Goal: Task Accomplishment & Management: Manage account settings

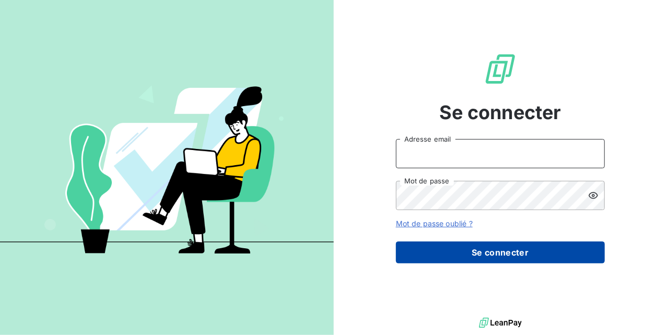
type input "compta.clients@atypique.eco"
click at [496, 252] on button "Se connecter" at bounding box center [500, 252] width 209 height 22
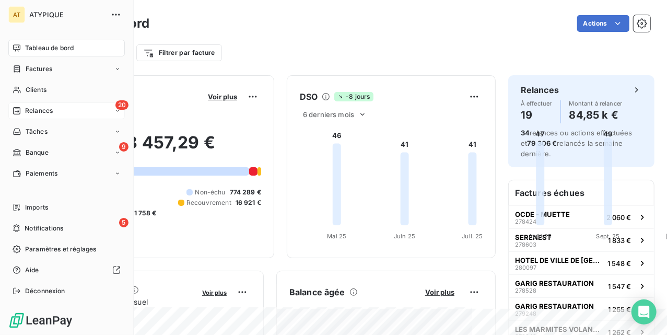
click at [39, 105] on div "20 Relances" at bounding box center [66, 110] width 116 height 17
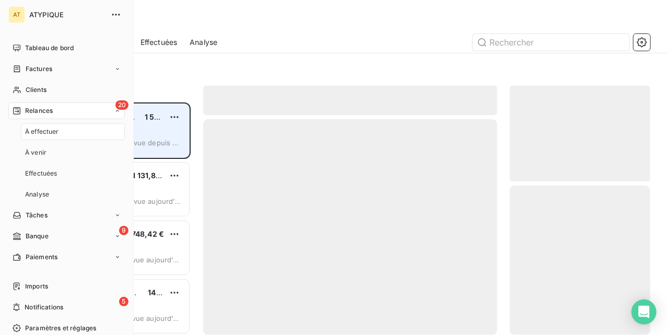
scroll to position [222, 130]
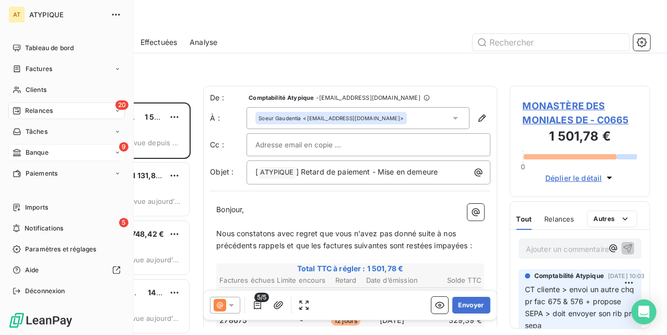
click at [26, 148] on span "Banque" at bounding box center [37, 152] width 23 height 9
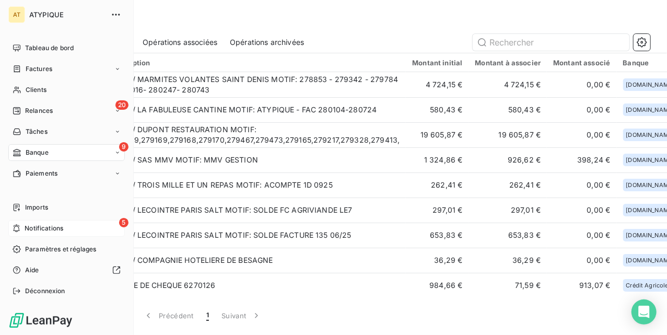
click at [70, 234] on div "5 Notifications" at bounding box center [66, 228] width 116 height 17
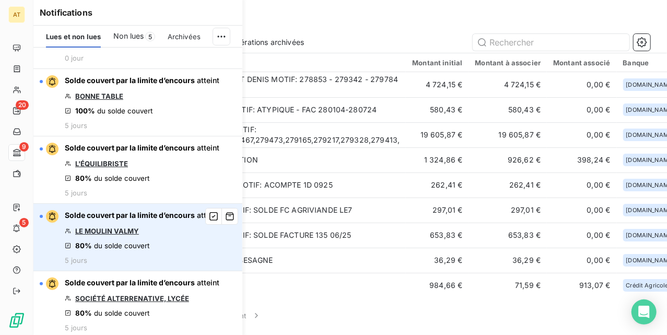
scroll to position [117, 0]
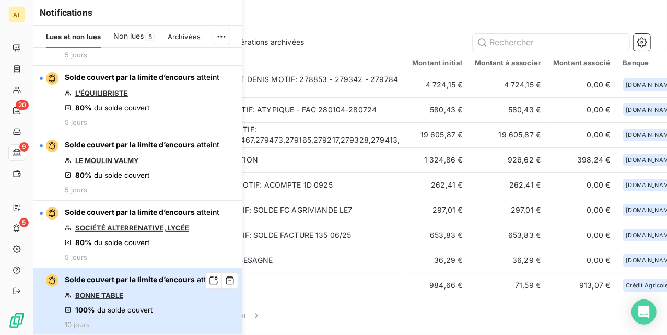
click at [113, 282] on span "Solde couvert par la limite d’encours" at bounding box center [130, 279] width 130 height 9
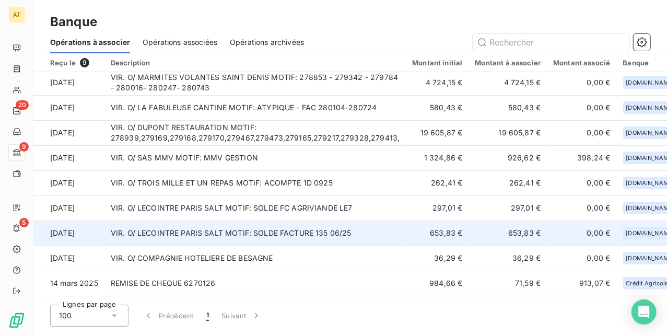
scroll to position [5, 0]
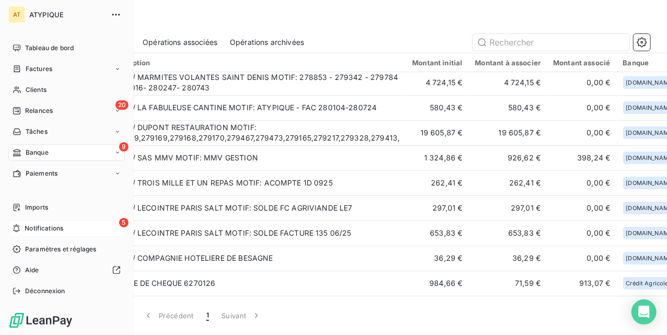
click at [46, 228] on span "Notifications" at bounding box center [44, 228] width 39 height 9
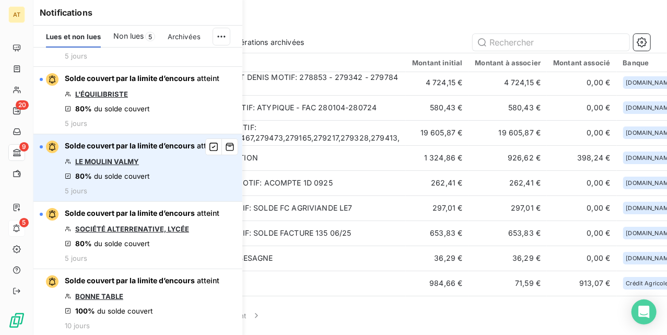
scroll to position [117, 0]
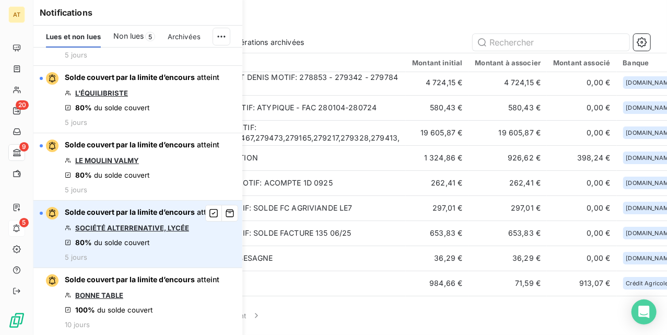
click at [142, 224] on link "SOCIÉTÉ ALTERRENATIVE, LYCÉE" at bounding box center [132, 228] width 114 height 8
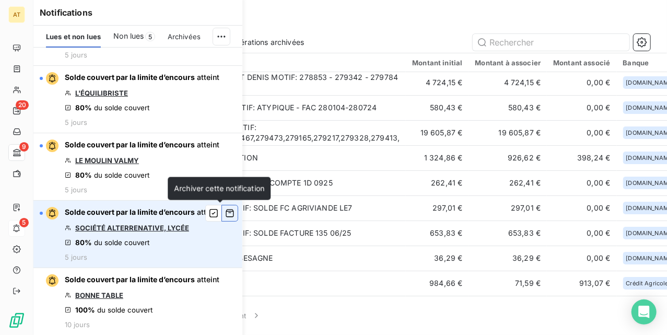
click at [225, 211] on icon "button" at bounding box center [229, 213] width 9 height 10
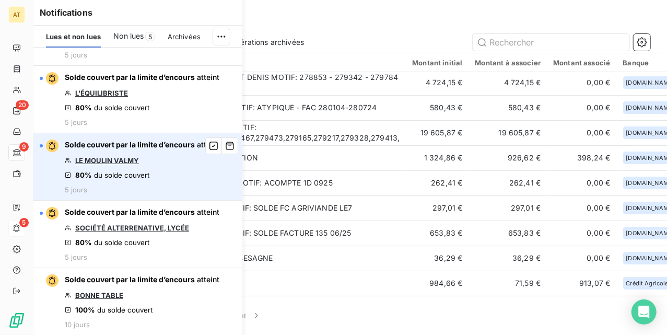
scroll to position [49, 0]
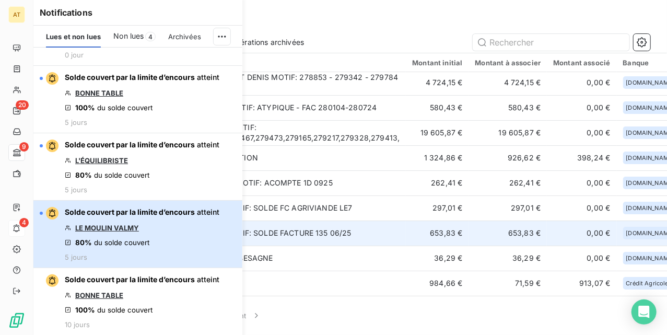
click at [166, 231] on div "Solde couvert par la limite d’encours atteint LE MOULIN VALMY 80% du solde couv…" at bounding box center [142, 234] width 155 height 54
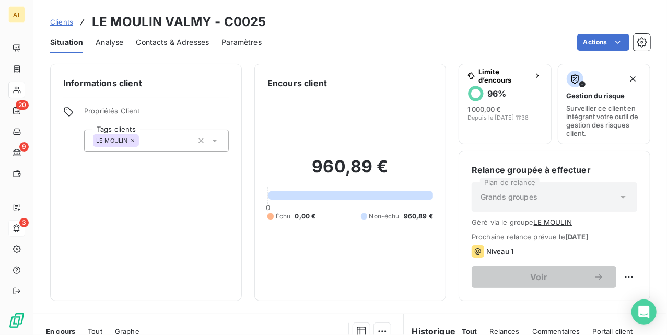
scroll to position [69, 0]
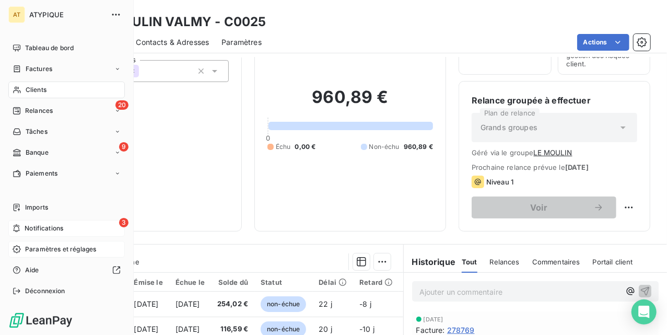
click at [68, 249] on span "Paramètres et réglages" at bounding box center [60, 248] width 71 height 9
click at [57, 228] on span "Notifications" at bounding box center [44, 228] width 39 height 9
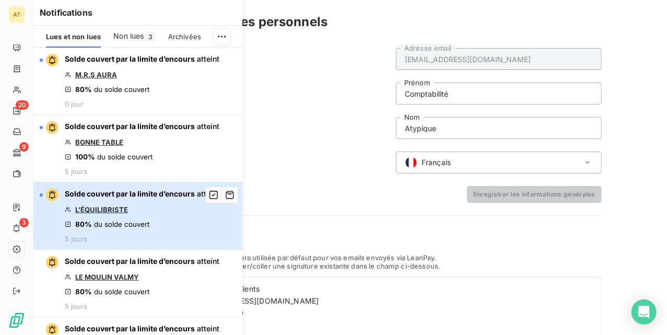
click at [140, 202] on div "Solde couvert par la limite d’encours atteint L'ÉQUILIBRISTE 80% du solde couve…" at bounding box center [142, 216] width 155 height 54
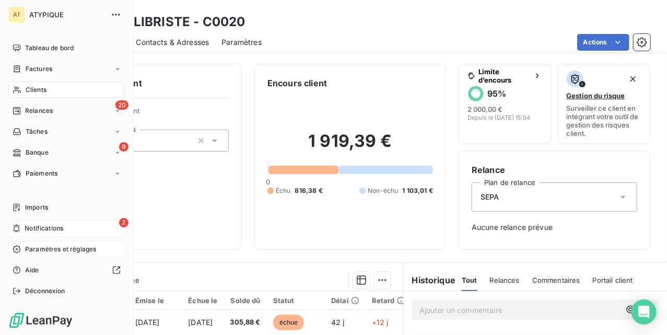
click at [52, 253] on span "Paramètres et réglages" at bounding box center [60, 248] width 71 height 9
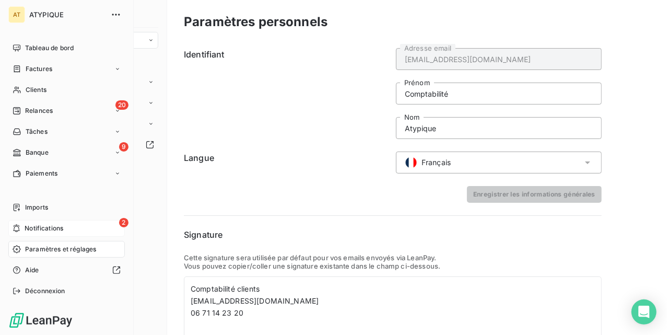
click at [29, 229] on span "Notifications" at bounding box center [44, 228] width 39 height 9
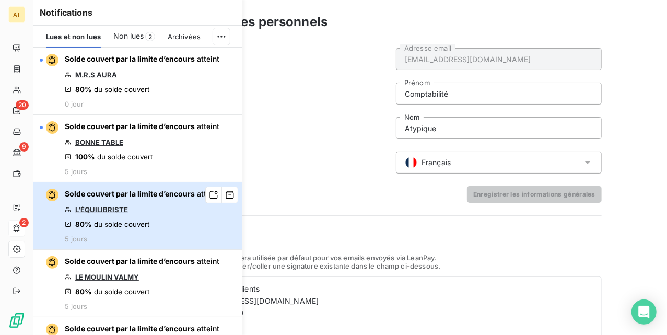
click at [144, 217] on div "Solde couvert par la limite d’encours atteint L'ÉQUILIBRISTE 80% du solde couve…" at bounding box center [142, 216] width 155 height 54
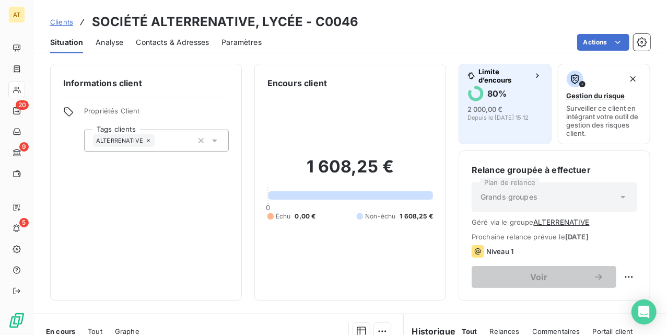
click at [502, 80] on span "Limite d’encours" at bounding box center [503, 75] width 51 height 17
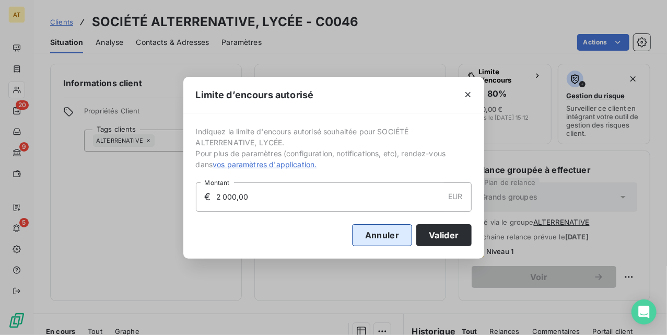
click at [393, 241] on button "Annuler" at bounding box center [382, 235] width 60 height 22
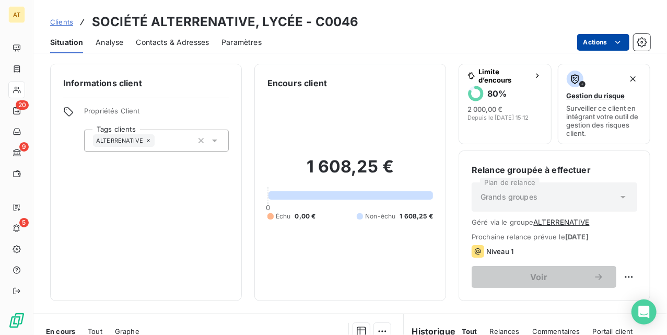
click at [600, 44] on html "AT 20 9 5 Clients SOCIÉTÉ ALTERRENATIVE, LYCÉE - C0046 Situation Analyse Contac…" at bounding box center [333, 167] width 667 height 335
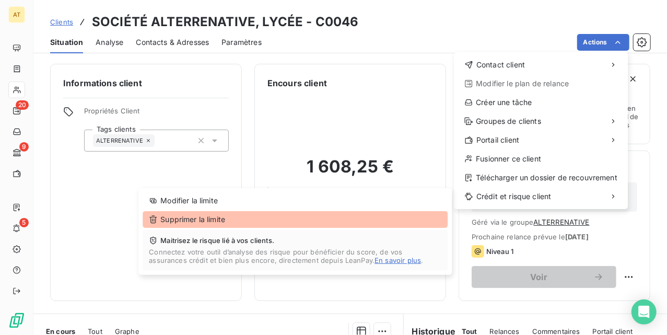
click at [276, 224] on div "Supprimer la limite" at bounding box center [295, 219] width 305 height 17
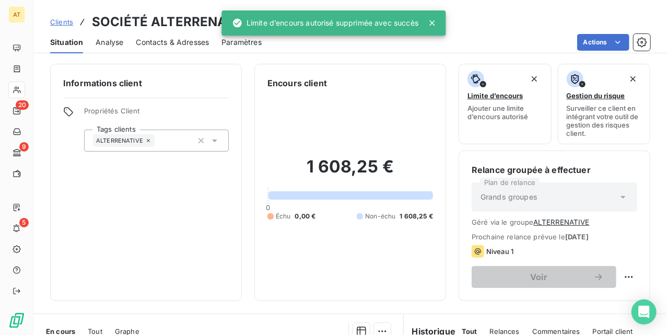
click at [212, 226] on div "Informations client Propriétés Client Tags clients ALTERRENATIVE" at bounding box center [146, 182] width 192 height 237
drag, startPoint x: 216, startPoint y: 218, endPoint x: 171, endPoint y: 200, distance: 48.7
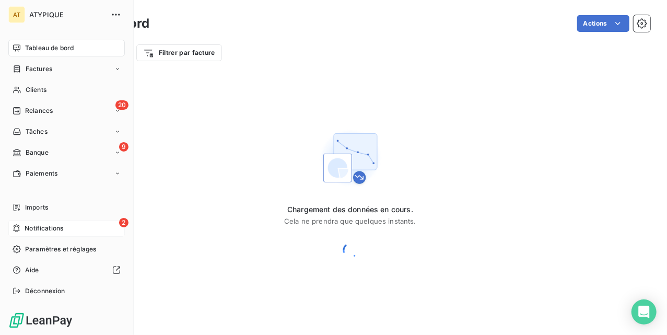
click at [53, 226] on span "Notifications" at bounding box center [44, 228] width 39 height 9
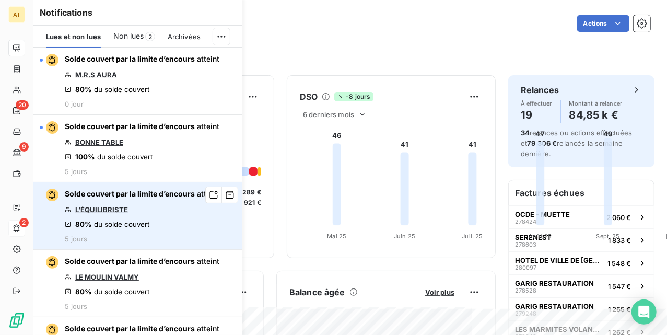
click at [102, 207] on link "L'ÉQUILIBRISTE" at bounding box center [101, 209] width 53 height 8
click at [226, 195] on icon "button" at bounding box center [230, 195] width 8 height 8
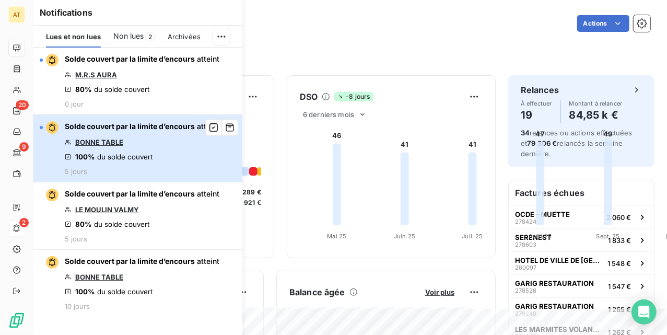
click at [151, 153] on span "du solde couvert" at bounding box center [124, 157] width 55 height 8
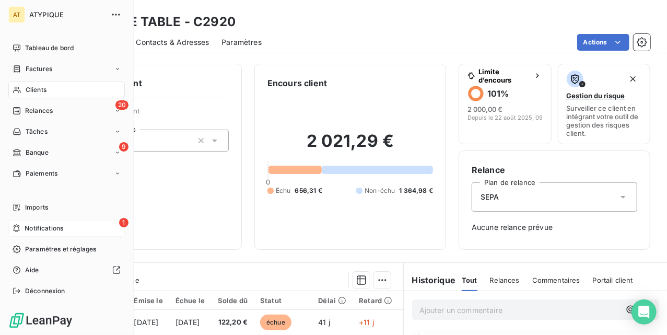
click at [54, 231] on span "Notifications" at bounding box center [44, 228] width 39 height 9
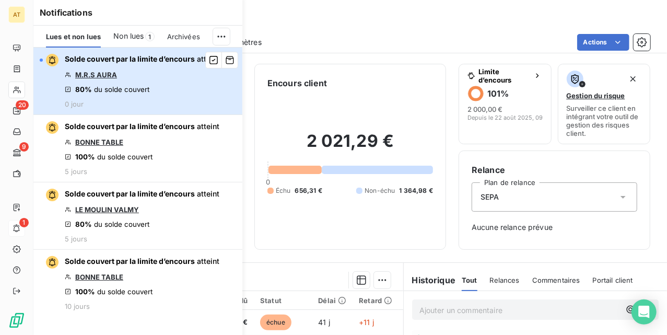
click at [161, 90] on div "Solde couvert par la limite d’encours atteint M.R.S AURA 80% du solde couvert 0…" at bounding box center [142, 81] width 155 height 54
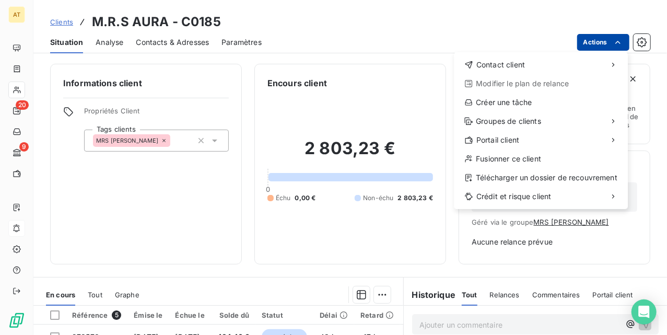
click at [602, 38] on html "AT 20 9 Clients M.R.S AURA - C0185 Situation Analyse Contacts & Adresses Paramè…" at bounding box center [333, 167] width 667 height 335
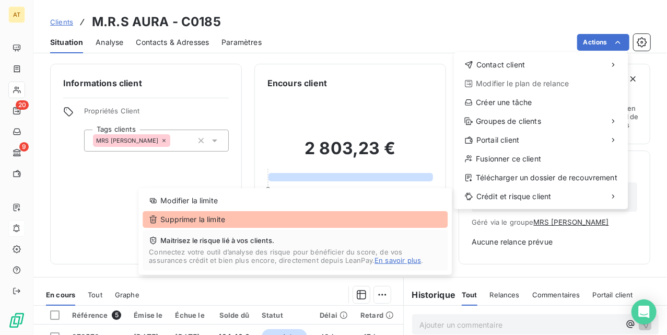
click at [283, 220] on div "Supprimer la limite" at bounding box center [295, 219] width 305 height 17
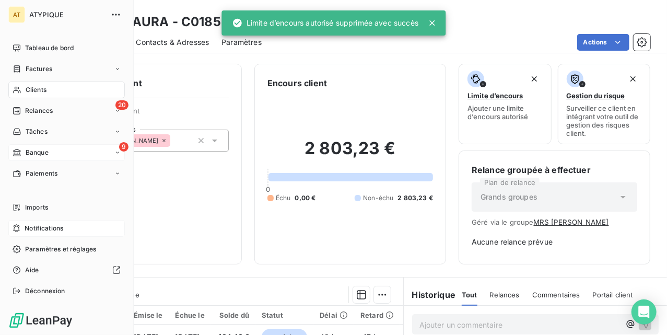
click at [68, 148] on div "9 Banque" at bounding box center [66, 152] width 116 height 17
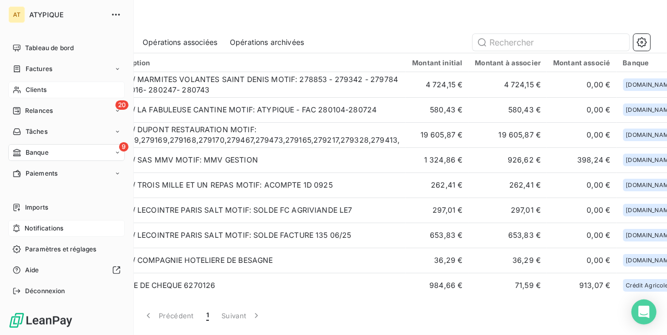
click at [26, 86] on span "Clients" at bounding box center [36, 89] width 21 height 9
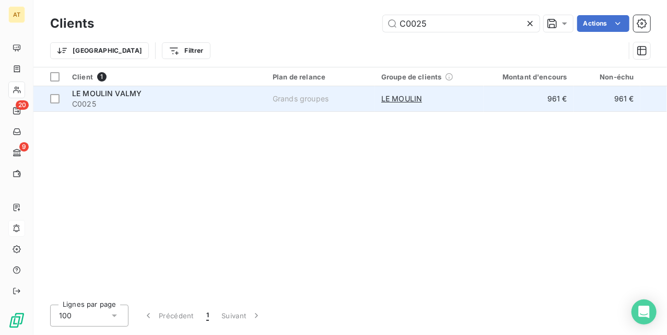
type input "C0025"
click at [125, 97] on span "LE MOULIN VALMY" at bounding box center [106, 93] width 69 height 9
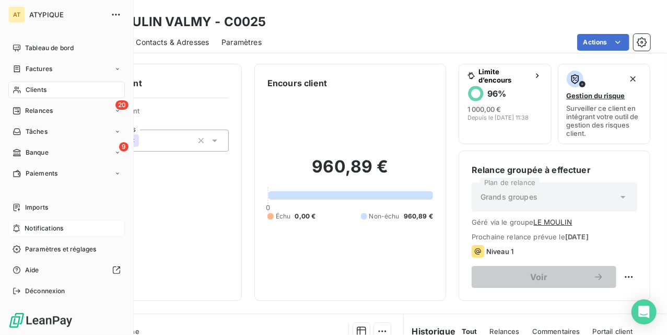
click at [27, 87] on span "Clients" at bounding box center [36, 89] width 21 height 9
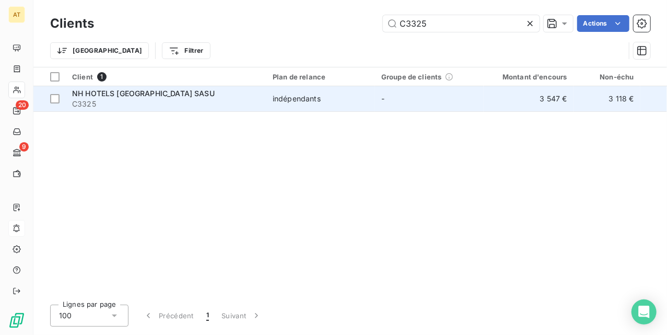
type input "C3325"
click at [136, 96] on span "NH HOTELS FRANCE SASU" at bounding box center [143, 93] width 143 height 9
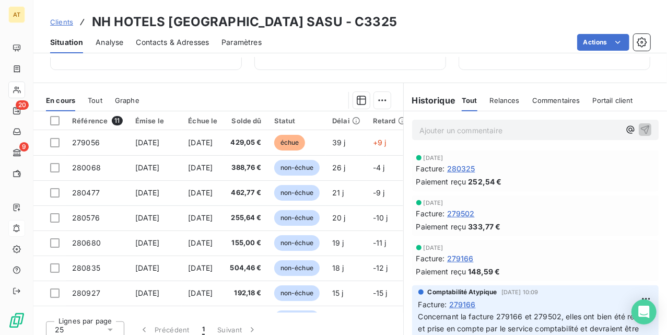
scroll to position [226, 0]
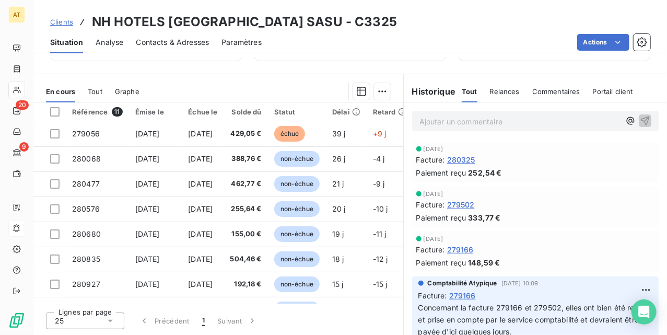
click at [576, 91] on div "Tout Relances Commentaires Portail client" at bounding box center [547, 91] width 171 height 22
click at [565, 92] on span "Commentaires" at bounding box center [556, 91] width 48 height 8
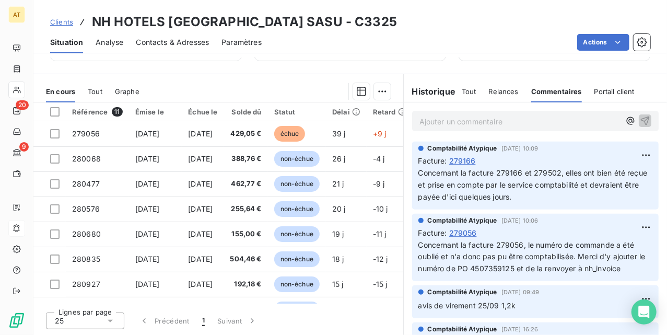
click at [253, 21] on h3 "NH HOTELS FRANCE SASU - C3325" at bounding box center [244, 22] width 305 height 19
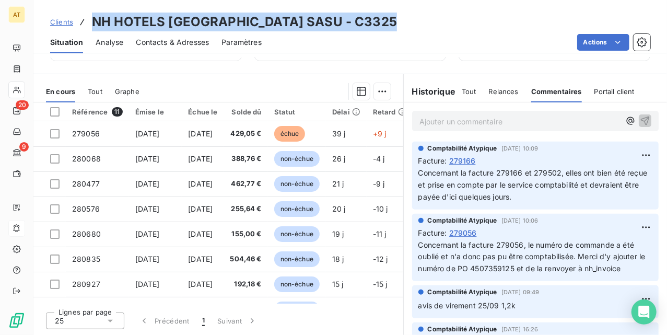
click at [253, 21] on h3 "NH HOTELS FRANCE SASU - C3325" at bounding box center [244, 22] width 305 height 19
copy h3 "NH HOTELS FRANCE SASU - C3325"
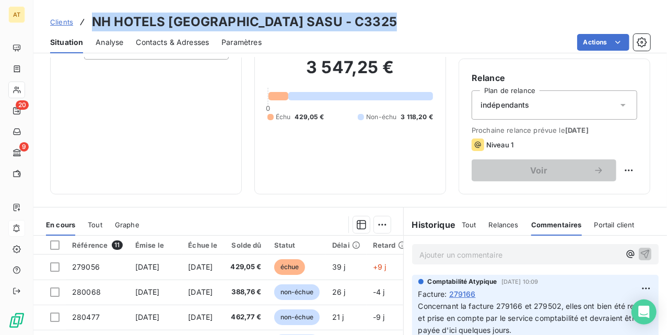
scroll to position [86, 0]
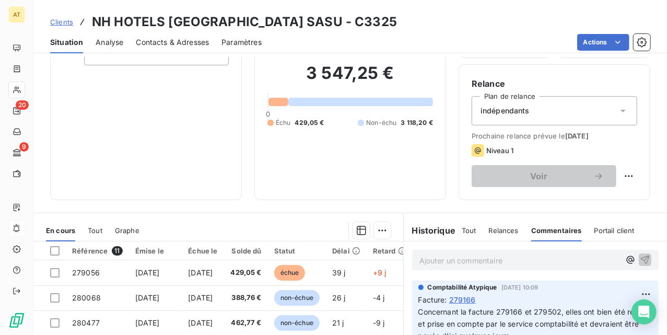
click at [143, 230] on div "En cours Tout Graphe" at bounding box center [218, 230] width 370 height 22
drag, startPoint x: 132, startPoint y: 234, endPoint x: 151, endPoint y: 214, distance: 27.3
click at [132, 233] on span "Graphe" at bounding box center [127, 230] width 25 height 8
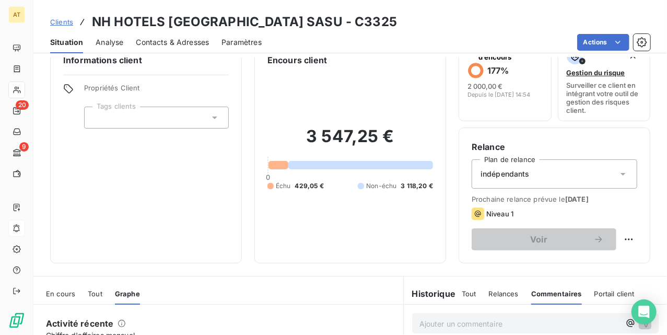
scroll to position [0, 0]
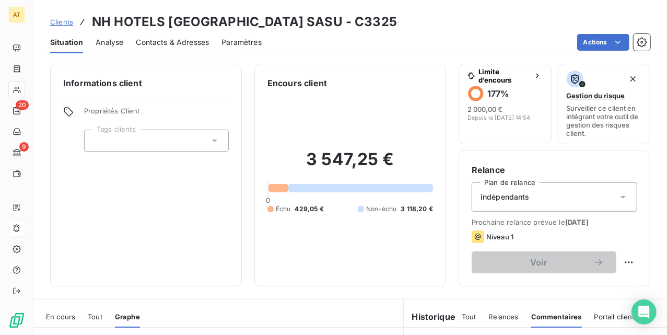
click at [118, 44] on span "Analyse" at bounding box center [110, 42] width 28 height 10
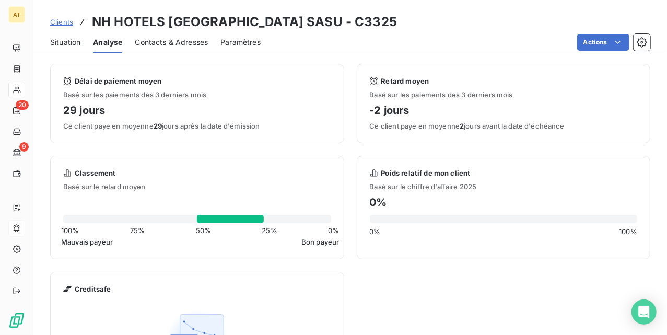
drag, startPoint x: 77, startPoint y: 44, endPoint x: 94, endPoint y: 51, distance: 17.8
click at [77, 44] on span "Situation" at bounding box center [65, 42] width 30 height 10
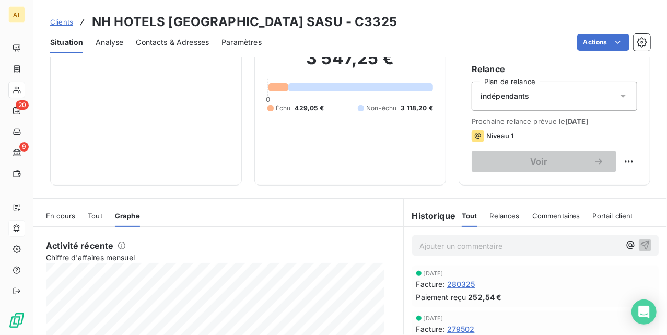
scroll to position [139, 0]
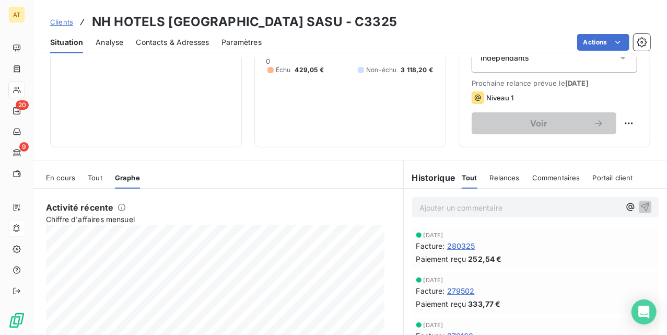
click at [464, 209] on p "Ajouter un commentaire ﻿" at bounding box center [519, 207] width 201 height 13
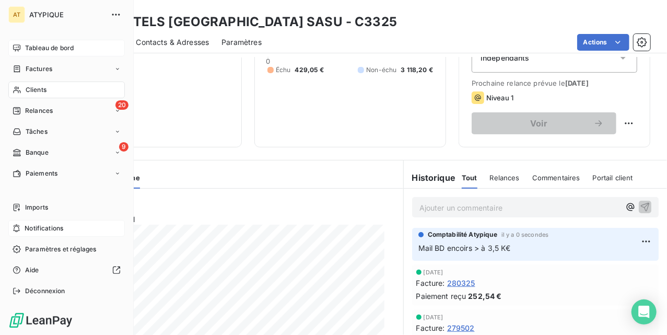
click at [25, 46] on div "Tableau de bord" at bounding box center [66, 48] width 116 height 17
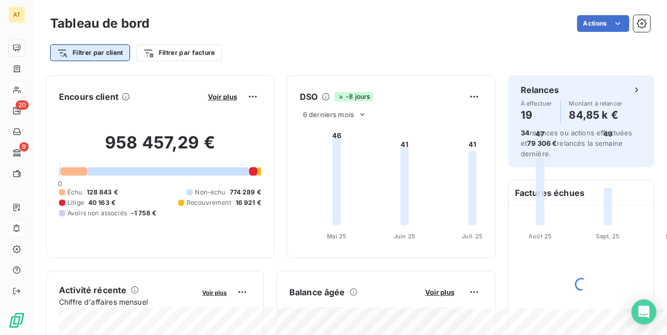
click at [94, 55] on html "AT 20 9 Tableau de bord Actions Filtrer par client Filtrer par facture Encours …" at bounding box center [333, 167] width 667 height 335
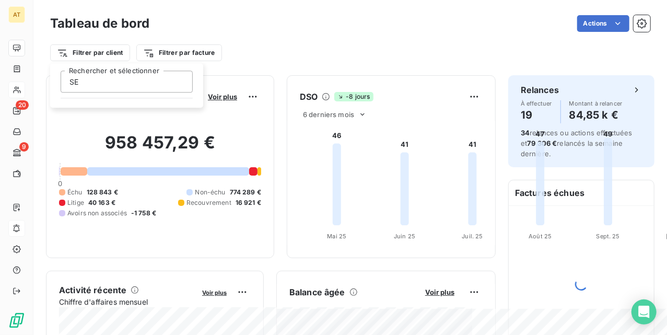
type input "SER"
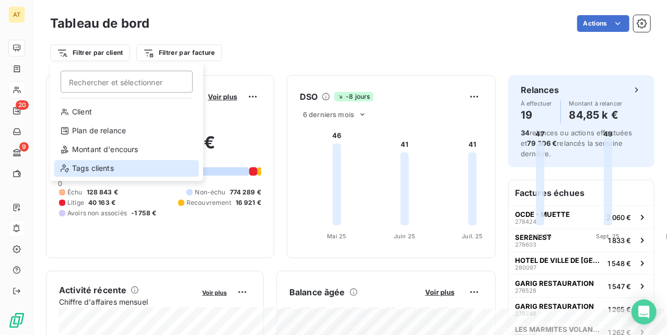
click at [124, 161] on div "Tags clients" at bounding box center [126, 168] width 145 height 17
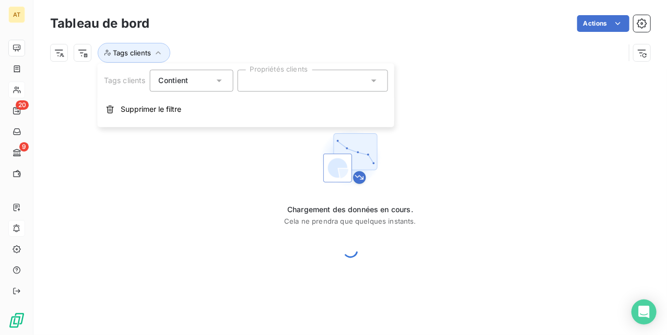
click at [289, 81] on div at bounding box center [312, 80] width 150 height 22
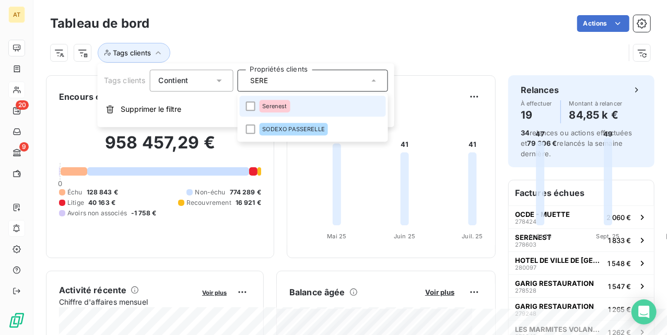
type input "SERE"
click at [290, 105] on div "Serenest" at bounding box center [274, 106] width 31 height 13
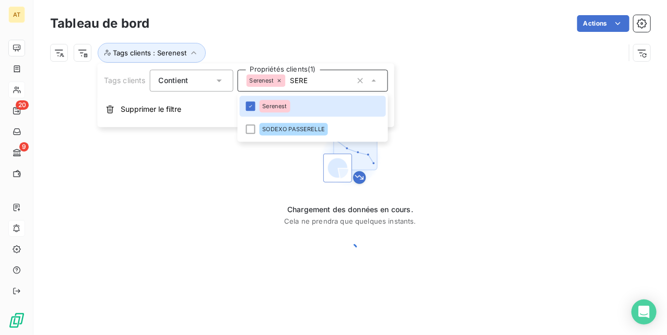
click at [450, 62] on div "Tags clients : Serenest" at bounding box center [337, 53] width 574 height 20
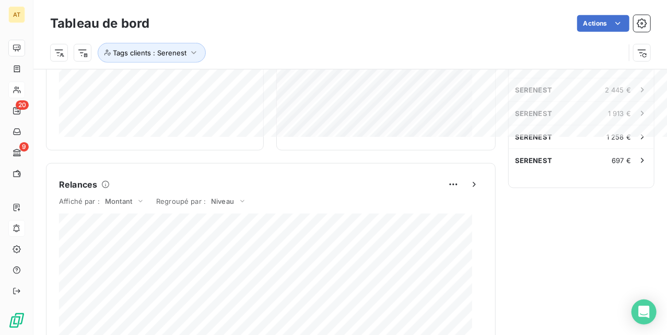
scroll to position [140, 0]
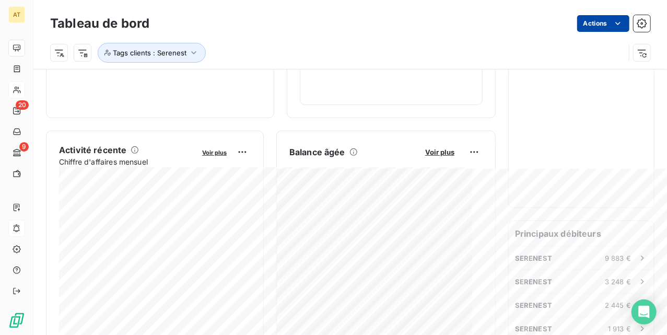
click at [592, 28] on html "AT 20 9 Tableau de bord Actions Tags clients : Serenest Encours client Voir plu…" at bounding box center [333, 167] width 667 height 335
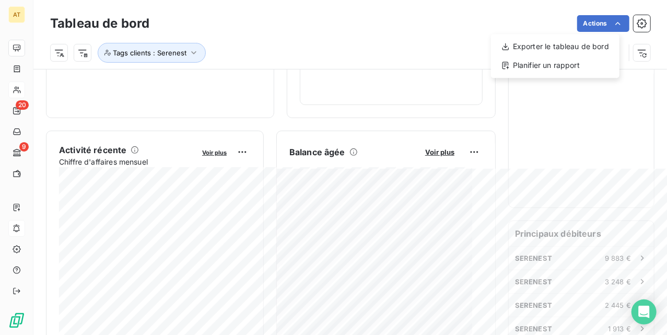
click at [385, 56] on html "AT 20 9 Tableau de bord Actions Exporter le tableau de bord Planifier un rappor…" at bounding box center [333, 167] width 667 height 335
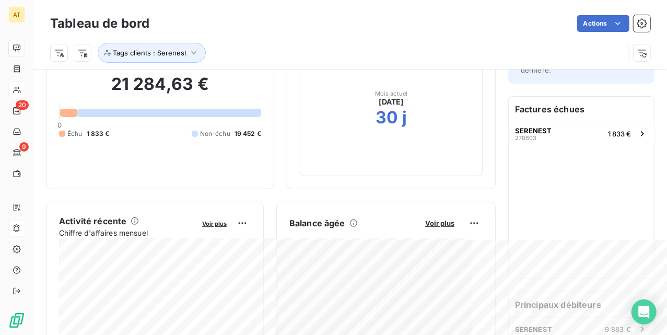
scroll to position [0, 0]
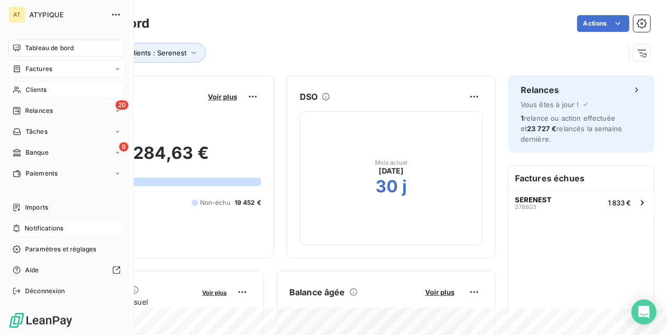
click at [69, 71] on div "Factures" at bounding box center [66, 69] width 116 height 17
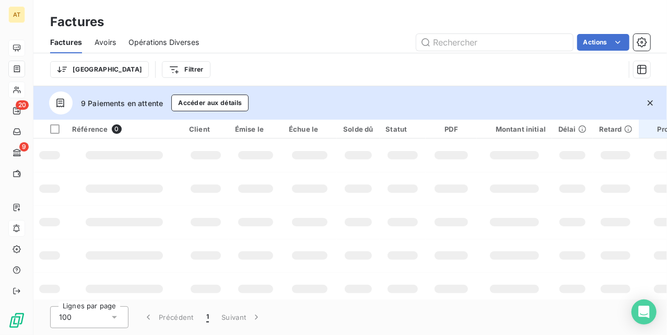
click at [656, 98] on button "button" at bounding box center [650, 102] width 23 height 23
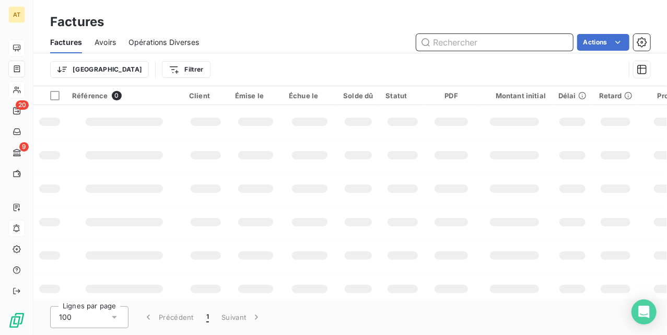
click at [517, 38] on input "text" at bounding box center [494, 42] width 157 height 17
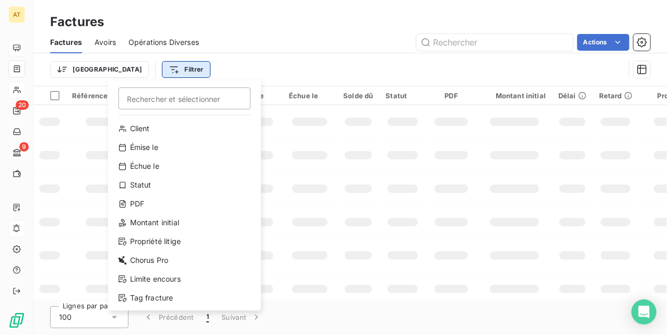
click at [135, 66] on html "AT 20 9 Factures Factures Avoirs Opérations Diverses Actions Trier Filtrer Rech…" at bounding box center [333, 167] width 667 height 335
click at [65, 68] on html "AT 20 9 Factures Factures Avoirs Opérations Diverses Actions Trier Filtrer Rech…" at bounding box center [333, 167] width 667 height 335
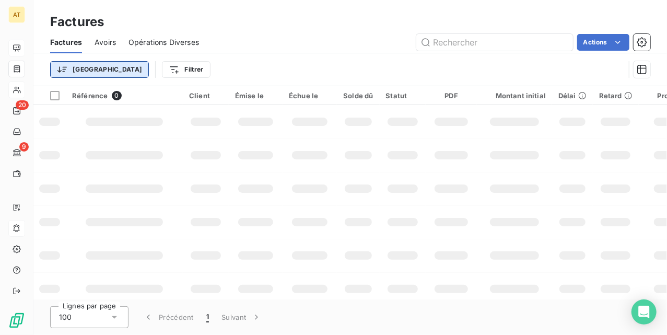
click at [65, 67] on html "AT 20 9 Factures Factures Avoirs Opérations Diverses Actions Trier Filtrer Réfé…" at bounding box center [333, 167] width 667 height 335
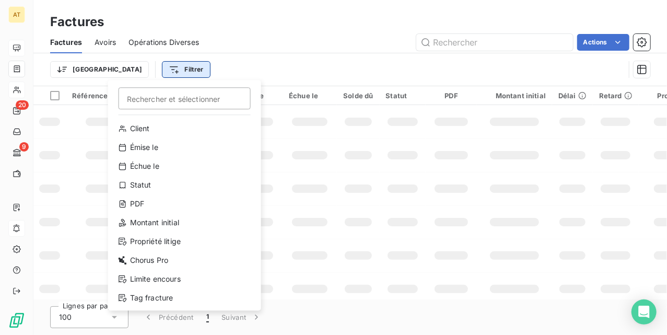
click at [144, 64] on html "AT 20 9 Factures Factures Avoirs Opérations Diverses Actions Trier Filtrer Rech…" at bounding box center [333, 167] width 667 height 335
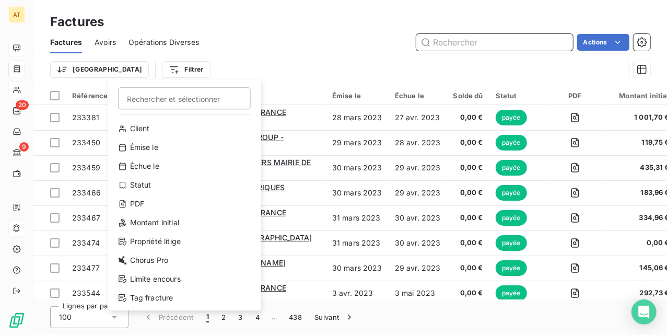
click at [494, 37] on html "AT 20 9 Factures Factures Avoirs Opérations Diverses Actions Trier Filtrer Rech…" at bounding box center [333, 167] width 667 height 335
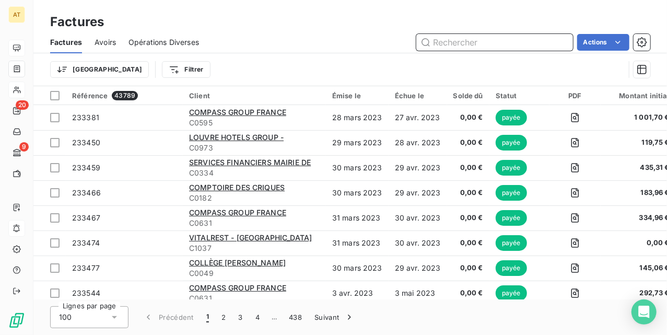
click at [490, 38] on input "text" at bounding box center [494, 42] width 157 height 17
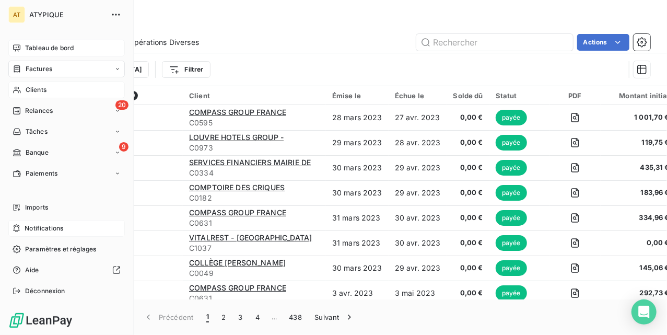
click at [22, 49] on div "Tableau de bord" at bounding box center [66, 48] width 116 height 17
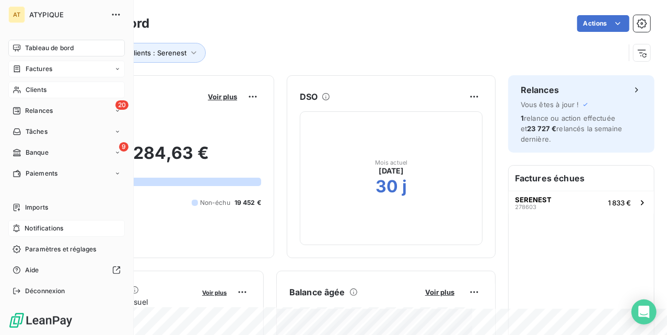
click at [50, 69] on span "Factures" at bounding box center [39, 68] width 27 height 9
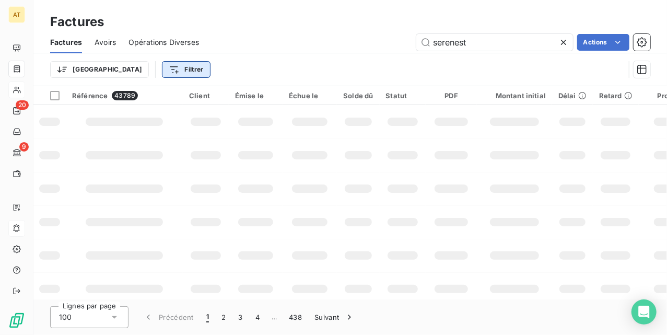
type input "serenest"
click at [119, 66] on html "AT 20 9 Factures Factures Avoirs Opérations Diverses serenest Actions Trier Fil…" at bounding box center [333, 167] width 667 height 335
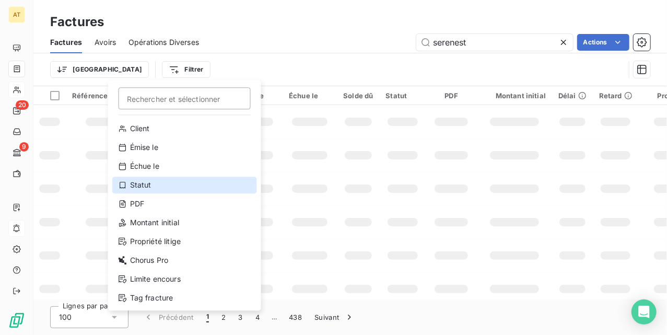
click at [166, 181] on div "Statut" at bounding box center [184, 185] width 145 height 17
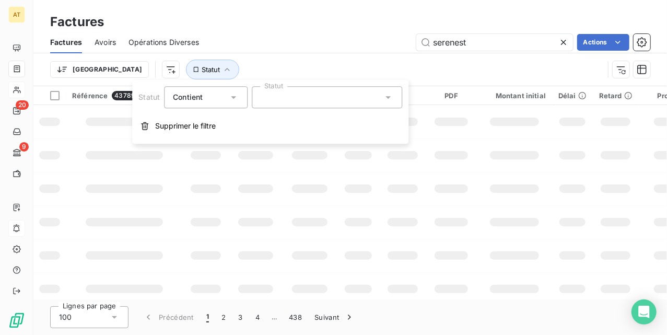
click at [288, 97] on div at bounding box center [327, 97] width 150 height 22
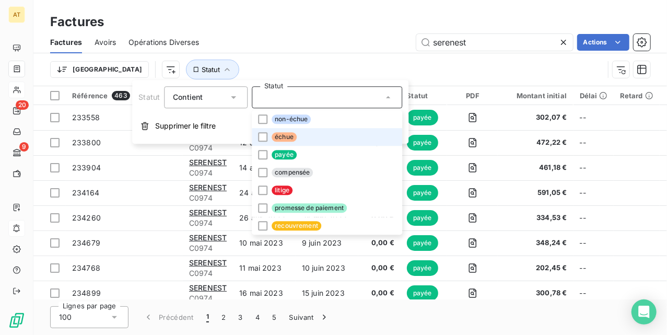
click at [303, 130] on li "échue" at bounding box center [327, 137] width 150 height 18
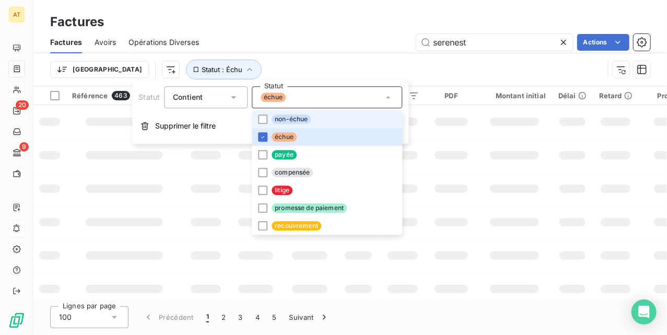
click at [303, 118] on span "non-échue" at bounding box center [291, 118] width 39 height 9
click at [319, 31] on div "Factures Avoirs Opérations Diverses serenest Actions" at bounding box center [350, 42] width 634 height 22
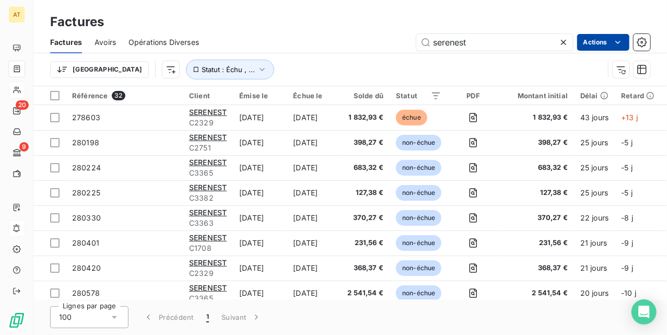
click at [611, 47] on html "AT 20 9 Factures Factures Avoirs Opérations Diverses serenest Actions Trier Sta…" at bounding box center [333, 167] width 667 height 335
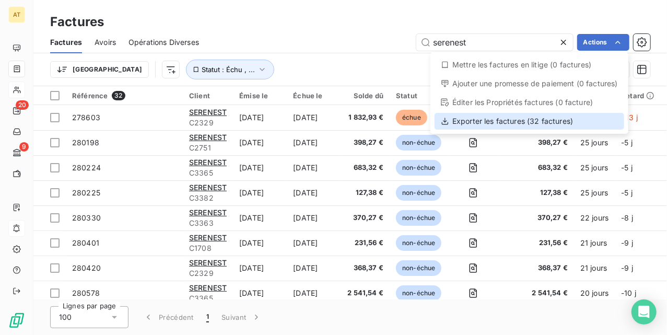
click at [559, 123] on div "Exporter les factures (32 factures)" at bounding box center [530, 121] width 190 height 17
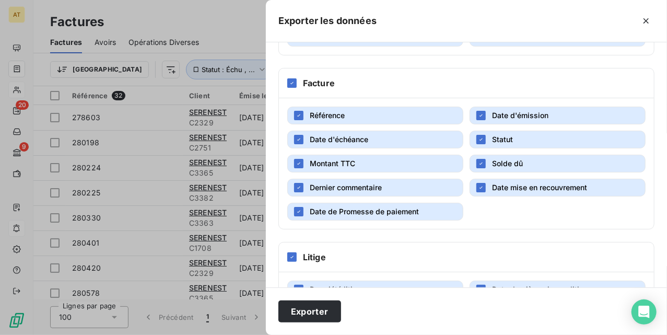
scroll to position [322, 0]
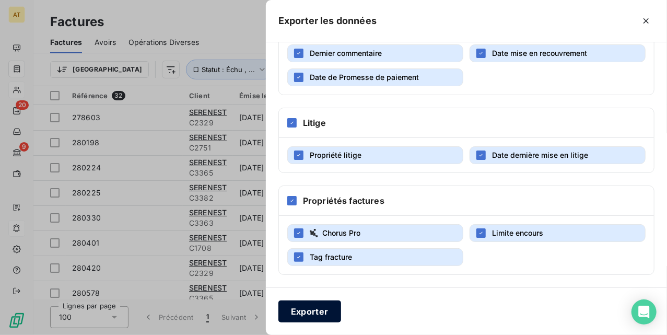
click at [322, 306] on button "Exporter" at bounding box center [309, 311] width 63 height 22
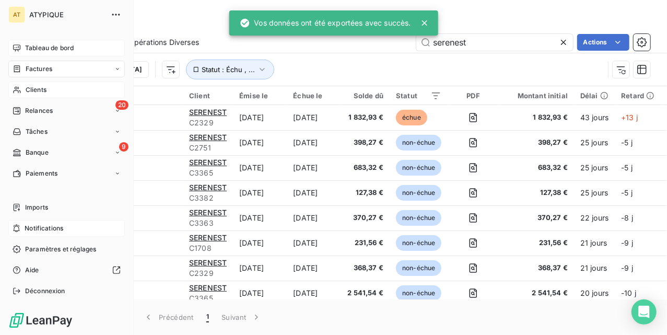
click at [24, 46] on div "Tableau de bord" at bounding box center [66, 48] width 116 height 17
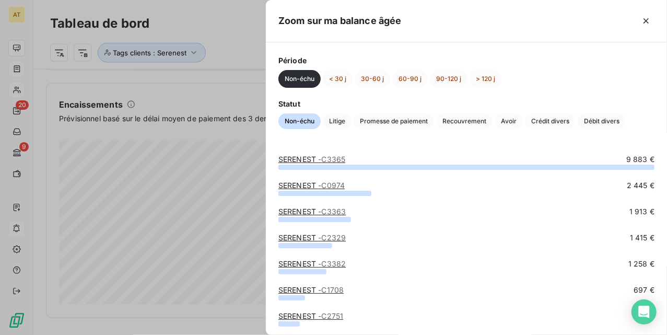
click at [167, 95] on div at bounding box center [333, 167] width 667 height 335
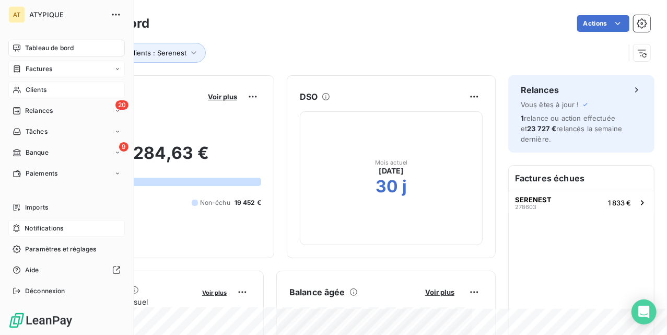
click at [74, 67] on div "Factures" at bounding box center [66, 69] width 116 height 17
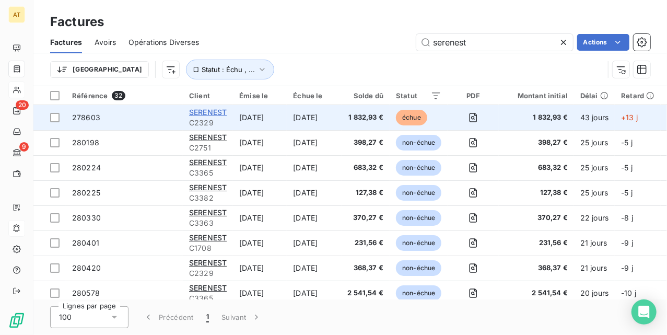
click at [195, 112] on span "SERENEST" at bounding box center [208, 112] width 38 height 9
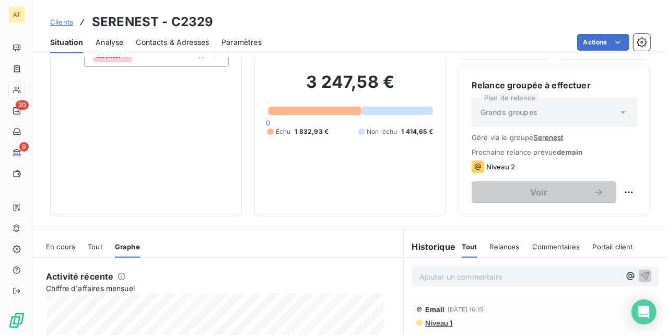
scroll to position [241, 0]
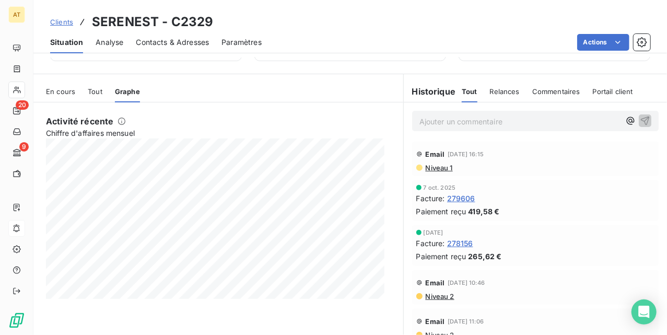
click at [481, 115] on p "Ajouter un commentaire ﻿" at bounding box center [519, 121] width 201 height 13
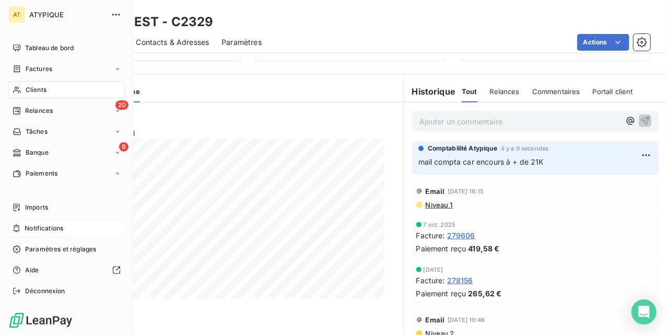
click at [20, 87] on icon at bounding box center [17, 90] width 9 height 8
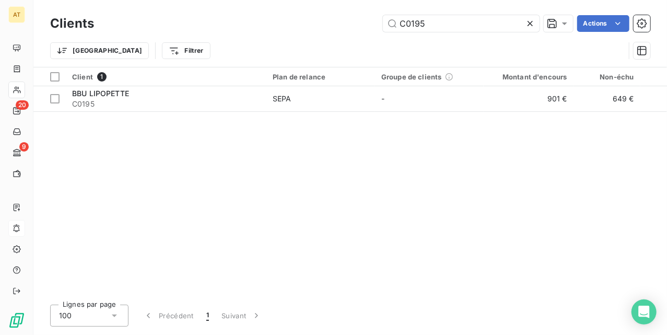
type input "C0195"
click at [245, 161] on div "Client 1 Plan de relance Groupe de clients Montant d'encours Non-échu Échu Limi…" at bounding box center [350, 181] width 634 height 229
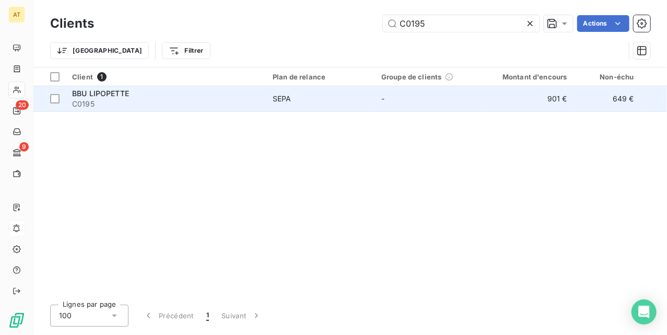
click at [144, 94] on div "BBU LIPOPETTE" at bounding box center [166, 93] width 188 height 10
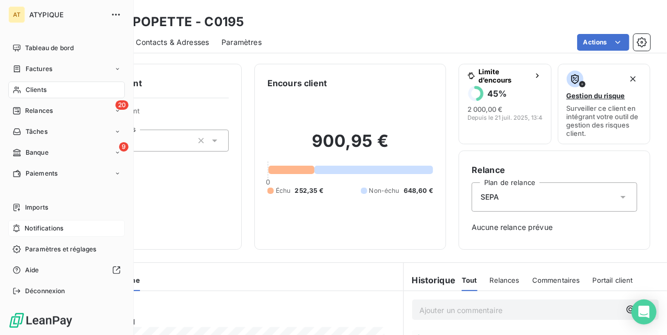
click at [22, 90] on div "Clients" at bounding box center [66, 89] width 116 height 17
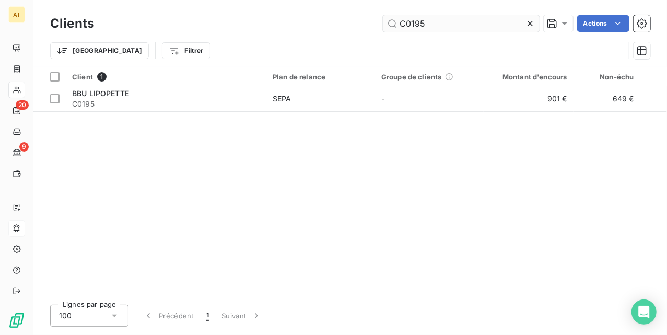
click at [460, 22] on input "C0195" at bounding box center [461, 23] width 157 height 17
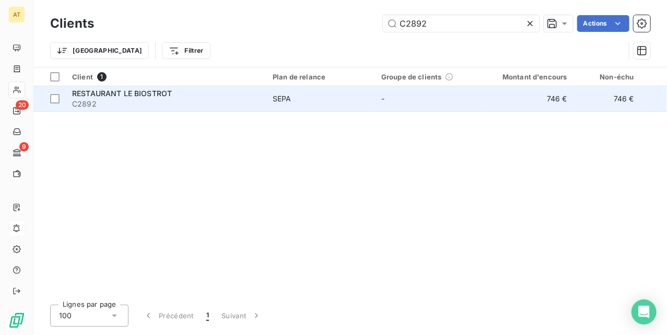
type input "C2892"
click at [157, 97] on span "RESTAURANT LE BIOSTROT" at bounding box center [122, 93] width 100 height 9
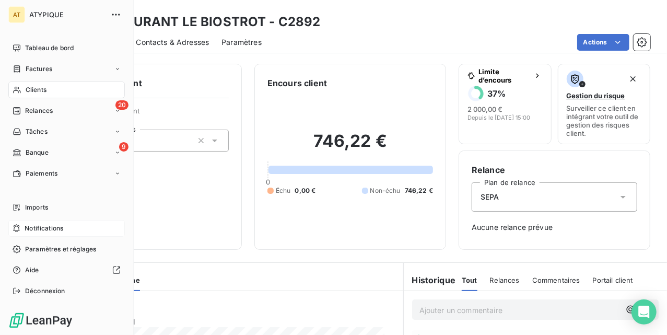
click at [46, 84] on div "Clients" at bounding box center [66, 89] width 116 height 17
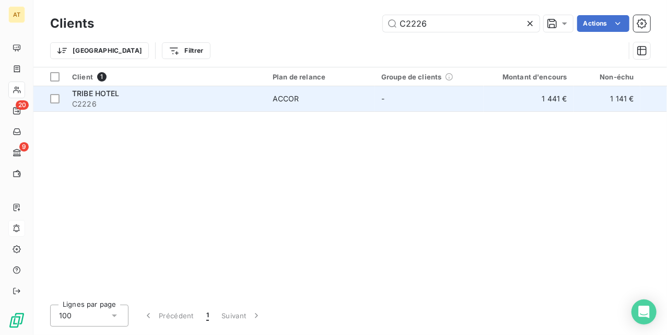
type input "C2226"
click at [98, 99] on span "C2226" at bounding box center [166, 104] width 188 height 10
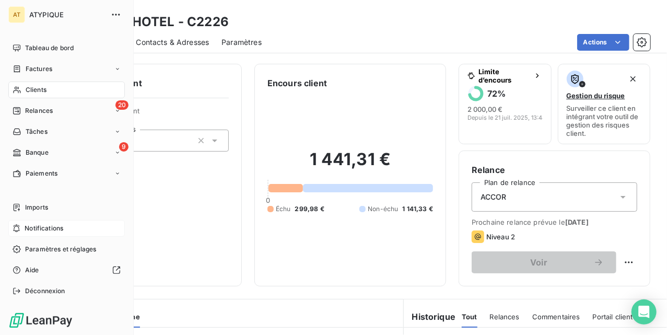
click at [31, 89] on span "Clients" at bounding box center [36, 89] width 21 height 9
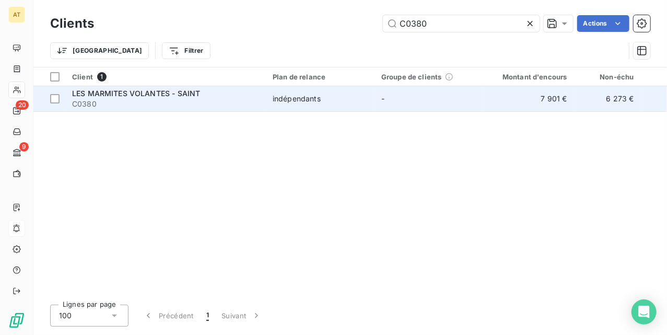
type input "C0380"
click at [164, 95] on span "LES MARMITES VOLANTES - SAINT" at bounding box center [136, 93] width 128 height 9
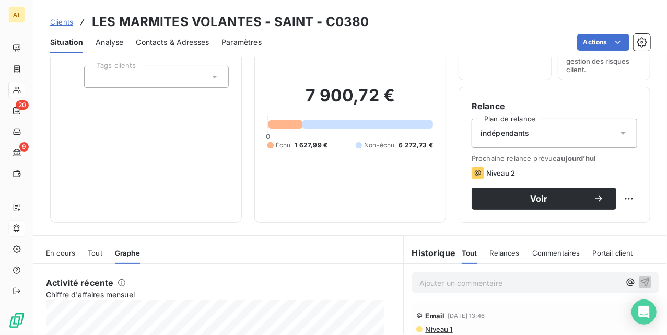
scroll to position [226, 0]
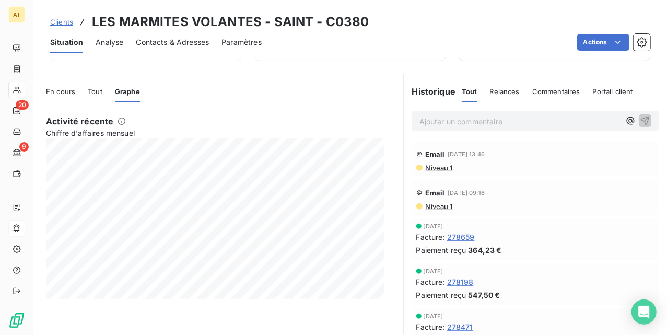
click at [532, 89] on span "Commentaires" at bounding box center [556, 91] width 48 height 8
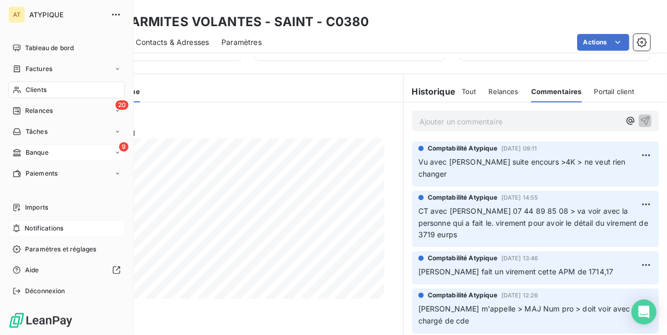
click at [55, 159] on div "9 Banque" at bounding box center [66, 152] width 116 height 17
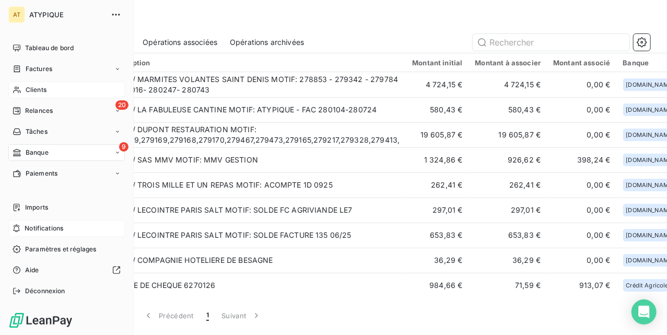
click at [19, 89] on icon at bounding box center [17, 90] width 9 height 8
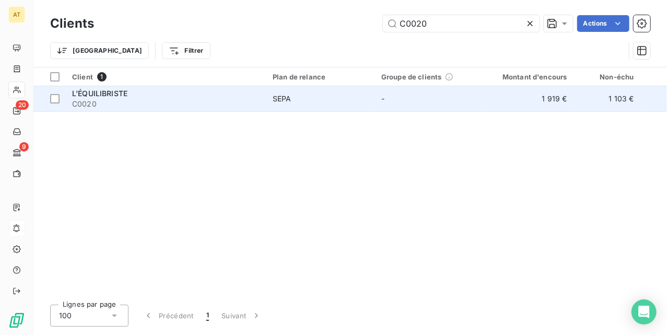
type input "C0020"
click at [136, 101] on span "C0020" at bounding box center [166, 104] width 188 height 10
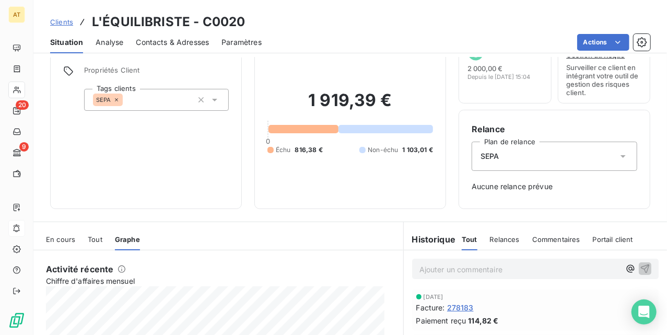
scroll to position [69, 0]
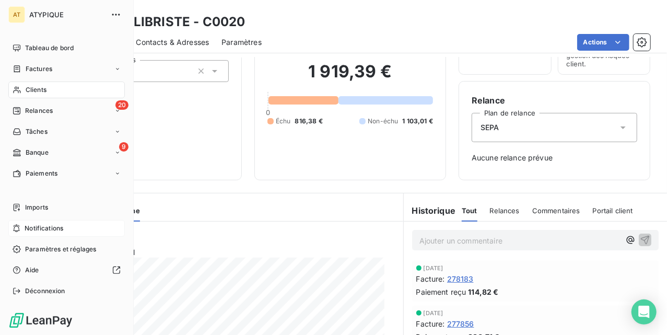
drag, startPoint x: 31, startPoint y: 84, endPoint x: 41, endPoint y: 84, distance: 9.4
click at [29, 87] on span "Clients" at bounding box center [36, 89] width 21 height 9
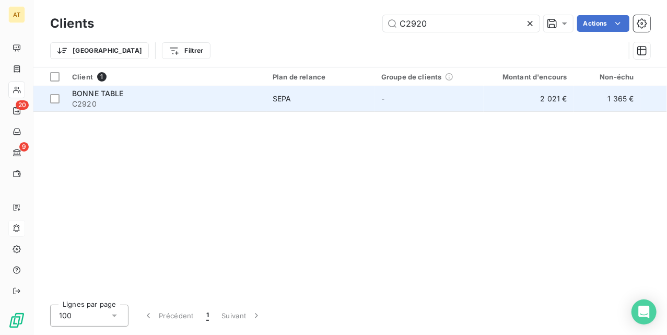
type input "C2920"
click at [109, 99] on span "C2920" at bounding box center [166, 104] width 188 height 10
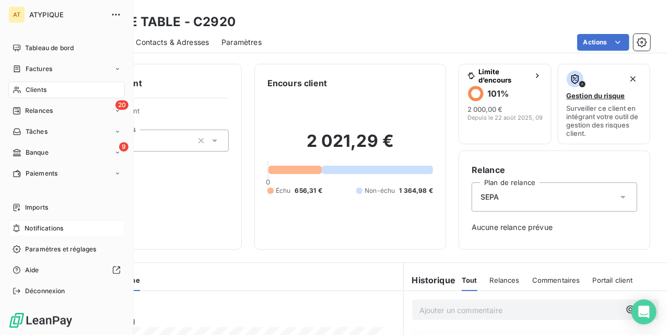
click at [23, 84] on div "Clients" at bounding box center [66, 89] width 116 height 17
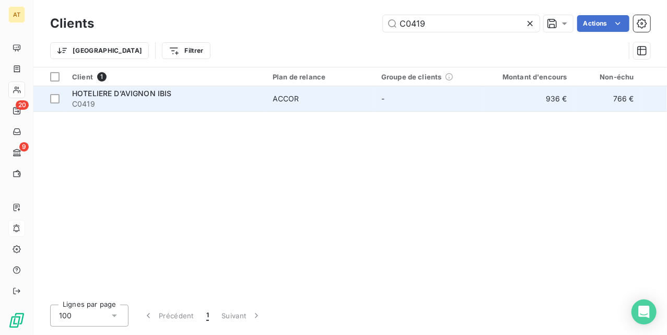
type input "C0419"
click at [123, 97] on span "HOTELIERE D’AVIGNON IBIS" at bounding box center [122, 93] width 100 height 9
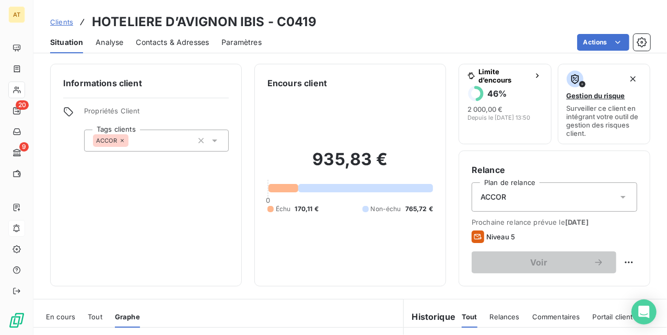
scroll to position [139, 0]
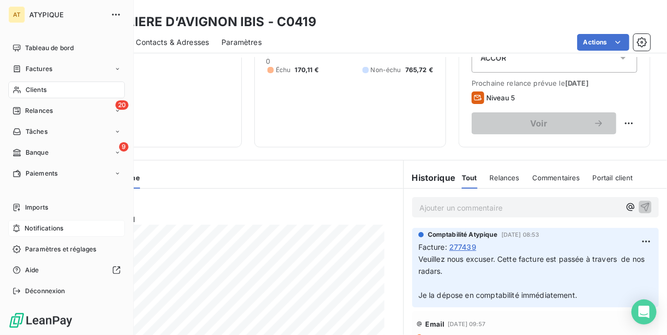
click at [57, 92] on div "Clients" at bounding box center [66, 89] width 116 height 17
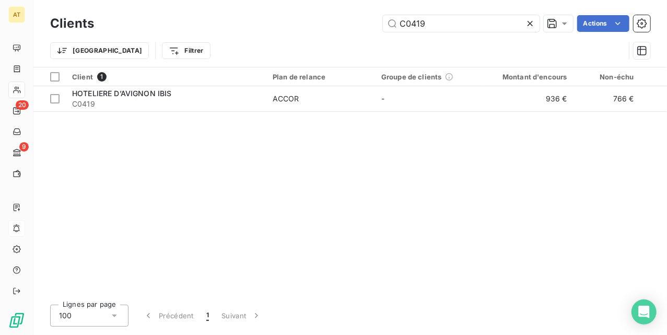
click at [531, 25] on icon at bounding box center [529, 23] width 5 height 5
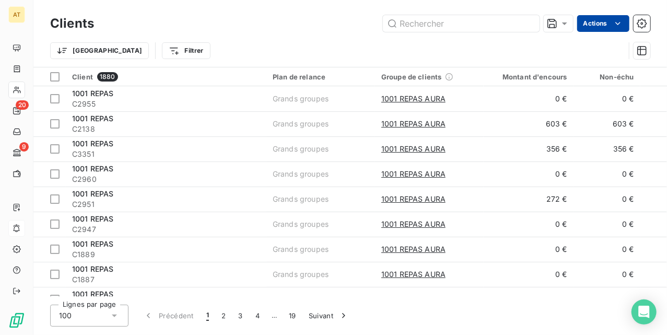
click at [585, 23] on html "AT 20 9 Clients Actions Trier Filtrer Client 1880 Plan de relance Groupe de cli…" at bounding box center [333, 167] width 667 height 335
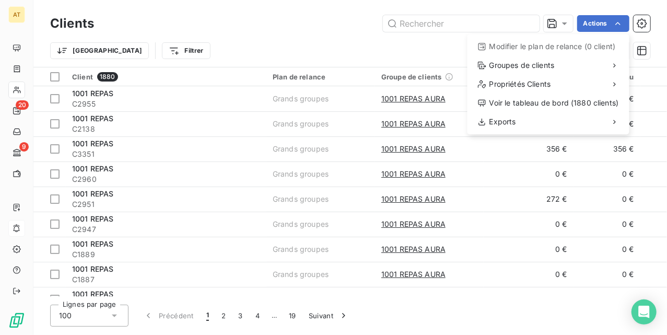
click at [565, 22] on html "AT 20 9 Clients Actions Modifier le plan de relance (0 client) Groupes de clien…" at bounding box center [333, 167] width 667 height 335
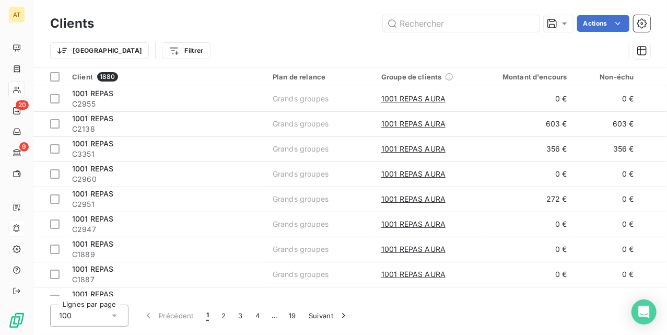
click at [565, 22] on icon at bounding box center [564, 23] width 10 height 10
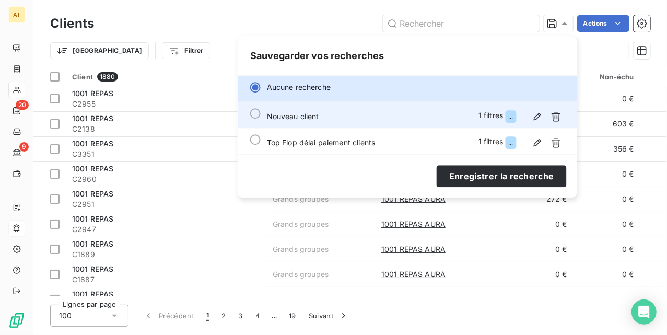
click at [417, 119] on div "Nouveau client 1 filtres ..." at bounding box center [416, 116] width 298 height 17
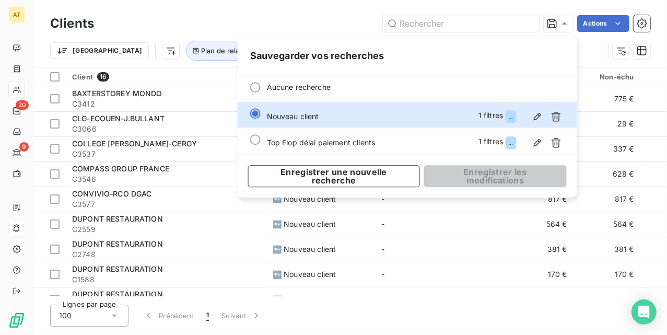
click at [284, 17] on div "Actions" at bounding box center [379, 23] width 544 height 17
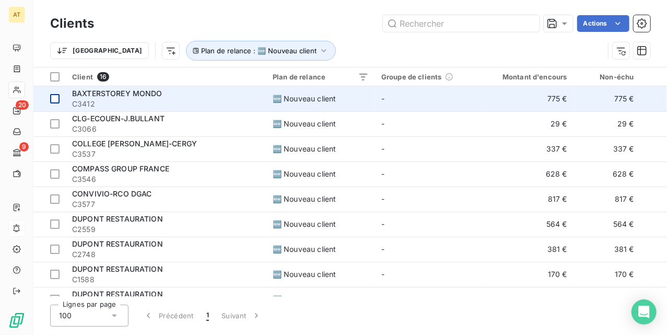
click at [58, 100] on div at bounding box center [54, 98] width 9 height 9
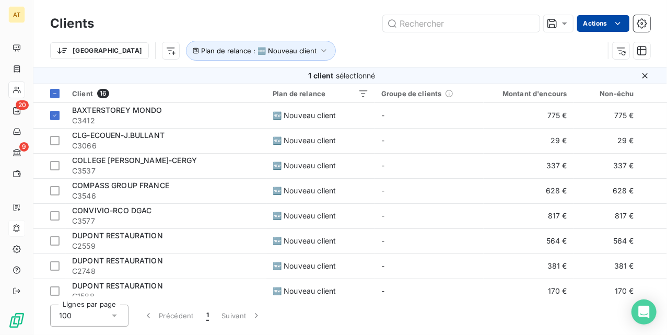
click at [599, 24] on html "AT 20 9 Clients Actions Trier Plan de relance : 🆕 Nouveau client 1 client sélec…" at bounding box center [333, 167] width 667 height 335
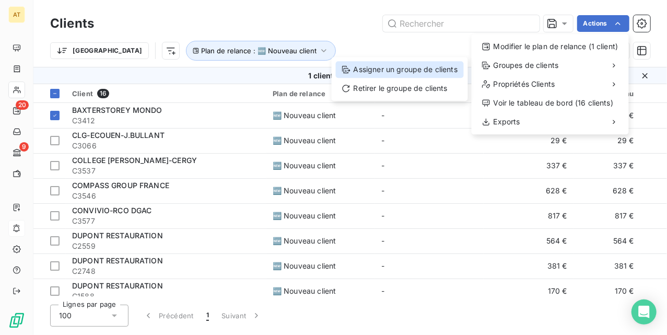
click at [427, 70] on div "Assigner un groupe de clients" at bounding box center [400, 69] width 128 height 17
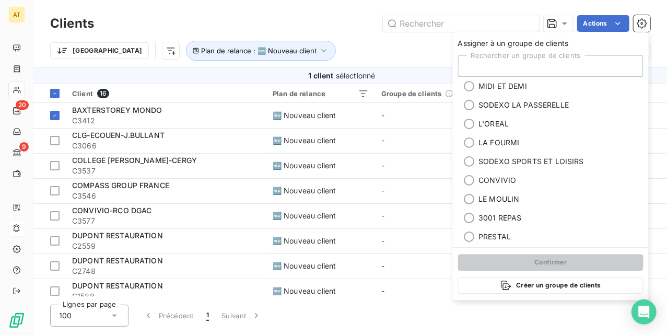
click at [499, 67] on div "Rechercher un groupe de clients" at bounding box center [550, 66] width 185 height 22
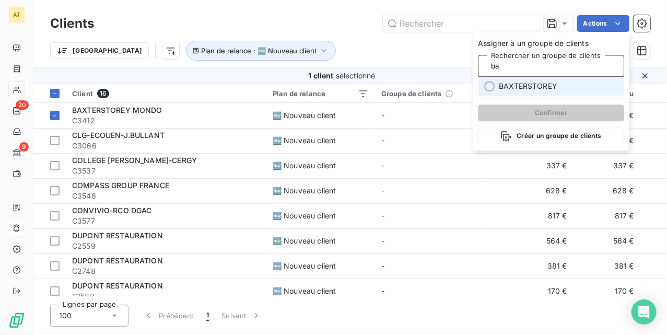
type input "ba"
click at [521, 96] on div "Assigner à un groupe de clients Rechercher un groupe de clients BAXTERSTOREY Co…" at bounding box center [551, 91] width 157 height 119
type input "ba"
click at [521, 89] on span "BAXTERSTOREY" at bounding box center [528, 86] width 58 height 10
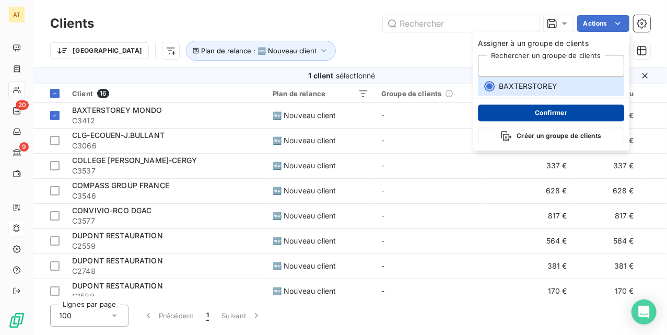
click at [530, 110] on button "Confirmer" at bounding box center [551, 112] width 146 height 17
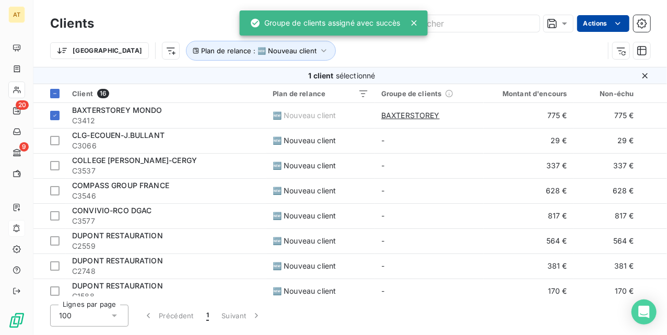
click at [606, 18] on html "AT 20 9 Clients Actions Trier Plan de relance : 🆕 Nouveau client 1 client sélec…" at bounding box center [333, 167] width 667 height 335
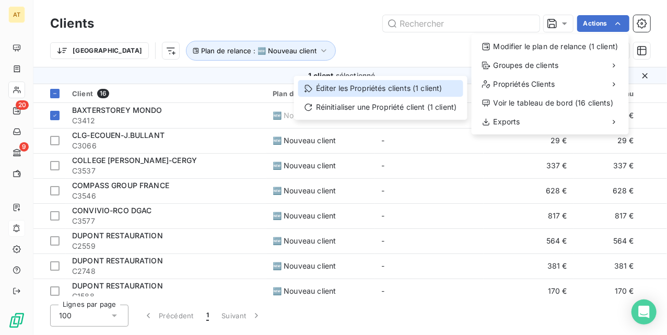
click at [368, 91] on div "Éditer les Propriétés clients (1 client)" at bounding box center [380, 88] width 165 height 17
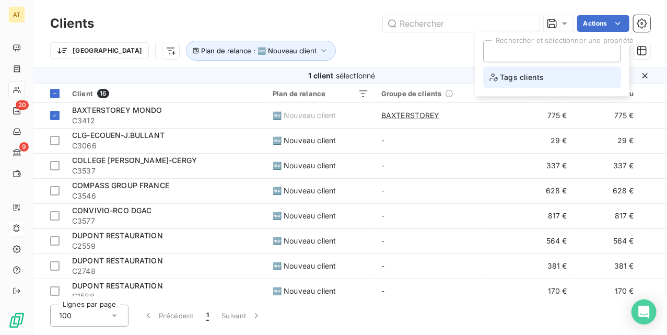
click at [557, 69] on li "Tags clients" at bounding box center [552, 76] width 138 height 21
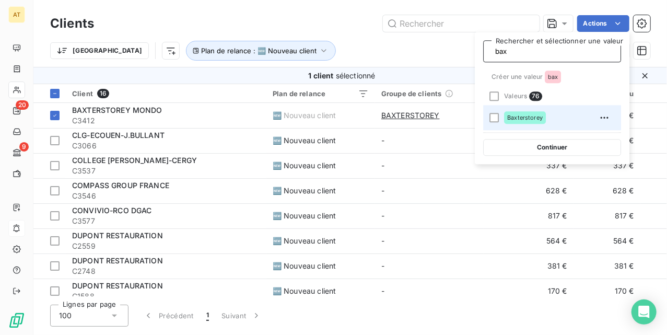
type input "bax"
click at [530, 113] on div "Baxterstorey" at bounding box center [525, 117] width 42 height 13
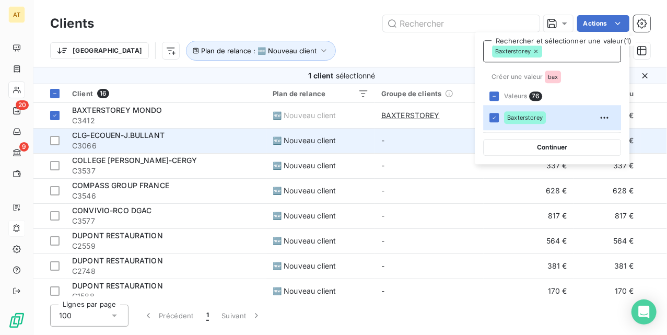
drag, startPoint x: 540, startPoint y: 147, endPoint x: 530, endPoint y: 146, distance: 10.5
click at [539, 147] on button "Continuer" at bounding box center [552, 147] width 138 height 17
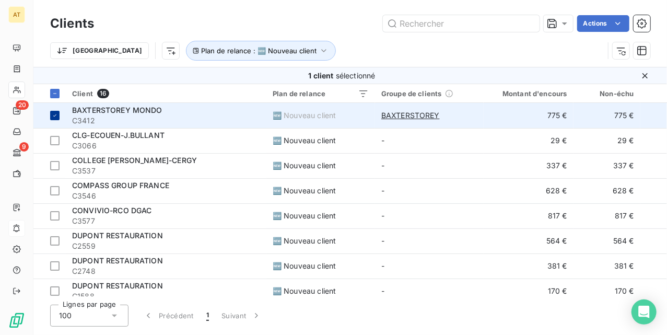
click at [51, 115] on div at bounding box center [54, 115] width 9 height 9
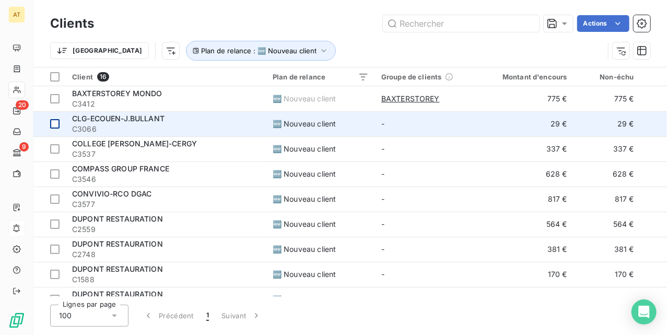
click at [56, 123] on div at bounding box center [54, 123] width 9 height 9
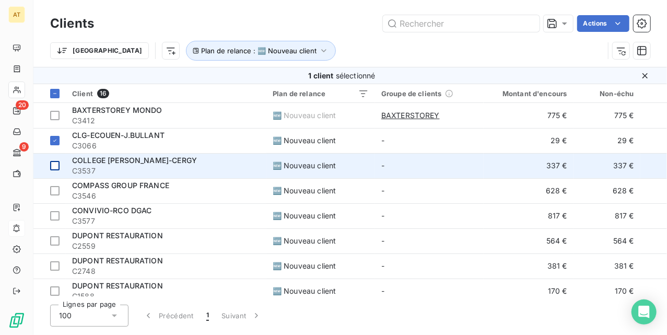
click at [52, 164] on div at bounding box center [54, 165] width 9 height 9
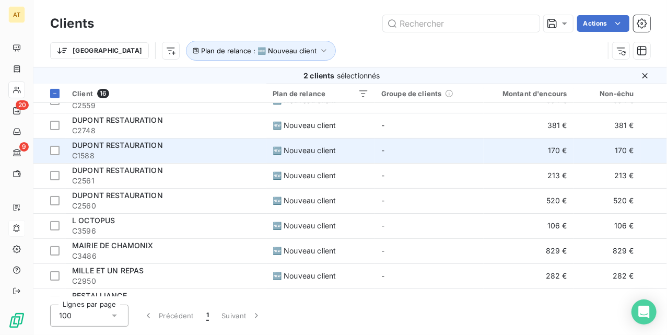
scroll to position [212, 0]
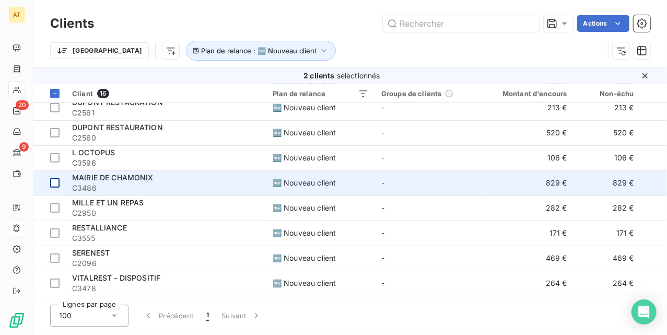
click at [55, 183] on div at bounding box center [54, 182] width 9 height 9
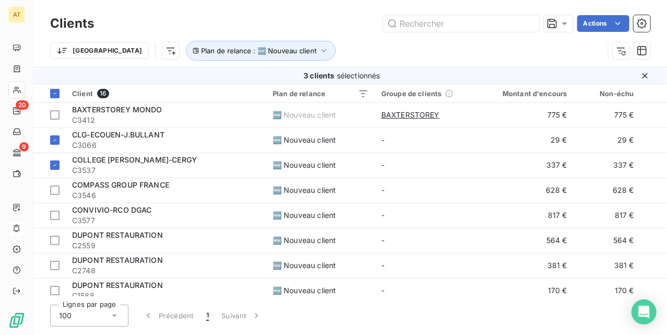
scroll to position [0, 0]
click at [600, 28] on html "AT 20 9 Clients Actions Trier Plan de relance : 🆕 Nouveau client 3 clients séle…" at bounding box center [333, 167] width 667 height 335
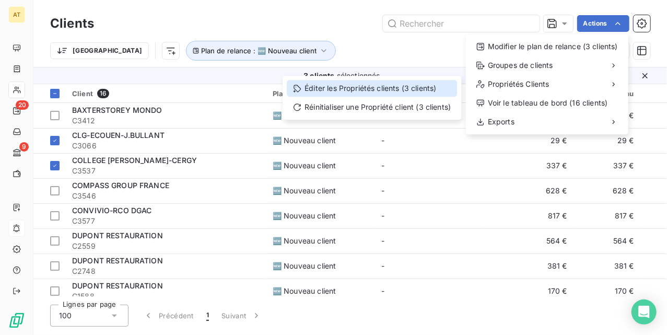
click at [405, 89] on div "Éditer les Propriétés clients (3 clients)" at bounding box center [372, 88] width 170 height 17
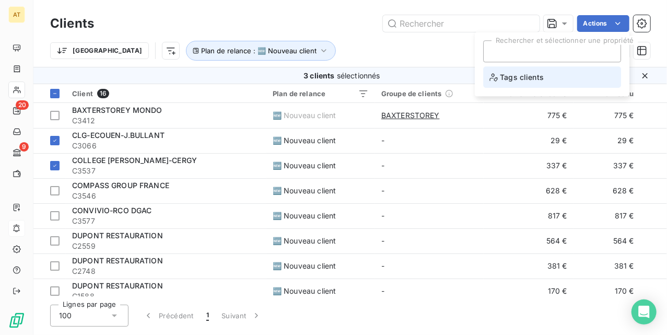
click at [531, 74] on span "Tags clients" at bounding box center [516, 77] width 54 height 13
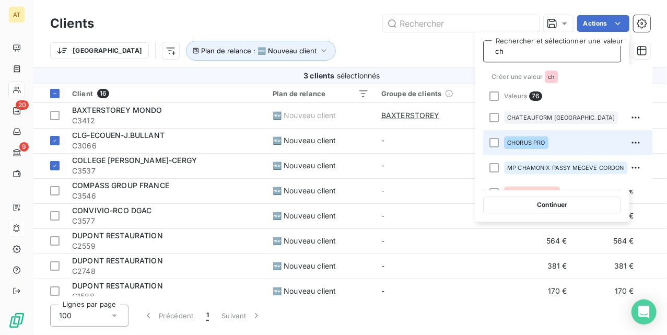
type input "ch"
click at [529, 141] on span "CHORUS PRO" at bounding box center [526, 142] width 38 height 6
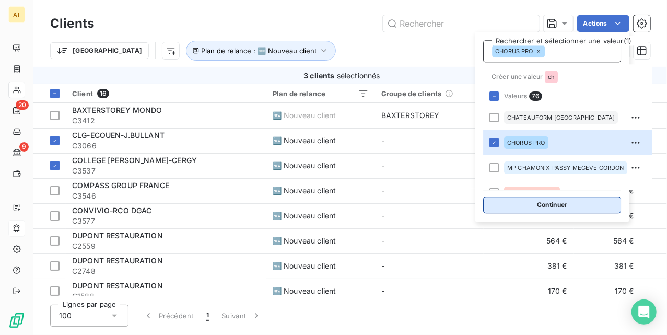
click at [559, 208] on button "Continuer" at bounding box center [552, 204] width 138 height 17
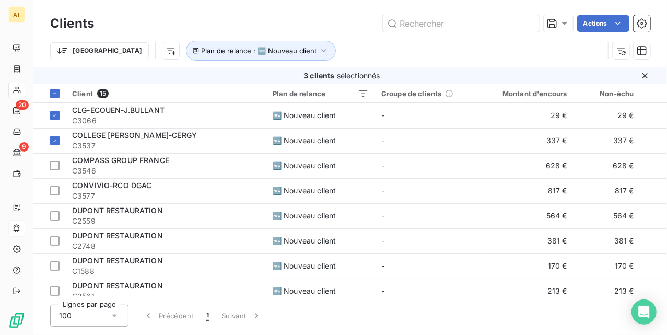
click at [341, 33] on div "Clients Actions" at bounding box center [350, 24] width 600 height 22
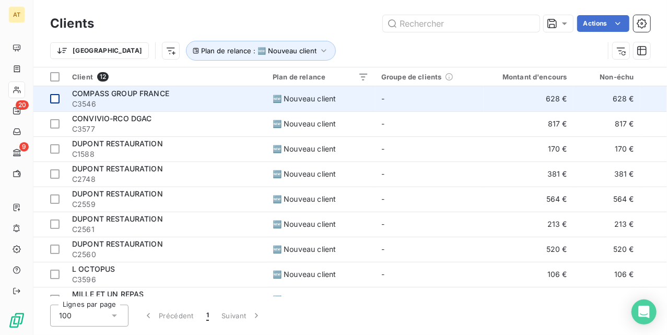
click at [56, 100] on div at bounding box center [54, 98] width 9 height 9
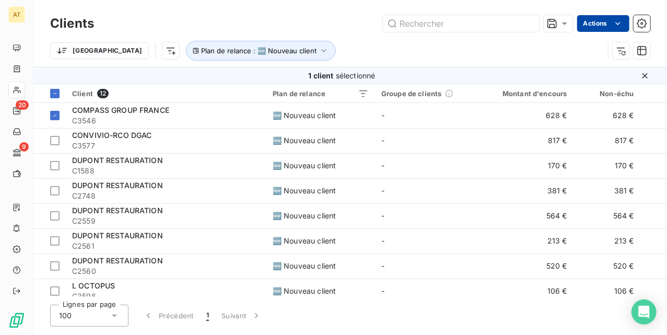
click at [597, 29] on html "AT 20 9 Clients Actions Trier Plan de relance : 🆕 Nouveau client 1 client sélec…" at bounding box center [333, 167] width 667 height 335
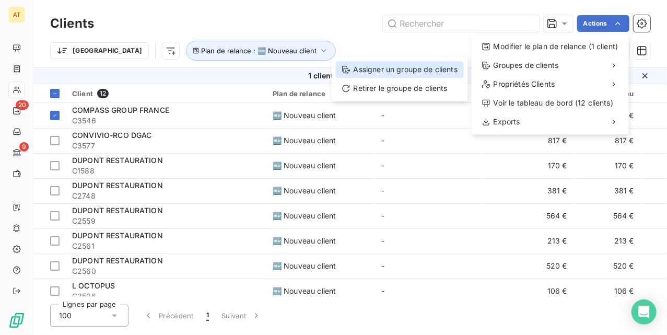
click at [430, 76] on div "Assigner un groupe de clients" at bounding box center [400, 69] width 128 height 17
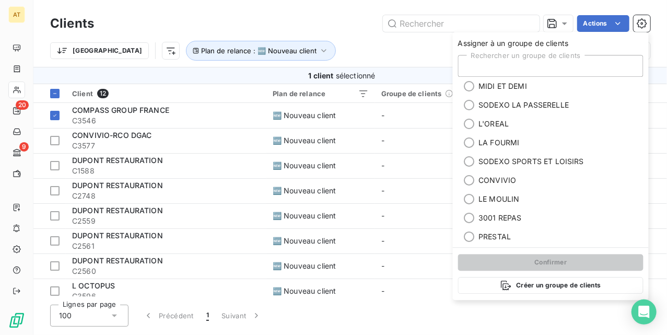
click at [517, 68] on div "Rechercher un groupe de clients" at bounding box center [550, 66] width 185 height 22
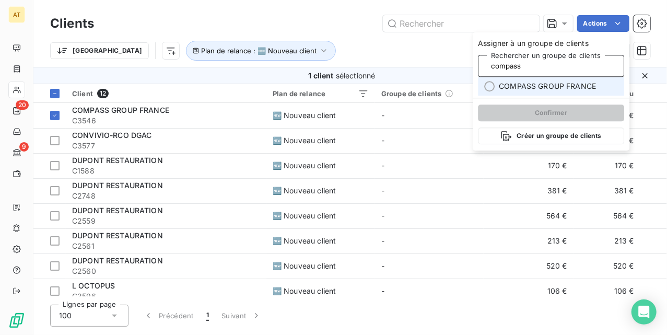
type input "compass"
click at [515, 82] on span "COMPASS GROUP FRANCE" at bounding box center [547, 86] width 97 height 10
type input "compass"
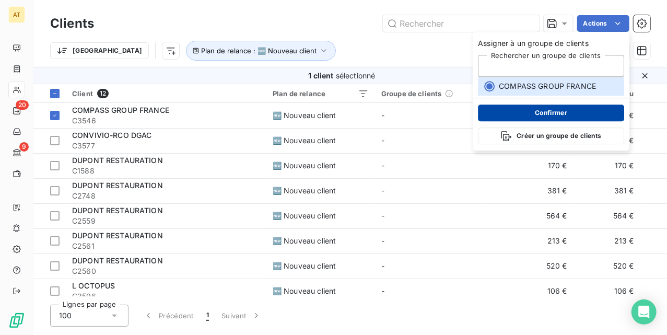
click at [519, 105] on button "Confirmer" at bounding box center [551, 112] width 146 height 17
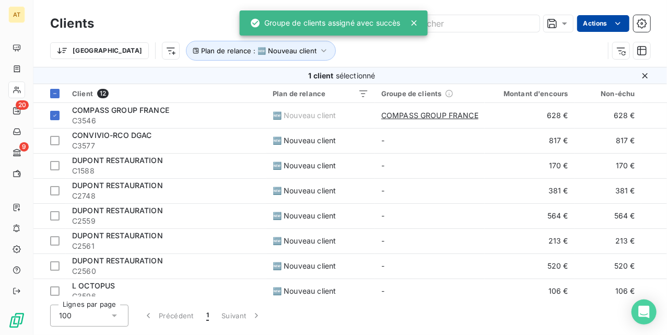
click at [588, 21] on html "AT 20 9 Clients Actions Trier Plan de relance : 🆕 Nouveau client 1 client sélec…" at bounding box center [333, 167] width 667 height 335
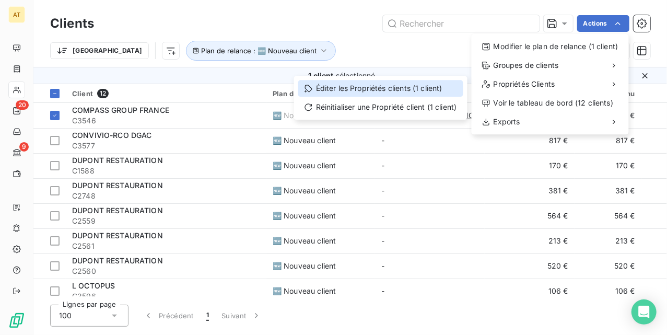
click at [400, 90] on div "Éditer les Propriétés clients (1 client)" at bounding box center [380, 88] width 165 height 17
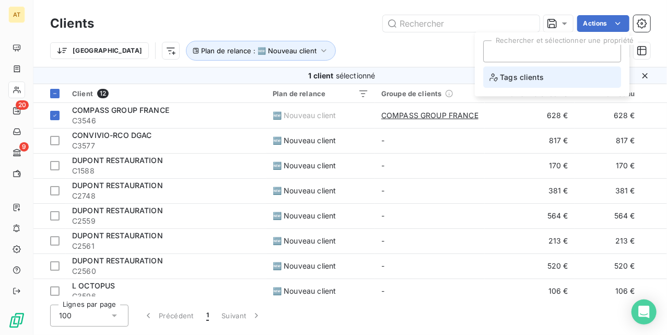
click at [525, 81] on span "Tags clients" at bounding box center [516, 77] width 54 height 13
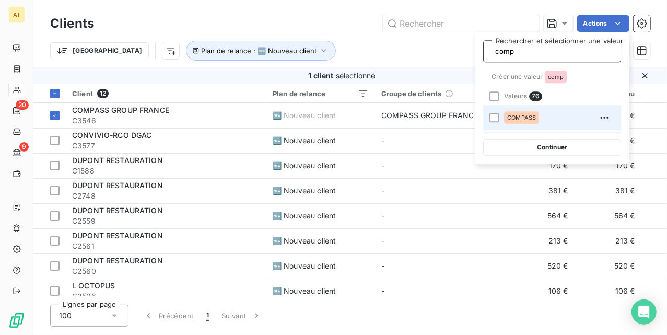
type input "comp"
click at [514, 124] on div "COMPASS" at bounding box center [558, 117] width 109 height 17
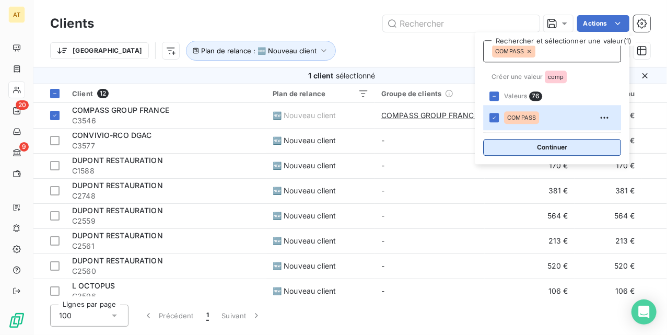
click at [529, 145] on button "Continuer" at bounding box center [552, 147] width 138 height 17
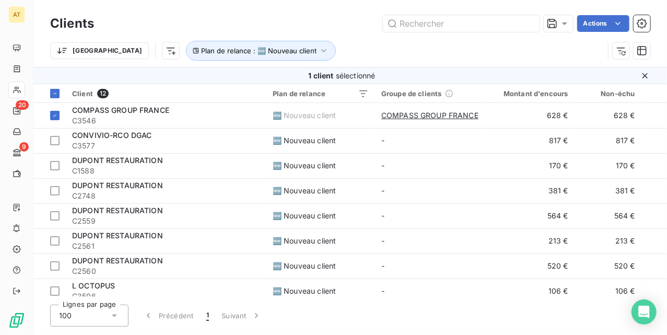
click at [431, 42] on div "Trier Plan de relance : 🆕 Nouveau client" at bounding box center [327, 51] width 554 height 20
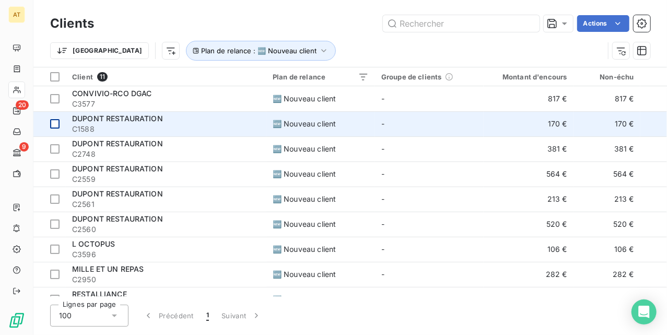
click at [55, 124] on div at bounding box center [54, 123] width 9 height 9
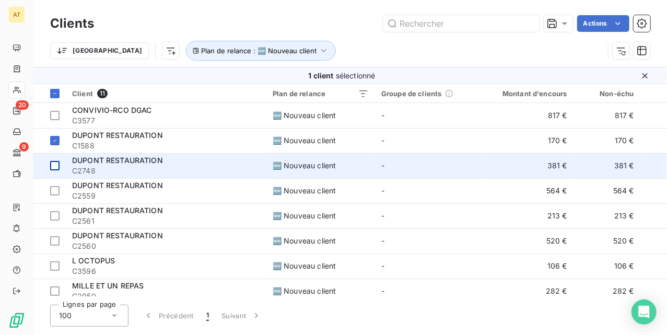
click at [55, 163] on div at bounding box center [54, 165] width 9 height 9
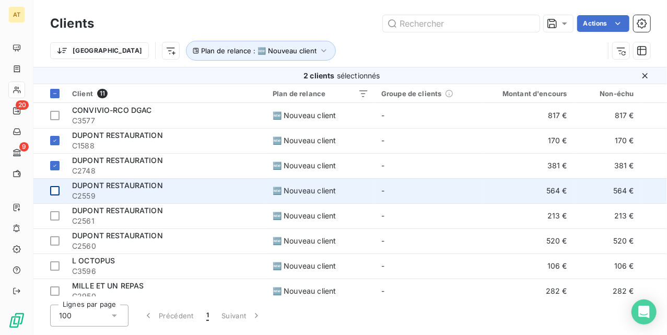
click at [53, 193] on div at bounding box center [54, 190] width 9 height 9
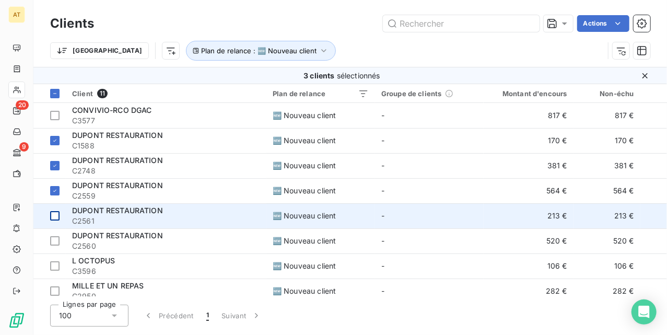
click at [55, 216] on div at bounding box center [54, 215] width 9 height 9
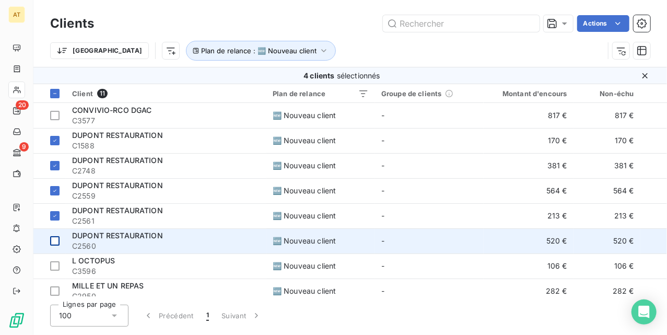
click at [57, 243] on div at bounding box center [54, 240] width 9 height 9
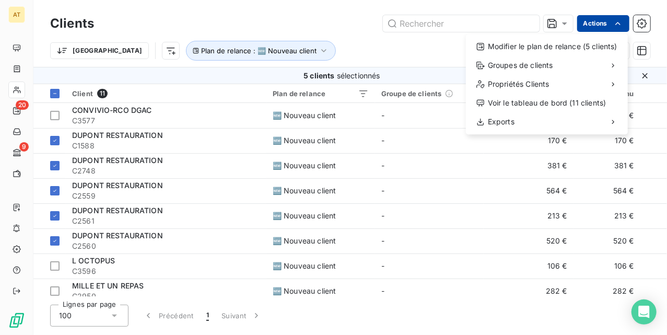
click at [593, 27] on html "AT 20 9 Clients Actions Modifier le plan de relance (5 clients) Groupes de clie…" at bounding box center [333, 167] width 667 height 335
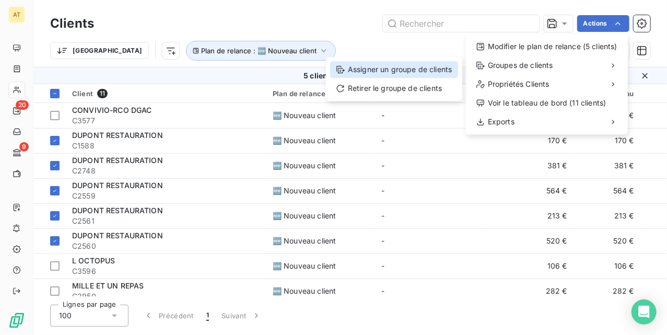
click at [425, 69] on div "Assigner un groupe de clients" at bounding box center [394, 69] width 128 height 17
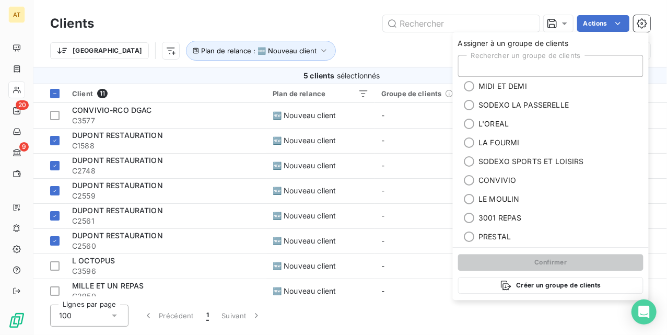
drag, startPoint x: 523, startPoint y: 63, endPoint x: 531, endPoint y: 63, distance: 7.9
click at [523, 65] on div "Rechercher un groupe de clients" at bounding box center [550, 66] width 185 height 22
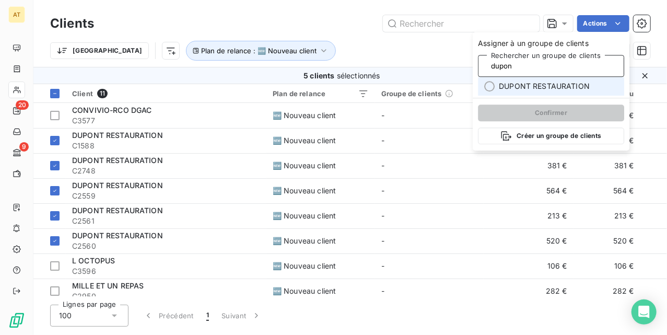
type input "dupon"
click at [526, 93] on li "DUPONT RESTAURATION" at bounding box center [551, 86] width 146 height 19
type input "dupon"
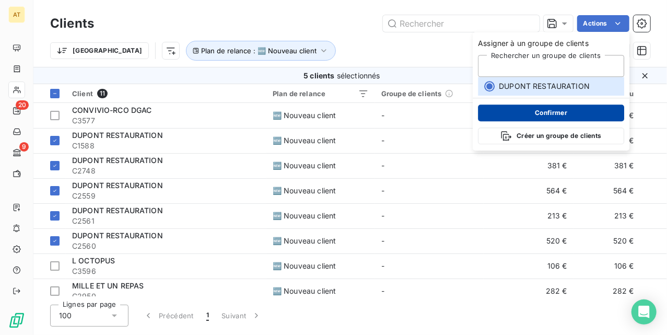
click at [529, 109] on button "Confirmer" at bounding box center [551, 112] width 146 height 17
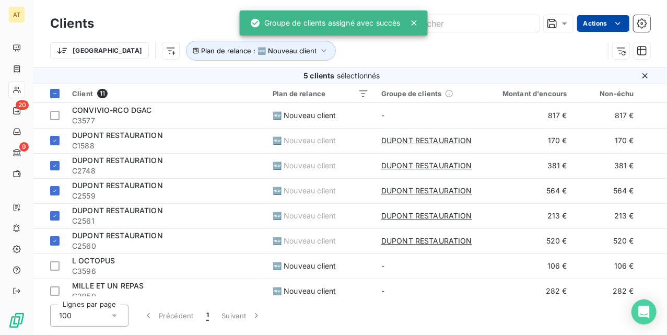
click at [611, 27] on html "AT 20 9 Clients Actions Trier Plan de relance : 🆕 Nouveau client 5 clients séle…" at bounding box center [333, 167] width 667 height 335
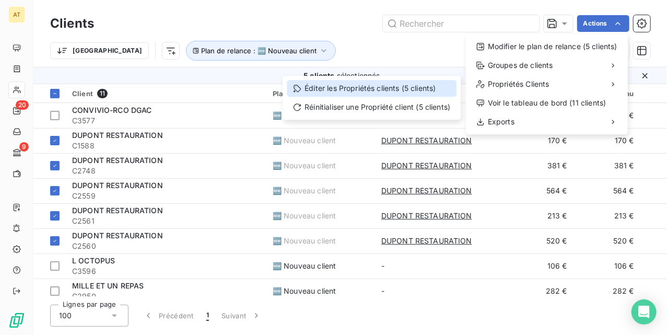
click at [381, 95] on div "Éditer les Propriétés clients (5 clients)" at bounding box center [372, 88] width 170 height 17
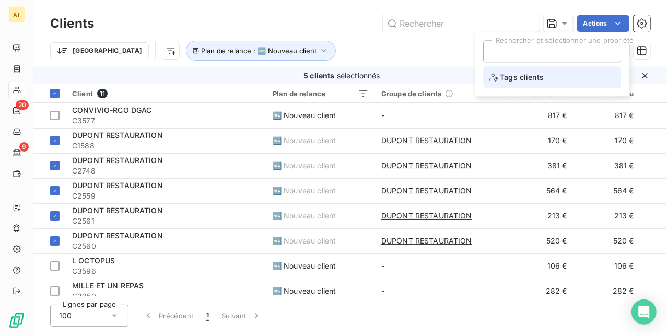
click at [519, 77] on span "Tags clients" at bounding box center [516, 77] width 54 height 13
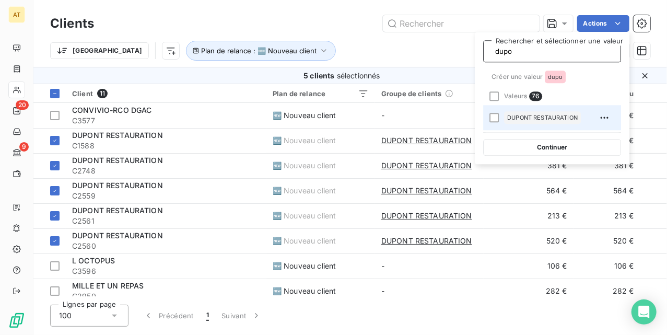
type input "dupo"
click at [562, 118] on span "DUPONT RESTAURATION" at bounding box center [542, 117] width 71 height 6
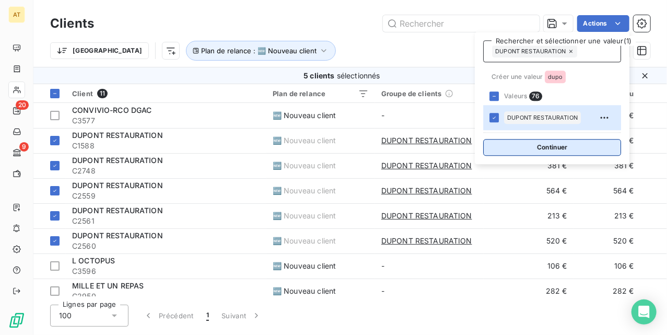
click at [542, 151] on button "Continuer" at bounding box center [552, 147] width 138 height 17
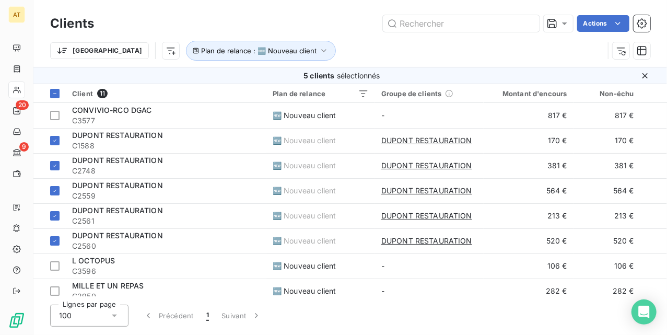
click at [363, 44] on div "Trier Plan de relance : 🆕 Nouveau client" at bounding box center [327, 51] width 554 height 20
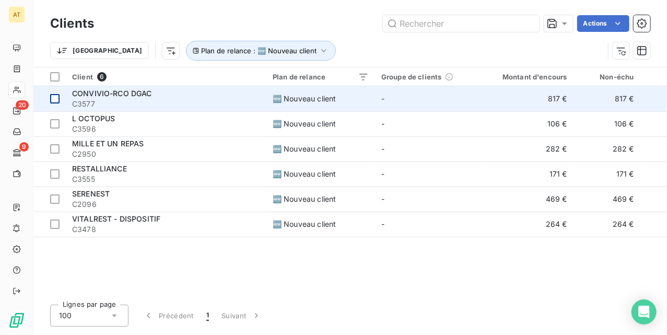
click at [61, 101] on td at bounding box center [49, 98] width 32 height 25
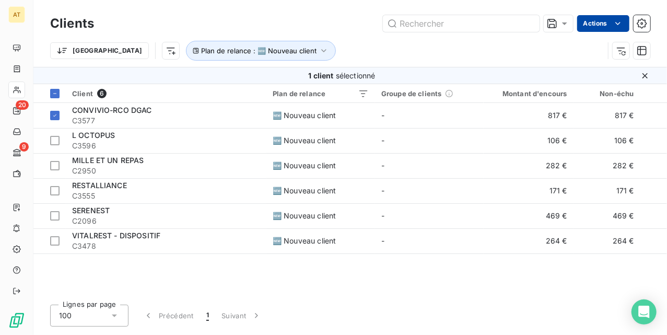
click at [594, 26] on html "AT 20 9 Clients Actions Trier Plan de relance : 🆕 Nouveau client 1 client sélec…" at bounding box center [333, 167] width 667 height 335
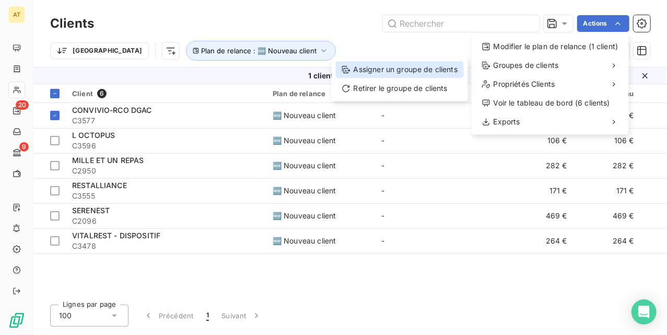
click at [441, 69] on div "Assigner un groupe de clients" at bounding box center [400, 69] width 128 height 17
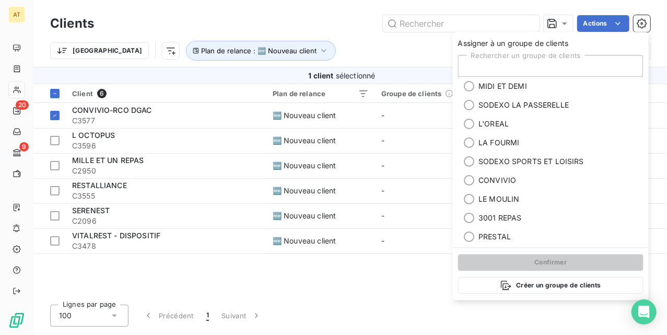
click at [542, 64] on div "Rechercher un groupe de clients" at bounding box center [550, 66] width 185 height 22
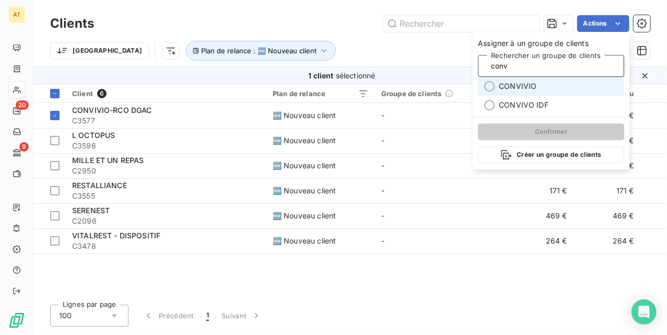
type input "conv"
click at [538, 80] on li "CONVIVIO" at bounding box center [551, 86] width 146 height 19
type input "conv"
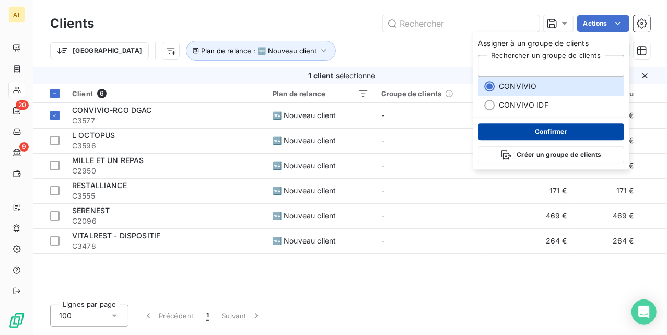
click at [539, 136] on button "Confirmer" at bounding box center [551, 131] width 146 height 17
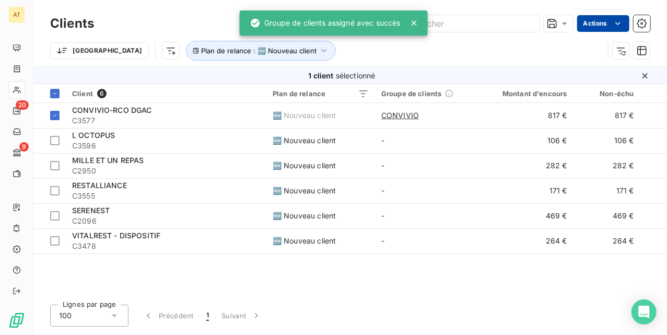
click at [596, 22] on html "AT 20 9 Clients Actions Trier Plan de relance : 🆕 Nouveau client 1 client sélec…" at bounding box center [333, 167] width 667 height 335
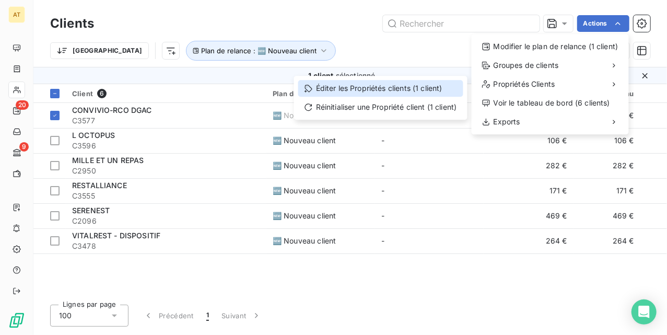
click at [402, 87] on div "Éditer les Propriétés clients (1 client)" at bounding box center [380, 88] width 165 height 17
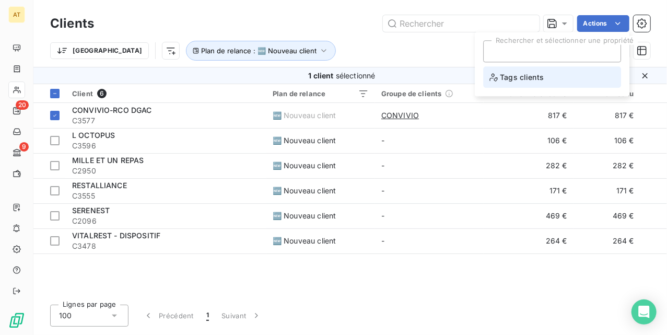
click at [537, 78] on span "Tags clients" at bounding box center [516, 77] width 54 height 13
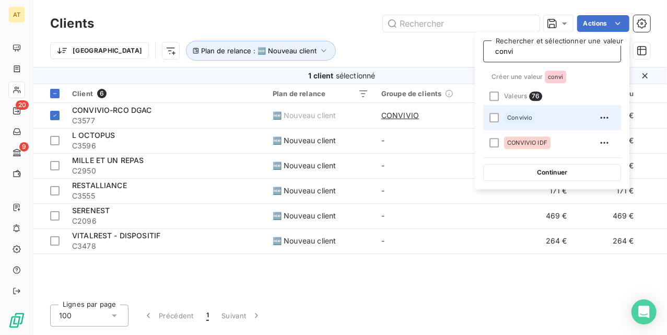
type input "convi"
click at [523, 117] on span "Convivio" at bounding box center [519, 117] width 25 height 6
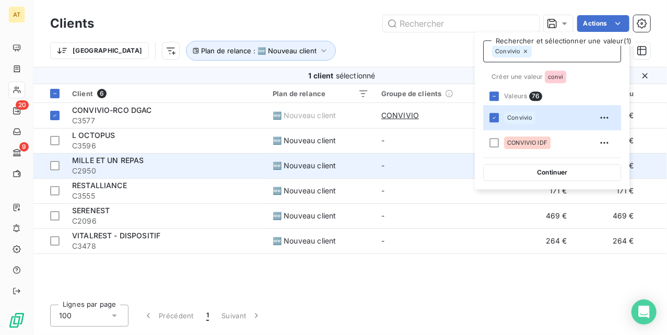
click at [545, 172] on button "Continuer" at bounding box center [552, 172] width 138 height 17
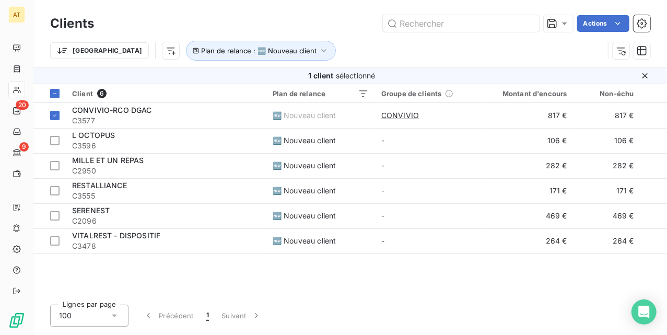
click at [447, 52] on div "Trier Plan de relance : 🆕 Nouveau client" at bounding box center [327, 51] width 554 height 20
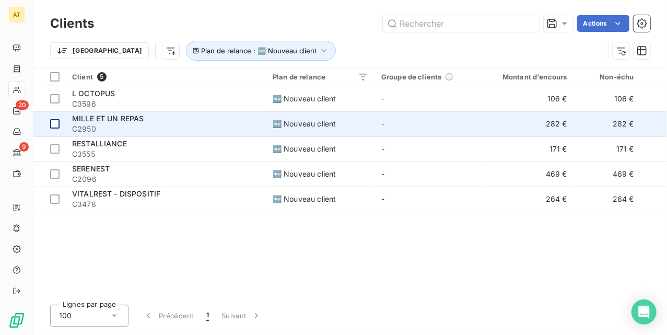
click at [51, 125] on div at bounding box center [54, 123] width 9 height 9
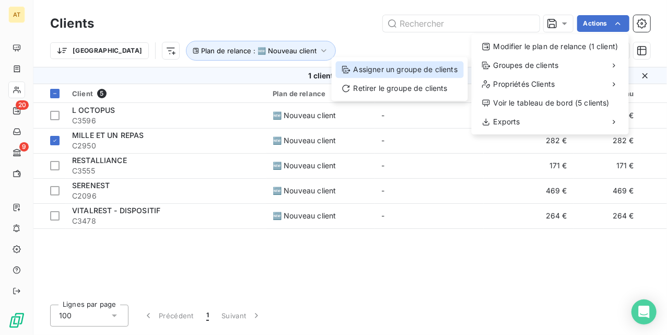
click at [406, 71] on div "Assigner un groupe de clients" at bounding box center [400, 69] width 128 height 17
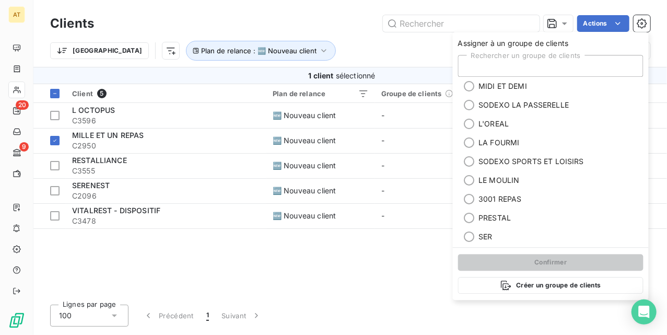
click at [564, 69] on div "Rechercher un groupe de clients" at bounding box center [550, 66] width 185 height 22
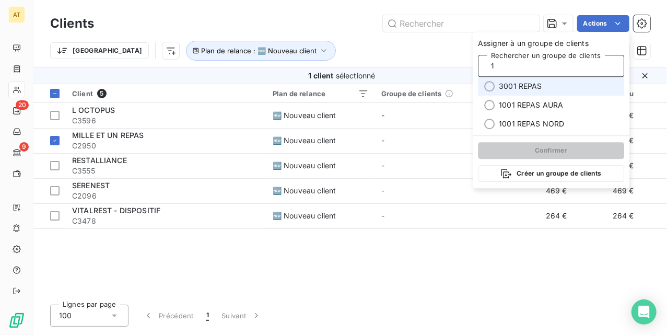
type input "10"
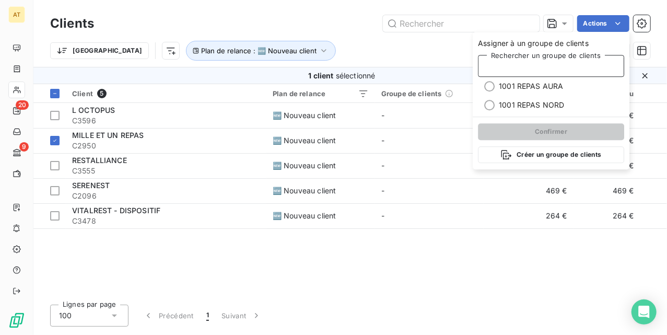
click at [303, 290] on div "Client 5 Plan de relance Groupe de clients Montant d'encours Non-échu Échu Limi…" at bounding box center [350, 190] width 634 height 212
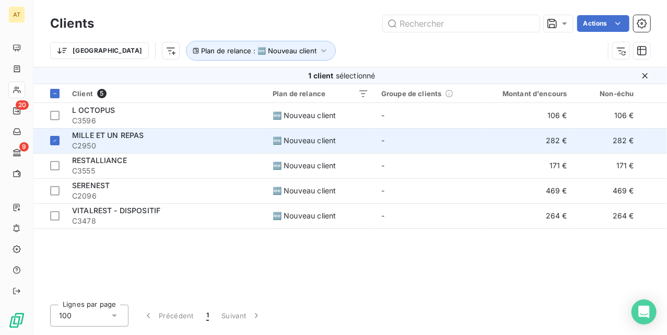
click at [97, 138] on span "MILLE ET UN REPAS" at bounding box center [108, 135] width 72 height 9
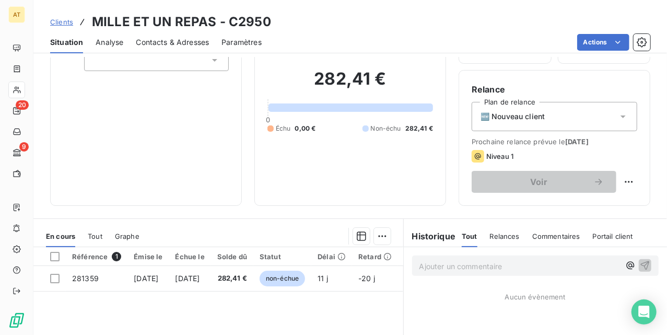
scroll to position [226, 0]
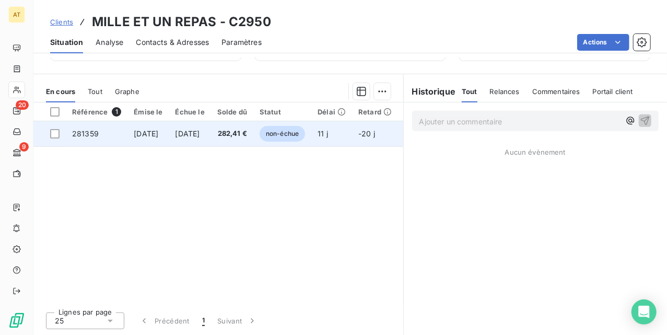
click at [102, 124] on td "281359" at bounding box center [97, 133] width 62 height 25
click at [128, 145] on td "[DATE]" at bounding box center [147, 133] width 41 height 25
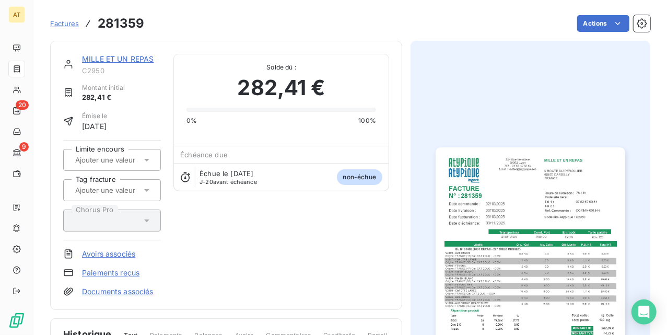
click at [524, 196] on img "button" at bounding box center [530, 280] width 189 height 267
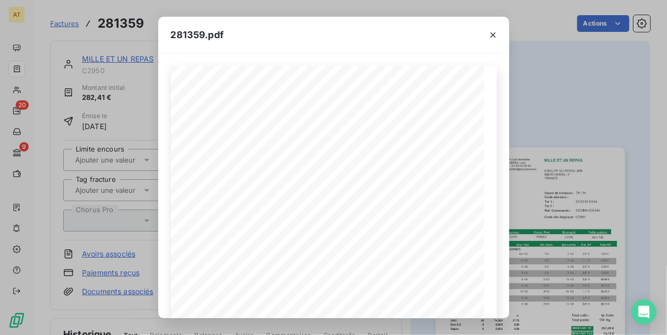
click at [543, 145] on div "281359.pdf MILLE ET UN REPAS [STREET_ADDRESS] FACTURE 281359 N° : Date livraiso…" at bounding box center [333, 167] width 667 height 335
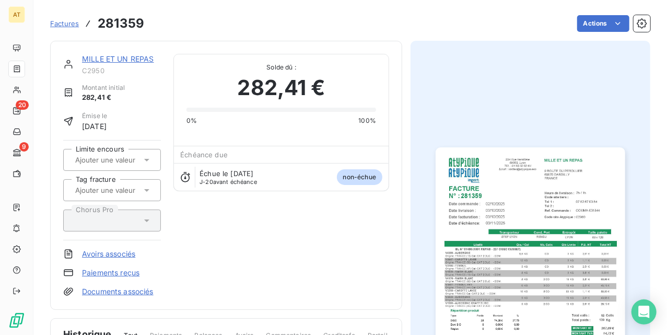
drag, startPoint x: 509, startPoint y: 143, endPoint x: 448, endPoint y: 125, distance: 63.6
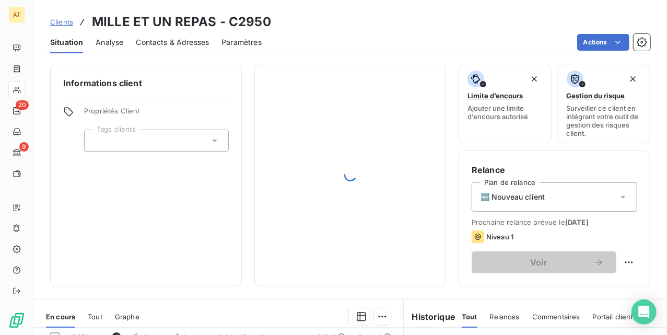
drag, startPoint x: 220, startPoint y: 171, endPoint x: 208, endPoint y: 161, distance: 15.6
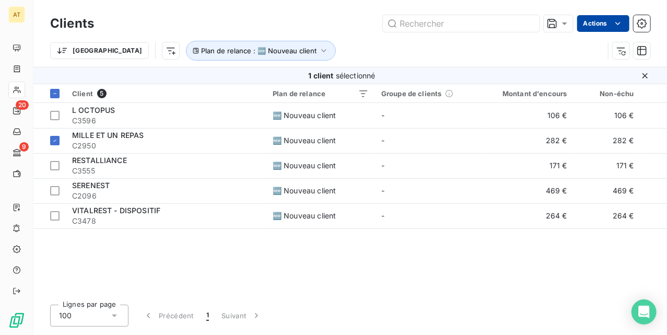
click at [590, 25] on html "AT 20 9 Clients Actions Trier Plan de relance : 🆕 Nouveau client 1 client sélec…" at bounding box center [333, 167] width 667 height 335
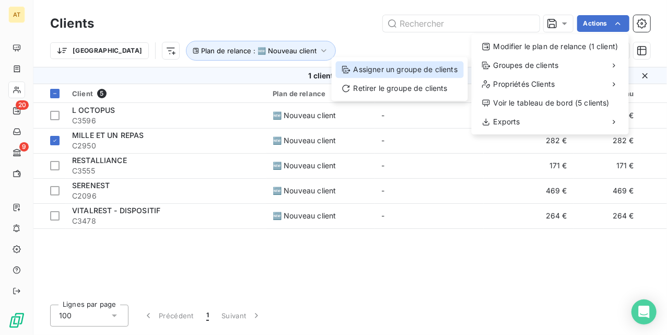
click at [406, 72] on div "Assigner un groupe de clients" at bounding box center [400, 69] width 128 height 17
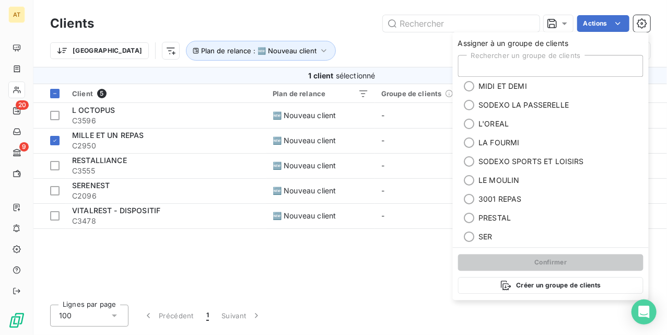
click at [527, 65] on div "Rechercher un groupe de clients" at bounding box center [550, 66] width 185 height 22
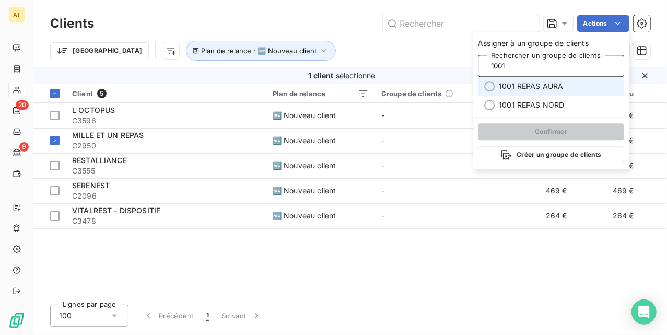
type input "1001"
click at [539, 88] on span "1001 REPAS AURA" at bounding box center [531, 86] width 64 height 10
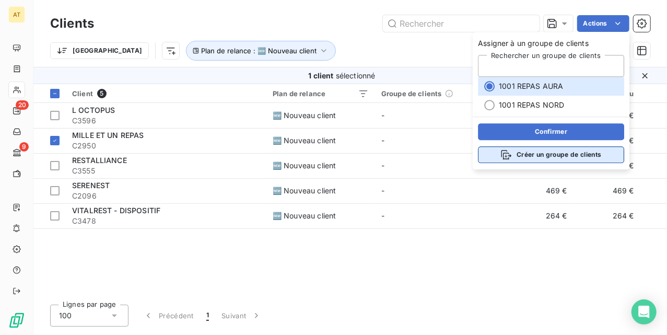
type input "1001"
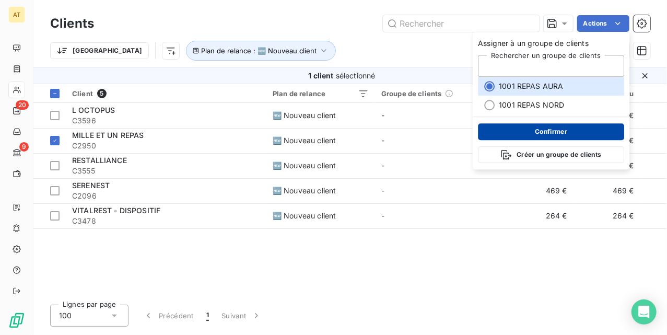
click at [544, 134] on button "Confirmer" at bounding box center [551, 131] width 146 height 17
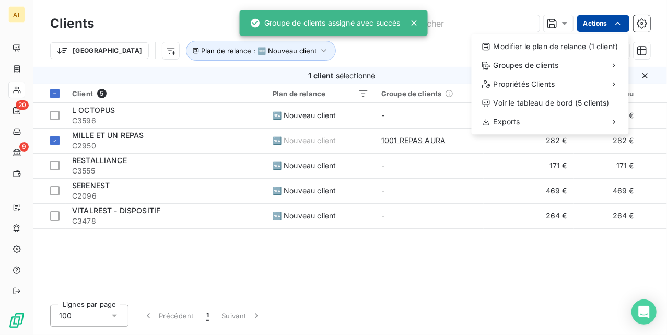
click at [585, 27] on html "AT 20 9 Clients Actions Modifier le plan de relance (1 client) Groupes de clien…" at bounding box center [333, 167] width 667 height 335
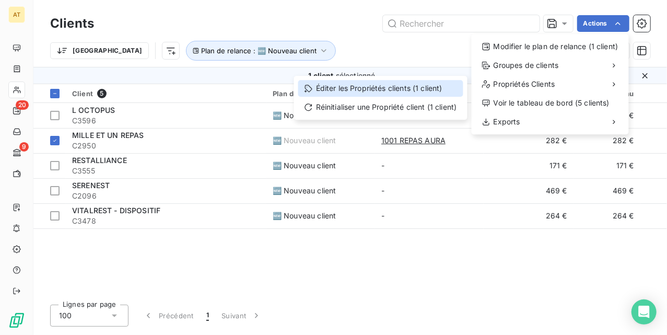
click at [400, 90] on div "Éditer les Propriétés clients (1 client)" at bounding box center [380, 88] width 165 height 17
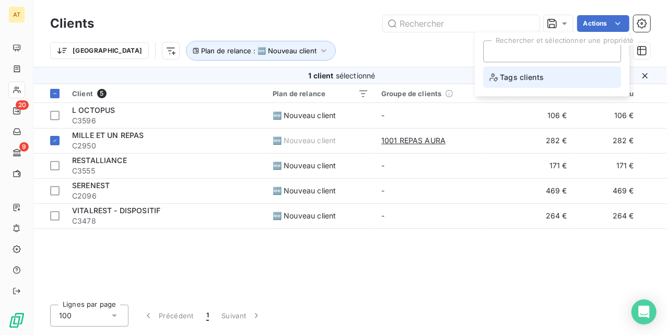
click at [546, 79] on li "Tags clients" at bounding box center [552, 76] width 138 height 21
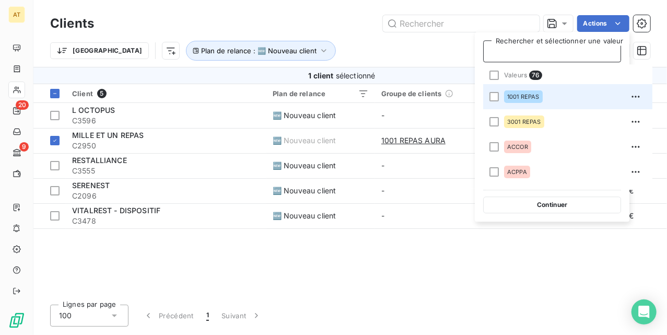
click at [529, 98] on span "1001 REPAS" at bounding box center [523, 96] width 32 height 6
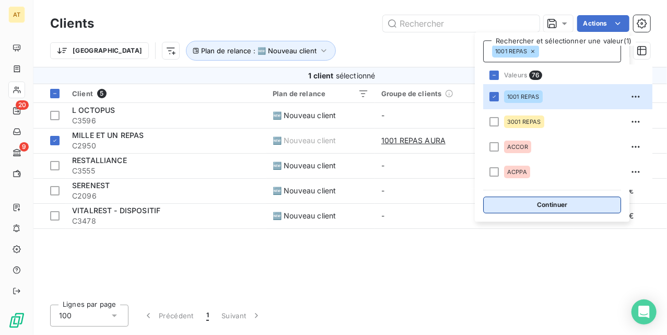
click at [549, 208] on button "Continuer" at bounding box center [552, 204] width 138 height 17
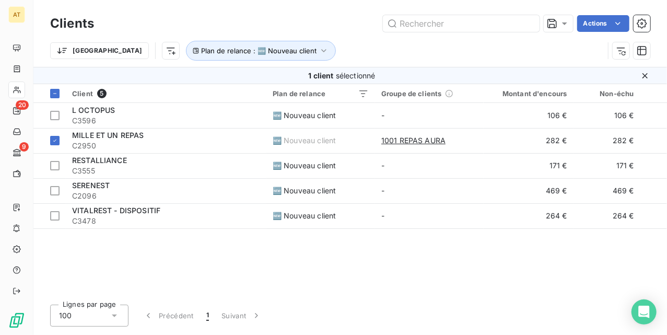
click at [170, 285] on div "Client 5 Plan de relance Groupe de clients Montant d'encours Non-échu Échu Limi…" at bounding box center [350, 190] width 634 height 212
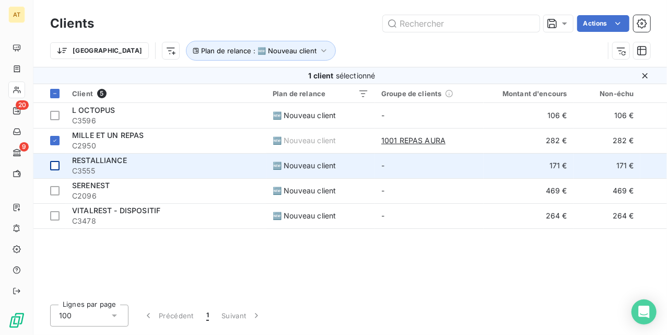
click at [63, 166] on td at bounding box center [49, 165] width 32 height 25
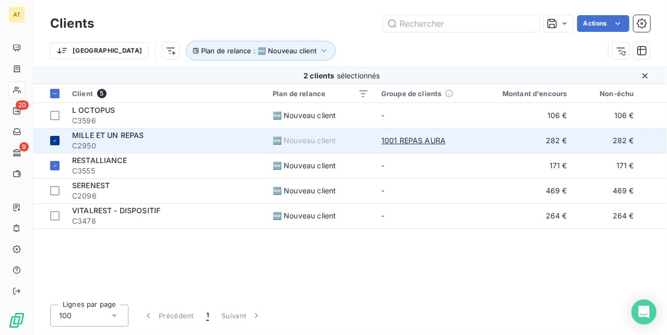
click at [57, 145] on div at bounding box center [54, 140] width 9 height 9
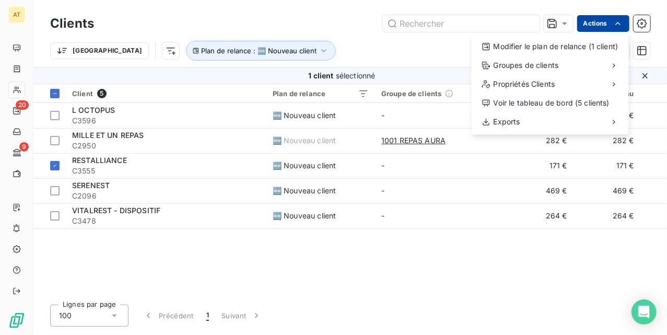
click at [598, 21] on html "AT 20 9 Clients Actions Modifier le plan de relance (1 client) Groupes de clien…" at bounding box center [333, 167] width 667 height 335
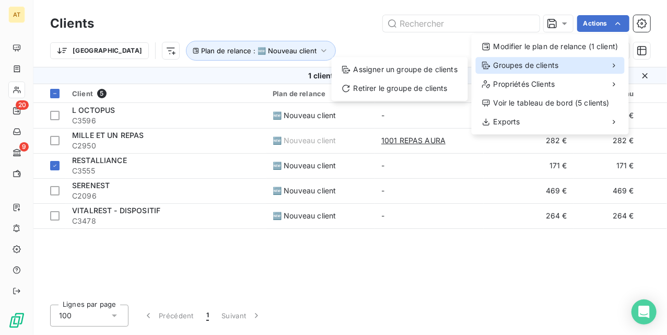
click at [549, 61] on span "Groupes de clients" at bounding box center [526, 65] width 65 height 10
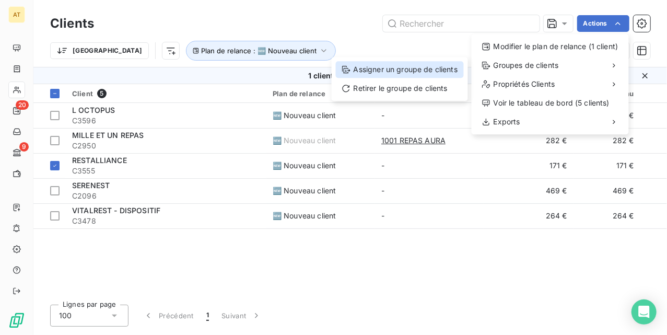
click at [452, 67] on div "Assigner un groupe de clients" at bounding box center [400, 69] width 128 height 17
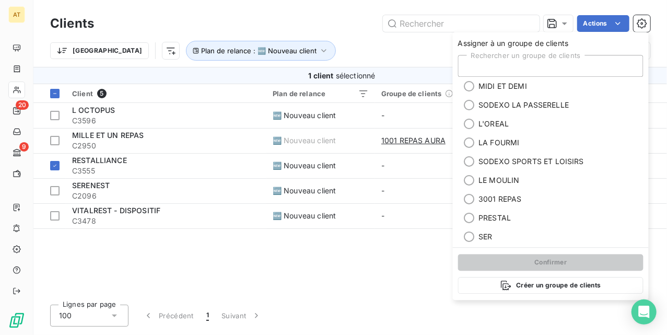
click at [507, 65] on div "Rechercher un groupe de clients" at bounding box center [550, 66] width 185 height 22
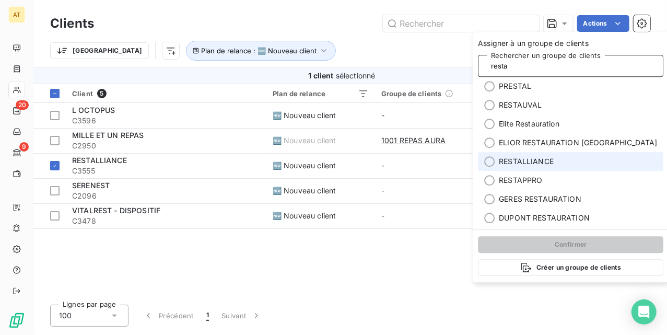
type input "resta"
click at [547, 161] on span "RESTALLIANCE" at bounding box center [526, 161] width 55 height 10
type input "resta"
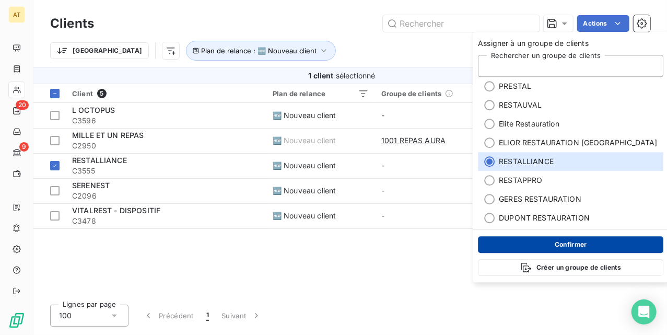
click at [554, 251] on button "Confirmer" at bounding box center [570, 244] width 185 height 17
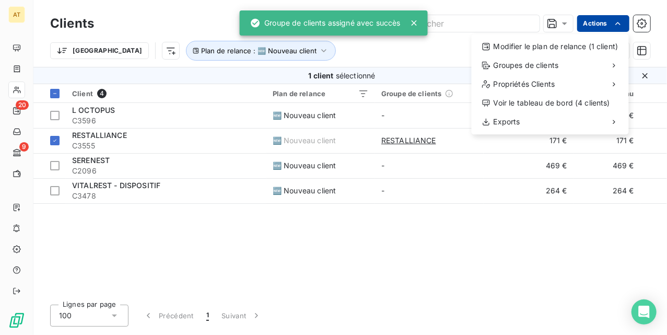
click at [591, 19] on html "AT 20 9 Clients Actions Modifier le plan de relance (1 client) Groupes de clien…" at bounding box center [333, 167] width 667 height 335
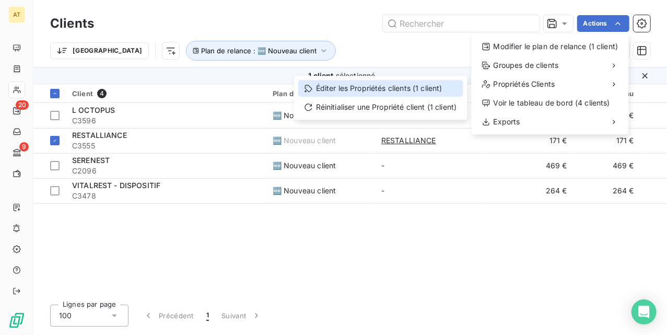
click at [406, 93] on div "Éditer les Propriétés clients (1 client)" at bounding box center [380, 88] width 165 height 17
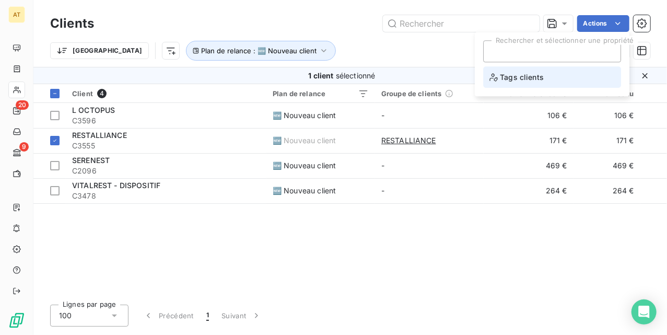
click at [520, 83] on span "Tags clients" at bounding box center [516, 77] width 54 height 13
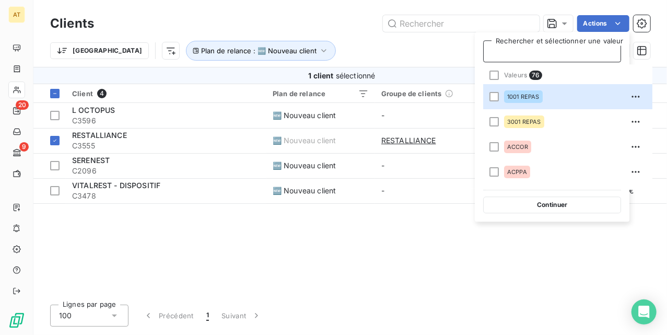
click at [541, 57] on div at bounding box center [552, 51] width 120 height 14
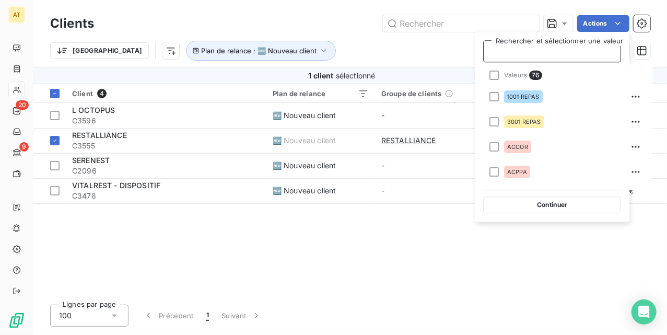
click at [540, 51] on div at bounding box center [552, 51] width 120 height 14
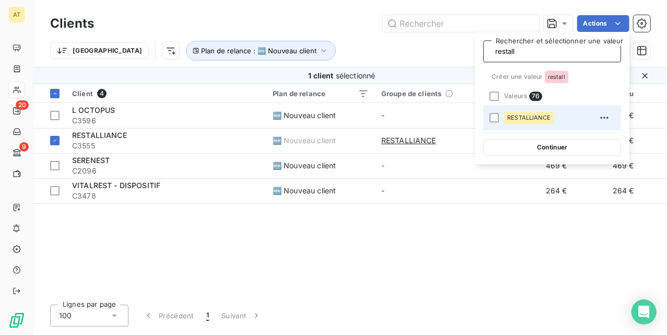
type input "restall"
click at [521, 120] on span "RESTALLIANCE" at bounding box center [528, 117] width 43 height 6
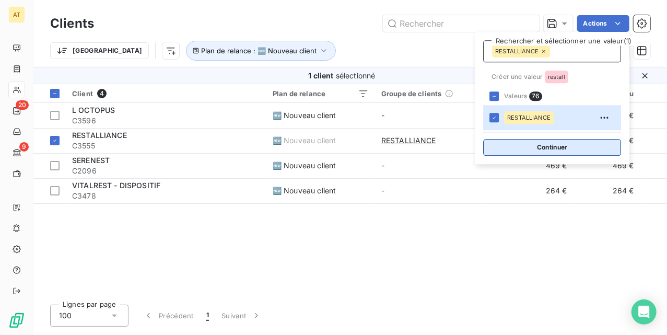
click at [542, 145] on button "Continuer" at bounding box center [552, 147] width 138 height 17
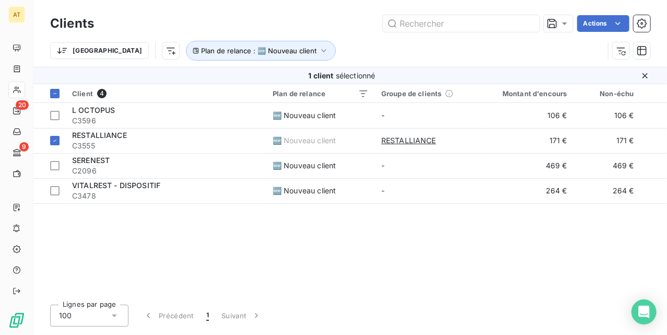
click at [225, 259] on div "Client 4 Plan de relance Groupe de clients Montant d'encours Non-échu Échu Limi…" at bounding box center [350, 190] width 634 height 212
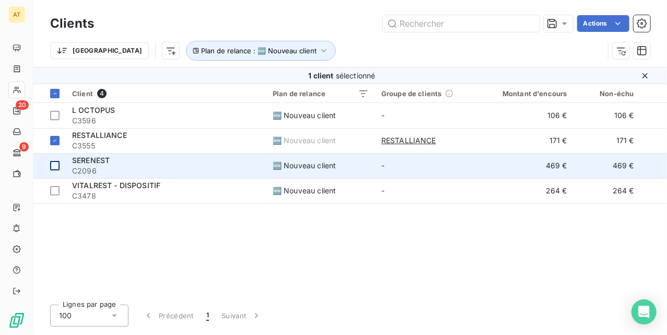
drag, startPoint x: 57, startPoint y: 163, endPoint x: 53, endPoint y: 154, distance: 10.8
click at [55, 163] on div at bounding box center [54, 165] width 9 height 9
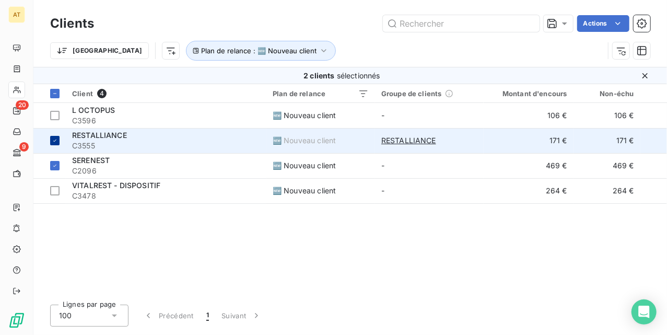
click at [53, 143] on icon at bounding box center [55, 140] width 6 height 6
click at [602, 21] on html "AT 20 9 Clients Actions Trier Plan de relance : 🆕 Nouveau client 1 client sélec…" at bounding box center [333, 167] width 667 height 335
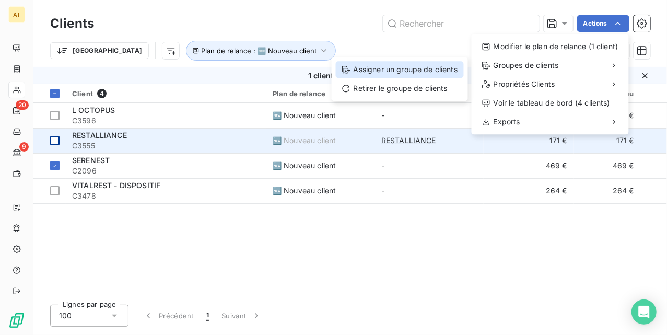
click at [436, 69] on div "Assigner un groupe de clients" at bounding box center [400, 69] width 128 height 17
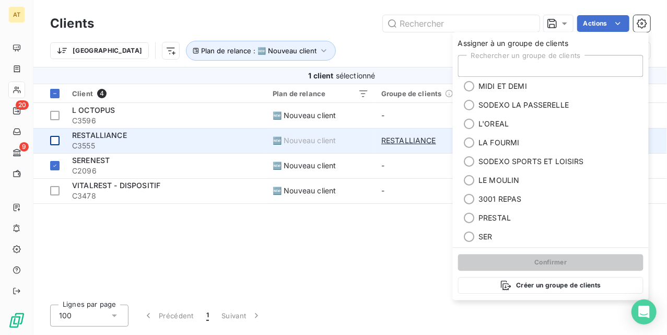
click at [525, 65] on div "Rechercher un groupe de clients" at bounding box center [550, 66] width 185 height 22
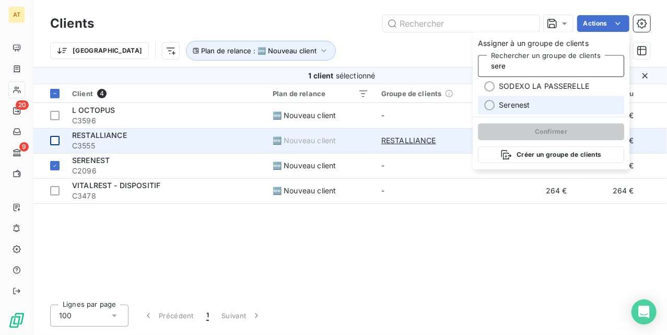
type input "sere"
click at [531, 100] on li "Serenest" at bounding box center [551, 105] width 146 height 19
type input "sere"
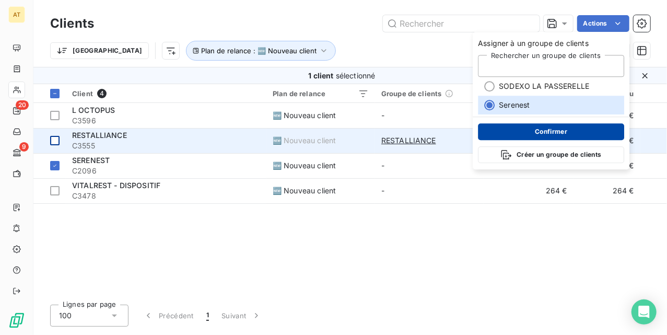
click at [540, 128] on button "Confirmer" at bounding box center [551, 131] width 146 height 17
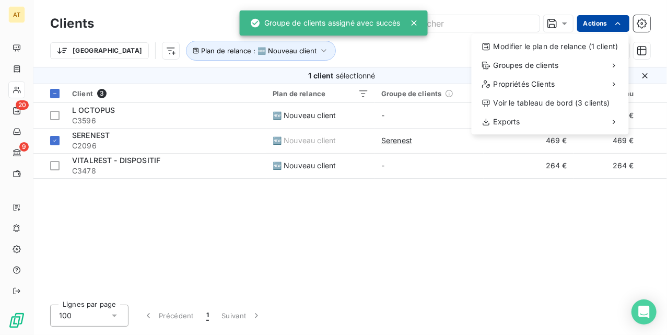
click at [598, 21] on html "AT 20 9 Clients Actions Modifier le plan de relance (1 client) Groupes de clien…" at bounding box center [333, 167] width 667 height 335
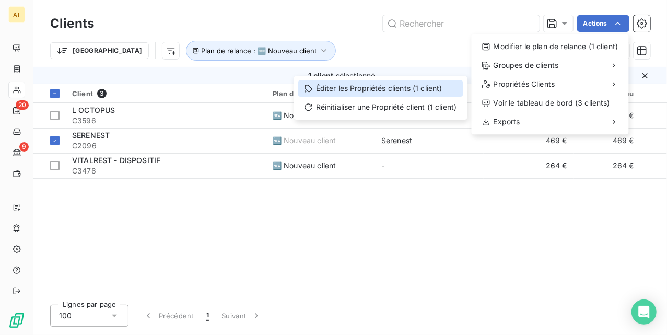
click at [377, 88] on div "Éditer les Propriétés clients (1 client)" at bounding box center [380, 88] width 165 height 17
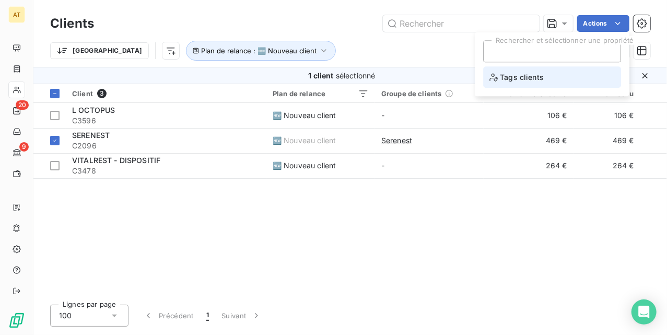
click at [538, 75] on span "Tags clients" at bounding box center [516, 77] width 54 height 13
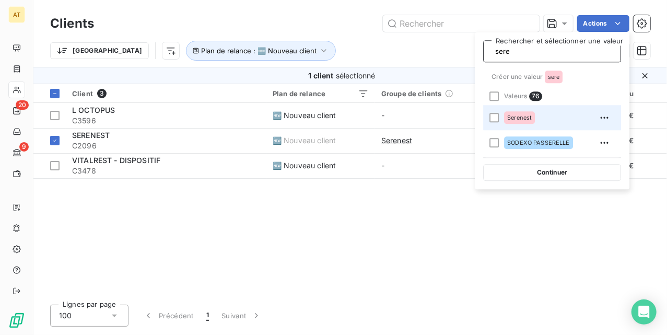
type input "sere"
drag, startPoint x: 544, startPoint y: 120, endPoint x: 552, endPoint y: 126, distance: 10.0
click at [544, 119] on div "Serenest" at bounding box center [558, 117] width 109 height 17
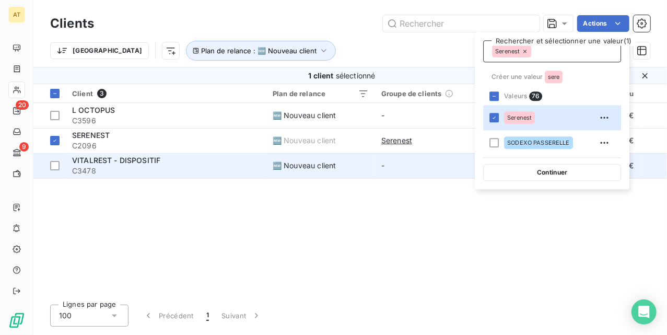
click at [556, 175] on button "Continuer" at bounding box center [552, 172] width 138 height 17
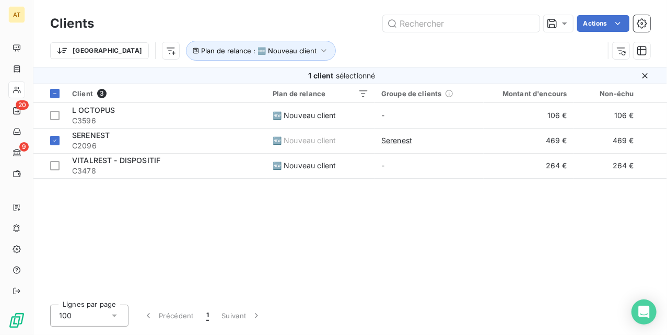
click at [168, 229] on div "Client 3 Plan de relance Groupe de clients Montant d'encours Non-échu Échu Limi…" at bounding box center [350, 190] width 634 height 212
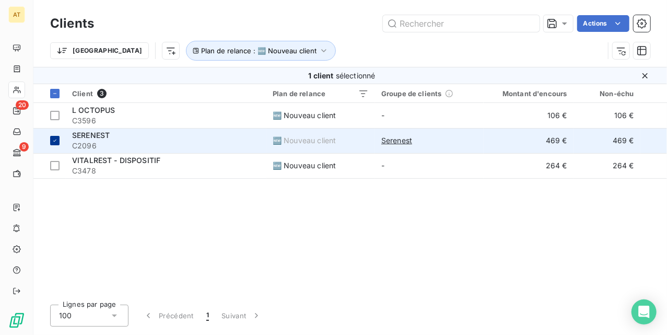
click at [55, 140] on icon at bounding box center [55, 140] width 6 height 6
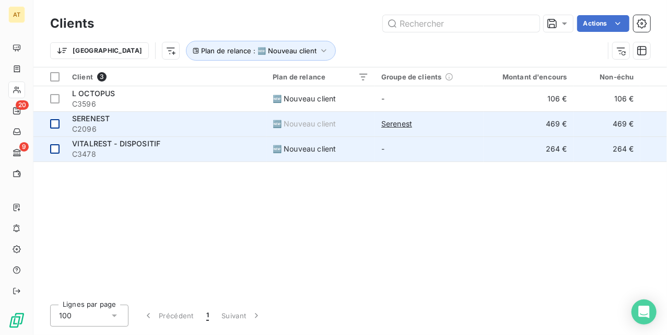
click at [54, 149] on div at bounding box center [54, 148] width 9 height 9
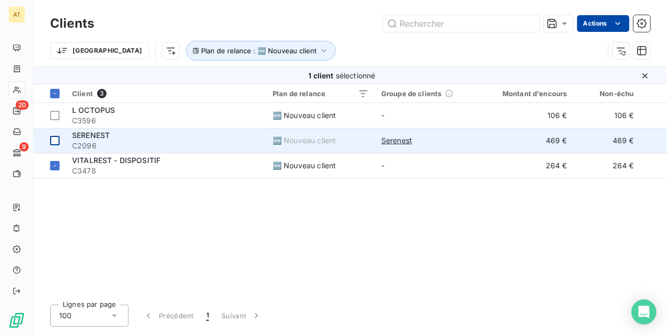
click at [601, 19] on html "AT 20 9 Clients Actions Trier Plan de relance : 🆕 Nouveau client 1 client sélec…" at bounding box center [333, 167] width 667 height 335
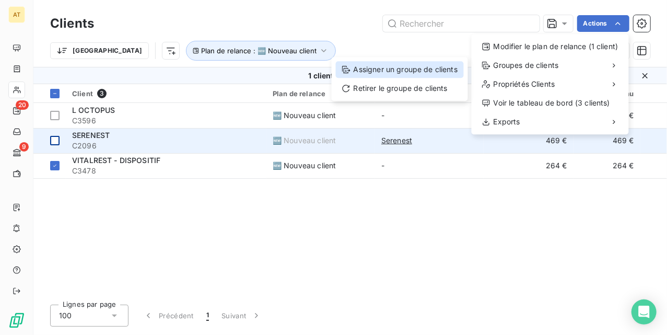
click at [427, 76] on div "Assigner un groupe de clients" at bounding box center [400, 69] width 128 height 17
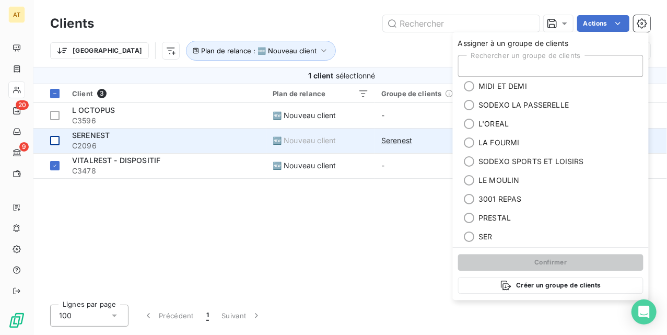
click at [542, 63] on div "Rechercher un groupe de clients" at bounding box center [550, 66] width 185 height 22
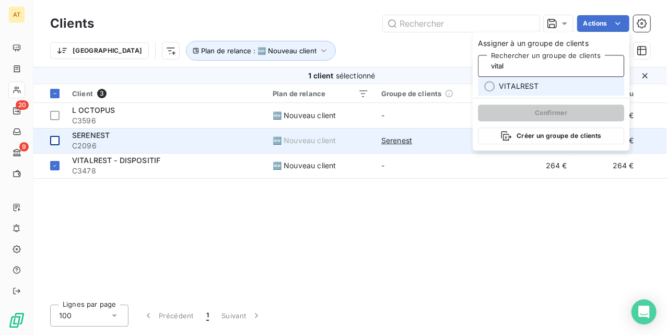
type input "vital"
click at [521, 84] on span "VITALREST" at bounding box center [519, 86] width 40 height 10
type input "vital"
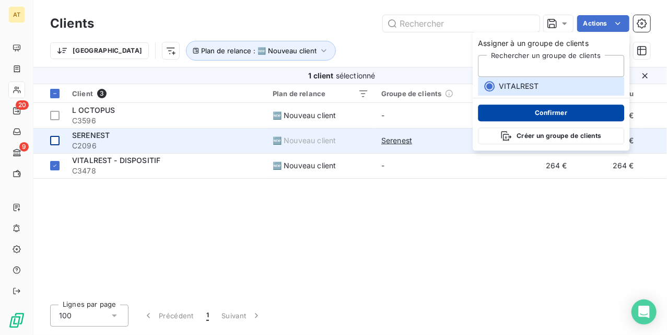
click at [556, 115] on button "Confirmer" at bounding box center [551, 112] width 146 height 17
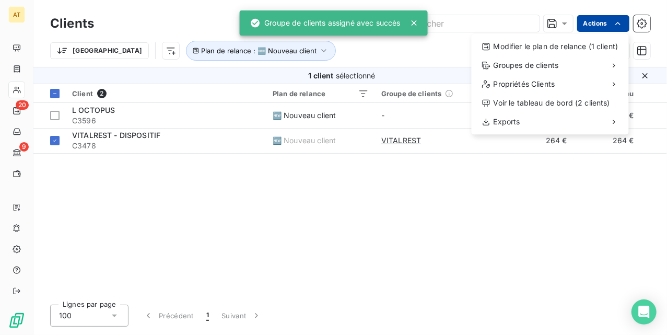
click at [599, 26] on html "AT 20 9 Clients Actions Modifier le plan de relance (1 client) Groupes de clien…" at bounding box center [333, 167] width 667 height 335
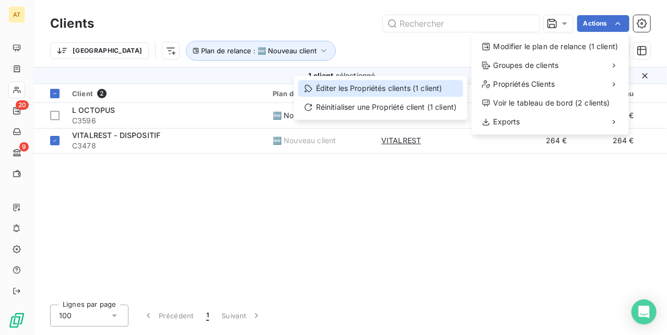
click at [404, 94] on div "Éditer les Propriétés clients (1 client)" at bounding box center [380, 88] width 165 height 17
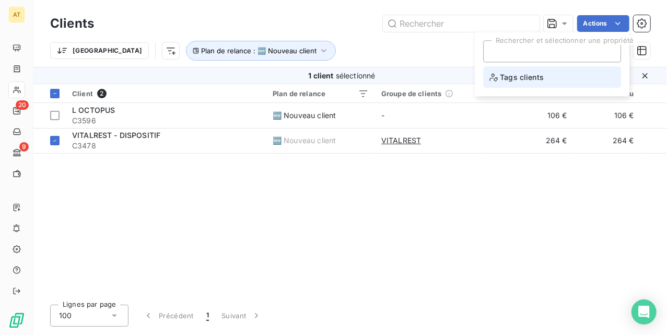
click at [537, 66] on li "Tags clients" at bounding box center [552, 76] width 138 height 21
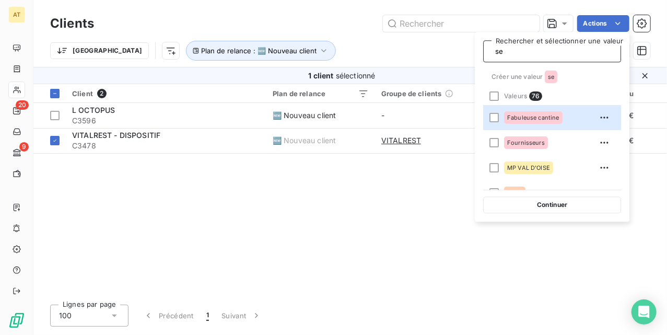
type input "s"
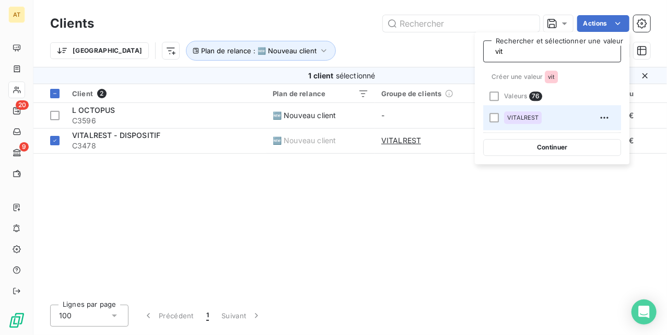
type input "vit"
click at [519, 113] on div "VITALREST" at bounding box center [523, 117] width 38 height 13
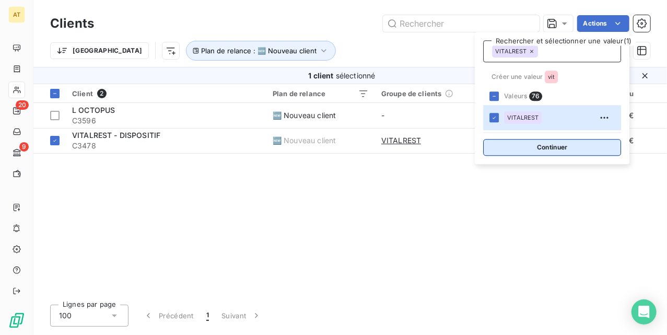
click at [524, 145] on button "Continuer" at bounding box center [552, 147] width 138 height 17
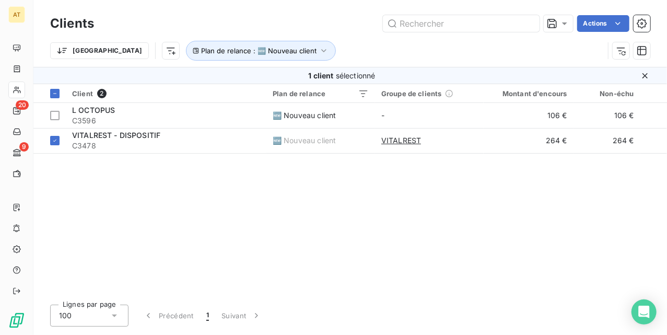
click at [180, 212] on div "Client 2 Plan de relance Groupe de clients Montant d'encours Non-échu Échu Limi…" at bounding box center [350, 190] width 634 height 212
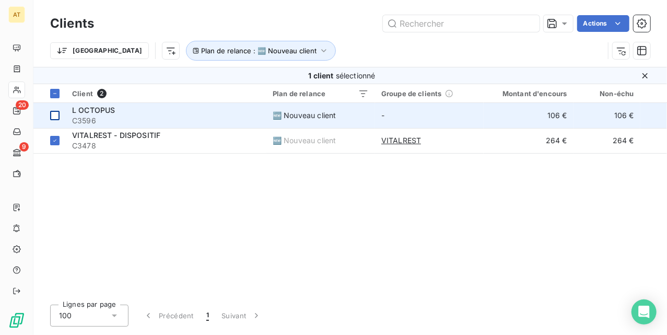
click at [54, 116] on div at bounding box center [54, 115] width 9 height 9
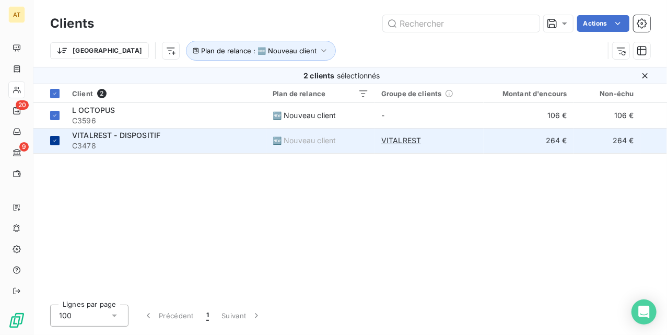
click at [55, 137] on div at bounding box center [54, 140] width 9 height 9
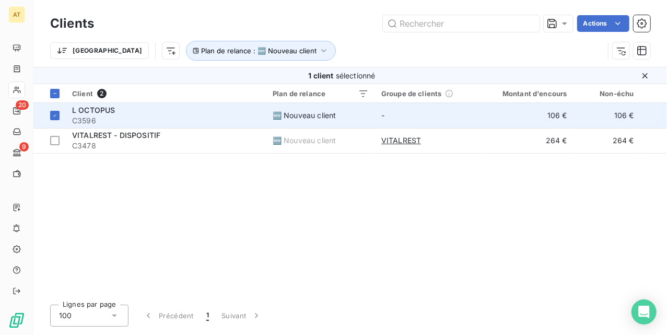
click at [109, 117] on span "C3596" at bounding box center [166, 120] width 188 height 10
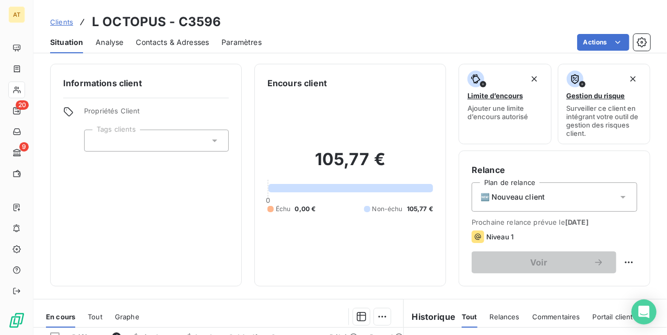
click at [197, 26] on h3 "L OCTOPUS - C3596" at bounding box center [157, 22] width 130 height 19
click at [197, 24] on h3 "L OCTOPUS - C3596" at bounding box center [157, 22] width 130 height 19
copy h3 "C3596"
click at [196, 21] on h3 "L OCTOPUS - C3596" at bounding box center [157, 22] width 130 height 19
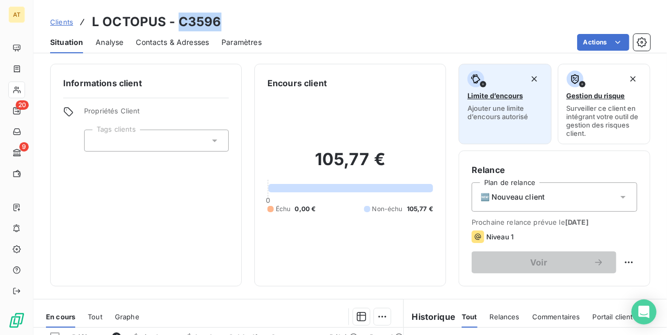
click at [477, 113] on span "Ajouter une limite d’encours autorisé" at bounding box center [504, 112] width 75 height 17
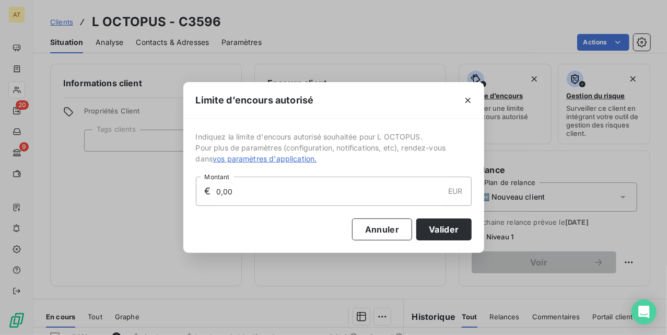
drag, startPoint x: 220, startPoint y: 191, endPoint x: 34, endPoint y: 193, distance: 185.9
click at [160, 193] on div "Limite d’encours autorisé Indiquez la limite d'encours autorisé souhaitée pour …" at bounding box center [333, 167] width 667 height 335
type input "2 000,00"
click at [418, 228] on button "Valider" at bounding box center [443, 229] width 55 height 22
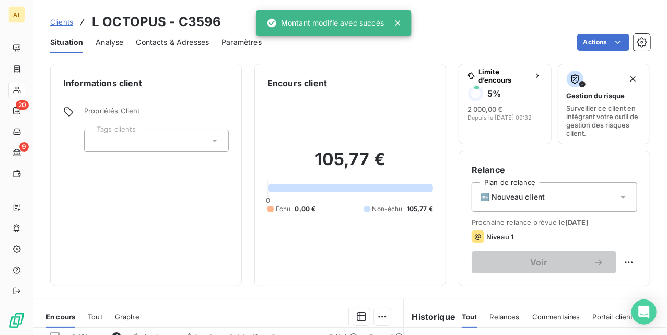
click at [332, 60] on div "Informations client Propriétés Client Tags clients Encours client 105,77 € 0 Éc…" at bounding box center [350, 195] width 634 height 277
drag, startPoint x: 285, startPoint y: 74, endPoint x: 277, endPoint y: 68, distance: 9.7
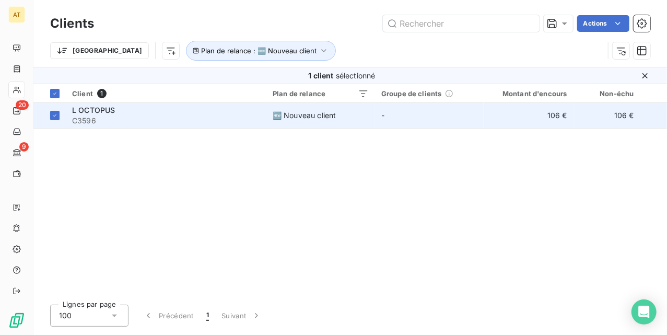
click at [134, 124] on span "C3596" at bounding box center [166, 120] width 188 height 10
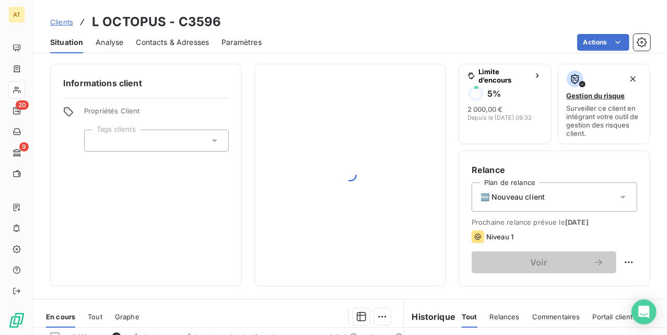
click at [132, 136] on div at bounding box center [156, 141] width 145 height 22
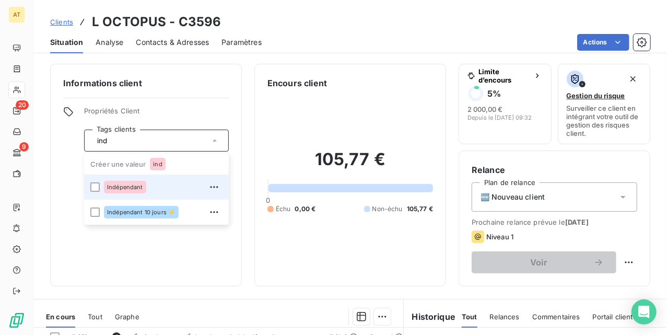
click at [141, 191] on div "Indépendant" at bounding box center [125, 187] width 42 height 13
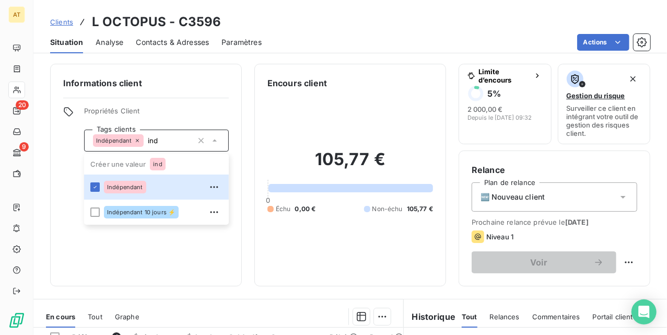
type input "ind"
click at [337, 123] on div "105,77 € 0 Échu 0,00 € Non-échu 105,77 €" at bounding box center [350, 181] width 166 height 184
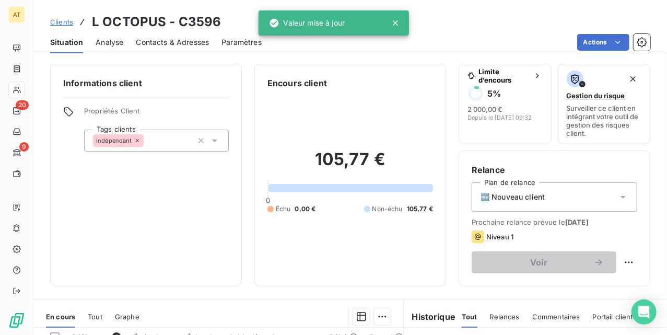
drag, startPoint x: 360, startPoint y: 140, endPoint x: 295, endPoint y: 153, distance: 66.0
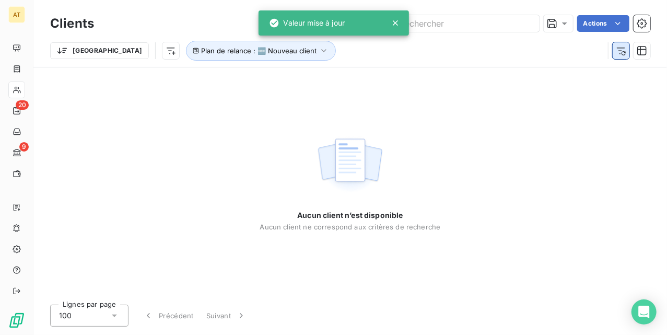
click at [621, 49] on icon "button" at bounding box center [621, 50] width 10 height 10
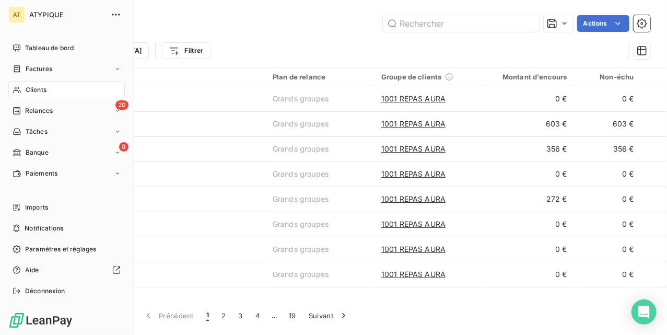
click at [34, 86] on span "Clients" at bounding box center [36, 89] width 21 height 9
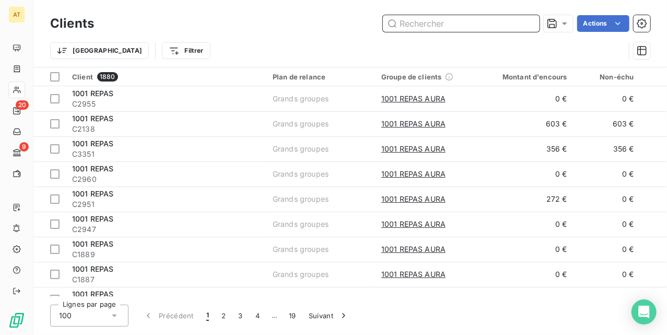
click at [441, 23] on input "text" at bounding box center [461, 23] width 157 height 17
paste input "C3113"
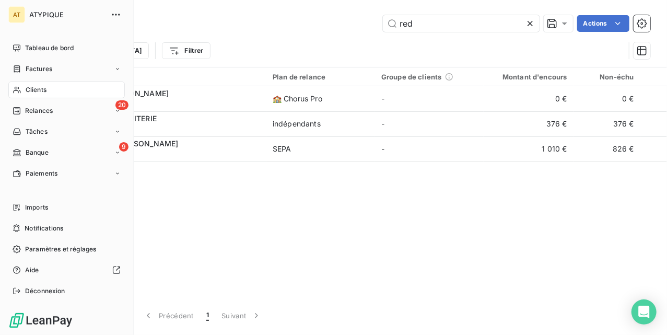
click at [40, 86] on span "Clients" at bounding box center [36, 89] width 21 height 9
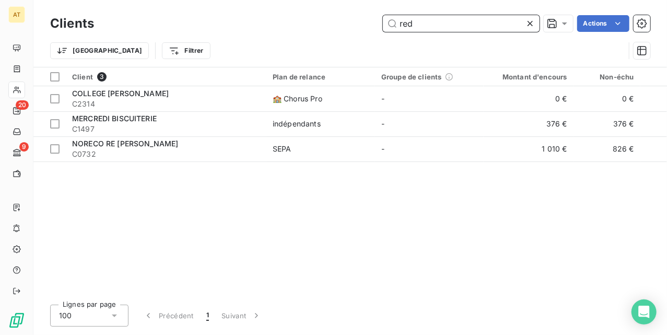
drag, startPoint x: 437, startPoint y: 17, endPoint x: 345, endPoint y: 29, distance: 92.7
click at [345, 29] on div "red Actions" at bounding box center [379, 23] width 544 height 17
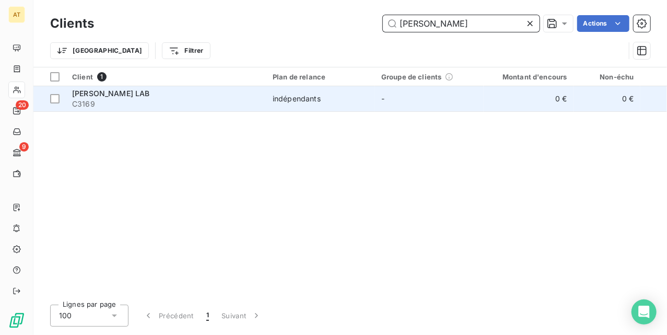
type input "[PERSON_NAME]"
click at [112, 99] on span "C3169" at bounding box center [166, 104] width 188 height 10
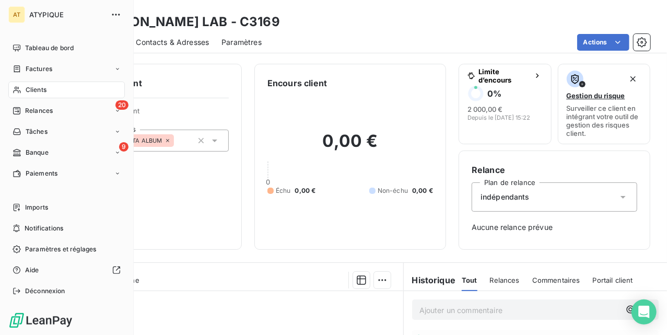
click at [30, 90] on span "Clients" at bounding box center [36, 89] width 21 height 9
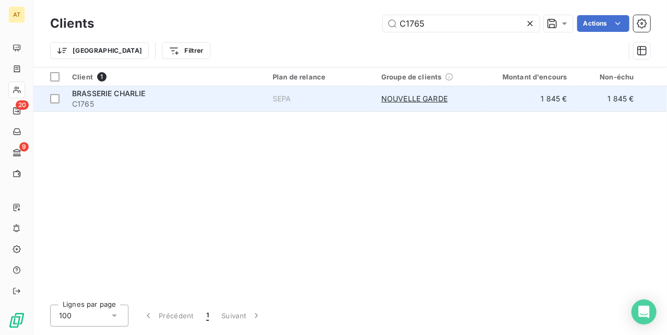
type input "C1765"
click at [166, 101] on span "C1765" at bounding box center [166, 104] width 188 height 10
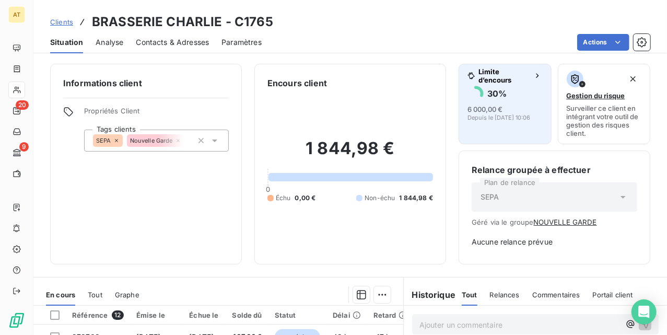
click at [491, 100] on div "30 %" at bounding box center [504, 93] width 75 height 17
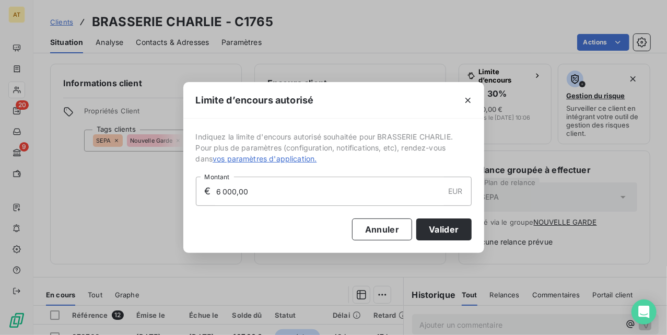
drag, startPoint x: 295, startPoint y: 194, endPoint x: 57, endPoint y: 190, distance: 237.7
click at [47, 197] on div "Limite d’encours autorisé Indiquez la limite d'encours autorisé souhaitée pour …" at bounding box center [333, 167] width 667 height 335
type input "2 000,00"
click at [431, 227] on button "Valider" at bounding box center [443, 229] width 55 height 22
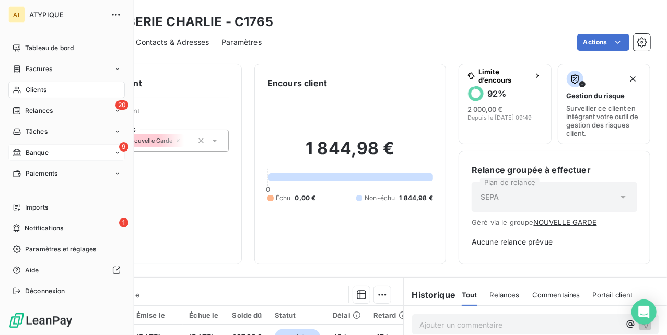
click at [36, 159] on div "9 Banque" at bounding box center [66, 152] width 116 height 17
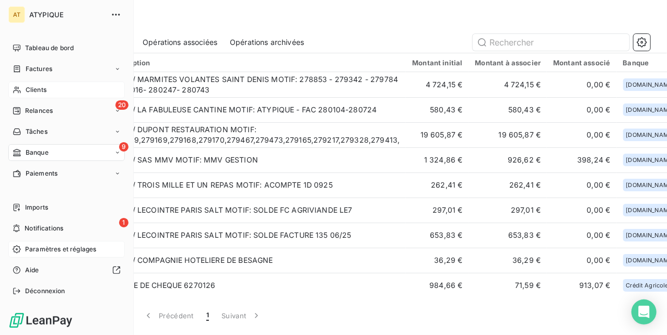
click at [51, 249] on span "Paramètres et réglages" at bounding box center [60, 248] width 71 height 9
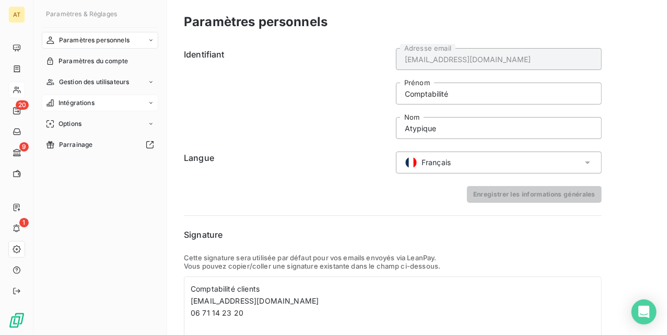
click at [120, 103] on div "Intégrations" at bounding box center [100, 103] width 116 height 17
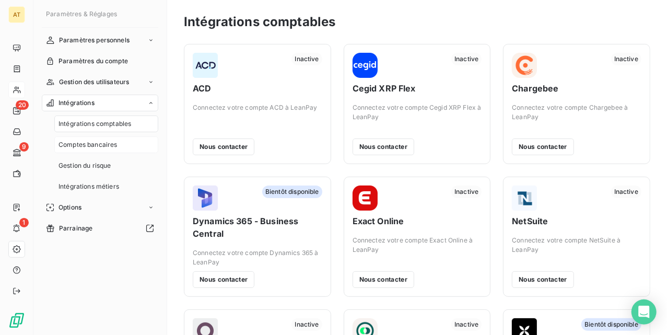
click at [109, 141] on span "Comptes bancaires" at bounding box center [87, 144] width 59 height 9
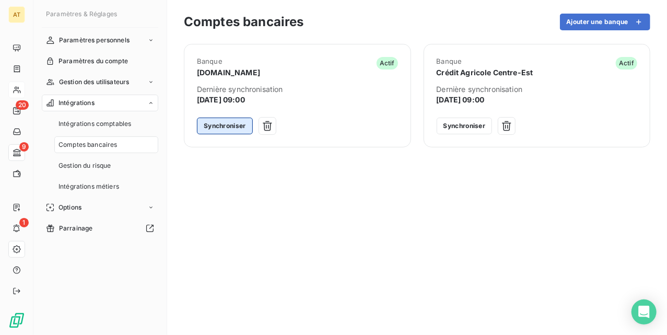
click at [214, 128] on button "Synchroniser" at bounding box center [225, 126] width 56 height 17
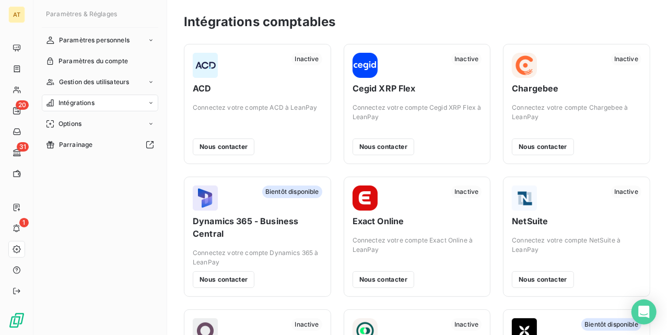
click at [155, 99] on div "Intégrations" at bounding box center [100, 103] width 116 height 17
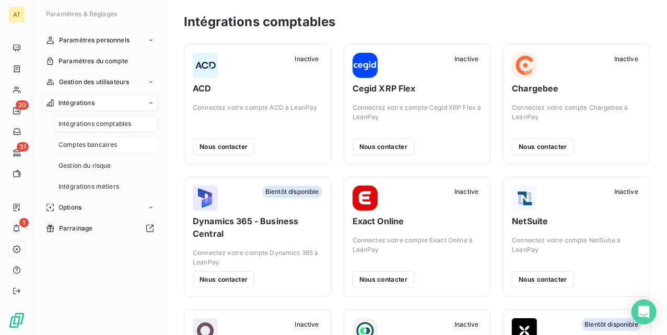
click at [109, 143] on span "Comptes bancaires" at bounding box center [87, 144] width 59 height 9
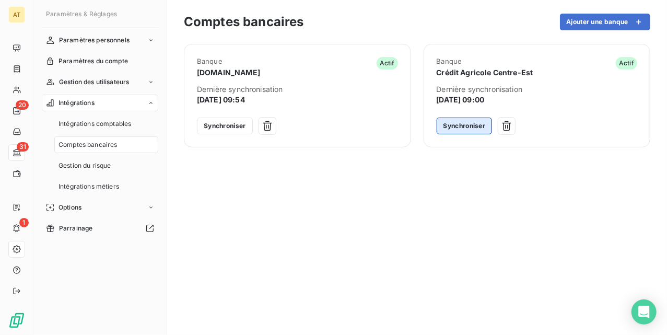
click at [463, 124] on button "Synchroniser" at bounding box center [465, 126] width 56 height 17
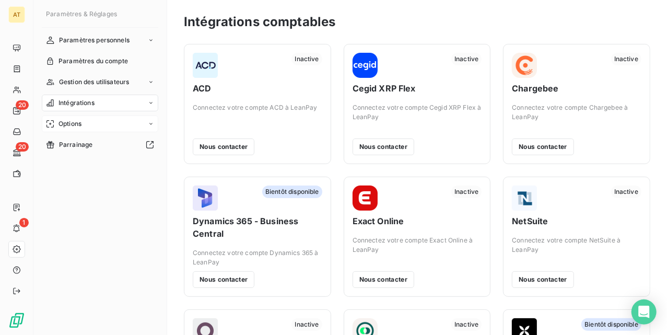
click at [134, 124] on div "Options" at bounding box center [100, 123] width 116 height 17
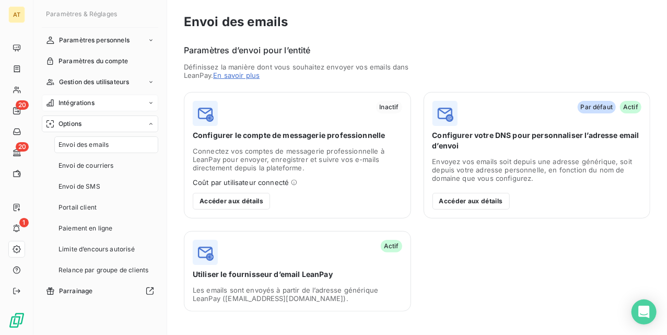
drag, startPoint x: 141, startPoint y: 104, endPoint x: 144, endPoint y: 113, distance: 9.4
click at [142, 104] on div "Intégrations" at bounding box center [100, 103] width 116 height 17
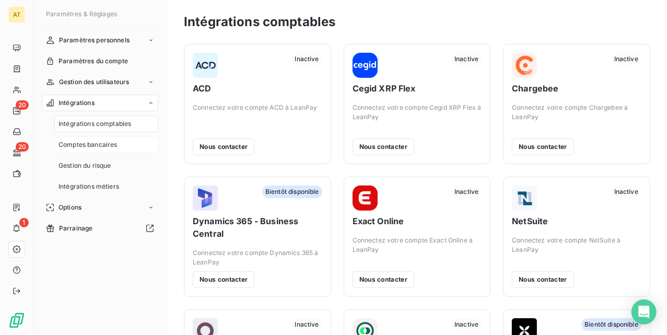
click at [115, 145] on span "Comptes bancaires" at bounding box center [87, 144] width 59 height 9
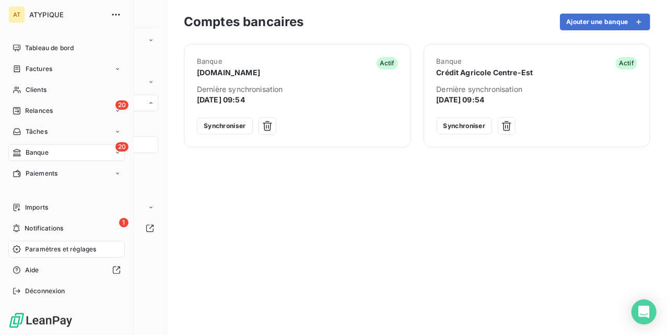
click at [44, 155] on span "Banque" at bounding box center [37, 152] width 23 height 9
click at [95, 154] on div "20 Banque" at bounding box center [66, 152] width 116 height 17
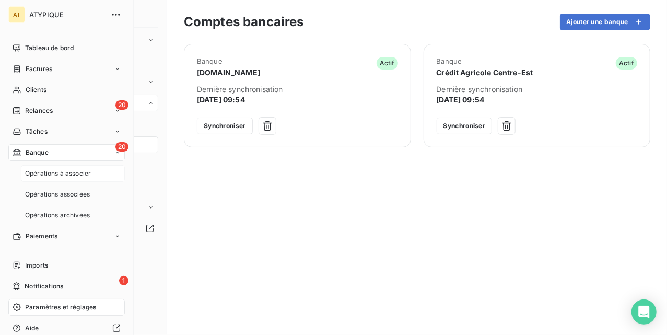
click at [72, 173] on span "Opérations à associer" at bounding box center [58, 173] width 66 height 9
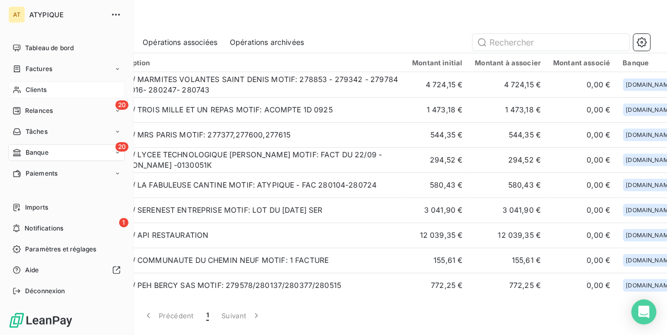
click at [38, 92] on span "Clients" at bounding box center [36, 89] width 21 height 9
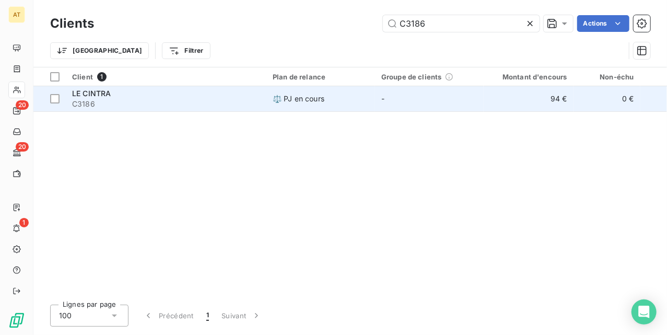
type input "C3186"
click at [100, 107] on span "C3186" at bounding box center [166, 104] width 188 height 10
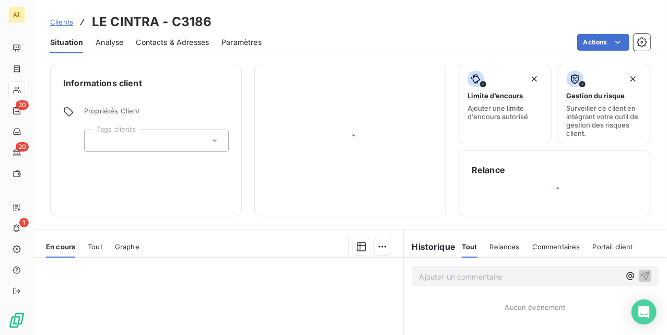
click at [200, 103] on div "Informations client Propriétés Client Tags clients" at bounding box center [146, 140] width 192 height 153
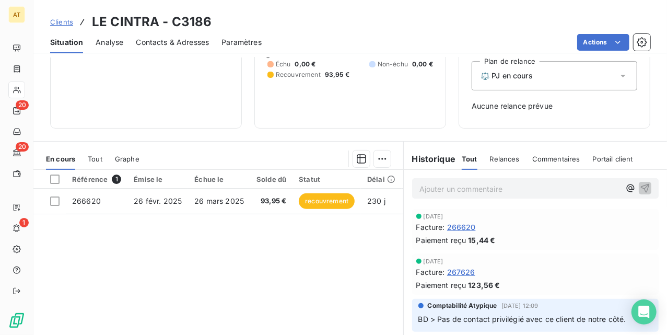
scroll to position [139, 0]
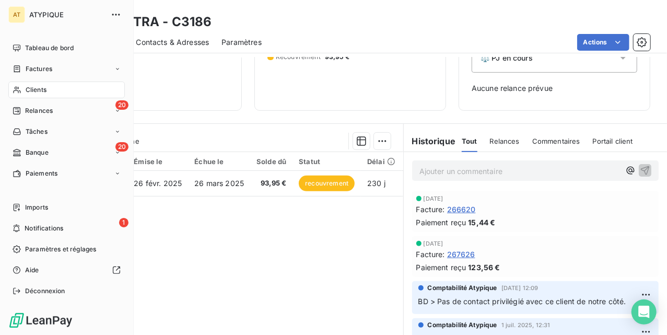
drag, startPoint x: 29, startPoint y: 88, endPoint x: 46, endPoint y: 94, distance: 18.3
click at [30, 88] on span "Clients" at bounding box center [36, 89] width 21 height 9
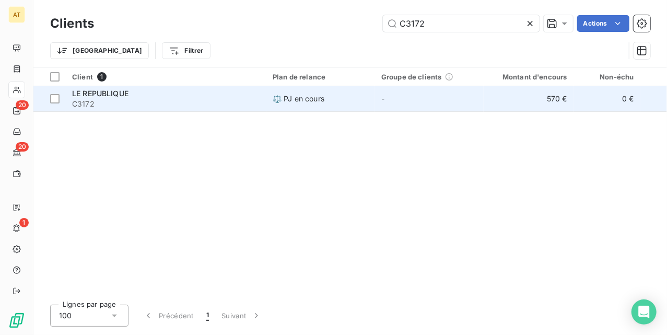
type input "C3172"
click at [126, 101] on span "C3172" at bounding box center [166, 104] width 188 height 10
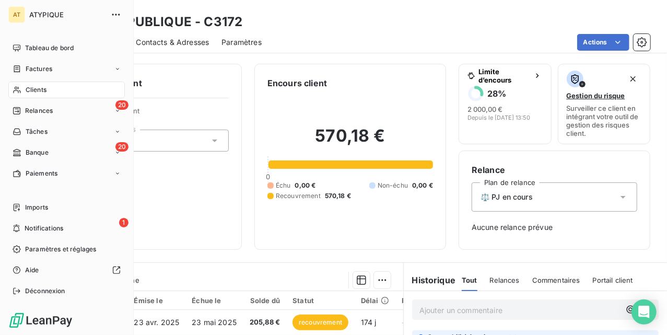
click at [30, 92] on span "Clients" at bounding box center [36, 89] width 21 height 9
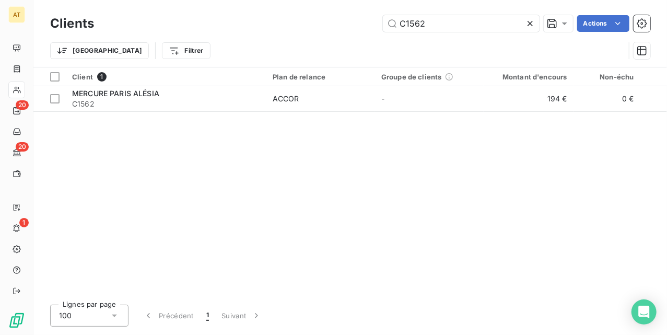
type input "C1562"
click at [133, 99] on span "C1562" at bounding box center [166, 104] width 188 height 10
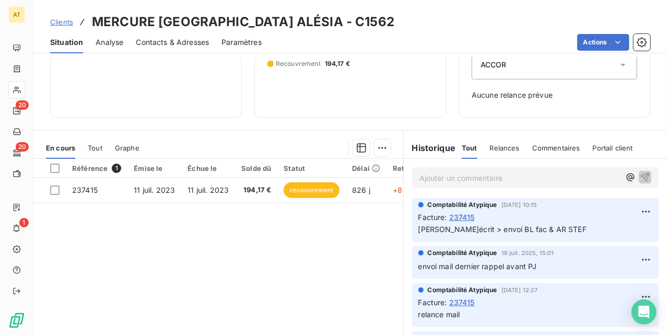
scroll to position [139, 0]
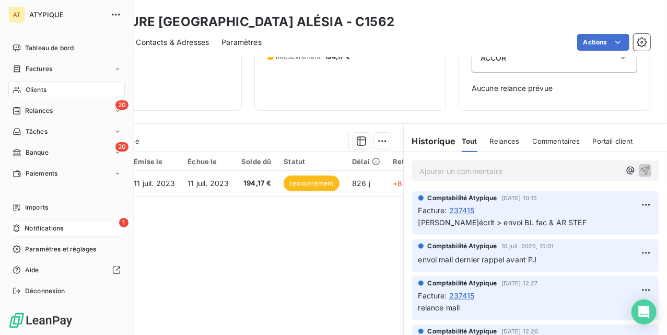
click at [71, 224] on div "1 Notifications" at bounding box center [66, 228] width 116 height 17
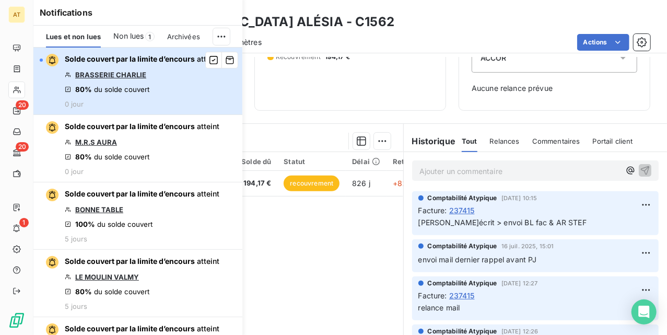
click at [195, 80] on div "Solde couvert par la limite d’encours atteint BRASSERIE CHARLIE 80% du solde co…" at bounding box center [142, 81] width 155 height 54
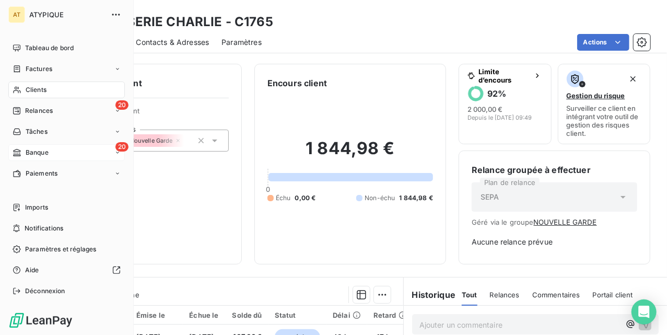
click at [60, 147] on div "20 Banque" at bounding box center [66, 152] width 116 height 17
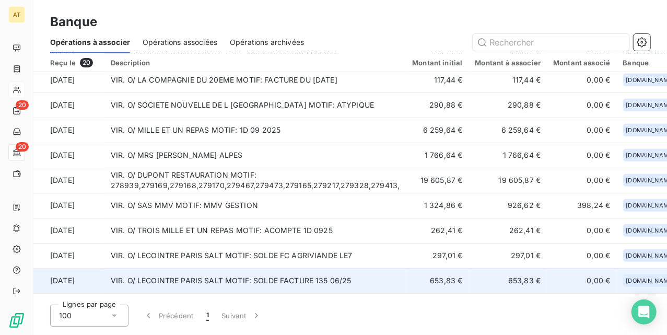
scroll to position [278, 0]
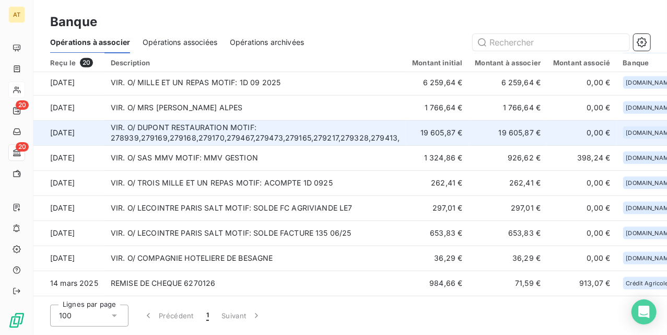
click at [452, 132] on td "19 605,87 €" at bounding box center [437, 132] width 63 height 25
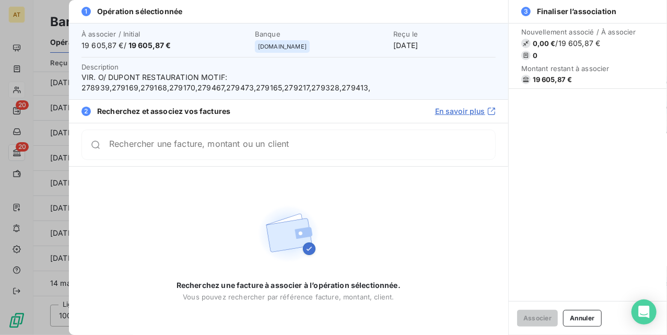
click at [539, 82] on span "19 605,87 €" at bounding box center [553, 79] width 40 height 8
click at [442, 79] on span "VIR. O/ DUPONT RESTAURATION MOTIF: 278939,279169,279168,279170,279467,279473,27…" at bounding box center [288, 82] width 414 height 21
click at [136, 92] on span "VIR. O/ DUPONT RESTAURATION MOTIF: 278939,279169,279168,279170,279467,279473,27…" at bounding box center [288, 82] width 414 height 21
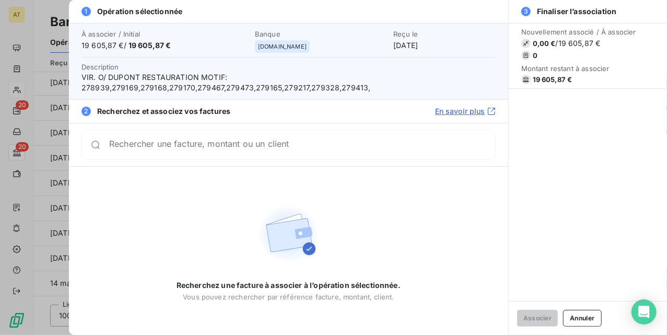
click at [134, 88] on span "VIR. O/ DUPONT RESTAURATION MOTIF: 278939,279169,279168,279170,279467,279473,27…" at bounding box center [288, 82] width 414 height 21
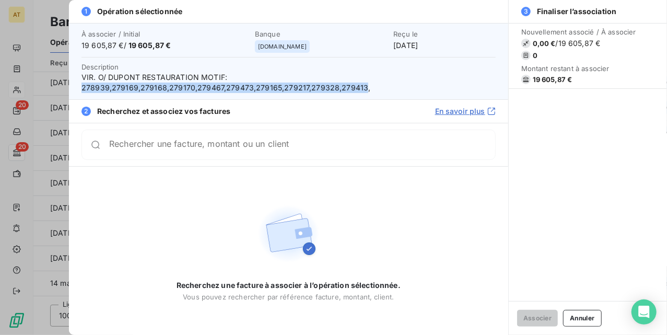
click at [134, 88] on span "VIR. O/ DUPONT RESTAURATION MOTIF: 278939,279169,279168,279170,279467,279473,27…" at bounding box center [288, 82] width 414 height 21
click at [325, 84] on span "VIR. O/ DUPONT RESTAURATION MOTIF: 278939,279169,279168,279170,279467,279473,27…" at bounding box center [288, 82] width 414 height 21
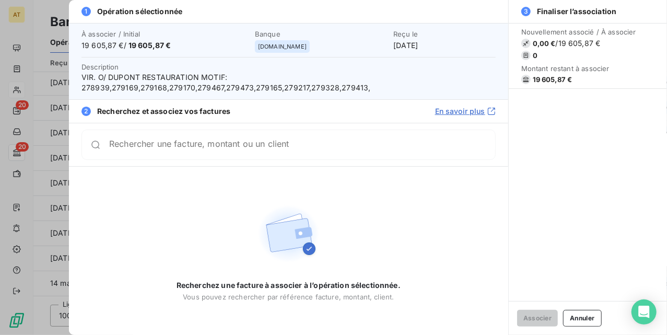
click at [88, 85] on span "VIR. O/ DUPONT RESTAURATION MOTIF: 278939,279169,279168,279170,279467,279473,27…" at bounding box center [288, 82] width 414 height 21
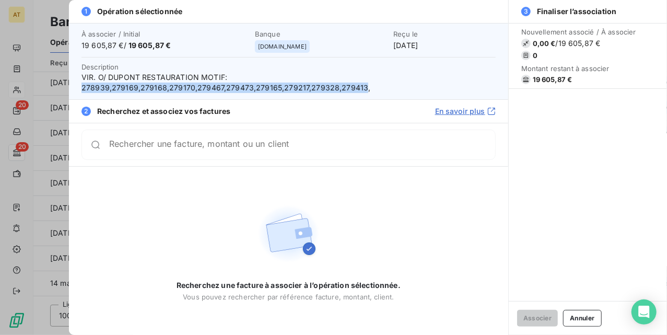
click at [88, 85] on span "VIR. O/ DUPONT RESTAURATION MOTIF: 278939,279169,279168,279170,279467,279473,27…" at bounding box center [288, 82] width 414 height 21
click at [90, 86] on span "VIR. O/ DUPONT RESTAURATION MOTIF: 278939,279169,279168,279170,279467,279473,27…" at bounding box center [288, 82] width 414 height 21
click at [114, 86] on span "VIR. O/ DUPONT RESTAURATION MOTIF: 278939,279169,279168,279170,279467,279473,27…" at bounding box center [288, 82] width 414 height 21
click at [110, 87] on span "VIR. O/ DUPONT RESTAURATION MOTIF: 278939,279169,279168,279170,279467,279473,27…" at bounding box center [288, 82] width 414 height 21
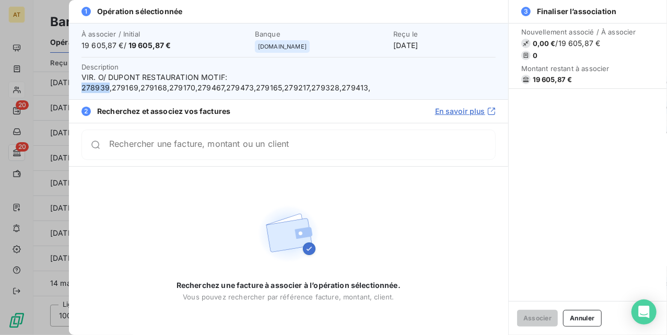
drag, startPoint x: 109, startPoint y: 87, endPoint x: 77, endPoint y: 89, distance: 31.9
click at [77, 89] on div "À associer / Initial 19 605,87 € / 19 605,87 € Banque manager.one Reçu le 10 oc…" at bounding box center [288, 61] width 439 height 76
copy span "278939"
drag, startPoint x: 103, startPoint y: 131, endPoint x: 168, endPoint y: 145, distance: 65.8
click at [117, 136] on div "Rechercher une facture, montant ou un client" at bounding box center [288, 145] width 414 height 30
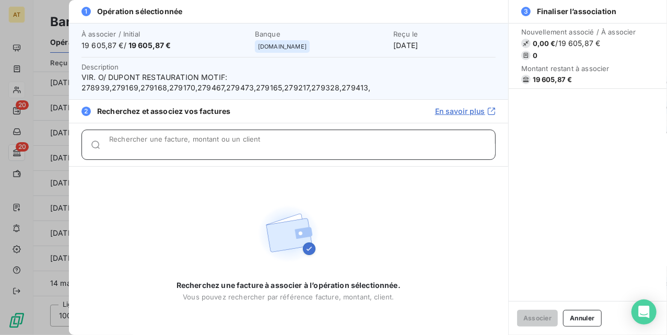
click at [168, 145] on input "Rechercher une facture, montant ou un client" at bounding box center [302, 149] width 386 height 10
paste input "278939"
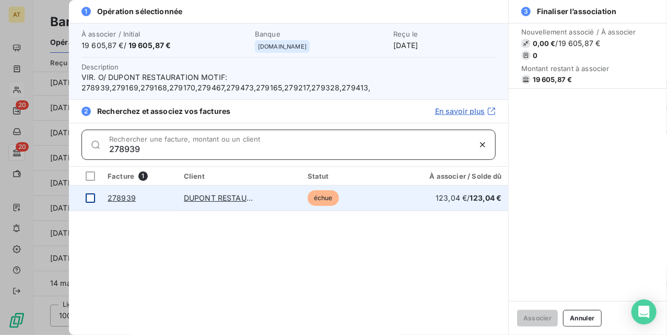
type input "278939"
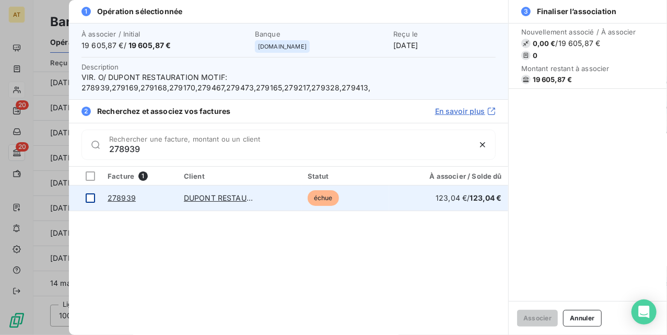
click at [92, 197] on div at bounding box center [90, 197] width 9 height 9
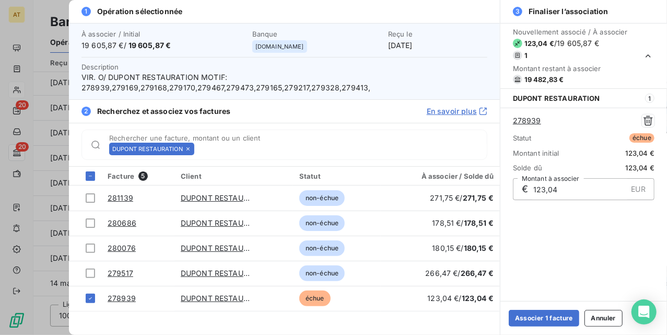
click at [527, 122] on link "278939" at bounding box center [527, 120] width 28 height 10
click at [191, 151] on icon at bounding box center [188, 149] width 6 height 6
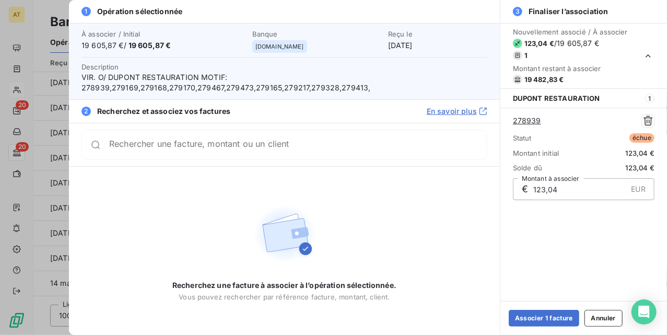
click at [191, 151] on div "Rechercher une facture, montant ou un client" at bounding box center [284, 145] width 406 height 30
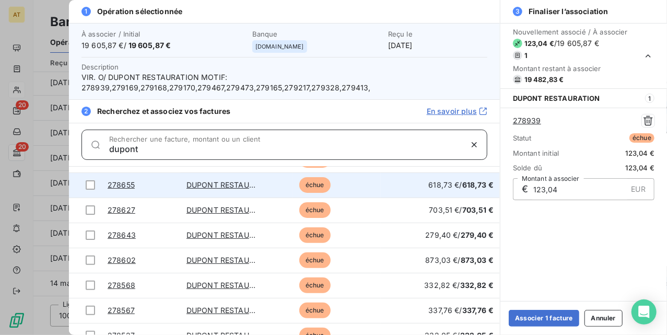
scroll to position [6294, 0]
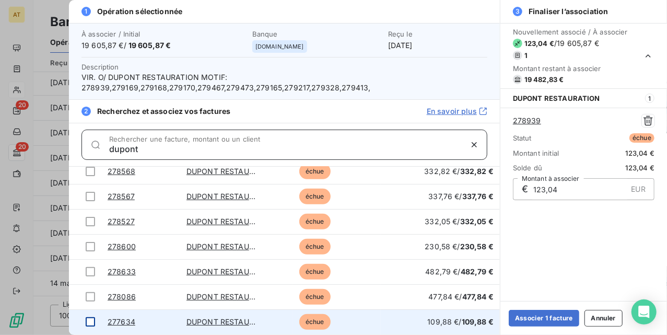
type input "dupont"
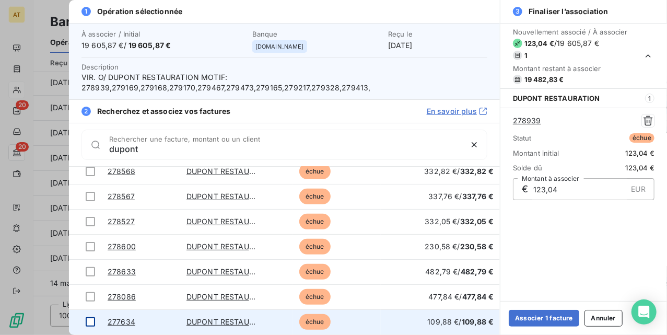
click at [92, 321] on div at bounding box center [90, 321] width 9 height 9
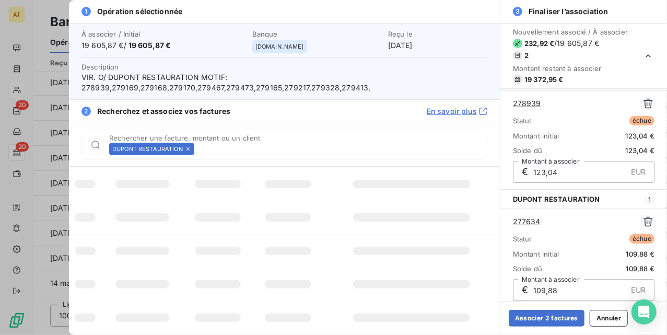
scroll to position [0, 0]
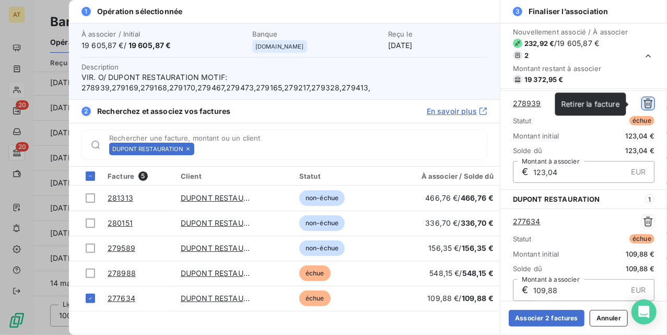
click at [643, 102] on icon "button" at bounding box center [648, 103] width 10 height 10
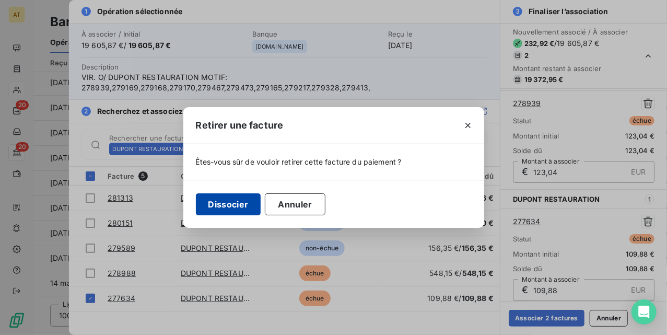
click at [218, 206] on button "Dissocier" at bounding box center [228, 204] width 65 height 22
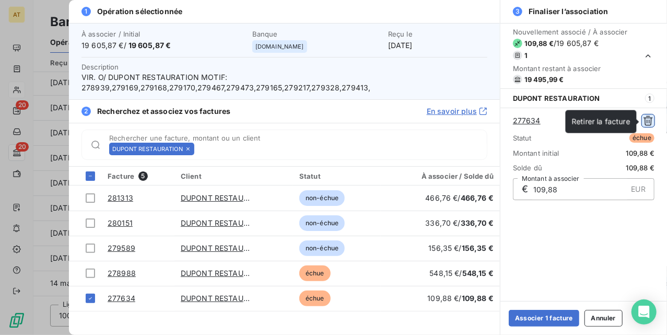
click at [646, 123] on icon "button" at bounding box center [648, 120] width 10 height 10
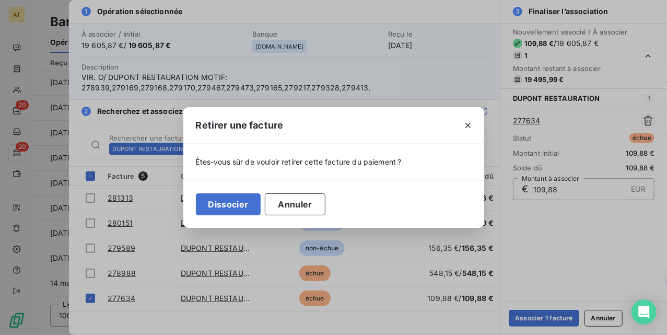
click at [234, 191] on div "Dissocier Annuler" at bounding box center [333, 204] width 301 height 48
click at [236, 199] on button "Dissocier" at bounding box center [228, 204] width 65 height 22
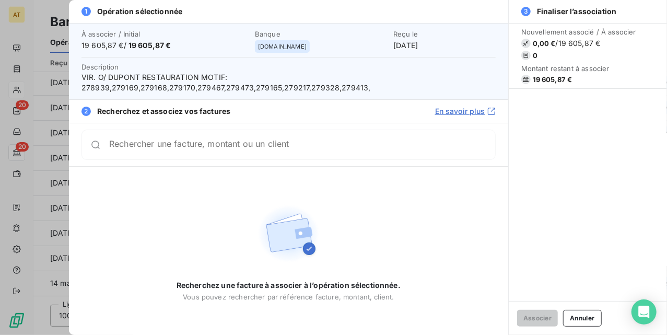
click at [291, 103] on div "2 Recherchez et associez vos factures En savoir plus" at bounding box center [288, 111] width 439 height 24
click at [210, 136] on div "Rechercher une facture, montant ou un client" at bounding box center [288, 145] width 414 height 30
click at [334, 95] on div "À associer / Initial 19 605,87 € / 19 605,87 € Banque manager.one Reçu le 10 oc…" at bounding box center [288, 61] width 439 height 76
click at [393, 44] on div "Reçu le 10 oct. 2025" at bounding box center [444, 40] width 102 height 21
click at [556, 80] on span "19 605,87 €" at bounding box center [553, 79] width 40 height 8
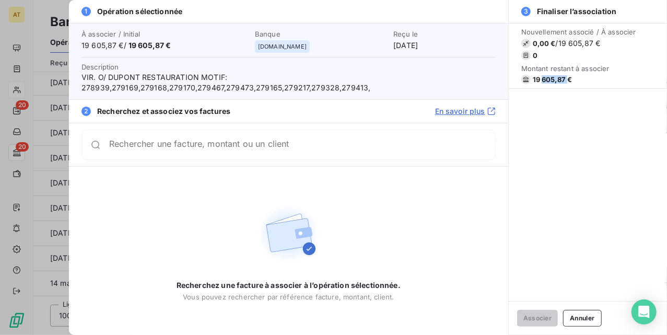
click at [556, 80] on span "19 605,87 €" at bounding box center [553, 79] width 40 height 8
copy div "19 605,87 €"
click at [44, 103] on div at bounding box center [333, 167] width 667 height 335
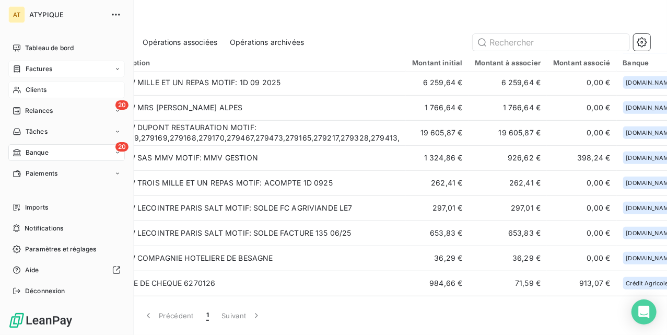
click at [28, 73] on span "Factures" at bounding box center [39, 68] width 27 height 9
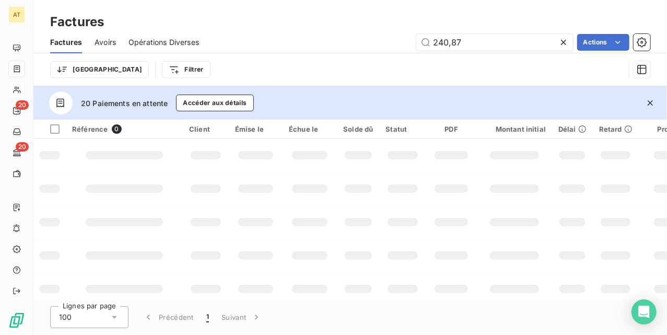
click at [563, 41] on icon at bounding box center [563, 42] width 10 height 10
click at [646, 102] on icon "button" at bounding box center [650, 103] width 10 height 10
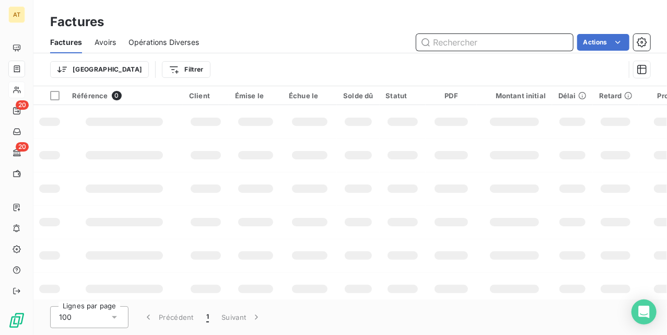
drag, startPoint x: 454, startPoint y: 39, endPoint x: 465, endPoint y: 44, distance: 12.4
click at [455, 39] on input "text" at bounding box center [494, 42] width 157 height 17
paste input "278527"
type input "278527"
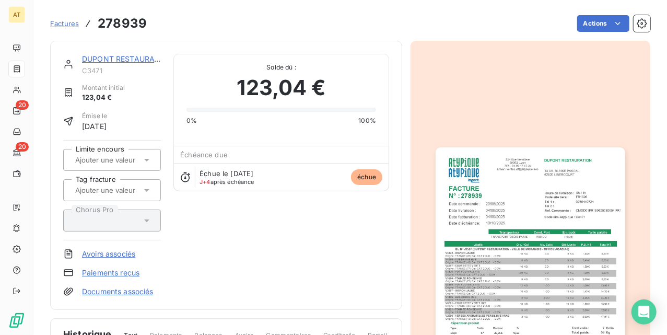
drag, startPoint x: 343, startPoint y: -3, endPoint x: 180, endPoint y: -14, distance: 163.3
click at [180, 0] on html "AT 20 20 Factures 278939 Actions DUPONT RESTAURATION C3471 Montant initial 123,…" at bounding box center [333, 167] width 667 height 335
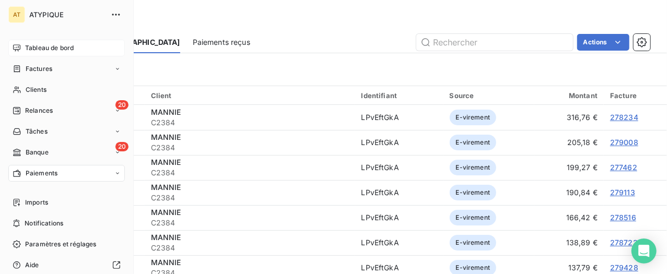
click at [20, 53] on div "Tableau de bord" at bounding box center [66, 48] width 116 height 17
click at [38, 72] on span "Factures" at bounding box center [39, 68] width 27 height 9
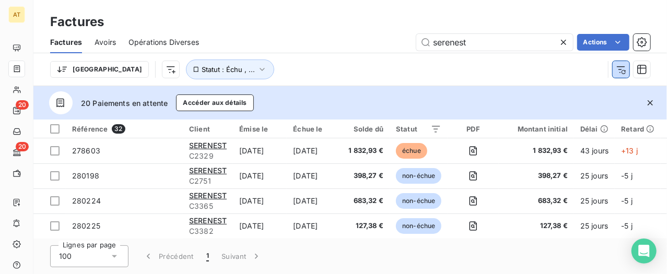
click at [623, 67] on icon "button" at bounding box center [621, 69] width 10 height 10
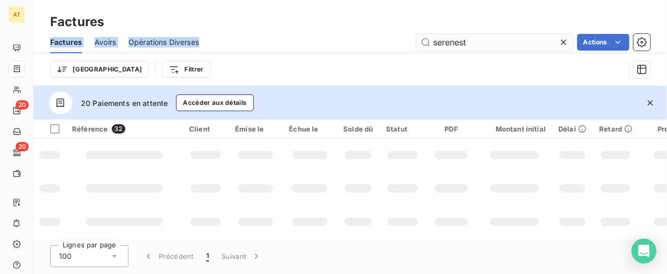
drag, startPoint x: 553, startPoint y: 34, endPoint x: 539, endPoint y: 39, distance: 14.4
click at [548, 38] on div "Factures Factures Avoirs Opérations Diverses serenest Actions Trier Filtrer" at bounding box center [350, 43] width 634 height 86
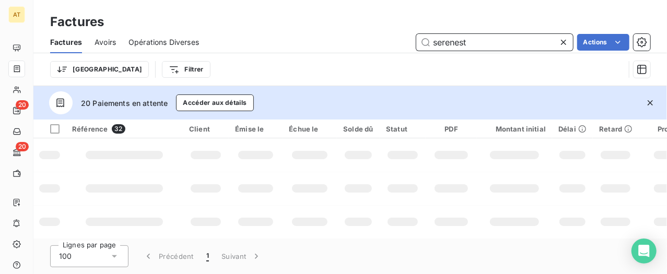
click at [538, 39] on input "serenest" at bounding box center [494, 42] width 157 height 17
paste input "278191"
click at [651, 103] on icon "button" at bounding box center [650, 102] width 5 height 5
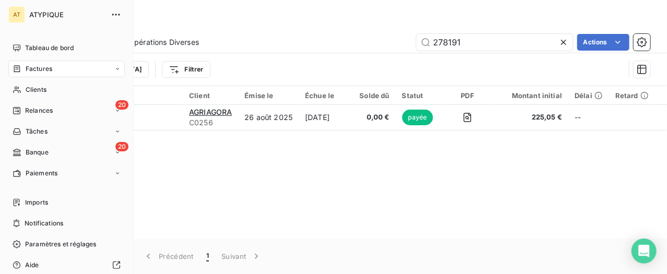
drag, startPoint x: 29, startPoint y: 67, endPoint x: 153, endPoint y: 55, distance: 124.4
click at [32, 66] on span "Factures" at bounding box center [39, 68] width 27 height 9
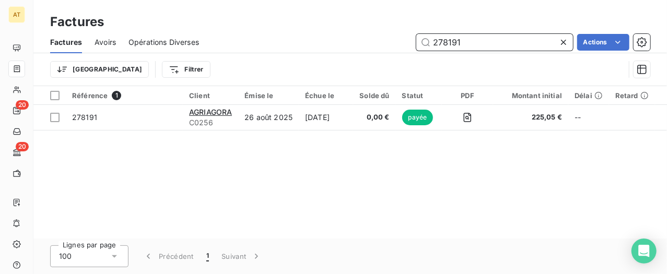
drag, startPoint x: 483, startPoint y: 37, endPoint x: 428, endPoint y: 43, distance: 54.7
click at [314, 51] on div "Factures Avoirs Opérations Diverses 278191 Actions" at bounding box center [350, 42] width 634 height 22
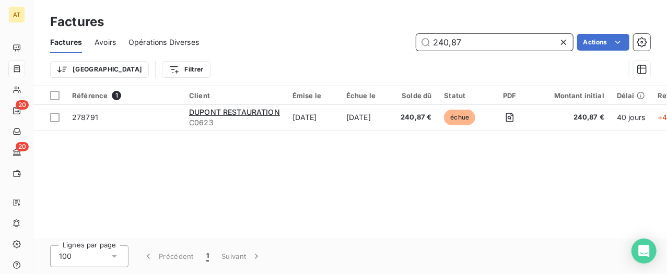
type input "240,87"
click at [348, 172] on div "Référence 1 Client Émise le Échue le Solde dû Statut PDF Montant initial Délai …" at bounding box center [350, 162] width 634 height 153
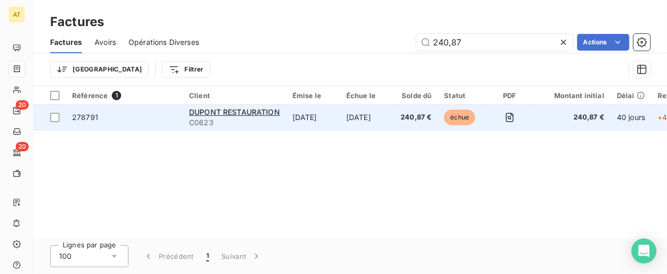
click at [83, 120] on span "278791" at bounding box center [85, 117] width 26 height 9
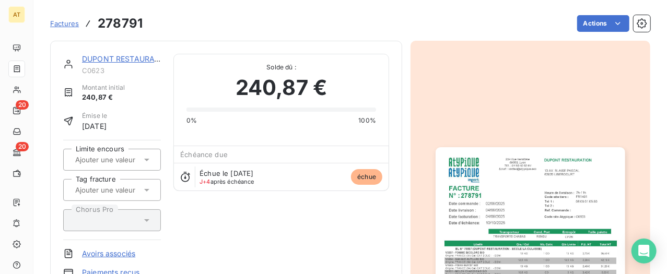
click at [135, 24] on h3 "278791" at bounding box center [120, 23] width 45 height 19
copy h3 "278791"
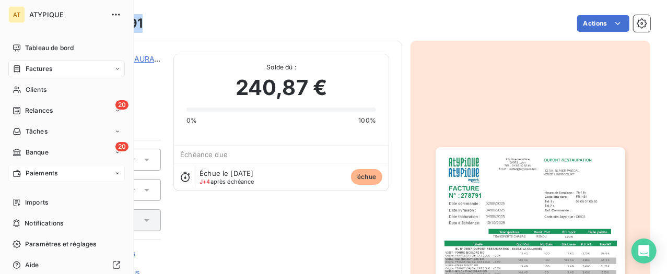
click at [45, 175] on span "Paiements" at bounding box center [42, 173] width 32 height 9
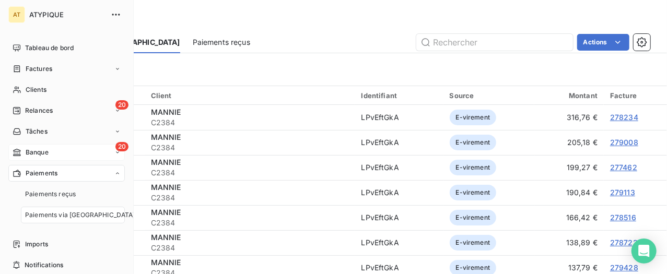
click at [45, 153] on span "Banque" at bounding box center [37, 152] width 23 height 9
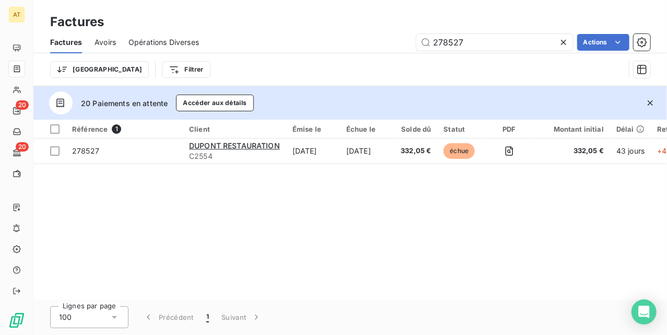
click at [650, 104] on icon "button" at bounding box center [650, 103] width 10 height 10
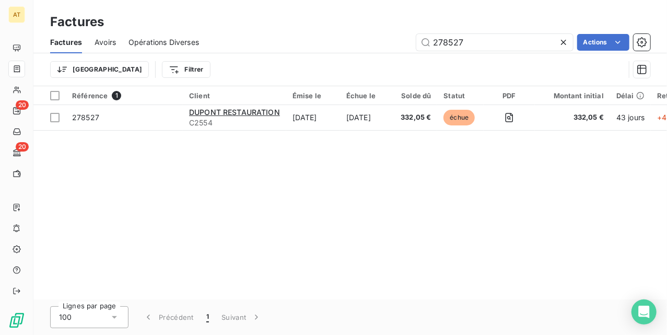
click at [362, 218] on div "Référence 1 Client Émise le Échue le Solde dû Statut PDF Montant initial Délai …" at bounding box center [350, 192] width 634 height 213
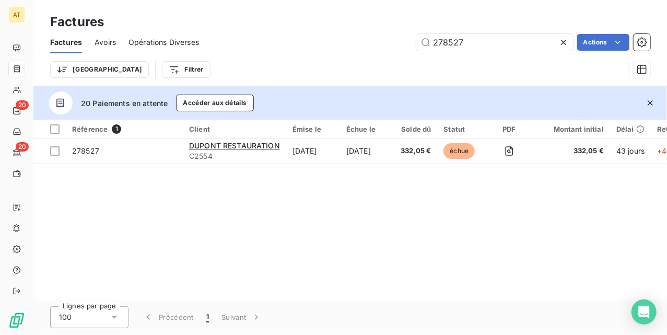
click at [346, 56] on div "Trier Filtrer" at bounding box center [350, 69] width 600 height 32
click at [521, 38] on input "278527" at bounding box center [494, 42] width 157 height 17
click at [343, 38] on div "278527 Actions" at bounding box center [431, 42] width 439 height 17
click at [323, 203] on div "Référence 1 Client Émise le Échue le Solde dû Statut PDF Montant initial Délai …" at bounding box center [350, 210] width 634 height 180
click at [323, 216] on div "Référence 1 Client Émise le Échue le Solde dû Statut PDF Montant initial Délai …" at bounding box center [350, 210] width 634 height 180
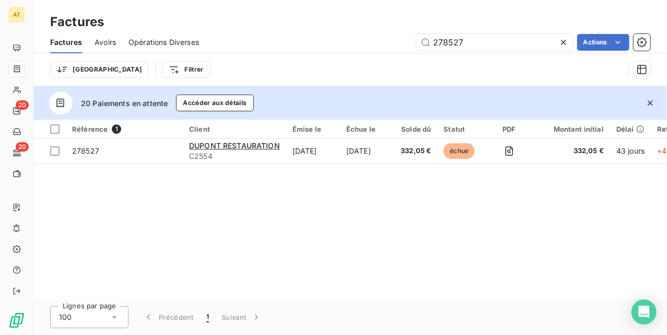
click at [328, 232] on div "Référence 1 Client Émise le Échue le Solde dû Statut PDF Montant initial Délai …" at bounding box center [350, 210] width 634 height 180
click at [651, 105] on icon "button" at bounding box center [650, 103] width 10 height 10
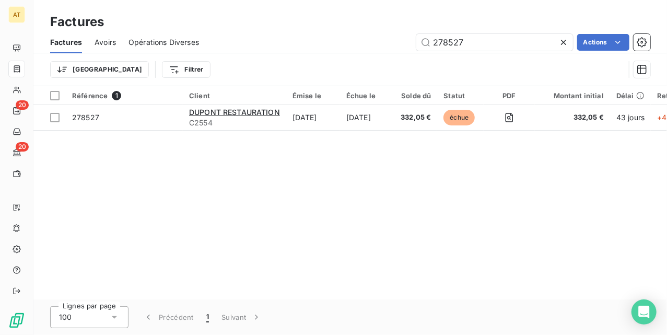
click at [496, 188] on div "Référence 1 Client Émise le Échue le Solde dû Statut PDF Montant initial Délai …" at bounding box center [350, 192] width 634 height 213
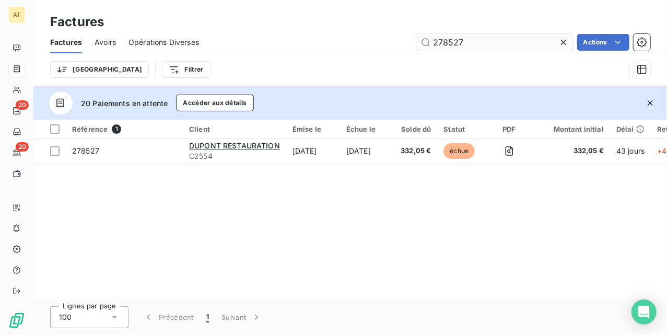
click at [469, 34] on input "278527" at bounding box center [494, 42] width 157 height 17
click at [370, 40] on div "278527 Actions" at bounding box center [431, 42] width 439 height 17
click at [367, 51] on div "Factures Avoirs Opérations Diverses 278527 Actions" at bounding box center [350, 42] width 634 height 22
click at [257, 215] on div "Référence 1 Client Émise le Échue le Solde dû Statut PDF Montant initial Délai …" at bounding box center [350, 210] width 634 height 180
click at [509, 40] on input "278527" at bounding box center [494, 42] width 157 height 17
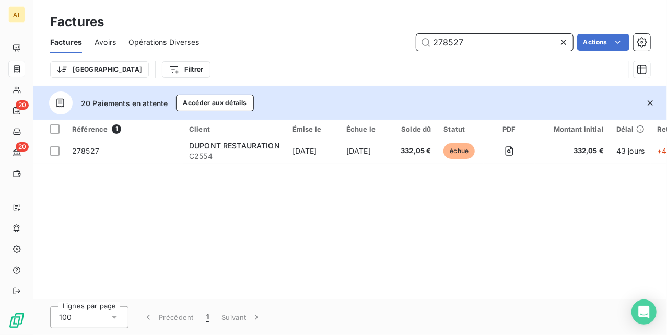
paste input "68"
type input "278568"
click at [410, 257] on div "Référence 1 Client Émise le Échue le Solde dû Statut PDF Montant initial Délai …" at bounding box center [350, 210] width 634 height 180
drag, startPoint x: 319, startPoint y: 220, endPoint x: 435, endPoint y: 185, distance: 121.3
click at [319, 221] on div "Référence 1 Client Émise le Échue le Solde dû Statut PDF Montant initial Délai …" at bounding box center [350, 210] width 634 height 180
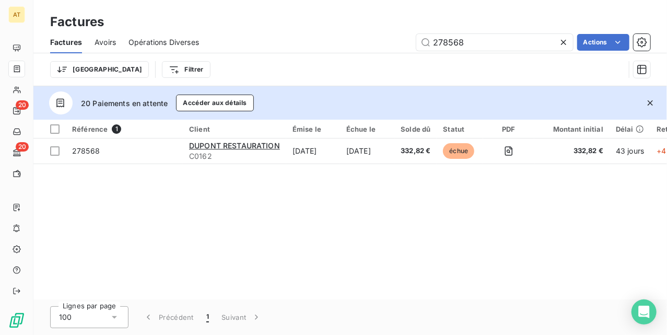
click at [651, 107] on icon "button" at bounding box center [650, 103] width 10 height 10
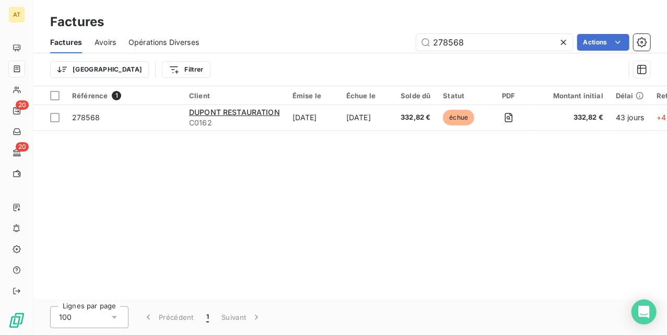
click at [422, 237] on div "Référence 1 Client Émise le Échue le Solde dû Statut PDF Montant initial Délai …" at bounding box center [350, 192] width 634 height 213
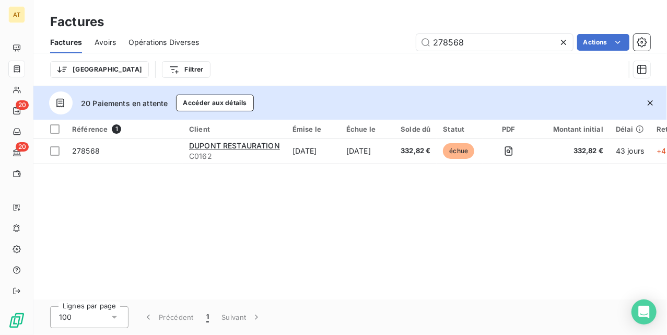
click at [420, 236] on div "Référence 1 Client Émise le Échue le Solde dû Statut PDF Montant initial Délai …" at bounding box center [350, 210] width 634 height 180
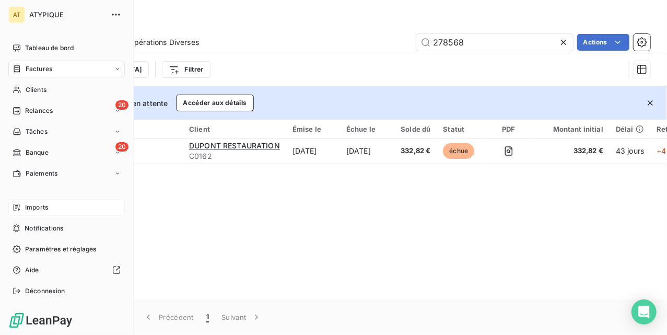
click at [55, 209] on div "Imports" at bounding box center [66, 207] width 116 height 17
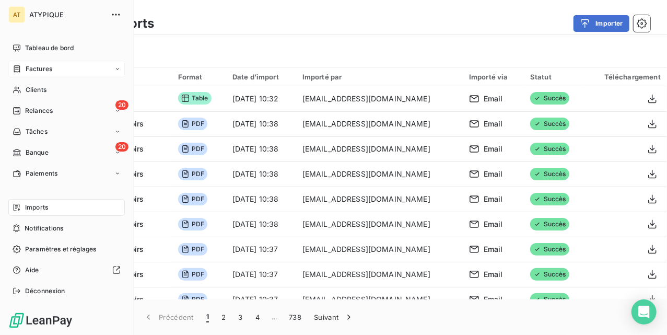
click at [60, 67] on div "Factures" at bounding box center [66, 69] width 116 height 17
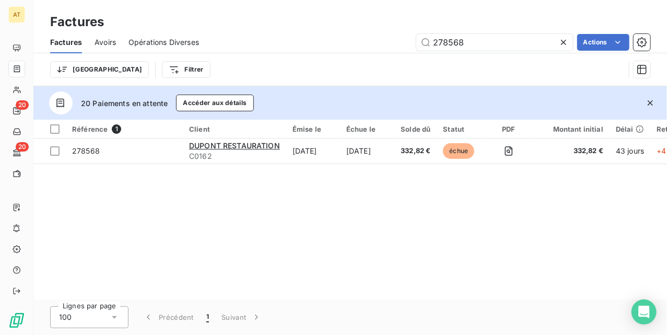
click at [356, 209] on div "Référence 1 Client Émise le Échue le Solde dû Statut PDF Montant initial Délai …" at bounding box center [350, 210] width 634 height 180
click at [492, 39] on input "278568" at bounding box center [494, 42] width 157 height 17
paste input "910"
type input "279108"
click at [169, 200] on div "Référence 1 Client Émise le Échue le Solde dû Statut PDF Montant initial Délai …" at bounding box center [350, 210] width 634 height 180
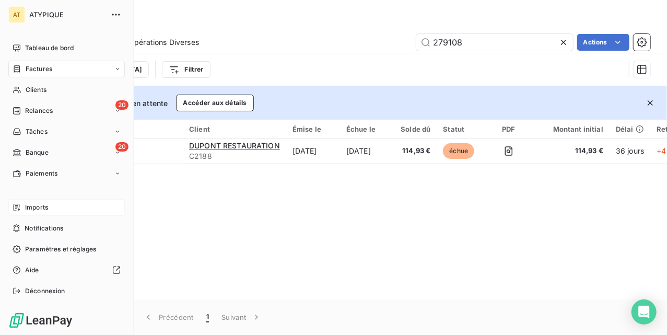
click at [49, 205] on div "Imports" at bounding box center [66, 207] width 116 height 17
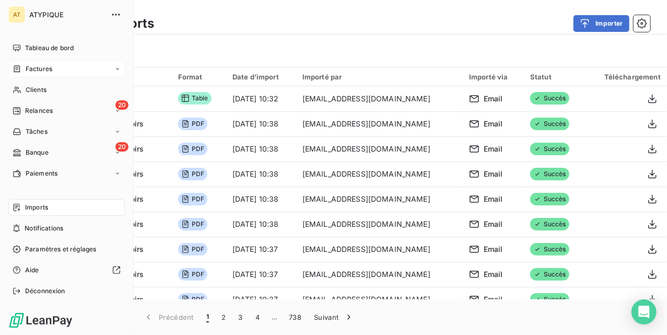
click at [49, 66] on span "Factures" at bounding box center [39, 68] width 27 height 9
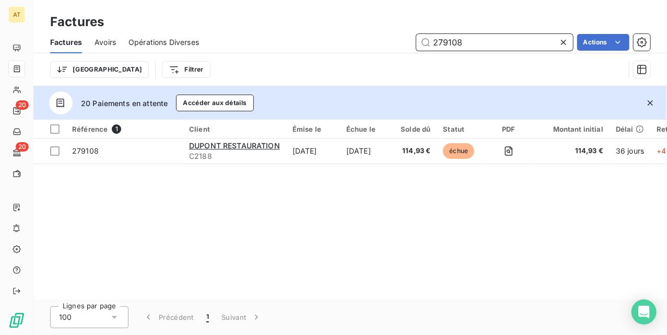
click at [495, 46] on input "279108" at bounding box center [494, 42] width 157 height 17
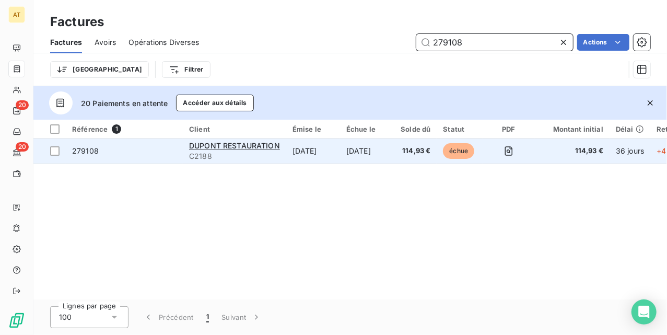
paste input "8567"
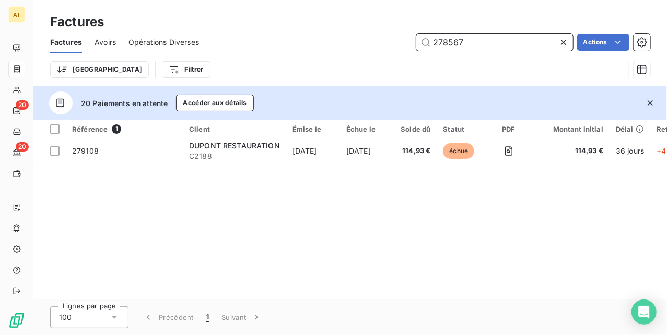
type input "278567"
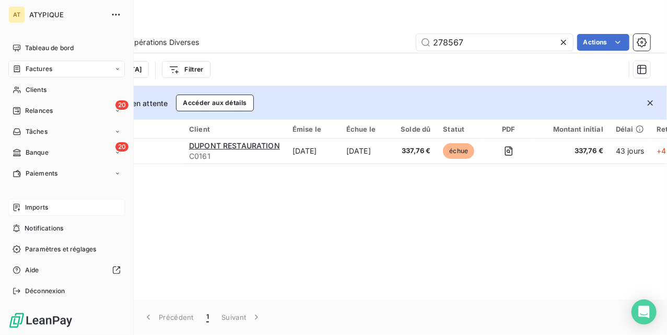
click at [57, 208] on div "Imports" at bounding box center [66, 207] width 116 height 17
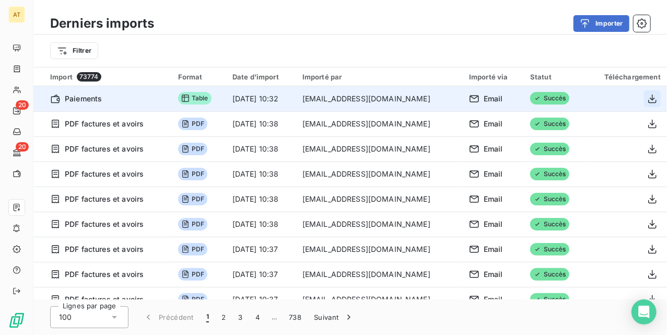
click at [655, 98] on button "button" at bounding box center [652, 98] width 17 height 17
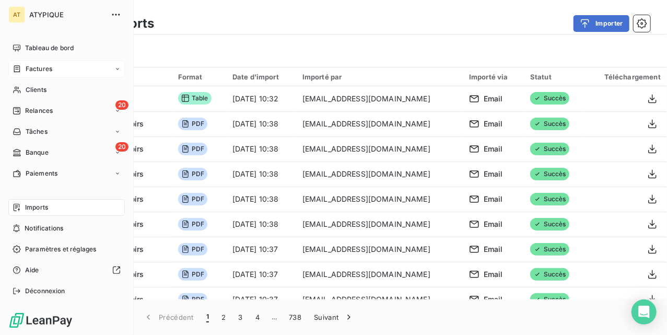
click at [28, 67] on span "Factures" at bounding box center [39, 68] width 27 height 9
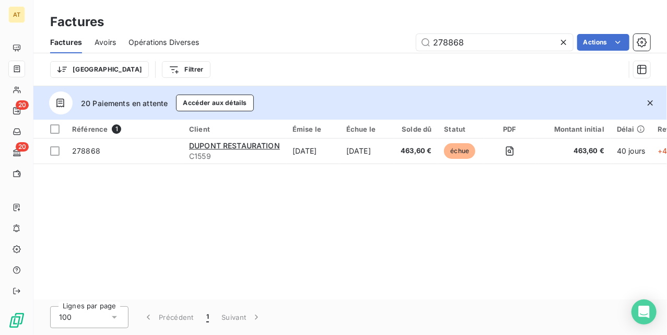
type input "278868"
click at [346, 220] on div "Référence 1 Client Émise le Échue le Solde dû Statut PDF Montant initial Délai …" at bounding box center [350, 210] width 634 height 180
drag, startPoint x: 0, startPoint y: 0, endPoint x: 345, endPoint y: 222, distance: 410.0
click at [345, 222] on div "Référence 1 Client Émise le Échue le Solde dû Statut PDF Montant initial Délai …" at bounding box center [350, 210] width 634 height 180
click at [656, 100] on button "button" at bounding box center [650, 102] width 23 height 23
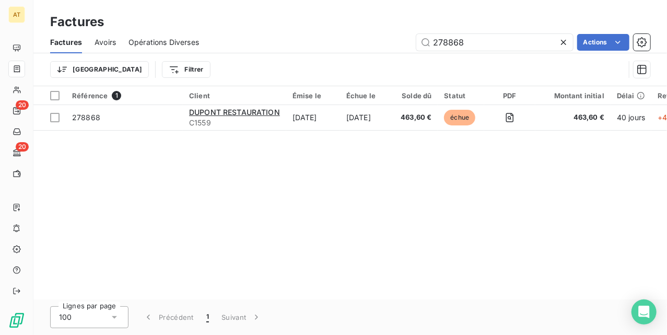
click at [262, 209] on div "Référence 1 Client Émise le Échue le Solde dû Statut PDF Montant initial Délai …" at bounding box center [350, 192] width 634 height 213
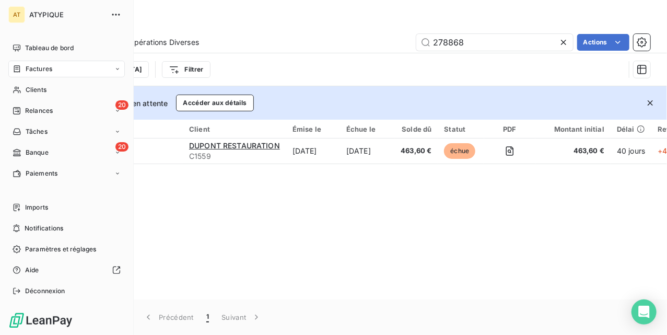
click at [63, 197] on div "Tableau de bord Factures Clients 20 Relances Tâches 20 Banque Paiements Imports…" at bounding box center [66, 170] width 116 height 260
click at [61, 208] on div "Imports" at bounding box center [66, 207] width 116 height 17
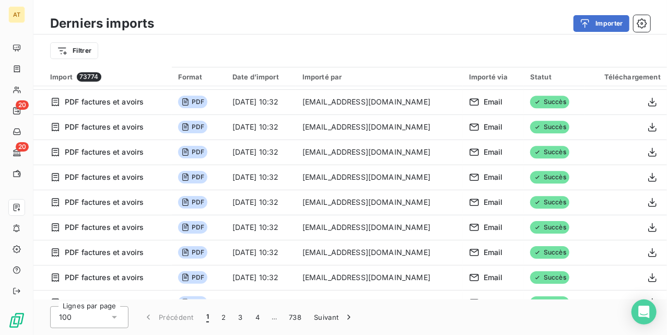
scroll to position [2019, 0]
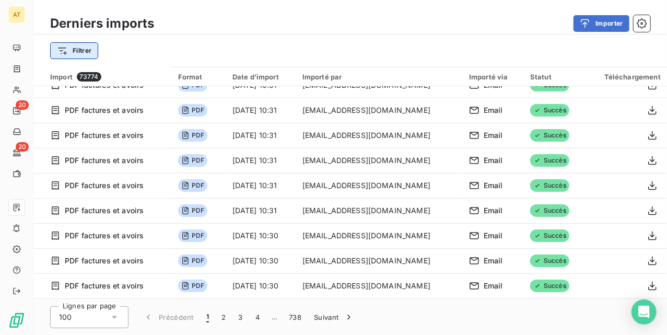
click at [75, 55] on html "AT 20 20 Derniers imports Importer Filtrer Import 73774 Format Date d’import Im…" at bounding box center [333, 167] width 667 height 335
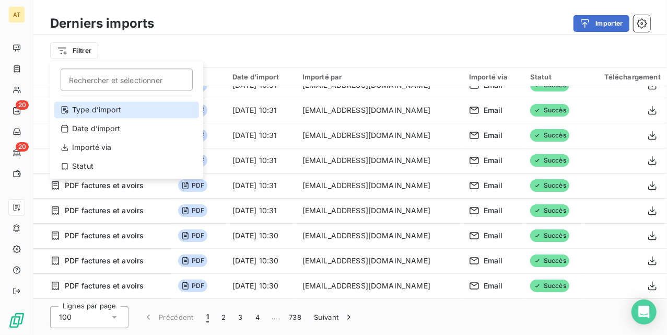
click at [108, 108] on div "Type d’import" at bounding box center [126, 109] width 145 height 17
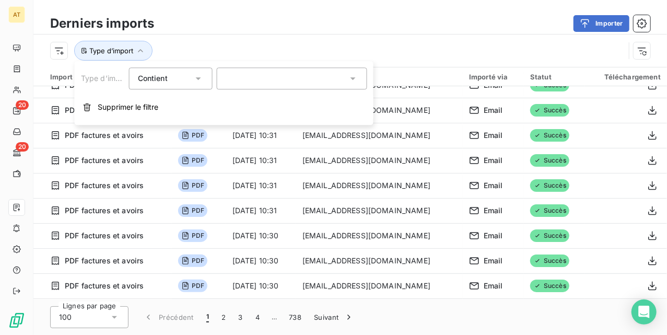
click at [258, 72] on div at bounding box center [292, 78] width 150 height 22
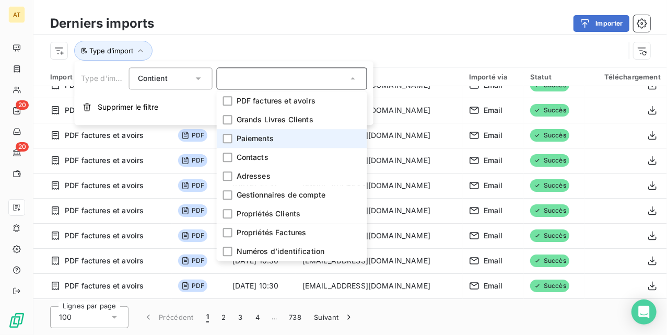
click at [314, 140] on li "Paiements" at bounding box center [292, 138] width 150 height 19
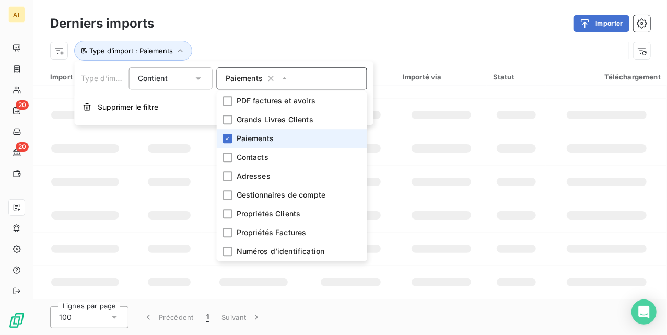
scroll to position [289, 0]
click at [373, 62] on body "AT 20 20 Derniers imports Importer Type d’import : Paiements Import 0 Format Da…" at bounding box center [333, 167] width 667 height 335
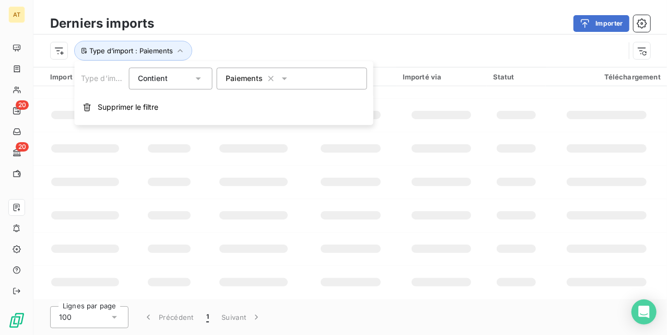
click at [355, 191] on td at bounding box center [350, 181] width 91 height 33
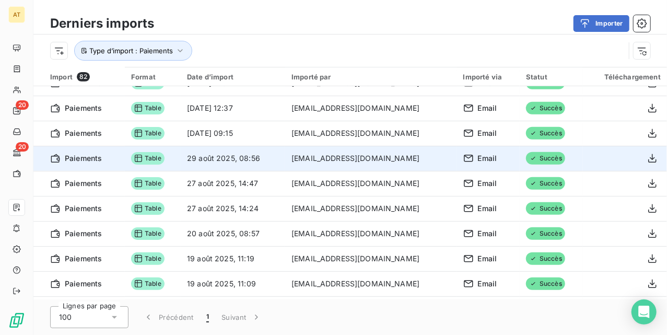
scroll to position [0, 0]
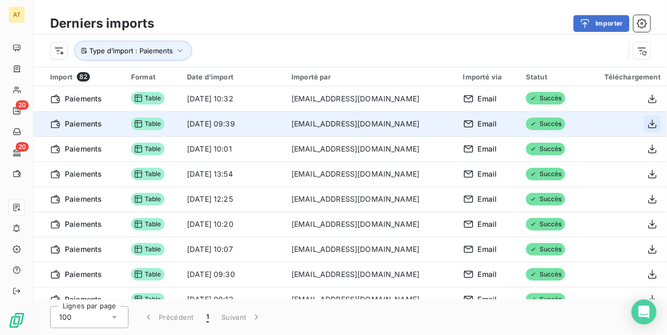
click at [648, 125] on icon "button" at bounding box center [652, 124] width 8 height 9
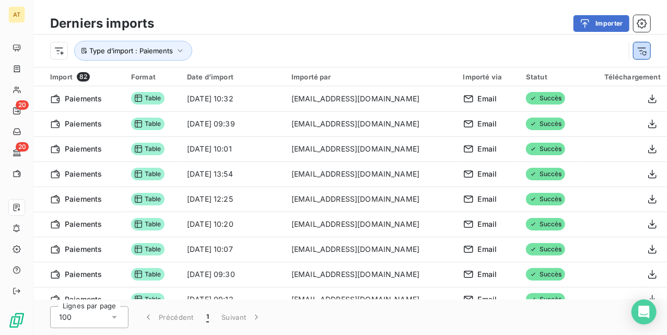
click at [641, 49] on icon "button" at bounding box center [642, 50] width 10 height 10
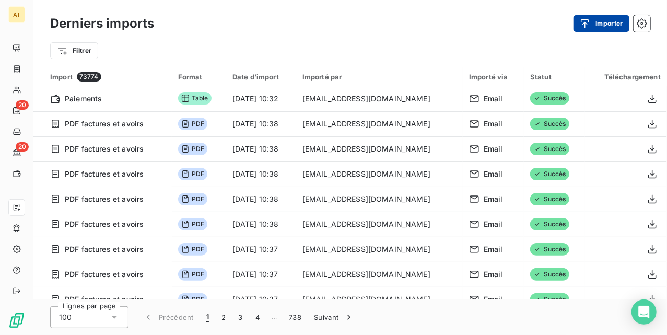
click at [588, 24] on icon "button" at bounding box center [585, 23] width 10 height 10
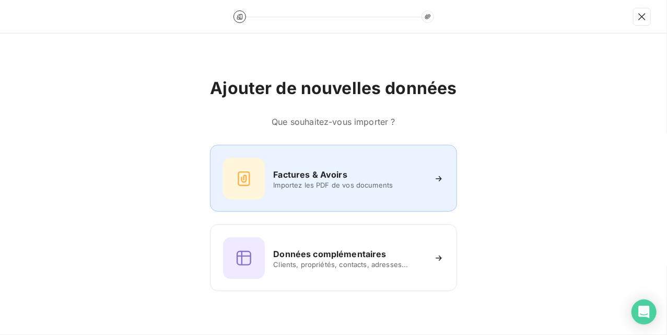
click at [303, 186] on span "Importez les PDF de vos documents" at bounding box center [348, 185] width 151 height 8
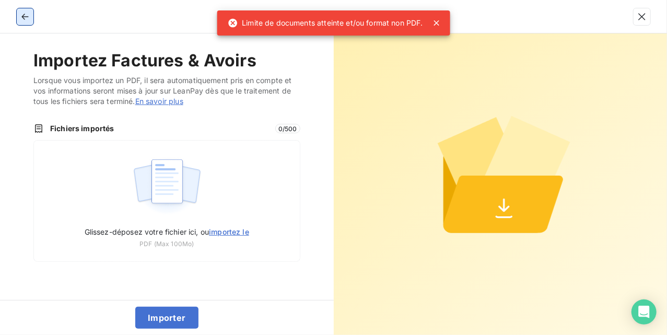
click at [28, 18] on icon "button" at bounding box center [25, 16] width 10 height 10
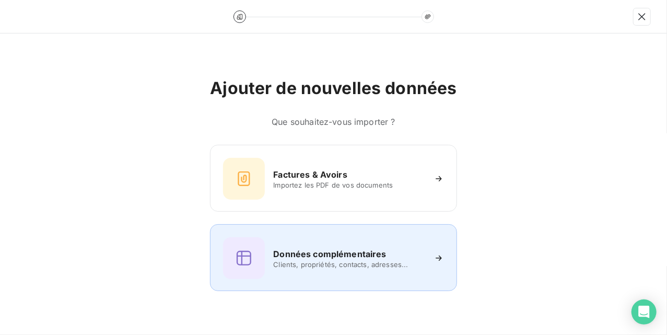
click at [368, 257] on h6 "Données complémentaires" at bounding box center [329, 254] width 113 height 13
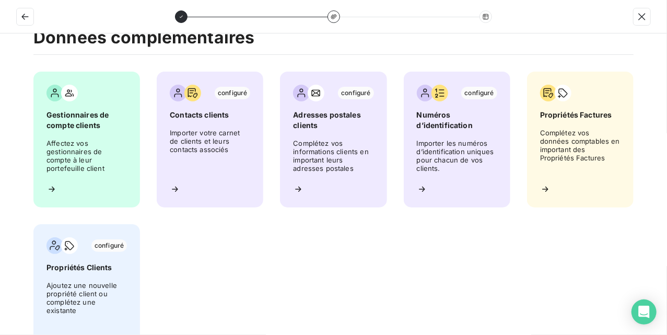
scroll to position [65, 0]
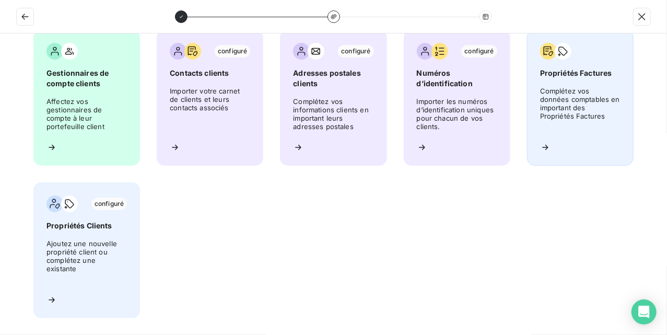
click at [569, 124] on span "Complétez vos données comptables en important des Propriétés Factures" at bounding box center [580, 110] width 80 height 47
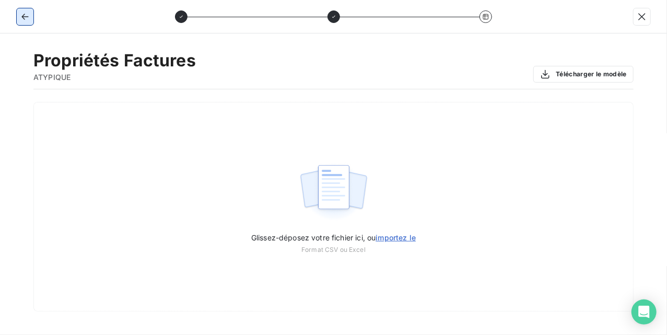
click at [30, 14] on icon "button" at bounding box center [25, 16] width 10 height 10
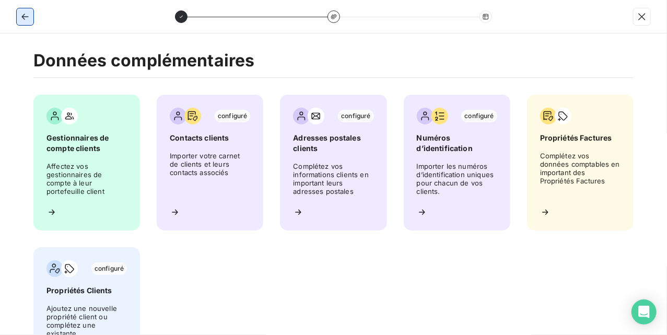
click at [30, 14] on icon "button" at bounding box center [25, 16] width 10 height 10
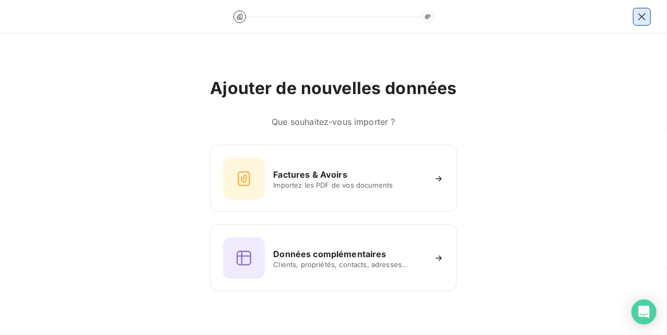
click at [636, 17] on button "button" at bounding box center [642, 16] width 17 height 17
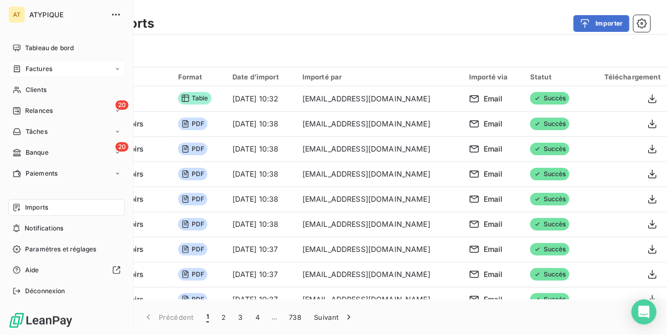
click at [28, 71] on span "Factures" at bounding box center [39, 68] width 27 height 9
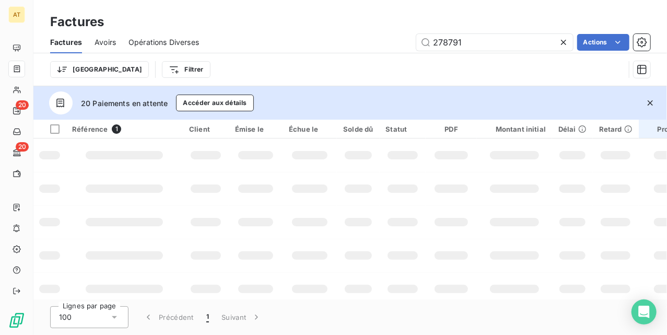
type input "278791"
click at [652, 101] on icon "button" at bounding box center [650, 103] width 10 height 10
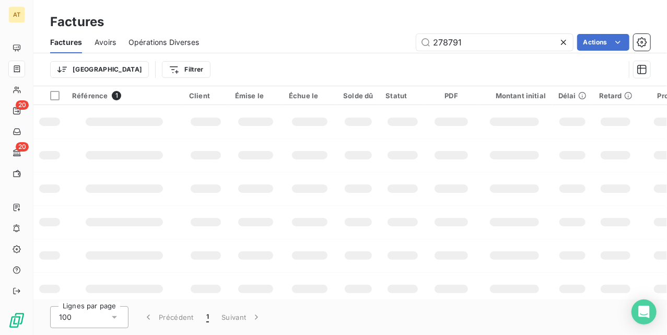
click at [350, 51] on div "Factures Avoirs Opérations Diverses 278791 Actions" at bounding box center [350, 42] width 634 height 22
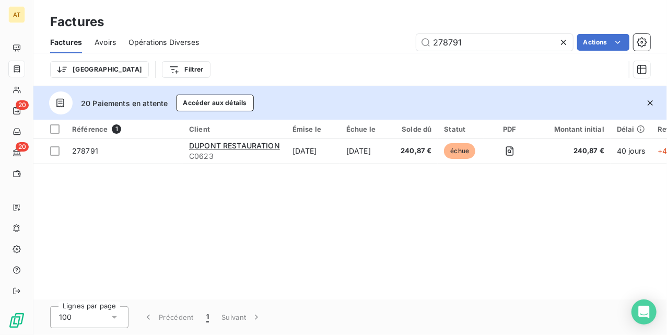
click at [377, 208] on div "Référence 1 Client Émise le Échue le Solde dû Statut PDF Montant initial Délai …" at bounding box center [350, 210] width 634 height 180
click at [395, 214] on div "Référence 1 Client Émise le Échue le Solde dû Statut PDF Montant initial Délai …" at bounding box center [350, 210] width 634 height 180
click at [650, 100] on icon "button" at bounding box center [650, 103] width 10 height 10
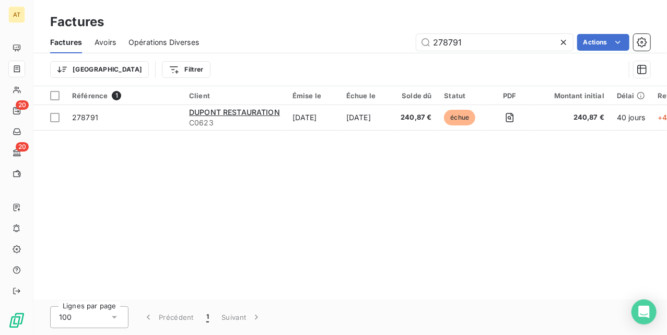
click at [397, 201] on div "Référence 1 Client Émise le Échue le Solde dû Statut PDF Montant initial Délai …" at bounding box center [350, 192] width 634 height 213
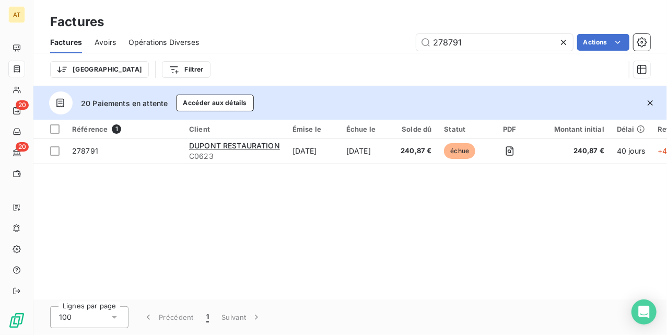
click at [410, 270] on div "Référence 1 Client Émise le Échue le Solde dû Statut PDF Montant initial Délai …" at bounding box center [350, 210] width 634 height 180
click at [337, 240] on div "Référence 1 Client Émise le Échue le Solde dû Statut PDF Montant initial Délai …" at bounding box center [350, 210] width 634 height 180
click at [472, 40] on input "278791" at bounding box center [494, 42] width 157 height 17
paste input "902"
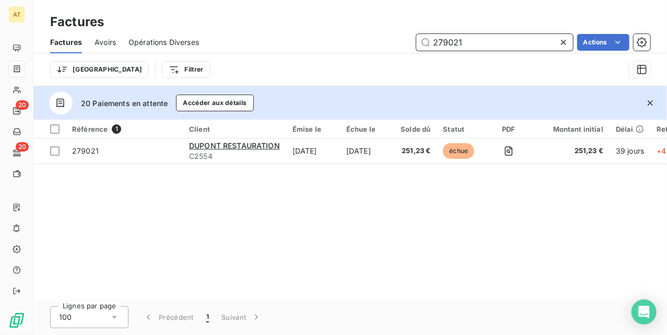
type input "279021"
click at [355, 228] on div "Référence 1 Client Émise le Échue le Solde dû Statut PDF Montant initial Délai …" at bounding box center [350, 210] width 634 height 180
click at [289, 254] on div "Référence 1 Client Émise le Échue le Solde dû Statut PDF Montant initial Délai …" at bounding box center [350, 210] width 634 height 180
click at [505, 34] on input "279021" at bounding box center [494, 42] width 157 height 17
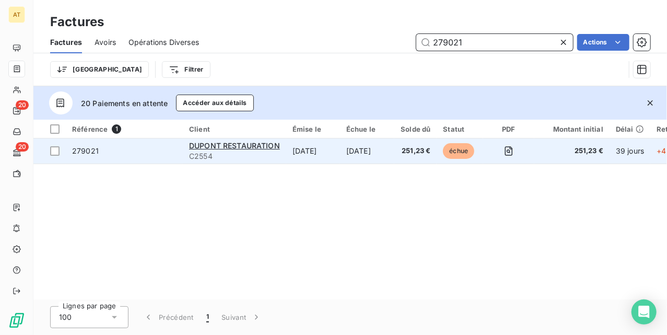
paste input "218"
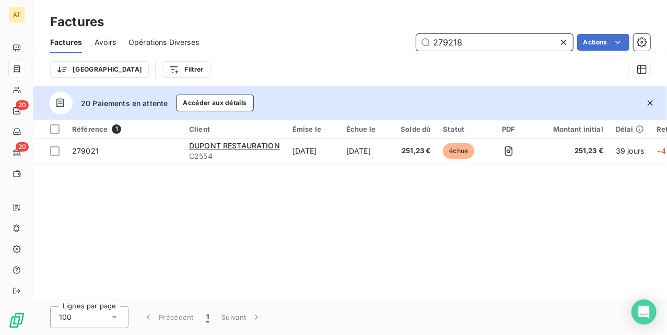
type input "279218"
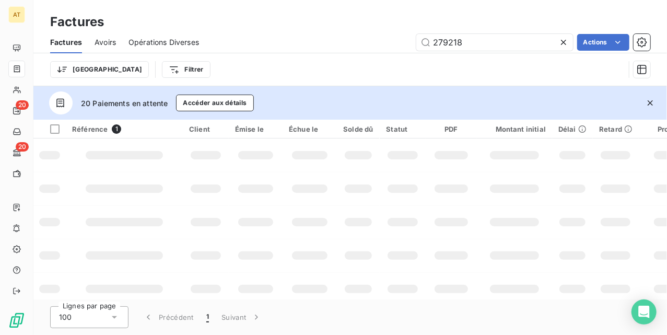
click at [393, 231] on td at bounding box center [403, 221] width 46 height 33
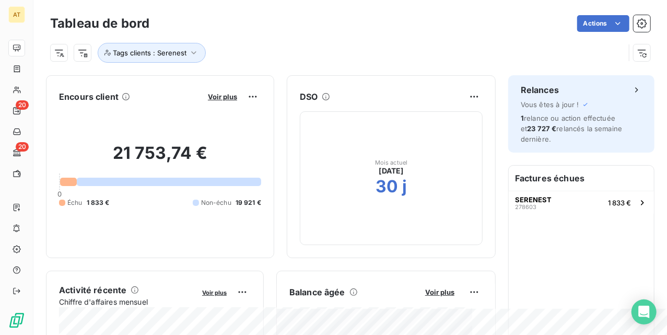
click at [489, 28] on div "Actions" at bounding box center [406, 23] width 488 height 17
click at [207, 69] on div "Tableau de bord Actions Tags clients : Serenest" at bounding box center [350, 34] width 634 height 69
click at [637, 54] on icon "button" at bounding box center [642, 53] width 10 height 10
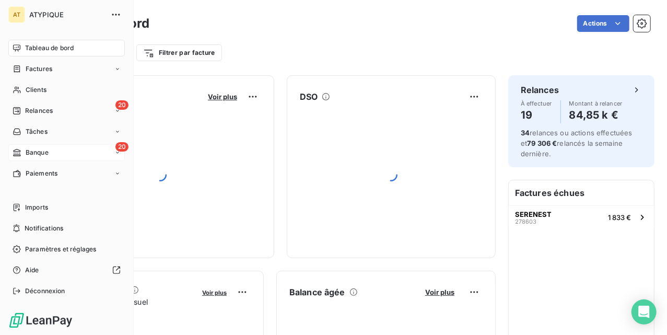
click at [36, 149] on span "Banque" at bounding box center [37, 152] width 23 height 9
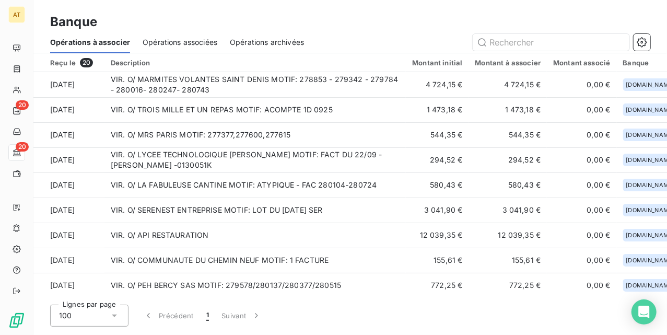
click at [174, 46] on span "Opérations associées" at bounding box center [180, 42] width 75 height 10
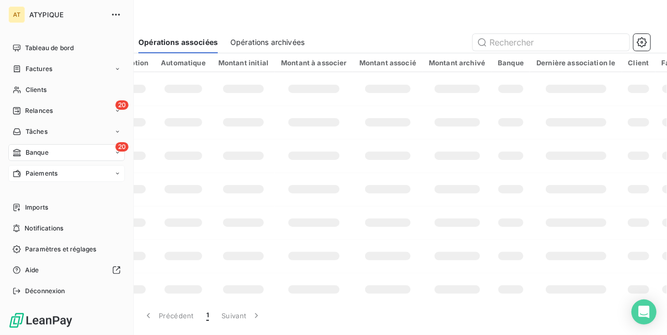
click at [27, 173] on span "Paiements" at bounding box center [42, 173] width 32 height 9
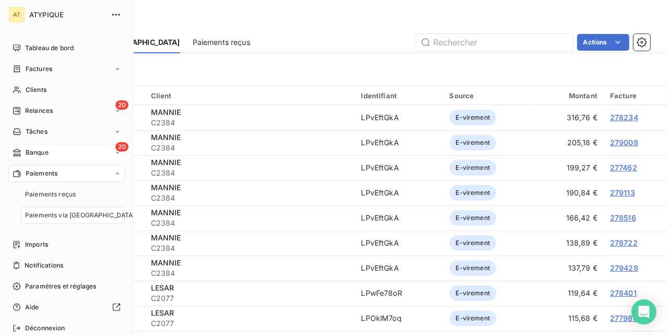
click at [42, 156] on span "Banque" at bounding box center [37, 152] width 23 height 9
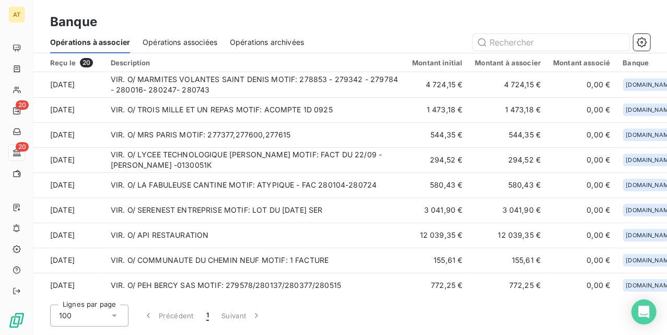
click at [184, 38] on span "Opérations associées" at bounding box center [180, 42] width 75 height 10
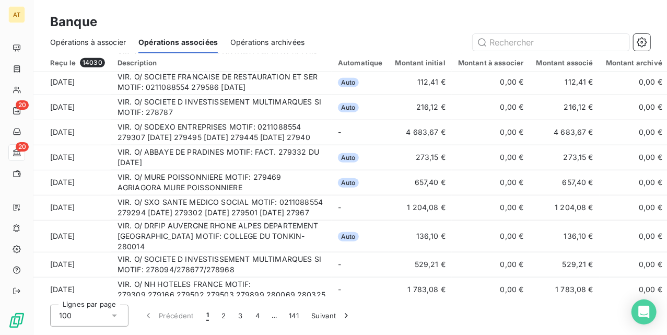
scroll to position [487, 0]
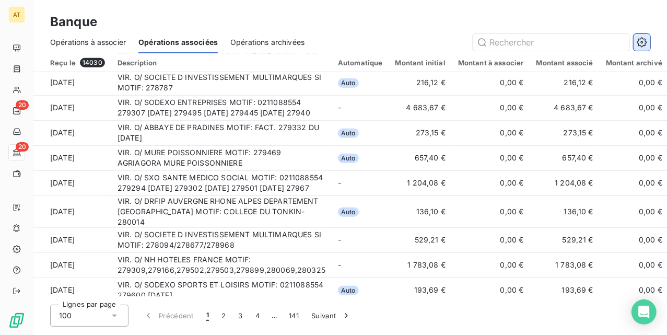
click at [641, 46] on icon "button" at bounding box center [642, 42] width 10 height 10
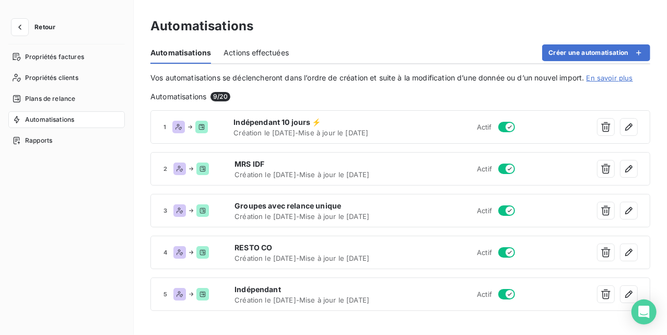
drag, startPoint x: 179, startPoint y: 62, endPoint x: 156, endPoint y: 82, distance: 30.7
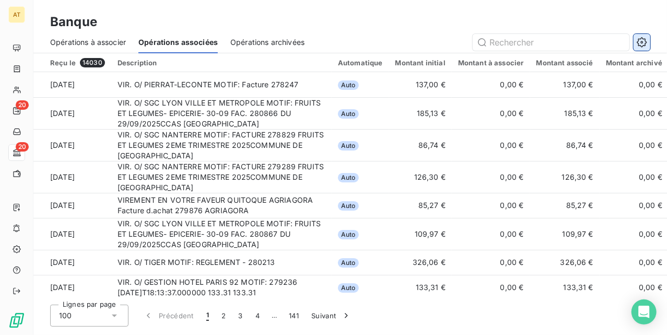
click at [637, 41] on icon "button" at bounding box center [642, 42] width 10 height 10
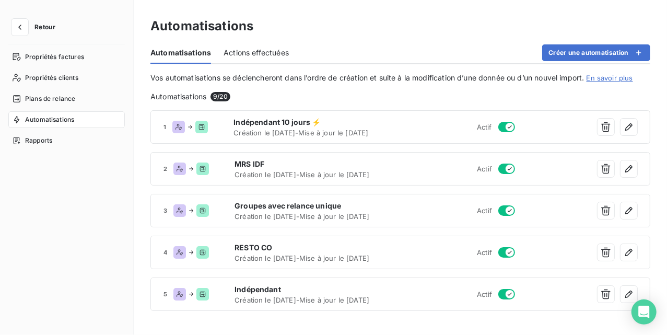
drag, startPoint x: 416, startPoint y: 53, endPoint x: 393, endPoint y: 38, distance: 26.8
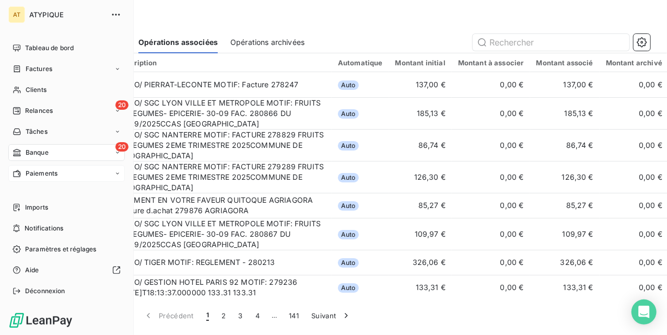
click at [31, 172] on span "Paiements" at bounding box center [42, 173] width 32 height 9
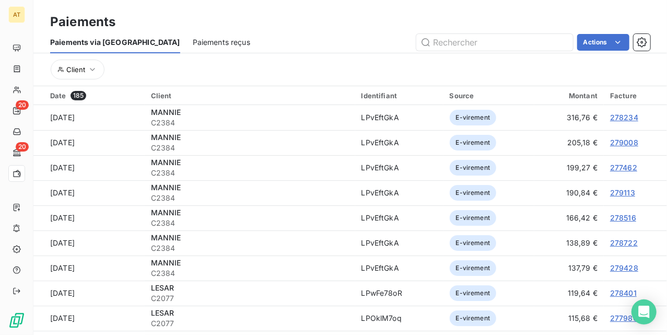
click at [193, 40] on span "Paiements reçus" at bounding box center [221, 42] width 57 height 10
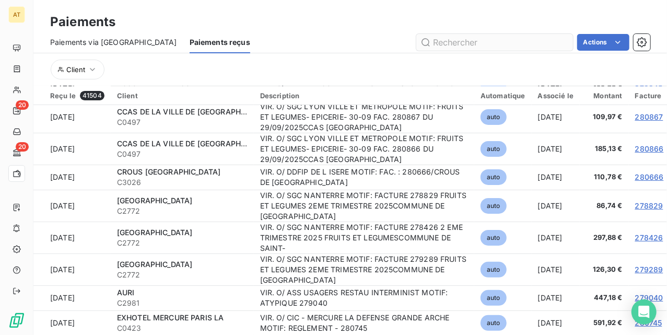
scroll to position [69, 0]
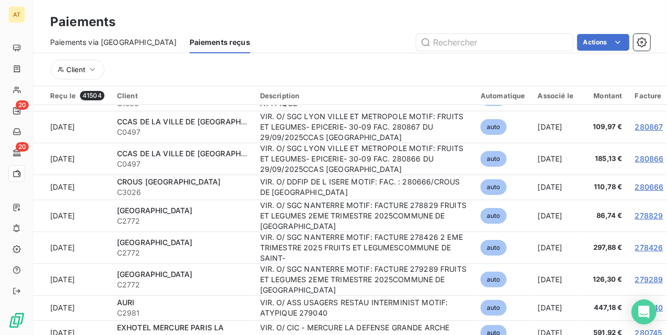
click at [371, 73] on div "Client" at bounding box center [350, 70] width 600 height 20
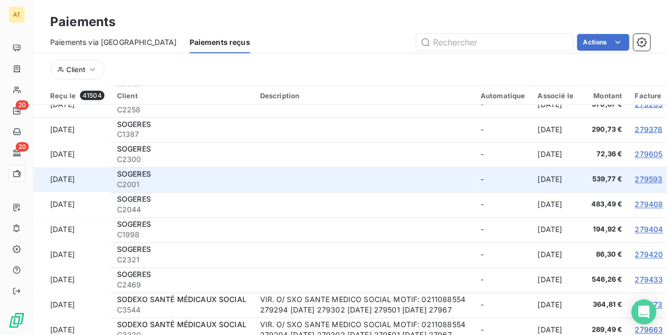
scroll to position [1114, 0]
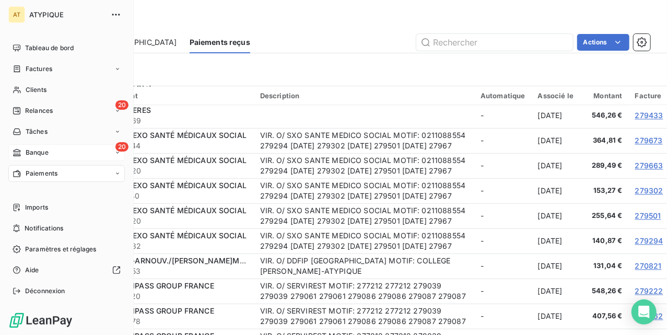
click at [49, 151] on div "20 Banque" at bounding box center [66, 152] width 116 height 17
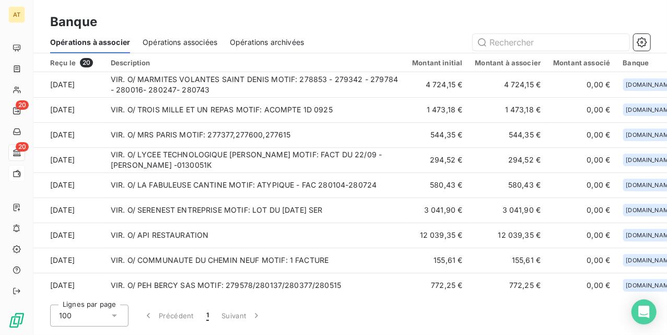
click at [151, 42] on span "Opérations associées" at bounding box center [180, 42] width 75 height 10
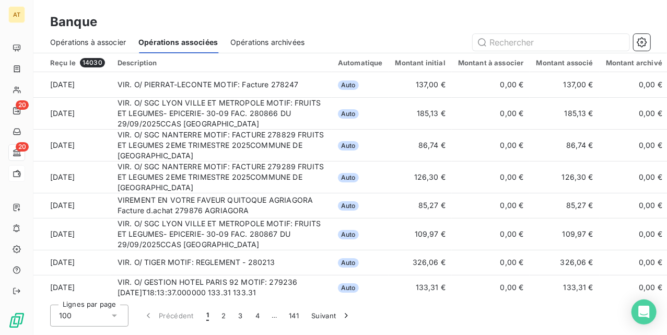
click at [78, 47] on div "Opérations à associer" at bounding box center [88, 42] width 76 height 22
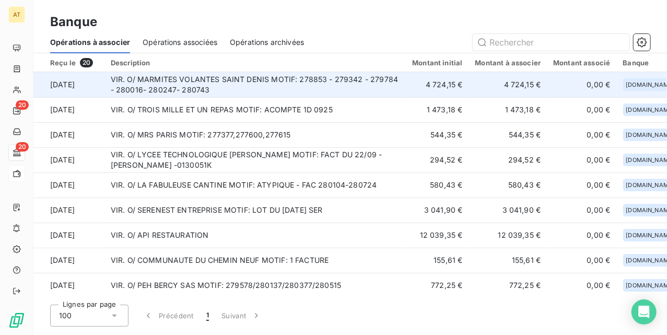
click at [357, 84] on td "VIR. O/ MARMITES VOLANTES SAINT DENIS MOTIF: 278853 - 279342 - 279784 - 280016-…" at bounding box center [255, 84] width 302 height 25
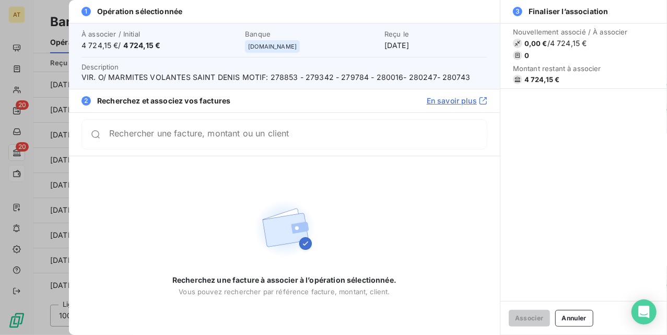
click at [278, 72] on span "VIR. O/ MARMITES VOLANTES SAINT DENIS MOTIF: 278853 - 279342 - 279784 - 280016-…" at bounding box center [284, 77] width 406 height 10
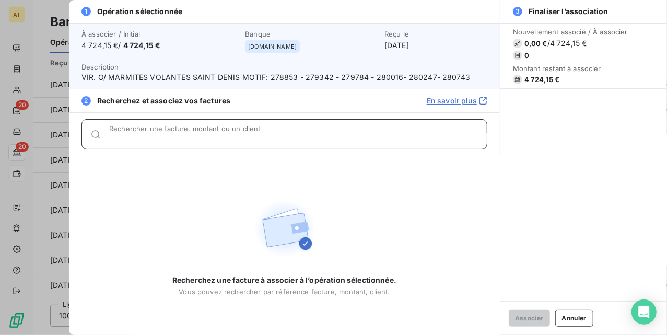
click at [219, 133] on input "Rechercher une facture, montant ou un client" at bounding box center [298, 138] width 378 height 10
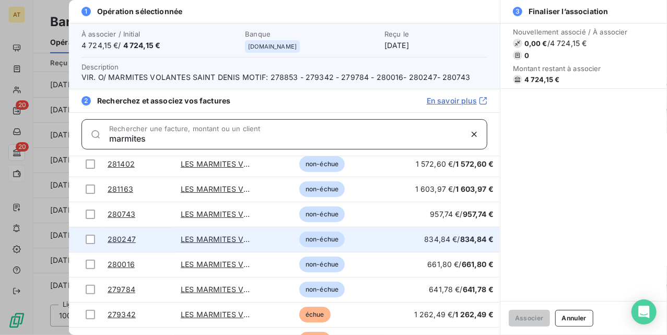
scroll to position [42, 0]
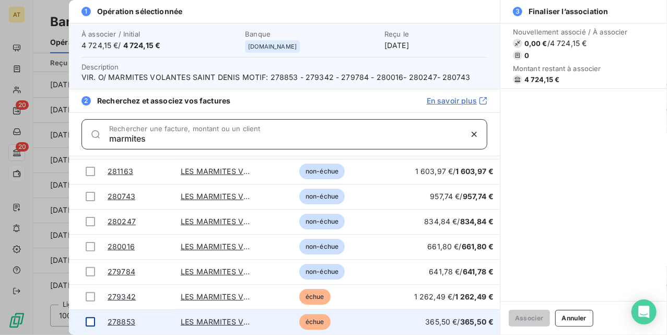
type input "marmites"
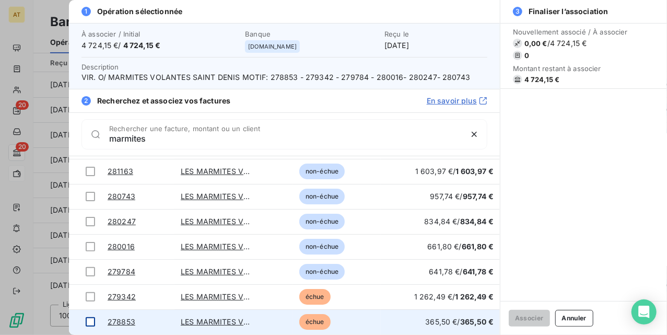
click at [88, 324] on div at bounding box center [90, 321] width 9 height 9
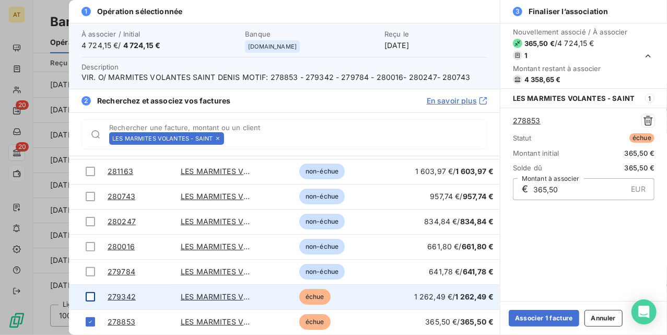
drag, startPoint x: 88, startPoint y: 303, endPoint x: 89, endPoint y: 287, distance: 16.7
click at [88, 303] on td at bounding box center [85, 296] width 32 height 25
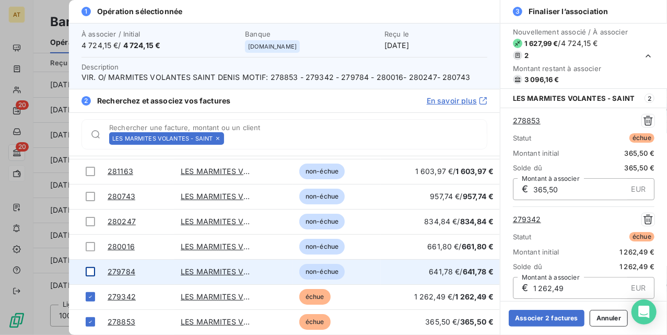
click at [90, 268] on div at bounding box center [90, 271] width 9 height 9
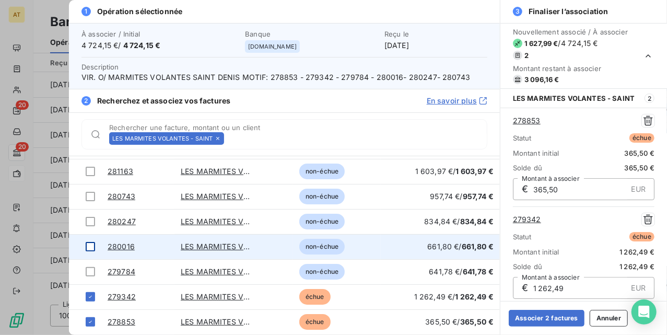
scroll to position [103, 0]
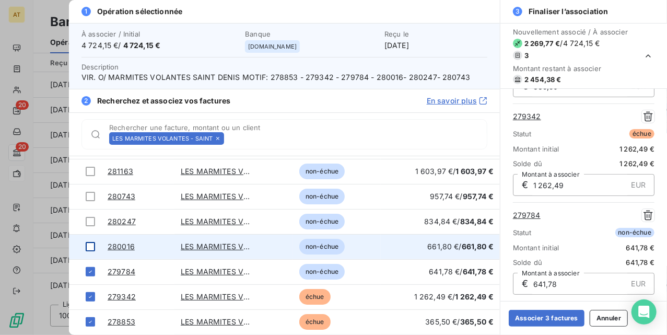
click at [87, 245] on div at bounding box center [90, 246] width 9 height 9
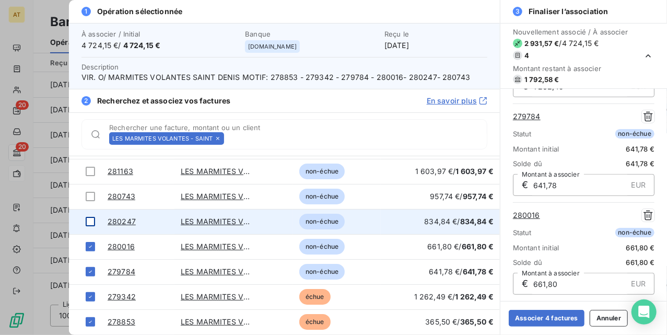
click at [92, 221] on div at bounding box center [90, 221] width 9 height 9
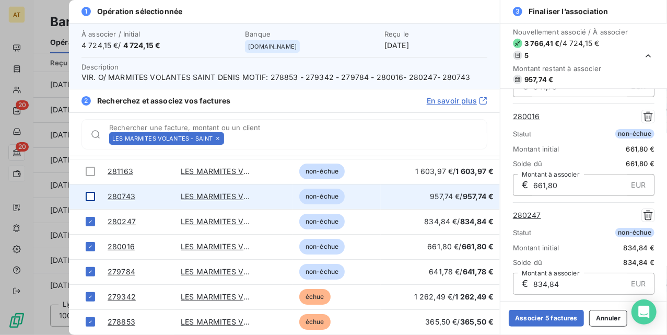
click at [92, 199] on div at bounding box center [90, 196] width 9 height 9
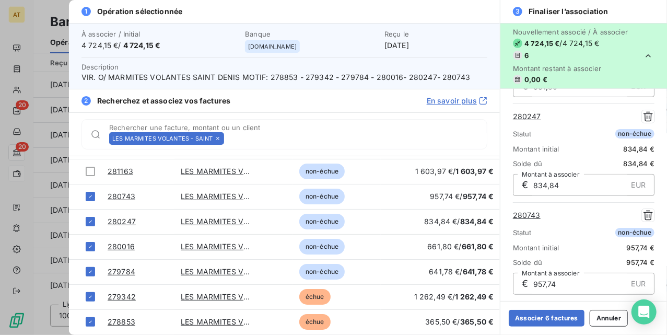
click at [548, 309] on div "Associer 6 factures Annuler" at bounding box center [583, 318] width 167 height 34
click at [548, 318] on button "Associer 6 factures" at bounding box center [547, 318] width 76 height 17
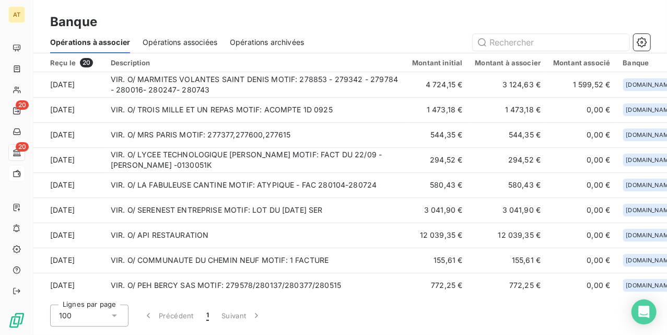
click at [370, 21] on div "Banque" at bounding box center [350, 22] width 634 height 19
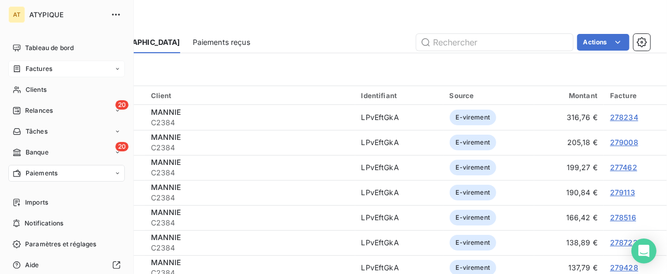
click at [29, 69] on span "Factures" at bounding box center [39, 68] width 27 height 9
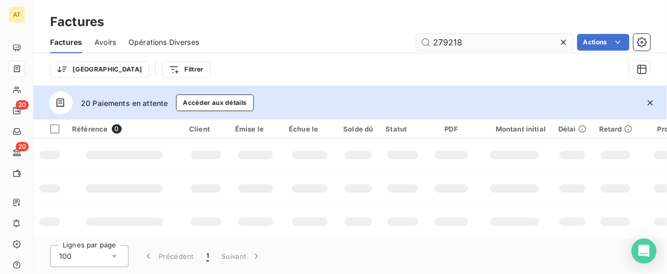
click at [458, 41] on input "279218" at bounding box center [494, 42] width 157 height 17
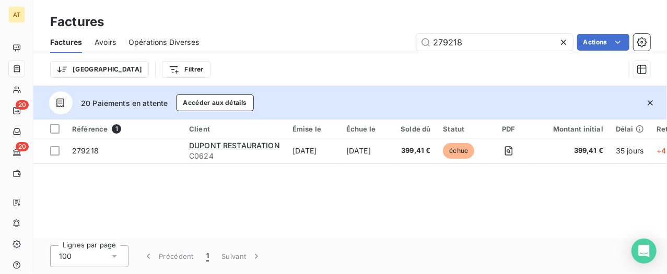
drag, startPoint x: 297, startPoint y: 193, endPoint x: 312, endPoint y: 184, distance: 18.0
click at [298, 193] on div "Référence 1 Client Émise le Échue le Solde dû Statut PDF Montant initial Délai …" at bounding box center [350, 179] width 634 height 119
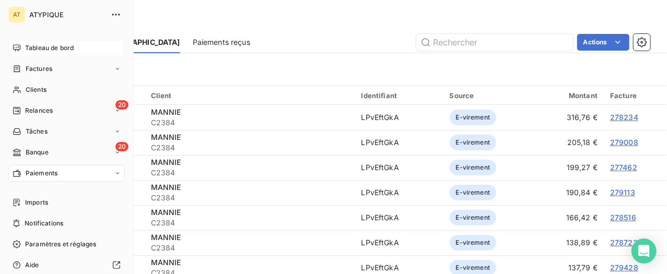
click at [38, 47] on span "Tableau de bord" at bounding box center [49, 47] width 49 height 9
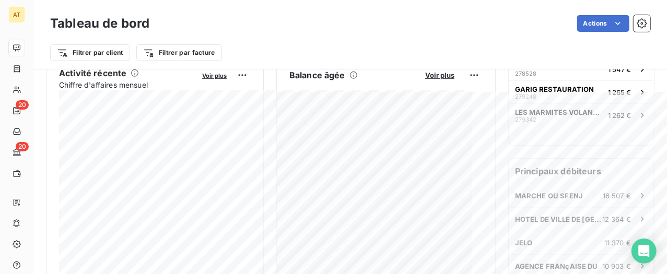
scroll to position [212, 0]
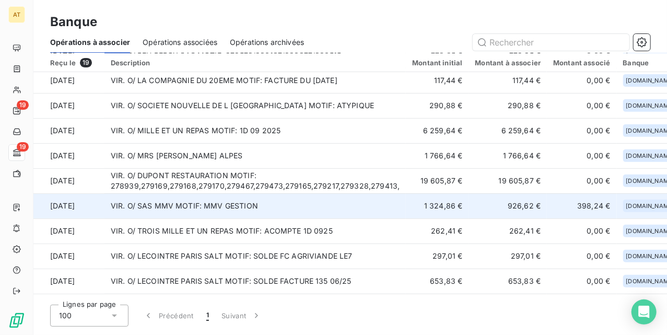
scroll to position [209, 0]
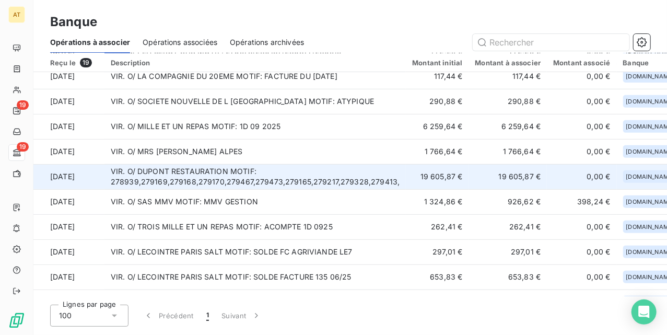
click at [344, 178] on td "VIR. O/ DUPONT RESTAURATION MOTIF: 278939,279169,279168,279170,279467,279473,27…" at bounding box center [255, 176] width 302 height 25
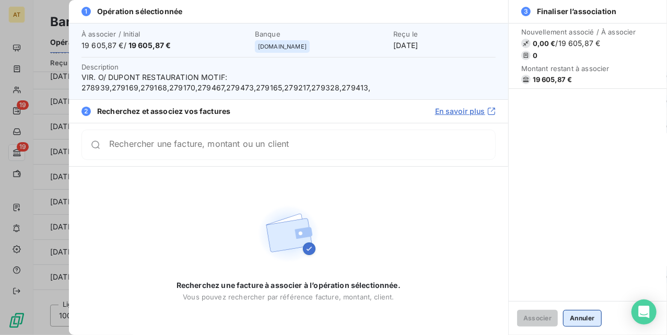
click at [588, 315] on button "Annuler" at bounding box center [582, 318] width 38 height 17
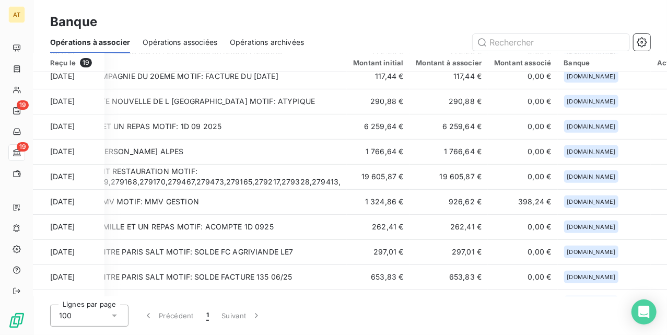
scroll to position [209, 81]
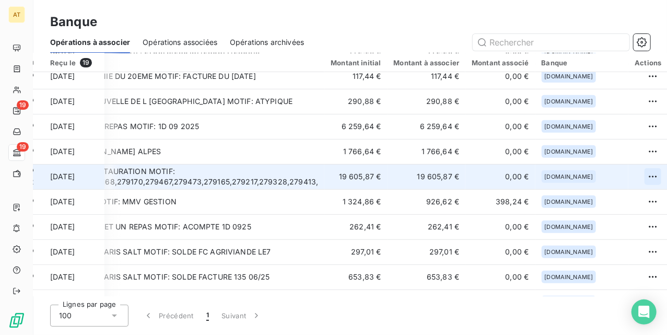
click at [633, 176] on html "AT 19 19 Banque Opérations à associer Opérations associées Opérations archivées…" at bounding box center [333, 167] width 667 height 335
click at [593, 203] on div "Archiver l’opération" at bounding box center [600, 200] width 80 height 17
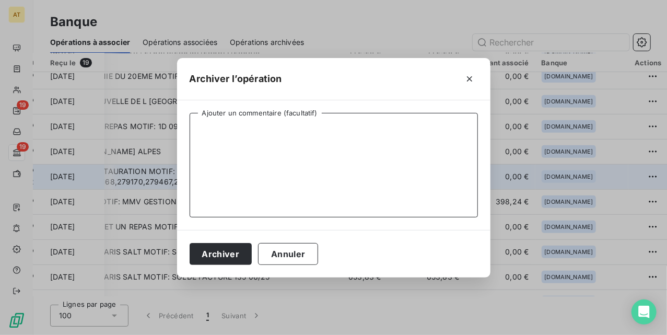
drag, startPoint x: 331, startPoint y: 149, endPoint x: 225, endPoint y: 138, distance: 106.6
click at [329, 148] on textarea "Ajouter un commentaire (facultatif)" at bounding box center [334, 165] width 288 height 104
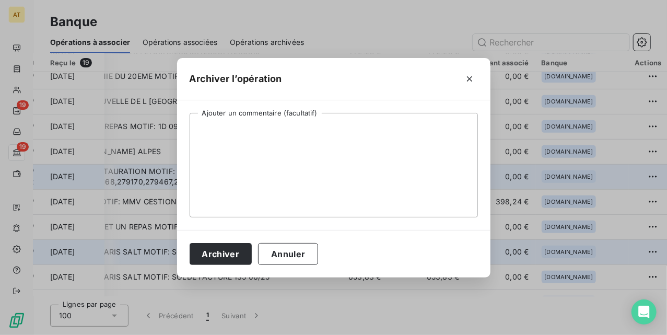
click at [307, 249] on button "Annuler" at bounding box center [288, 254] width 60 height 22
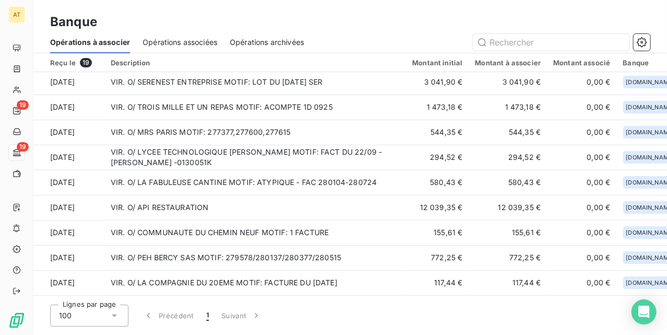
scroll to position [0, 0]
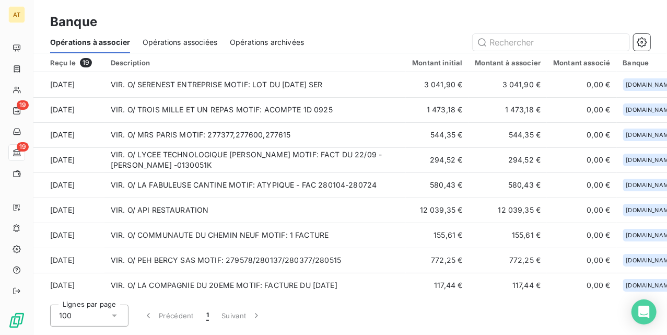
click at [416, 28] on div "Banque" at bounding box center [350, 22] width 634 height 19
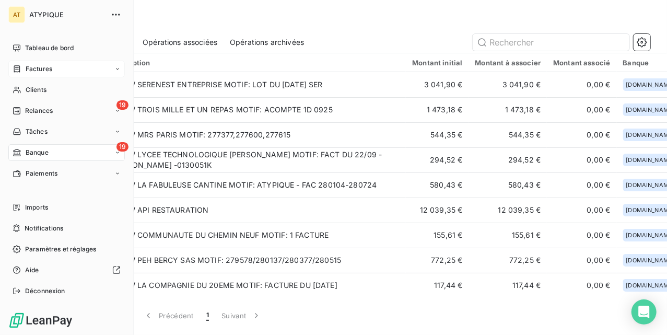
click at [27, 72] on span "Factures" at bounding box center [39, 68] width 27 height 9
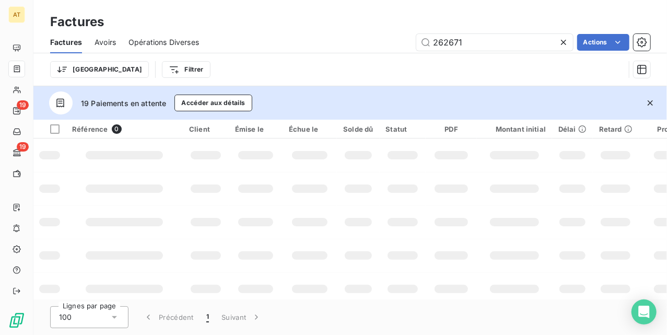
type input "262671"
click at [404, 165] on td at bounding box center [403, 154] width 46 height 33
click at [648, 102] on icon "button" at bounding box center [650, 103] width 10 height 10
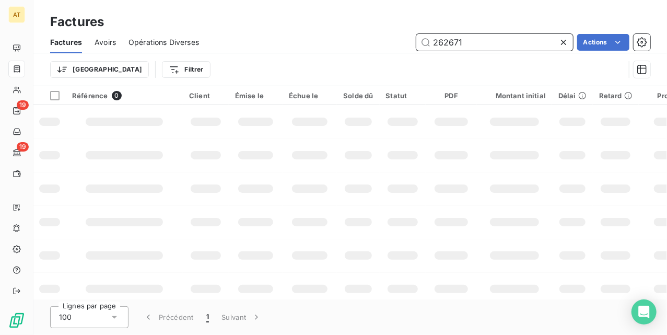
click at [496, 37] on input "262671" at bounding box center [494, 42] width 157 height 17
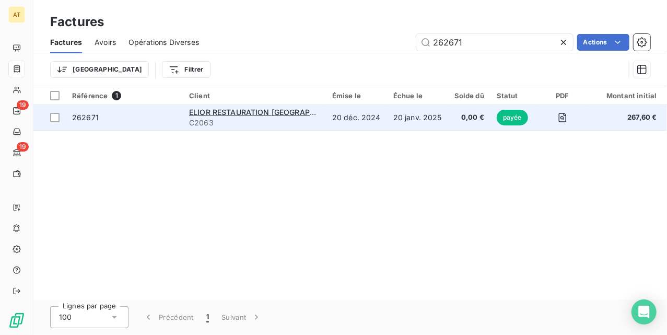
click at [91, 121] on span "262671" at bounding box center [85, 117] width 27 height 9
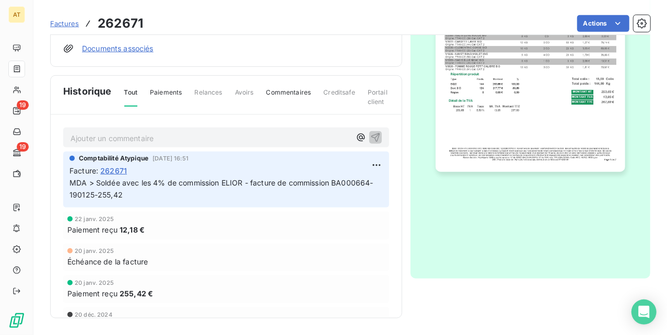
scroll to position [21, 0]
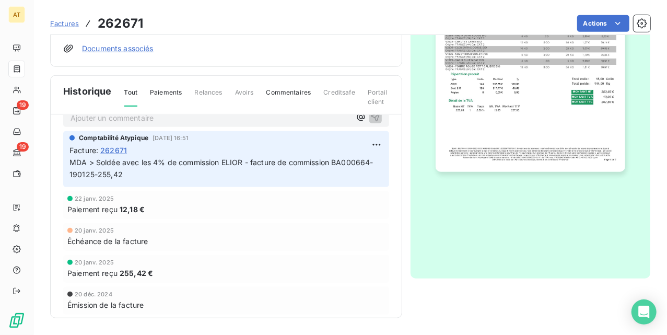
click at [145, 164] on span "MDA > Soldée avec les 4% de commission ELIOR - facture de commission BA000664-1…" at bounding box center [221, 168] width 304 height 21
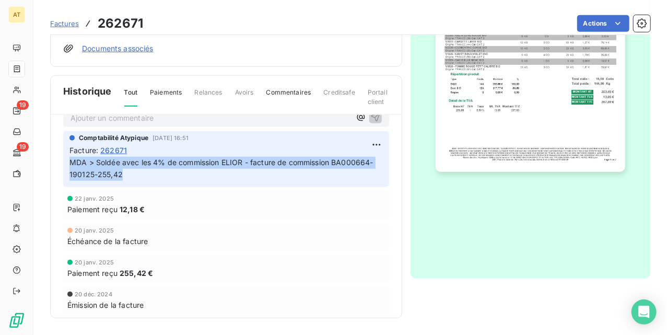
click at [146, 163] on span "MDA > Soldée avec les 4% de commission ELIOR - facture de commission BA000664-1…" at bounding box center [221, 168] width 304 height 21
click at [335, 180] on p "MDA > Soldée avec les 4% de commission ELIOR - facture de commission BA000664-1…" at bounding box center [225, 169] width 313 height 24
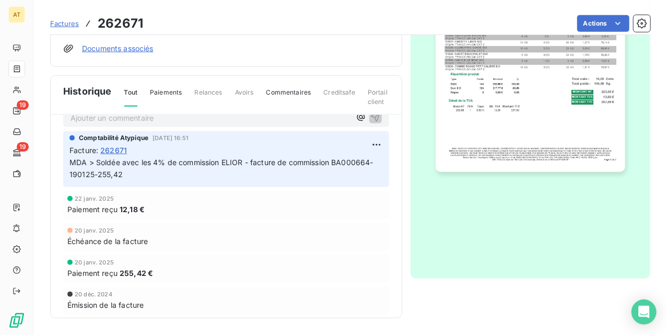
click at [126, 272] on span "255,42 €" at bounding box center [136, 272] width 33 height 11
drag, startPoint x: 347, startPoint y: 245, endPoint x: 338, endPoint y: 249, distance: 8.9
click at [347, 245] on div "Échéance de la facture" at bounding box center [226, 241] width 318 height 11
click at [123, 209] on span "12,18 €" at bounding box center [132, 209] width 25 height 11
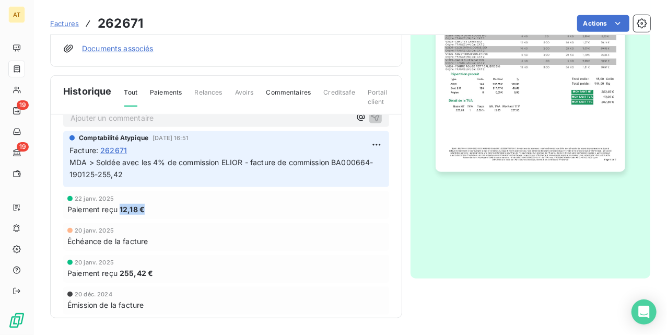
drag, startPoint x: 123, startPoint y: 209, endPoint x: 153, endPoint y: 207, distance: 29.3
click at [153, 207] on div "Paiement reçu 12,18 €" at bounding box center [226, 209] width 318 height 11
click at [360, 224] on div "20 janv. 2025 Échéance de la facture" at bounding box center [226, 237] width 326 height 28
drag, startPoint x: 124, startPoint y: 207, endPoint x: 154, endPoint y: 209, distance: 29.8
click at [154, 209] on div "Paiement reçu 12,18 €" at bounding box center [226, 209] width 318 height 11
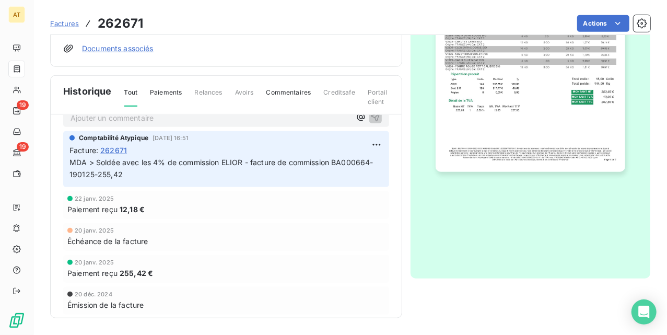
click at [232, 224] on div "20 janv. 2025 Échéance de la facture" at bounding box center [226, 237] width 326 height 28
click at [130, 212] on span "12,18 €" at bounding box center [132, 209] width 25 height 11
drag, startPoint x: 130, startPoint y: 212, endPoint x: 372, endPoint y: 212, distance: 242.3
click at [133, 212] on span "12,18 €" at bounding box center [132, 209] width 25 height 11
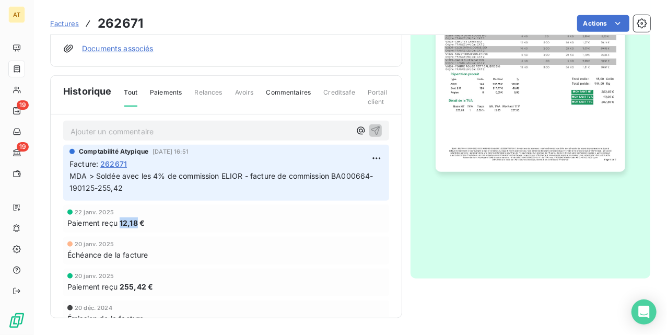
scroll to position [0, 0]
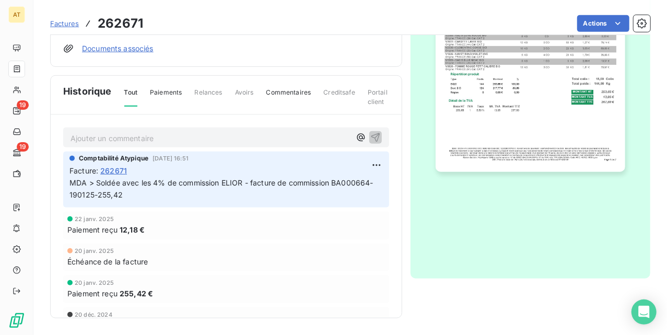
click at [214, 203] on div "Comptabilité Atypique 22 janv. 2025, 16:51 Facture : 262671 MDA > Soldée avec l…" at bounding box center [226, 179] width 326 height 56
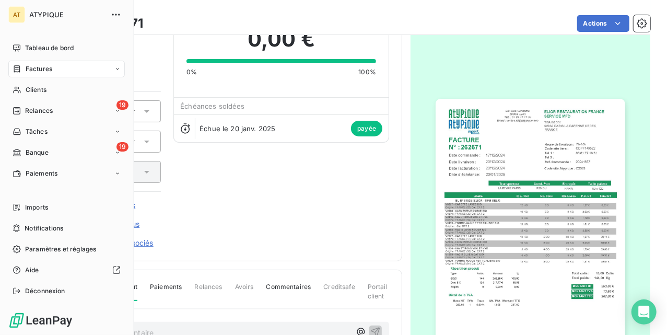
scroll to position [34, 0]
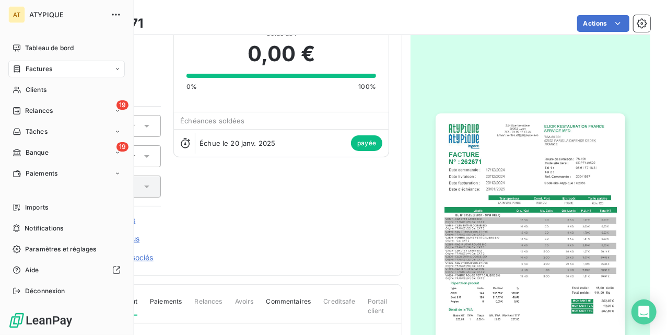
click at [61, 63] on div "Factures" at bounding box center [66, 69] width 116 height 17
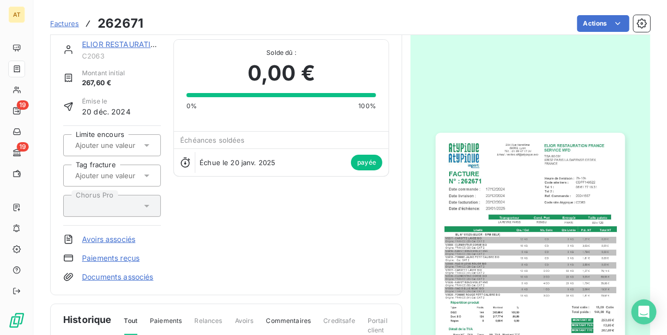
scroll to position [0, 0]
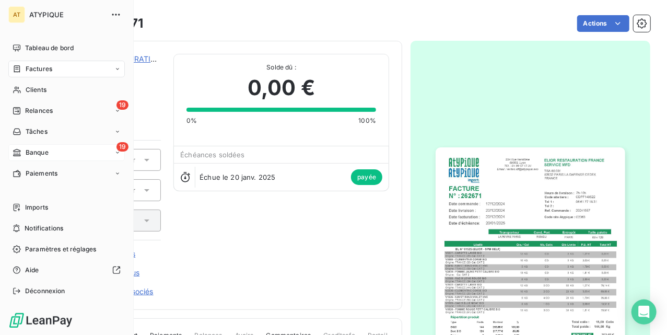
click at [30, 145] on div "19 Banque" at bounding box center [66, 152] width 116 height 17
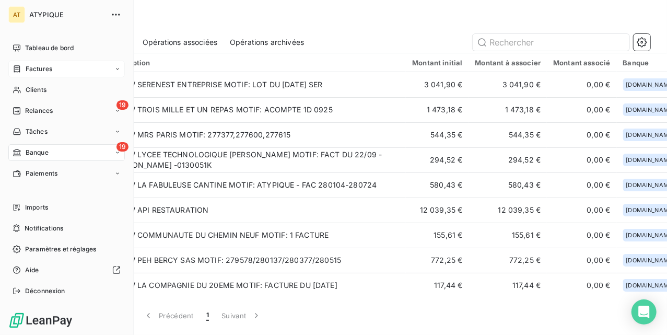
drag, startPoint x: 32, startPoint y: 76, endPoint x: 87, endPoint y: 63, distance: 55.7
click at [30, 67] on span "Factures" at bounding box center [39, 68] width 27 height 9
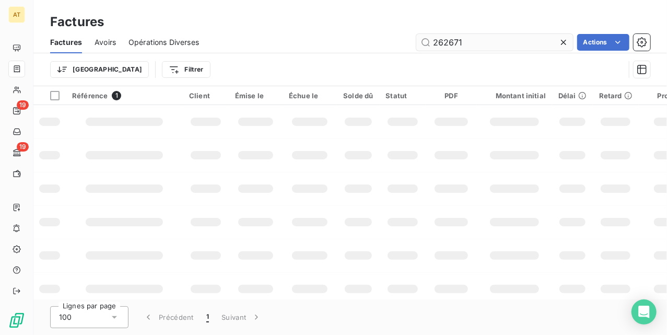
click at [542, 50] on input "262671" at bounding box center [494, 42] width 157 height 17
drag, startPoint x: 535, startPoint y: 39, endPoint x: 322, endPoint y: 48, distance: 213.8
click at [316, 48] on div "262671 Actions" at bounding box center [431, 42] width 439 height 17
type input "278567"
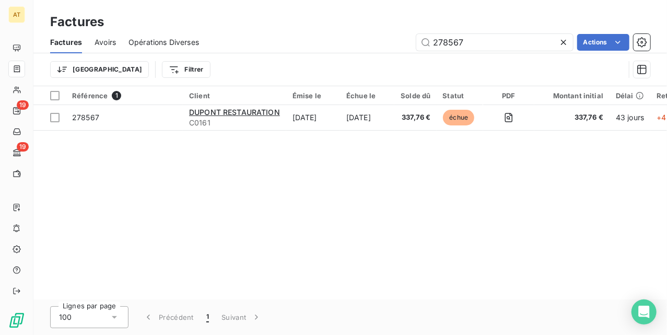
click at [343, 48] on div "278567 Actions" at bounding box center [431, 42] width 439 height 17
click at [267, 186] on div "Référence 1 Client Émise le Échue le Solde dû Statut PDF Montant initial Délai …" at bounding box center [350, 192] width 634 height 213
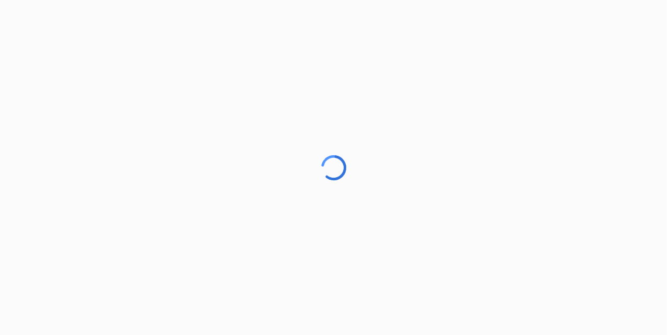
click at [423, 221] on div at bounding box center [333, 167] width 667 height 335
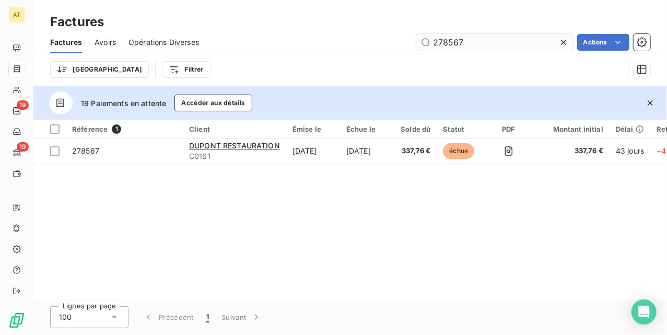
click at [500, 49] on input "278567" at bounding box center [494, 42] width 157 height 17
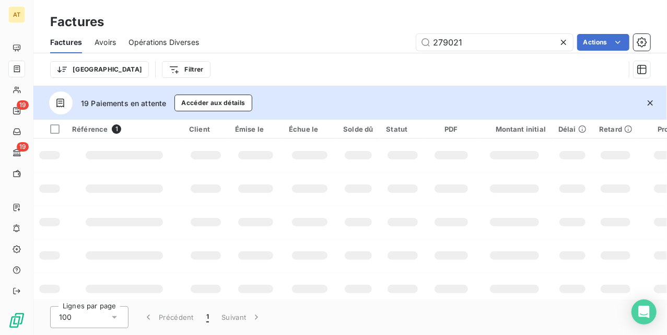
type input "279021"
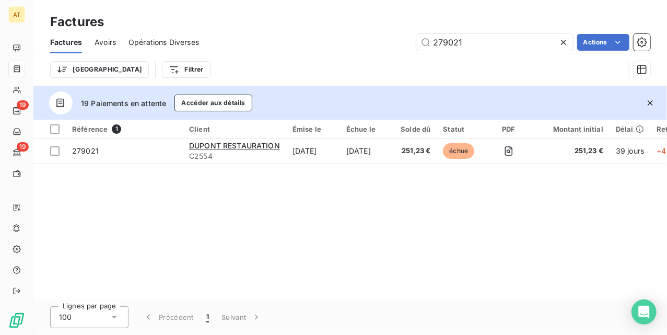
click at [652, 102] on icon "button" at bounding box center [650, 103] width 10 height 10
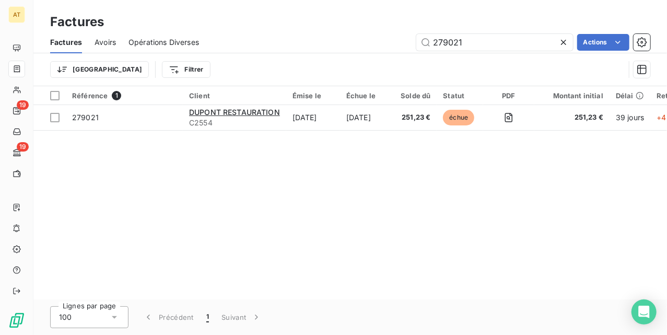
click at [341, 69] on div "Trier Filtrer" at bounding box center [337, 70] width 574 height 20
drag, startPoint x: 471, startPoint y: 38, endPoint x: 367, endPoint y: 52, distance: 105.4
click at [370, 50] on div "279021 Actions" at bounding box center [431, 42] width 439 height 17
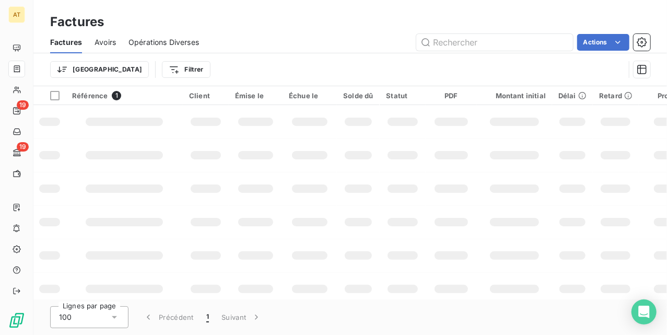
click at [418, 231] on td at bounding box center [403, 221] width 46 height 33
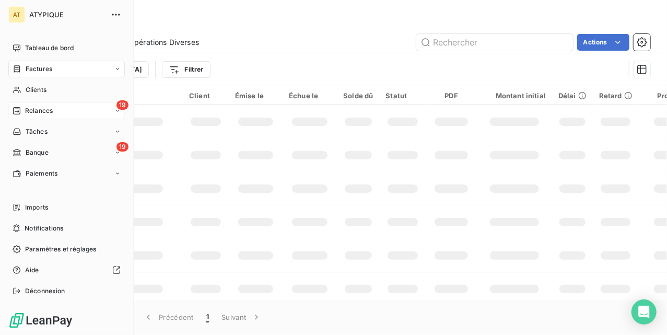
click at [28, 108] on span "Relances" at bounding box center [39, 110] width 28 height 9
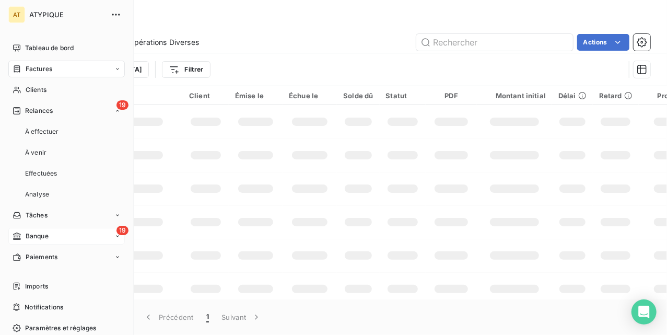
click at [49, 233] on span "Banque" at bounding box center [37, 235] width 23 height 9
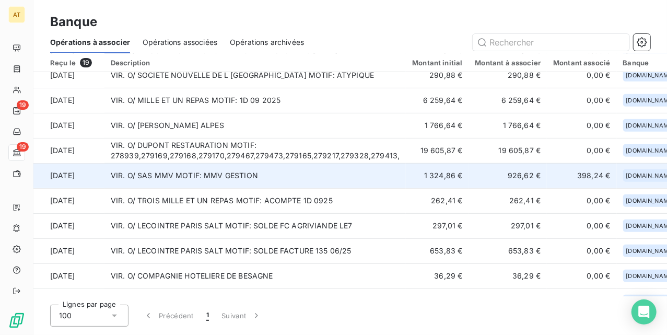
scroll to position [256, 0]
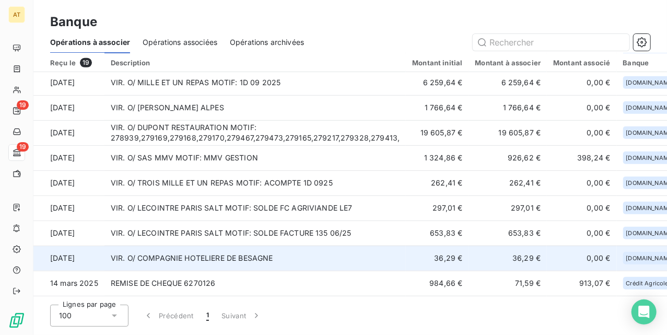
click at [163, 252] on td "VIR. O/ COMPAGNIE HOTELIERE DE BESAGNE" at bounding box center [255, 257] width 302 height 25
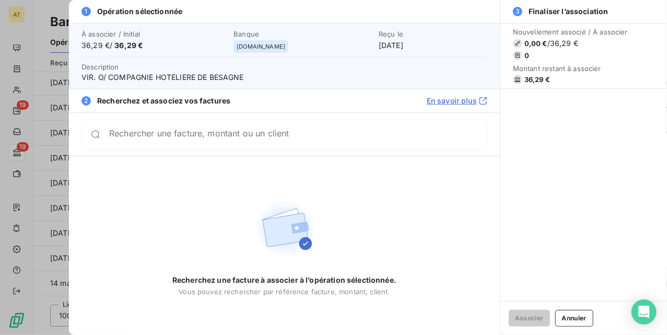
click at [226, 78] on span "VIR. O/ COMPAGNIE HOTELIERE DE BESAGNE" at bounding box center [284, 77] width 406 height 10
copy span "BESAGNE"
drag, startPoint x: 588, startPoint y: 320, endPoint x: 572, endPoint y: 311, distance: 18.0
click at [588, 320] on button "Annuler" at bounding box center [574, 318] width 38 height 17
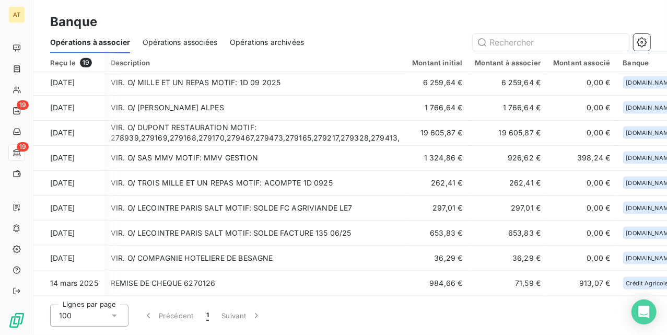
scroll to position [256, 81]
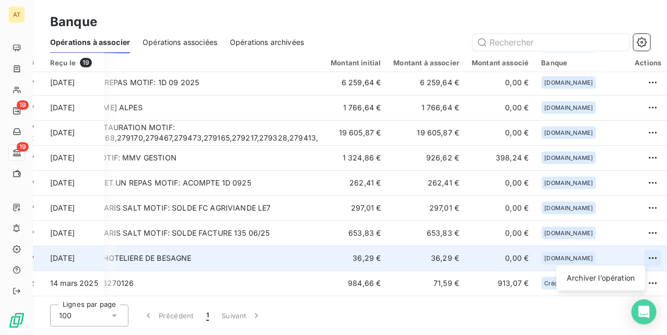
click at [639, 255] on html "AT 19 19 Banque Opérations à associer Opérations associées Opérations archivées…" at bounding box center [333, 167] width 667 height 335
click at [621, 274] on div "Archiver l’opération" at bounding box center [600, 277] width 80 height 17
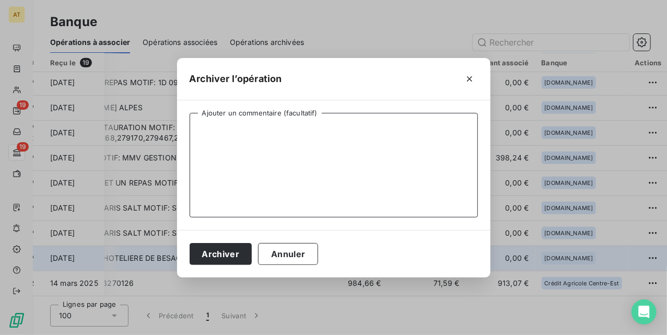
click at [262, 190] on textarea "Ajouter un commentaire (facultatif)" at bounding box center [334, 165] width 288 height 104
click at [232, 257] on button "Archiver" at bounding box center [221, 254] width 63 height 22
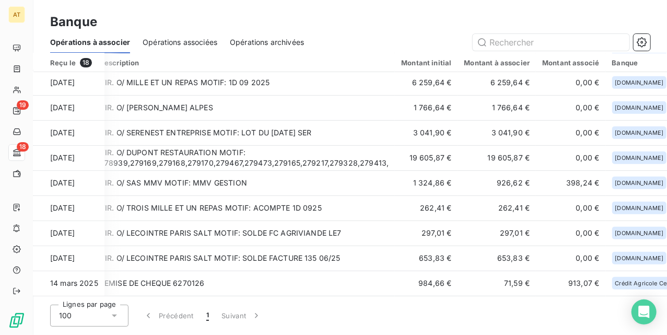
scroll to position [231, 0]
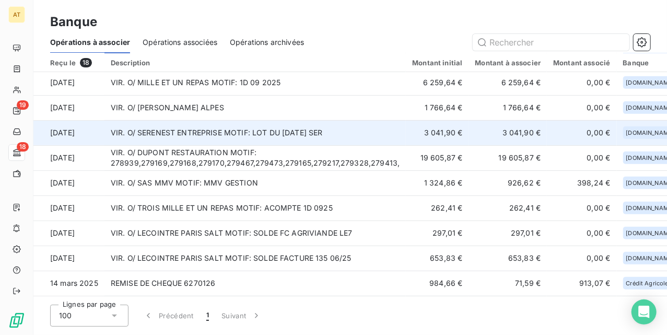
click at [243, 134] on td "VIR. O/ SERENEST ENTREPRISE MOTIF: LOT DU [DATE] SER" at bounding box center [255, 132] width 302 height 25
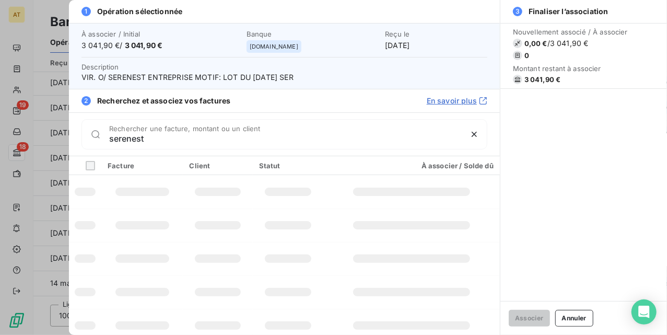
type input "serenest"
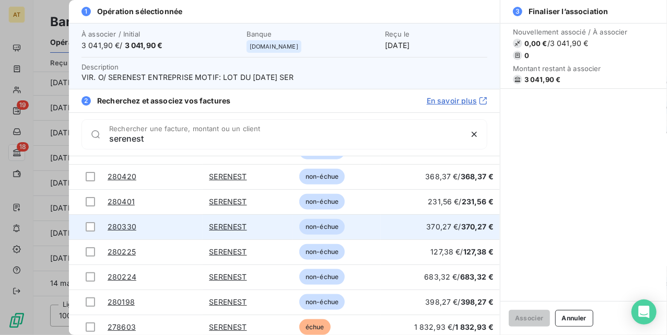
scroll to position [643, 0]
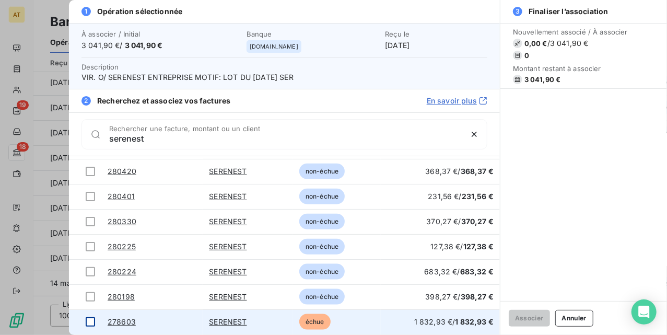
click at [97, 319] on td at bounding box center [85, 321] width 32 height 25
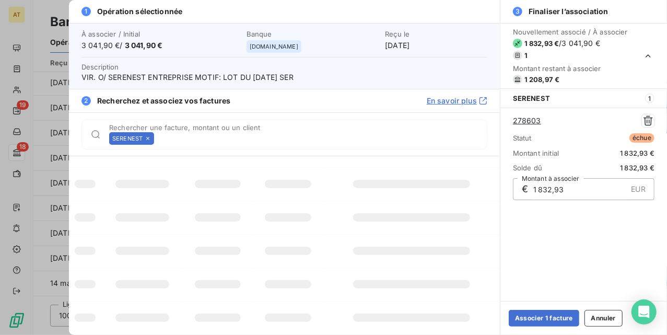
scroll to position [0, 0]
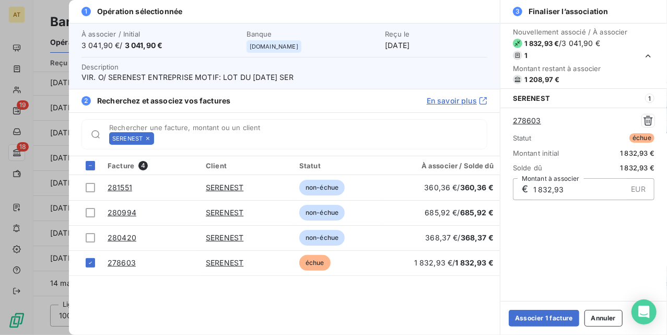
click at [148, 138] on icon at bounding box center [148, 138] width 6 height 6
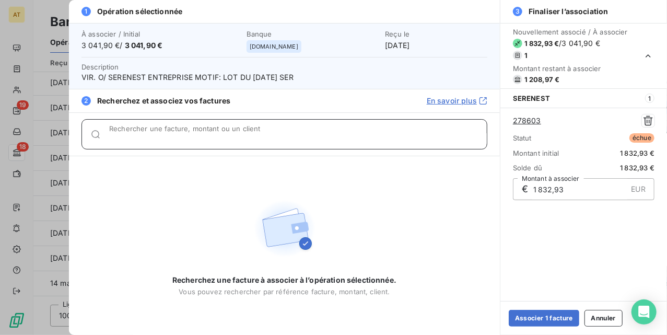
click at [148, 138] on input "Rechercher une facture, montant ou un client" at bounding box center [298, 138] width 378 height 10
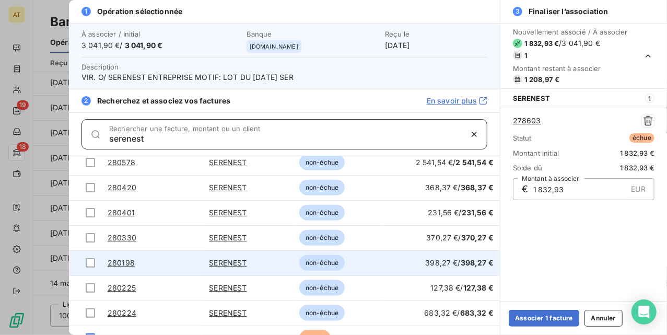
scroll to position [643, 0]
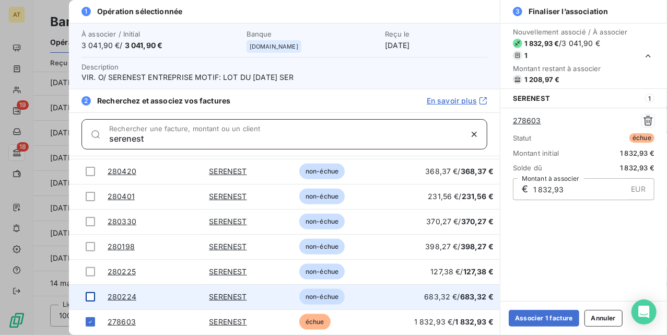
type input "serenest"
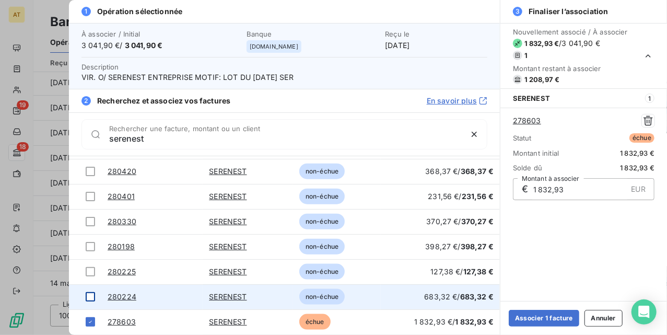
click at [91, 297] on div at bounding box center [90, 296] width 9 height 9
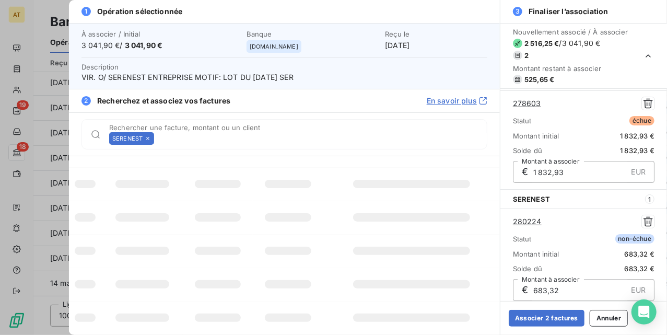
scroll to position [42, 0]
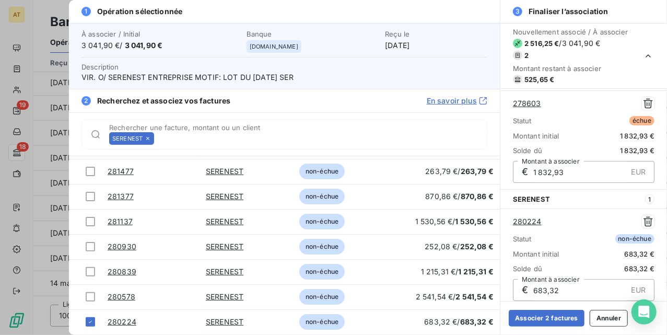
click at [151, 138] on div "SERENEST" at bounding box center [131, 138] width 45 height 13
click at [149, 138] on icon at bounding box center [148, 138] width 6 height 6
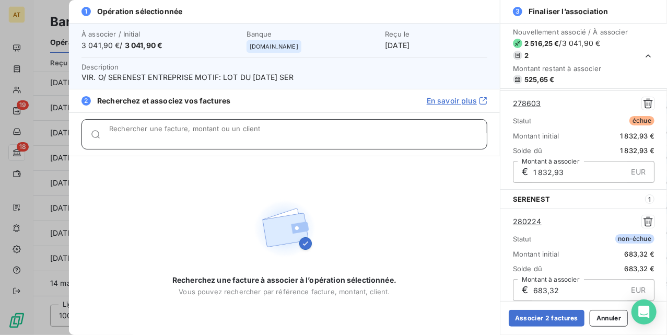
click at [149, 138] on input "Rechercher une facture, montant ou un client" at bounding box center [298, 138] width 378 height 10
click at [151, 136] on input "Rechercher une facture, montant ou un client" at bounding box center [298, 138] width 378 height 10
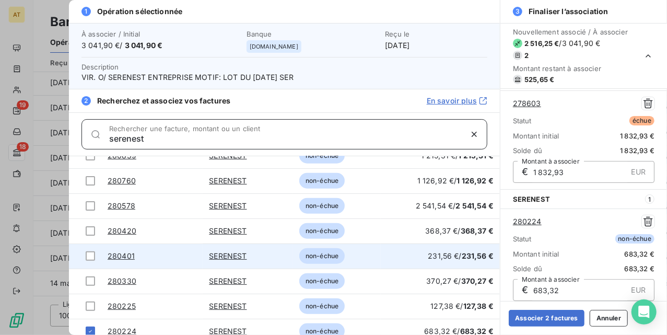
scroll to position [643, 0]
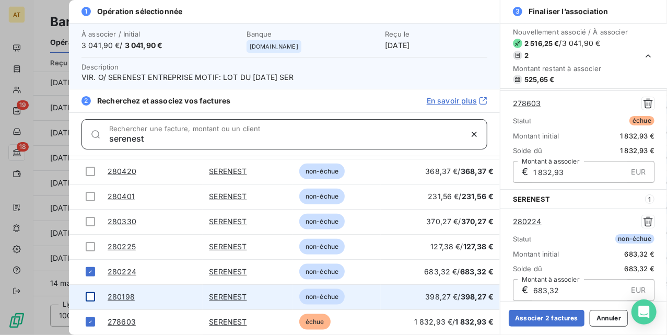
type input "serenest"
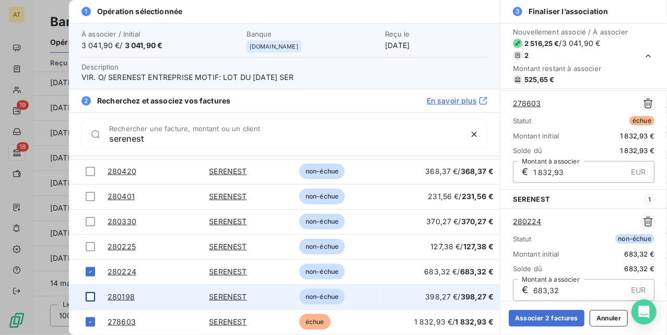
click at [90, 300] on div at bounding box center [90, 296] width 9 height 9
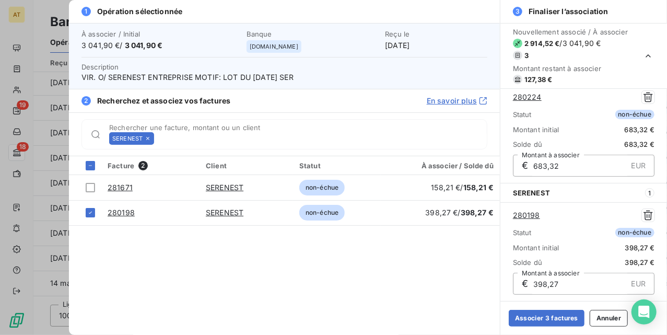
scroll to position [0, 0]
click at [147, 138] on icon at bounding box center [147, 138] width 3 height 3
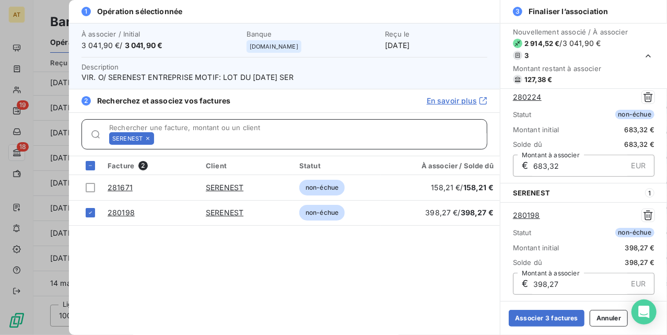
click at [158, 138] on input "Rechercher une facture, montant ou un client" at bounding box center [322, 138] width 329 height 10
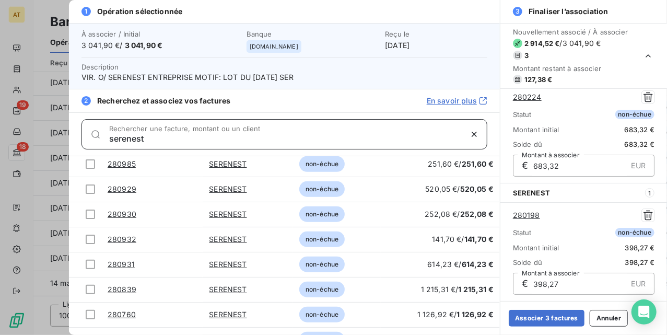
scroll to position [643, 0]
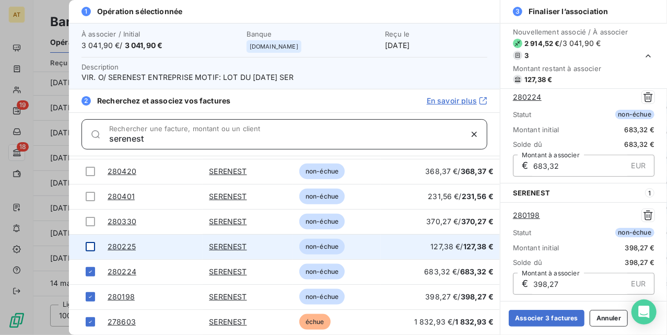
type input "serenest"
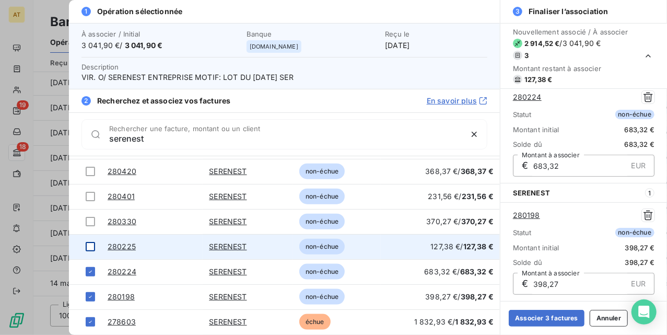
click at [91, 245] on div at bounding box center [90, 246] width 9 height 9
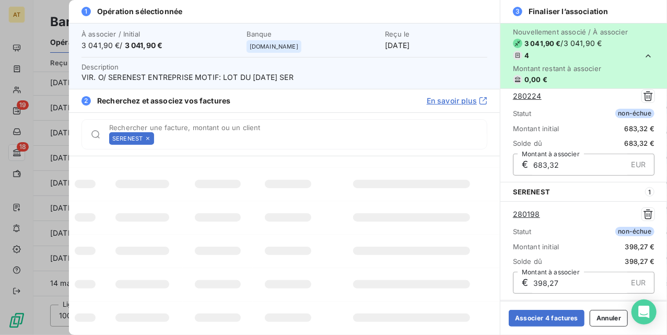
scroll to position [0, 0]
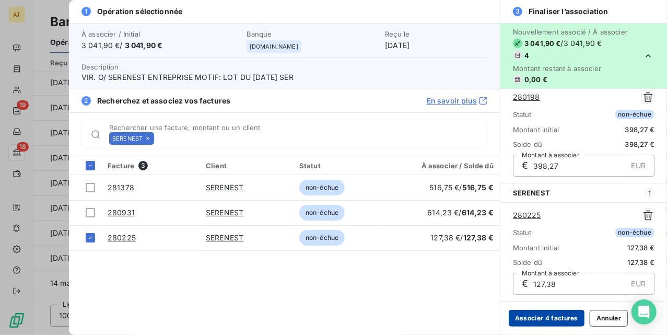
click at [539, 316] on button "Associer 4 factures" at bounding box center [547, 318] width 76 height 17
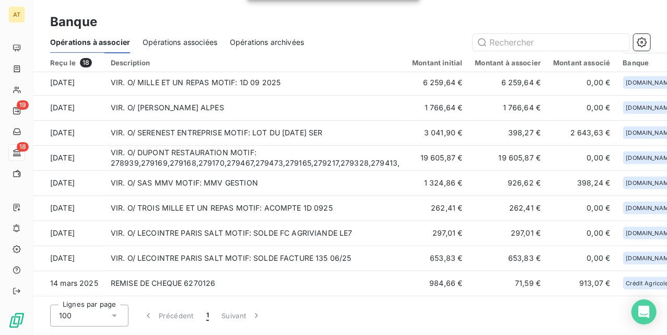
click at [238, 16] on div "Banque" at bounding box center [350, 22] width 634 height 19
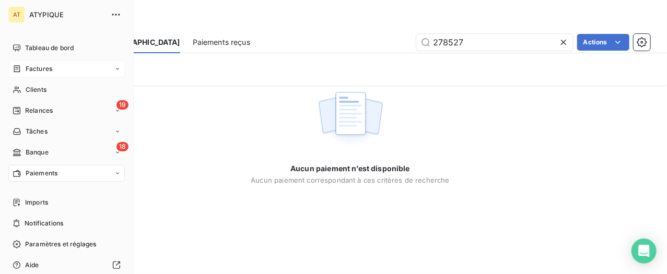
type input "278527"
click at [38, 71] on span "Factures" at bounding box center [39, 68] width 27 height 9
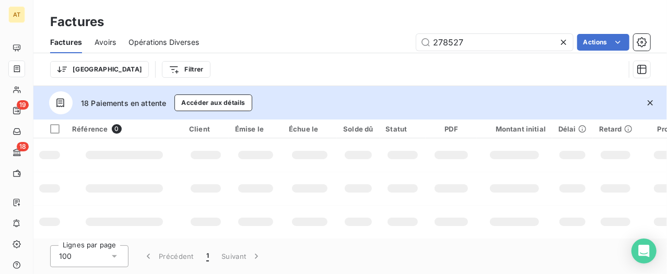
type input "278527"
click at [649, 105] on icon "button" at bounding box center [650, 103] width 10 height 10
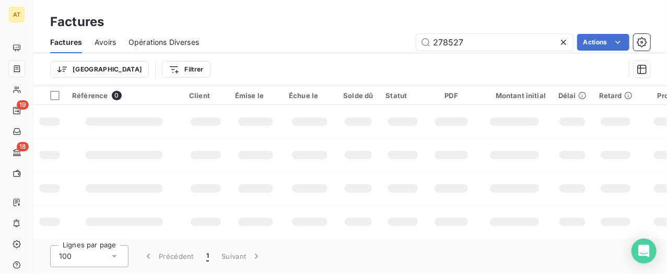
click at [323, 74] on div "Trier Filtrer" at bounding box center [337, 70] width 574 height 20
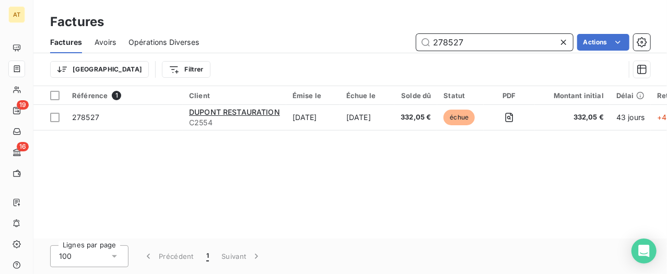
drag, startPoint x: 476, startPoint y: 40, endPoint x: 286, endPoint y: 44, distance: 190.1
click at [286, 44] on div "278527 Actions" at bounding box center [431, 42] width 439 height 17
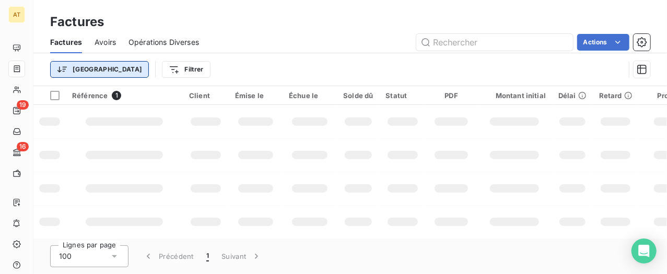
click at [57, 70] on html "AT 19 16 Factures Factures Avoirs Opérations Diverses Actions Trier Filtrer Réf…" at bounding box center [333, 137] width 667 height 274
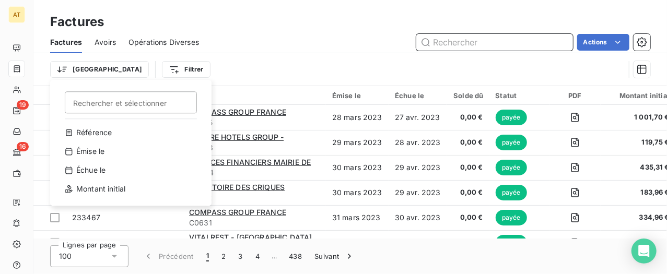
click at [451, 38] on html "AT 19 16 Factures Factures Avoirs Opérations Diverses Actions Trier Rechercher …" at bounding box center [333, 137] width 667 height 274
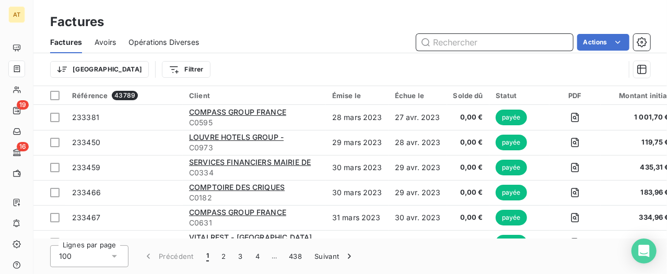
click at [461, 32] on div "Factures Avoirs Opérations Diverses Actions" at bounding box center [350, 42] width 634 height 22
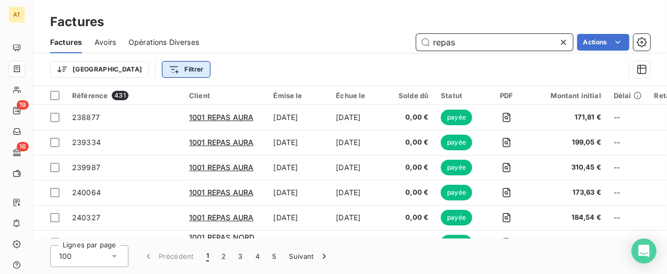
type input "repas"
click at [127, 62] on html "AT 19 16 Factures Factures Avoirs Opérations Diverses repas Actions Trier Filtr…" at bounding box center [333, 137] width 667 height 274
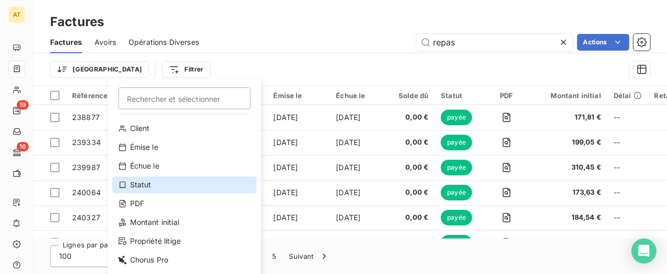
click at [159, 189] on div "Statut" at bounding box center [184, 185] width 145 height 17
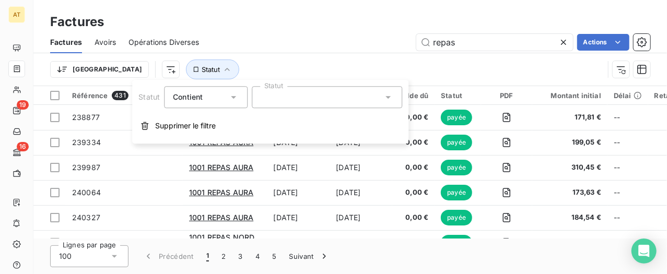
click at [310, 92] on div at bounding box center [327, 97] width 150 height 22
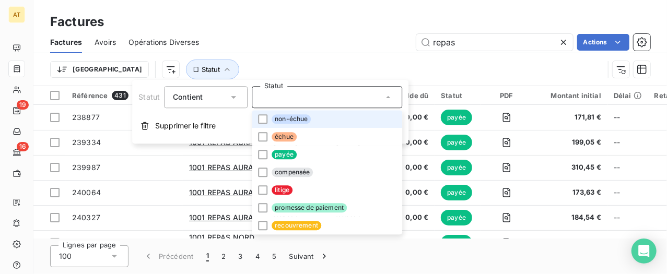
click at [310, 118] on span "non-échue" at bounding box center [291, 118] width 39 height 9
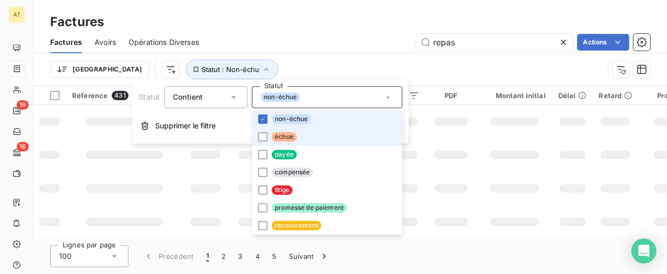
click at [300, 128] on li "échue" at bounding box center [327, 137] width 150 height 18
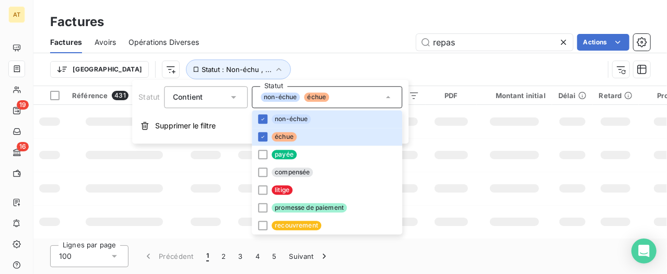
click at [341, 14] on div "Factures" at bounding box center [350, 22] width 634 height 19
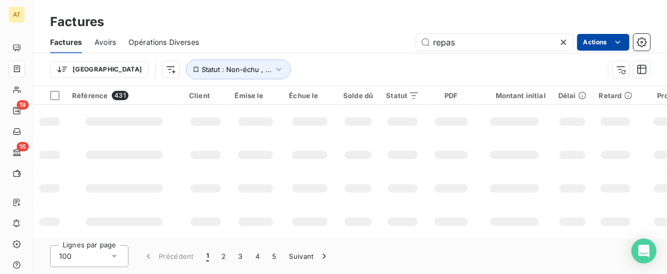
click at [625, 42] on html "AT 19 16 Factures Factures Avoirs Opérations Diverses repas Actions Trier Statu…" at bounding box center [333, 137] width 667 height 274
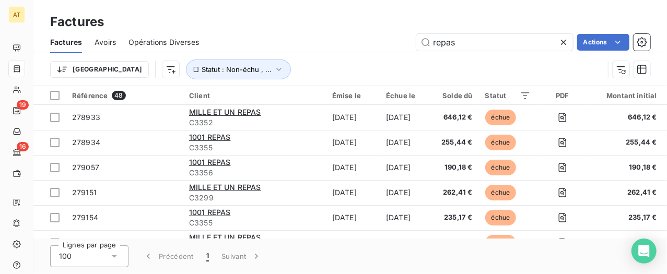
click at [619, 40] on html "AT 19 16 Factures Factures Avoirs Opérations Diverses repas Actions Trier Statu…" at bounding box center [333, 137] width 667 height 274
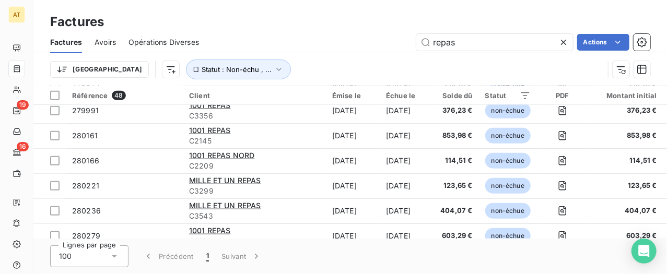
scroll to position [239, 0]
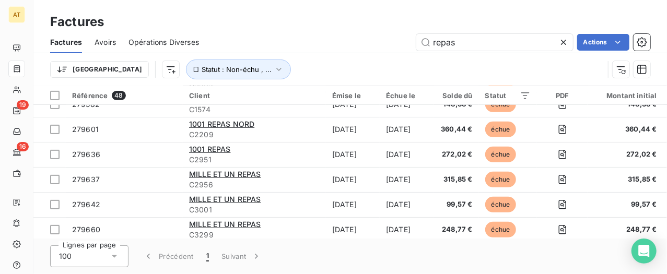
click at [600, 41] on html "AT 19 16 Factures Factures Avoirs Opérations Diverses repas Actions Trier Statu…" at bounding box center [333, 137] width 667 height 274
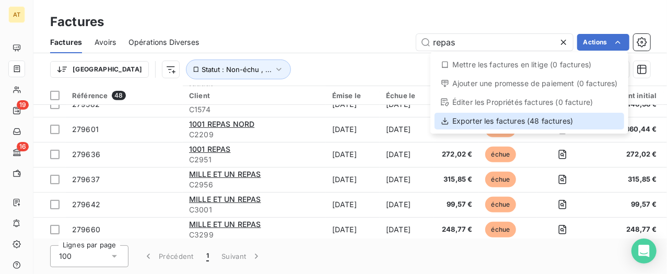
click at [553, 124] on div "Exporter les factures (48 factures)" at bounding box center [530, 121] width 190 height 17
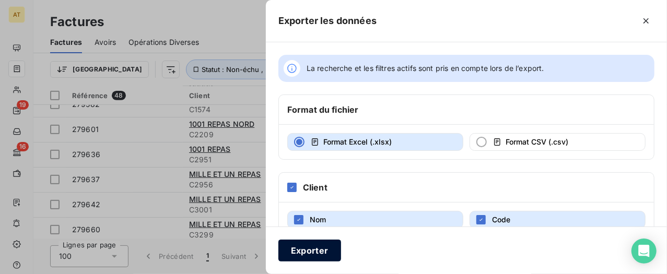
click at [303, 256] on button "Exporter" at bounding box center [309, 251] width 63 height 22
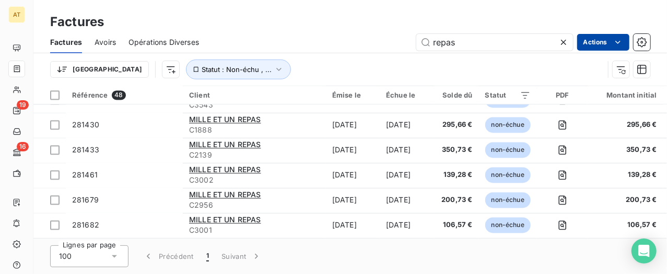
scroll to position [1074, 0]
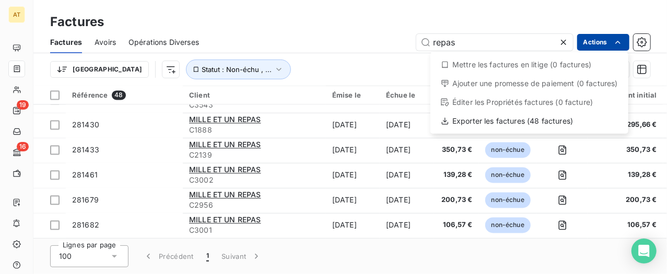
click at [598, 39] on html "AT 19 16 Factures Factures Avoirs Opérations Diverses repas Actions Mettre les …" at bounding box center [333, 137] width 667 height 274
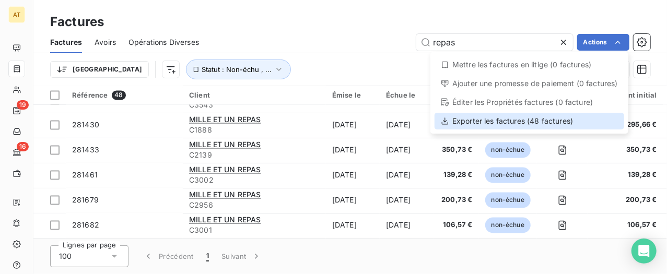
click at [544, 120] on div "Exporter les factures (48 factures)" at bounding box center [530, 121] width 190 height 17
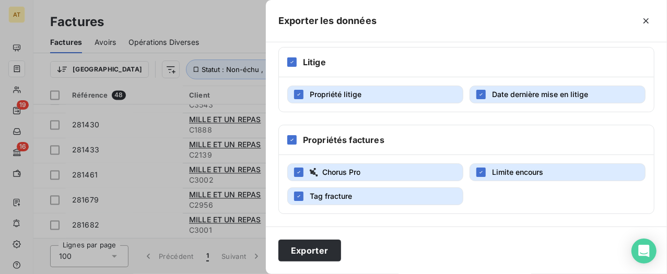
scroll to position [383, 0]
click at [299, 253] on button "Exporter" at bounding box center [309, 251] width 63 height 22
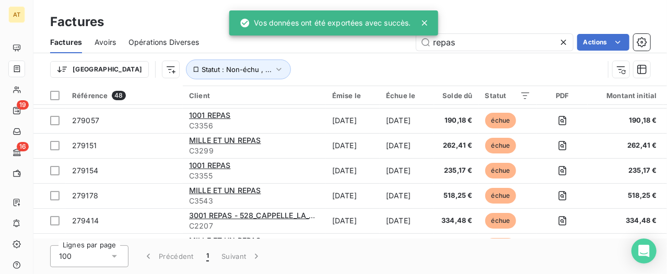
scroll to position [0, 0]
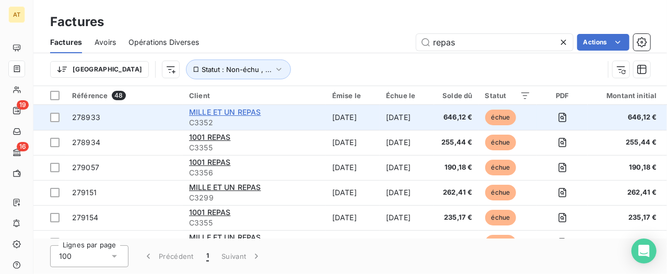
click at [232, 113] on span "MILLE ET UN REPAS" at bounding box center [225, 112] width 72 height 9
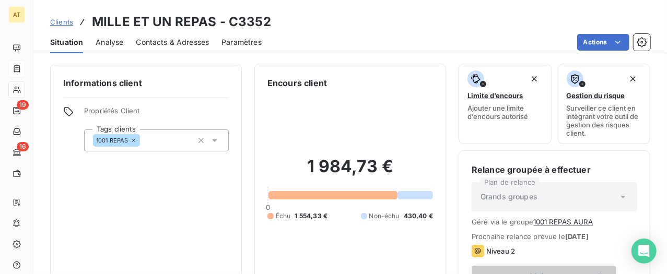
click at [550, 224] on button "1001 REPAS AURA" at bounding box center [564, 222] width 60 height 8
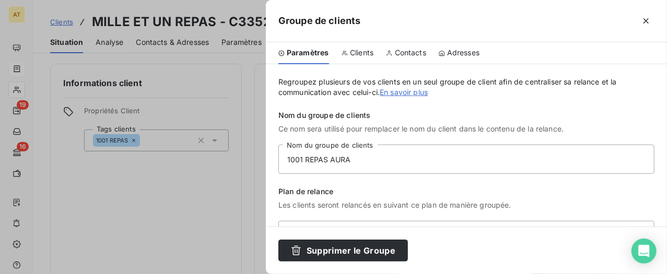
click at [366, 58] on div "Clients" at bounding box center [358, 53] width 32 height 22
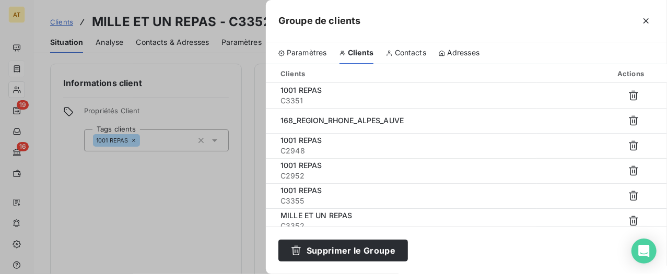
click at [412, 48] on span "Contacts" at bounding box center [410, 53] width 31 height 10
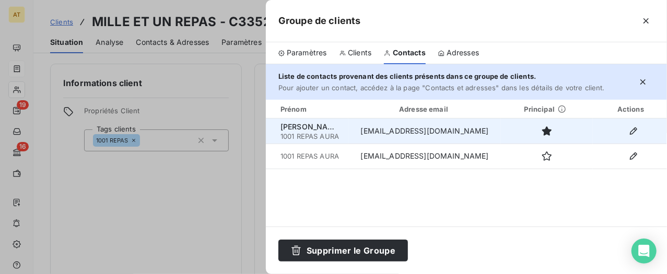
click at [421, 134] on td "sfelix@1001repas.fr" at bounding box center [424, 131] width 153 height 25
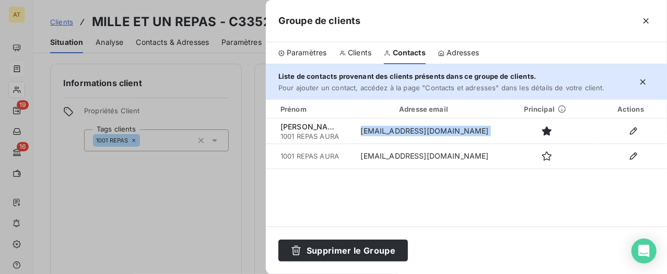
copy tbody "sfelix@1001repas.fr"
click at [171, 119] on div at bounding box center [333, 137] width 667 height 274
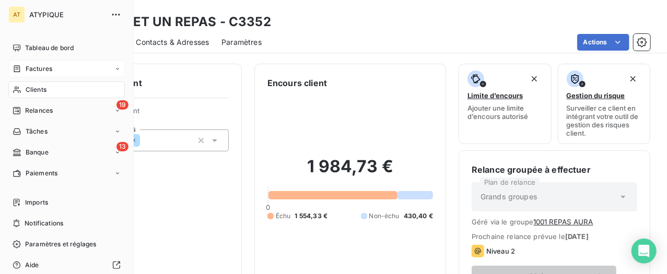
click at [44, 63] on div "Factures" at bounding box center [66, 69] width 116 height 17
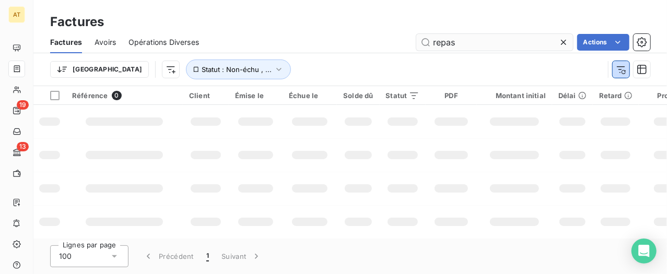
drag, startPoint x: 619, startPoint y: 68, endPoint x: 440, endPoint y: 45, distance: 181.1
click at [615, 68] on button "button" at bounding box center [621, 69] width 17 height 17
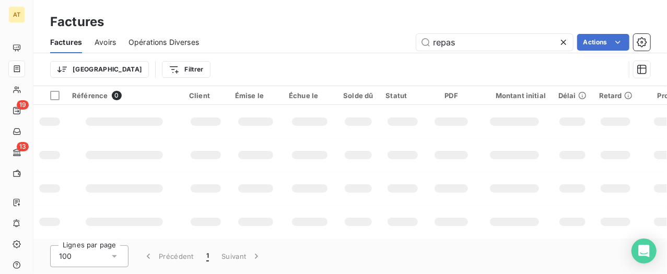
click at [491, 32] on div "Factures Avoirs Opérations Diverses repas Actions" at bounding box center [350, 42] width 634 height 22
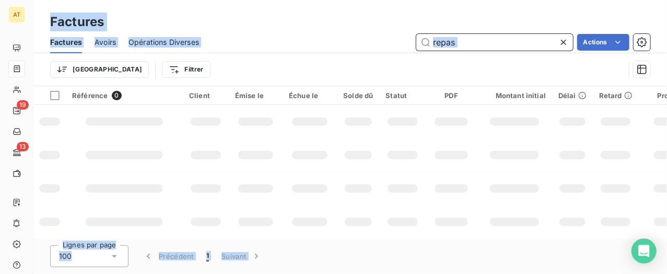
click at [491, 43] on input "repas" at bounding box center [494, 42] width 157 height 17
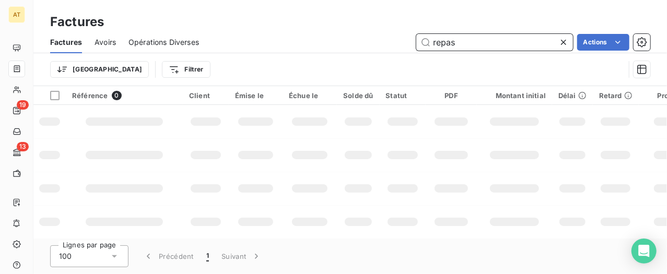
paste input "280104"
click at [327, 172] on td at bounding box center [310, 188] width 54 height 33
click at [479, 45] on input "280104" at bounding box center [494, 42] width 157 height 17
paste input "77615"
type input "277615"
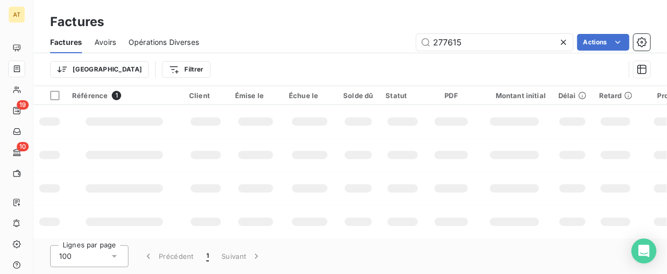
click at [460, 147] on td at bounding box center [451, 154] width 51 height 33
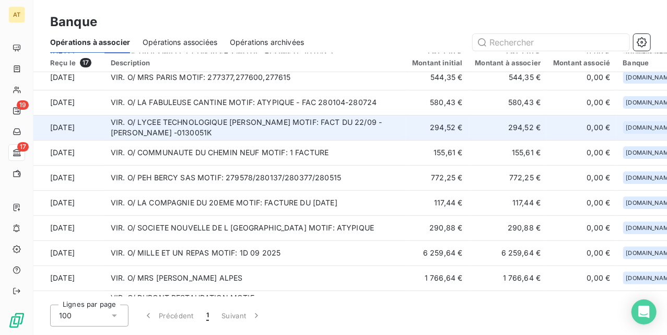
scroll to position [206, 0]
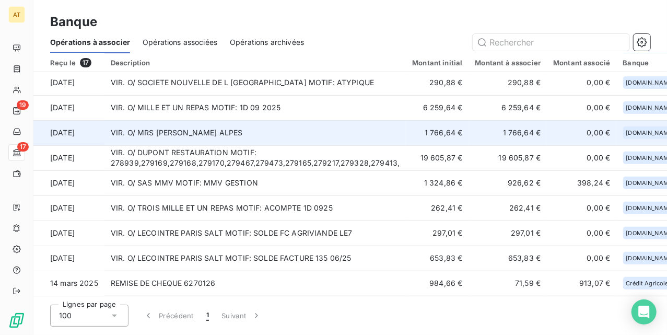
click at [220, 126] on td "VIR. O/ MRS [PERSON_NAME] ALPES" at bounding box center [255, 132] width 302 height 25
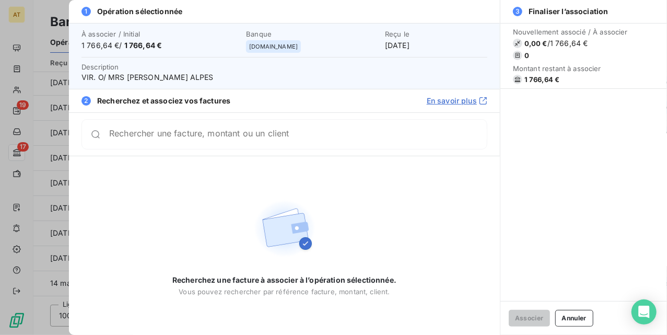
drag, startPoint x: 150, startPoint y: 140, endPoint x: 144, endPoint y: 136, distance: 7.3
click at [150, 140] on div "Rechercher une facture, montant ou un client" at bounding box center [284, 134] width 406 height 30
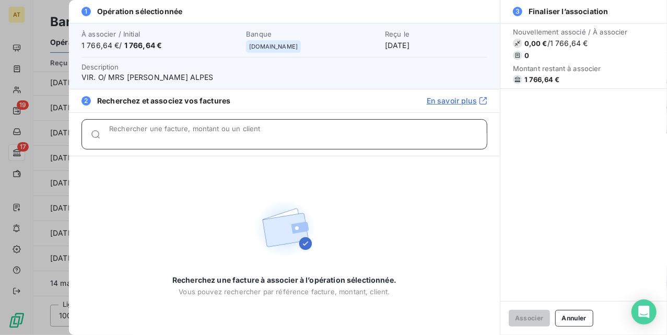
paste input "276727"
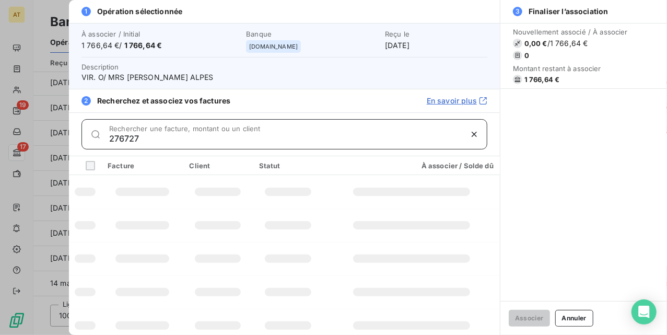
type input "276727"
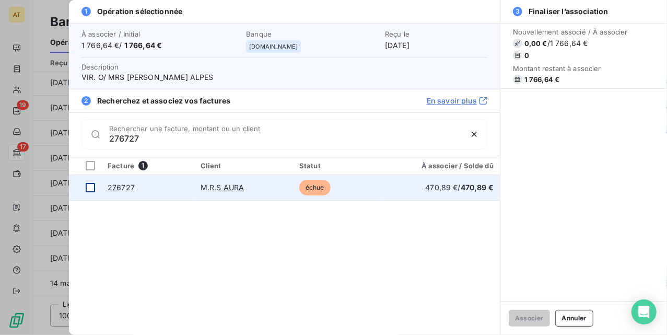
click at [91, 187] on div at bounding box center [90, 187] width 9 height 9
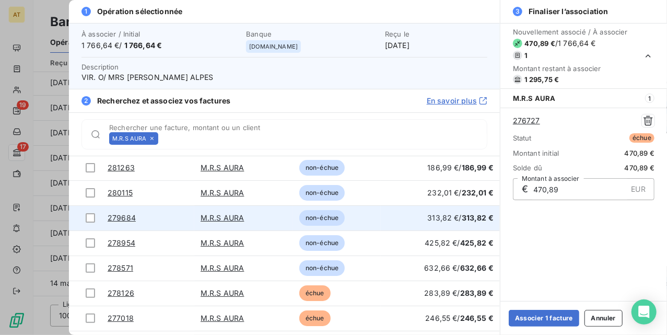
scroll to position [42, 0]
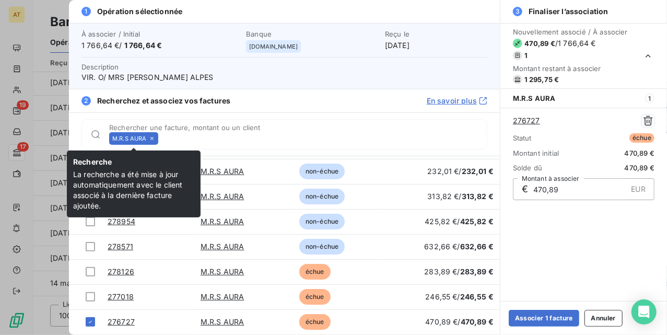
click at [153, 138] on icon at bounding box center [151, 138] width 3 height 3
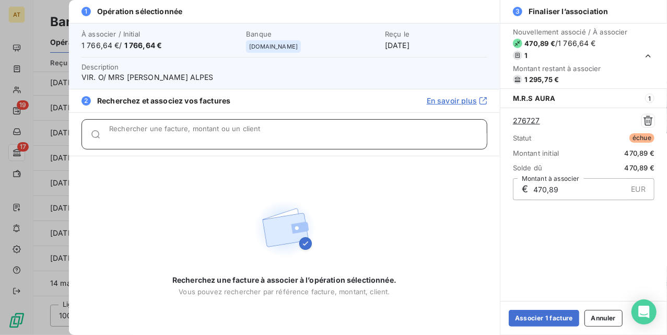
click at [153, 138] on input "Rechercher une facture, montant ou un client" at bounding box center [298, 138] width 378 height 10
paste input "276733"
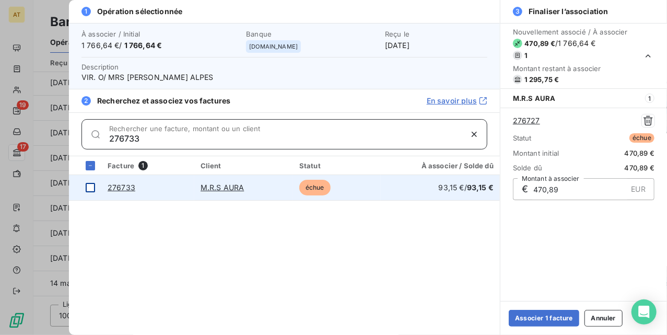
type input "276733"
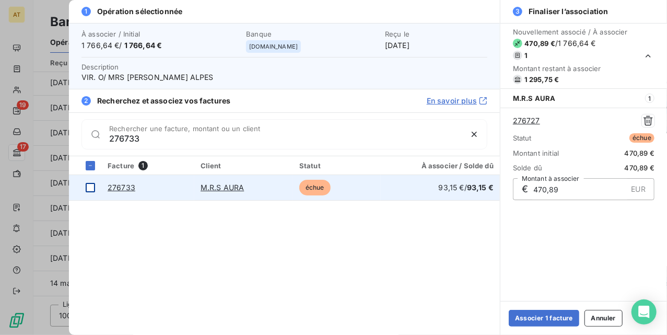
click at [85, 189] on td at bounding box center [85, 187] width 32 height 25
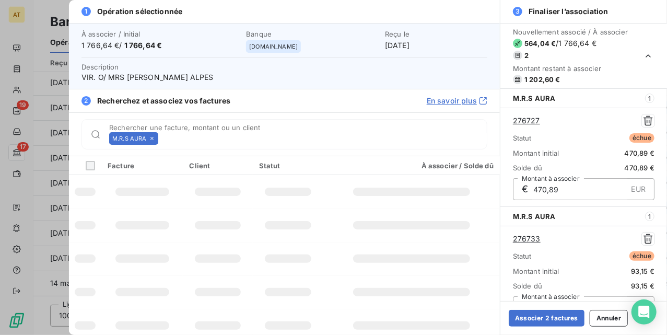
scroll to position [17, 0]
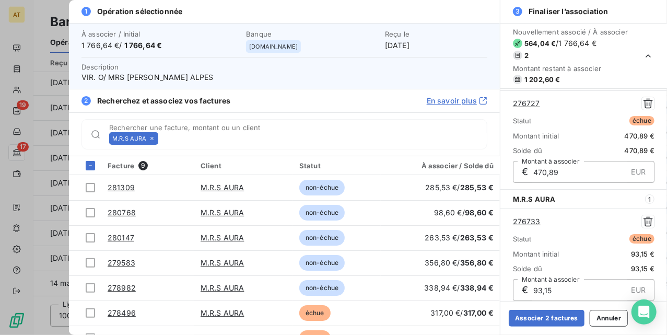
click at [153, 140] on icon at bounding box center [152, 138] width 6 height 6
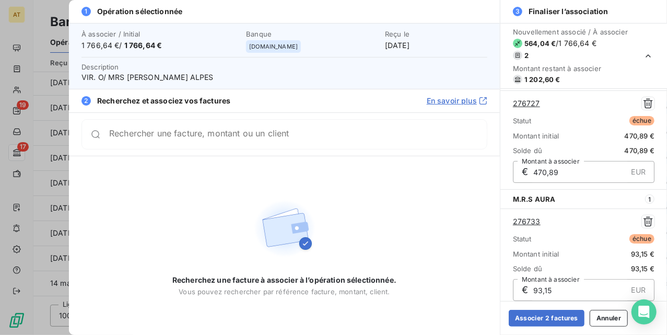
click at [151, 140] on div "Rechercher une facture, montant ou un client" at bounding box center [284, 134] width 406 height 30
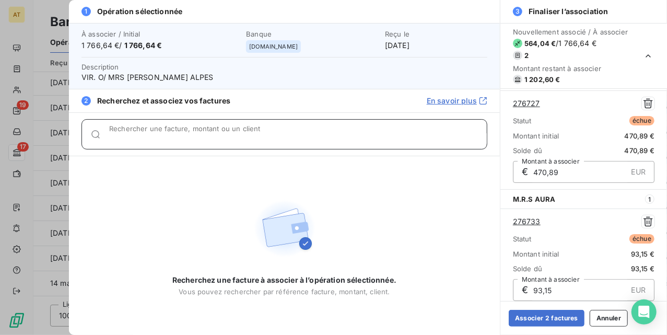
paste input "276732"
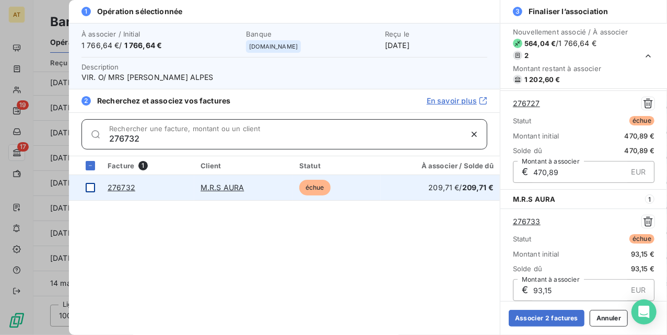
type input "276732"
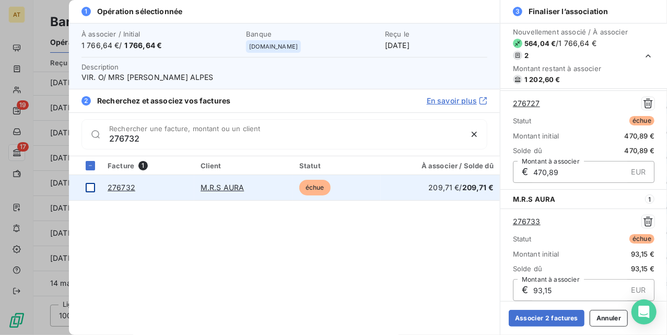
click at [93, 196] on td at bounding box center [85, 187] width 32 height 25
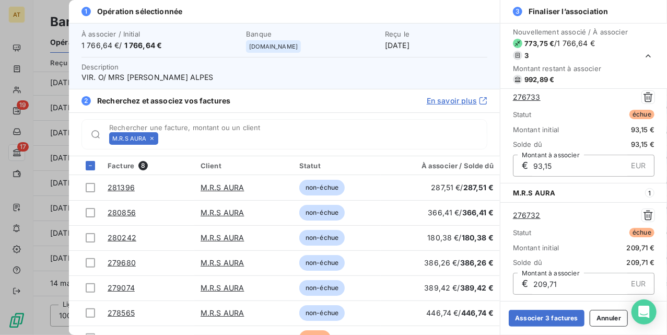
click at [153, 140] on icon at bounding box center [151, 138] width 3 height 3
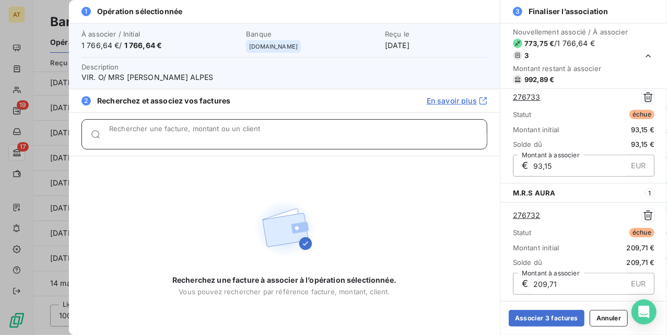
click at [153, 140] on input "Rechercher une facture, montant ou un client" at bounding box center [298, 138] width 378 height 10
paste input "276741"
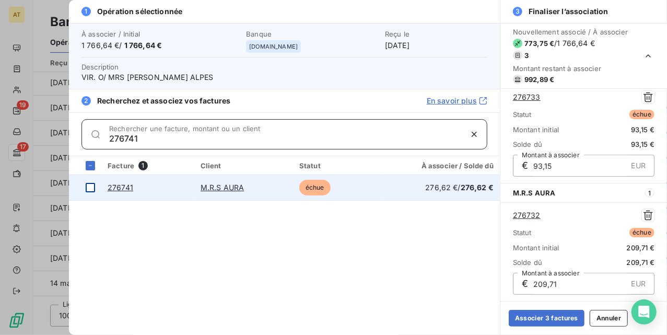
type input "276741"
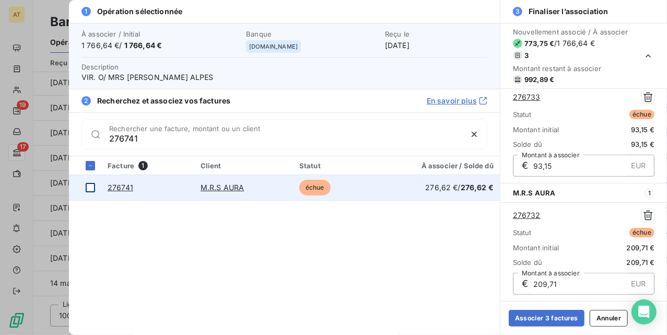
click at [90, 189] on div at bounding box center [90, 187] width 9 height 9
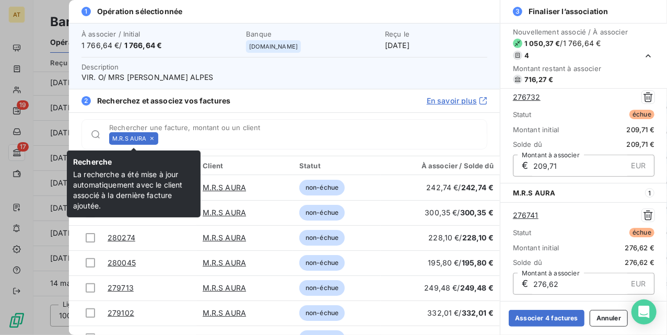
click at [150, 136] on icon at bounding box center [152, 138] width 6 height 6
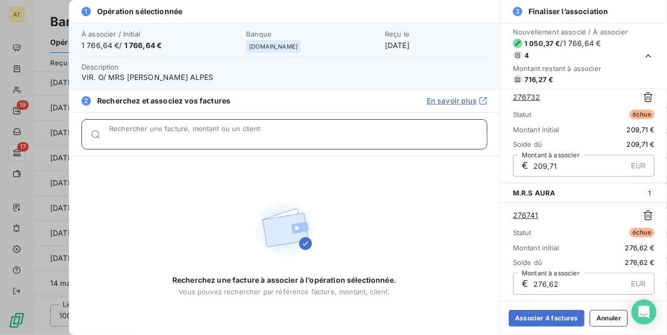
click at [150, 136] on input "Rechercher une facture, montant ou un client" at bounding box center [298, 138] width 378 height 10
paste input "277018"
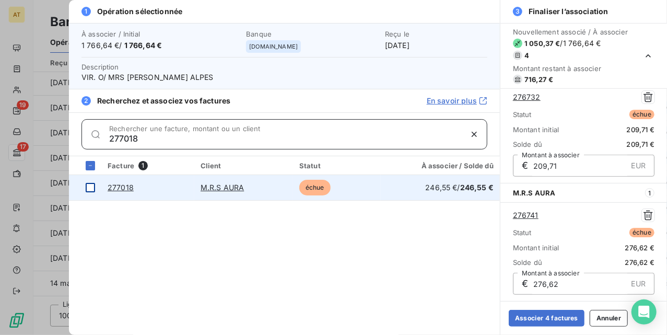
type input "277018"
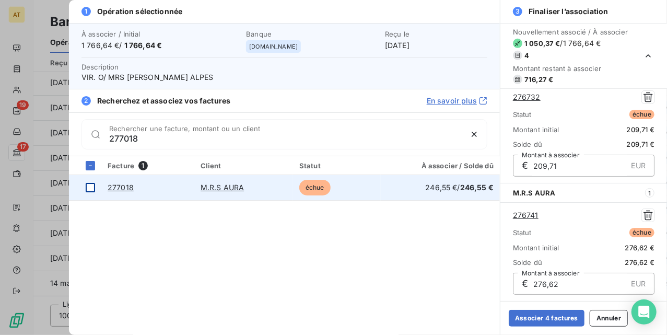
click at [92, 191] on div at bounding box center [90, 187] width 9 height 9
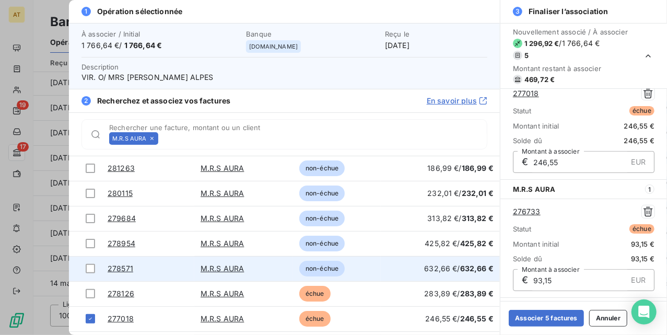
scroll to position [42, 0]
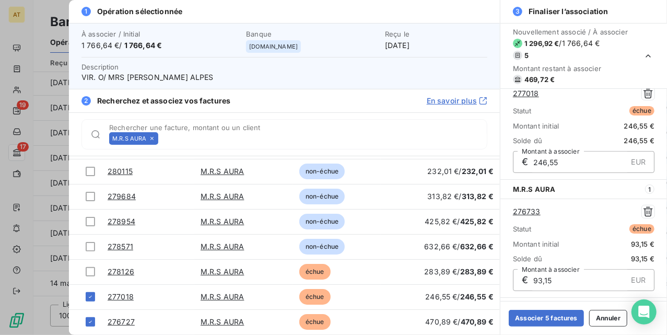
click at [153, 138] on icon at bounding box center [151, 138] width 3 height 3
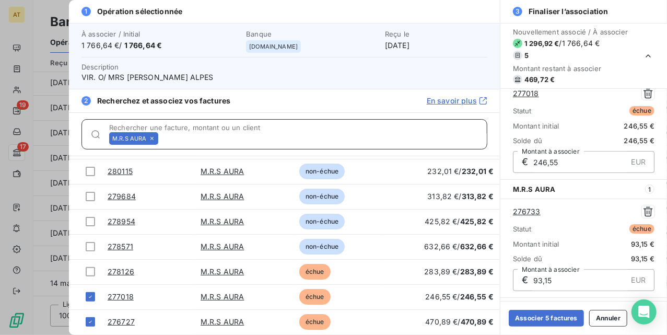
click at [162, 138] on input "Rechercher une facture, montant ou un client" at bounding box center [324, 138] width 325 height 10
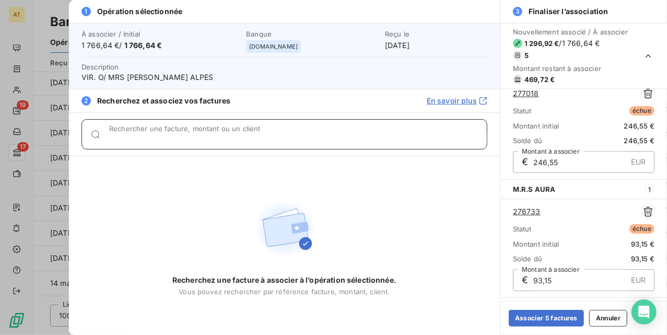
paste input "277085"
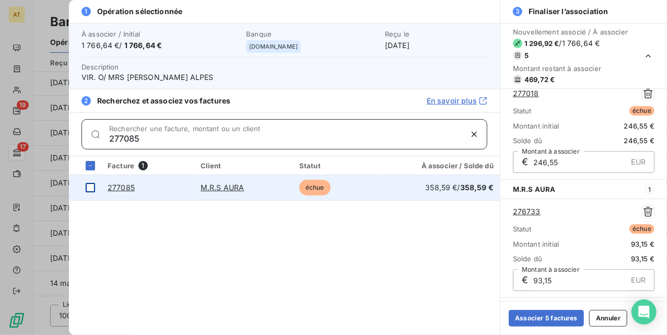
type input "277085"
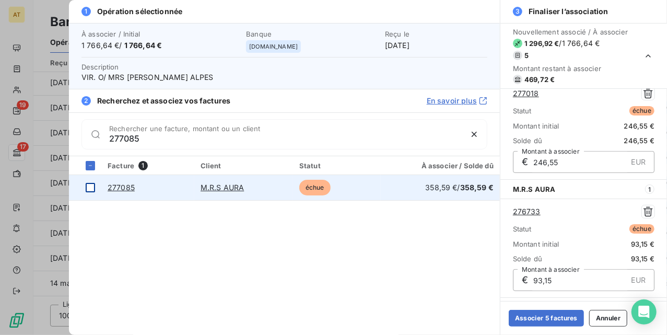
click at [92, 189] on div at bounding box center [90, 187] width 9 height 9
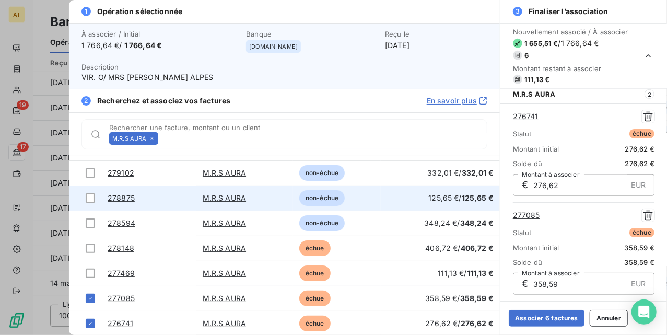
scroll to position [142, 0]
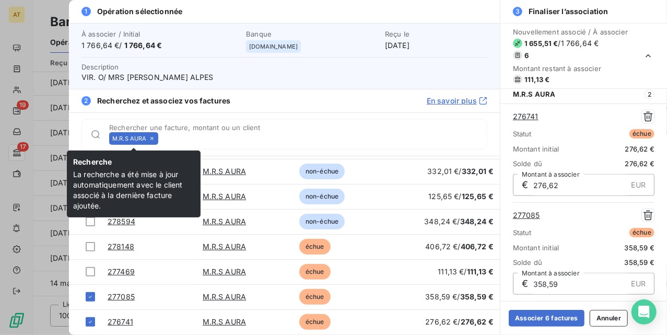
click at [154, 137] on icon at bounding box center [152, 138] width 6 height 6
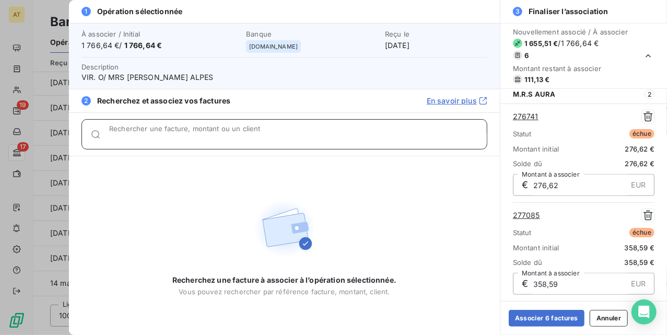
click at [154, 137] on input "Rechercher une facture, montant ou un client" at bounding box center [298, 138] width 378 height 10
paste input "277469"
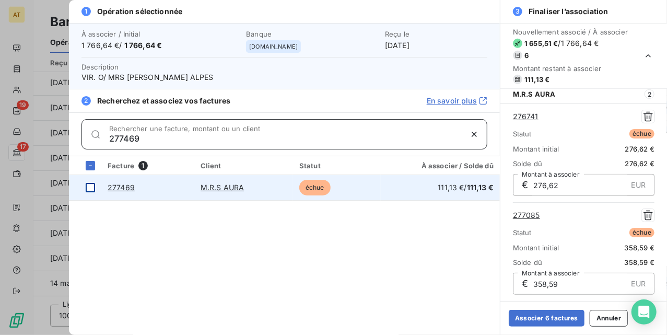
type input "277469"
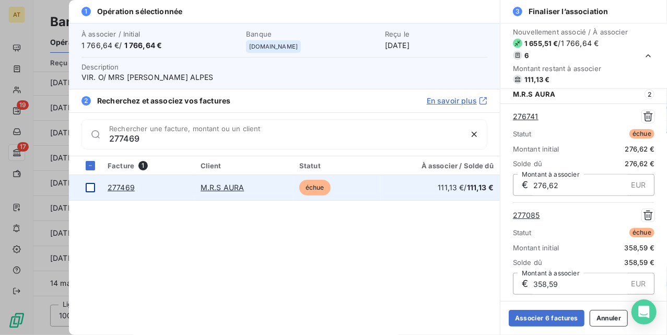
click at [90, 187] on div at bounding box center [90, 187] width 9 height 9
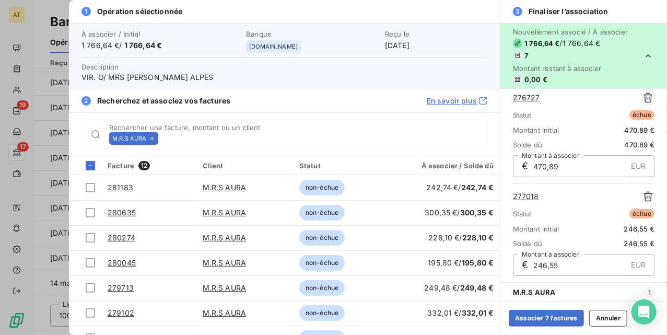
scroll to position [0, 0]
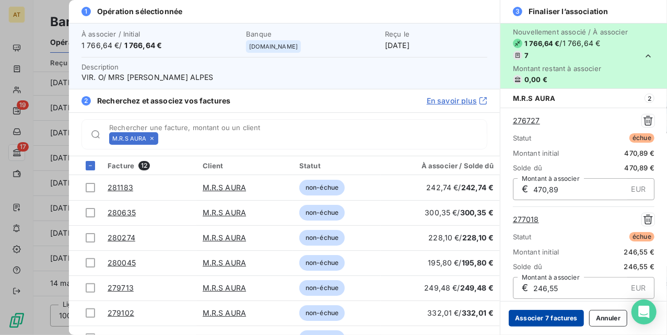
click at [537, 319] on button "Associer 7 factures" at bounding box center [546, 318] width 75 height 17
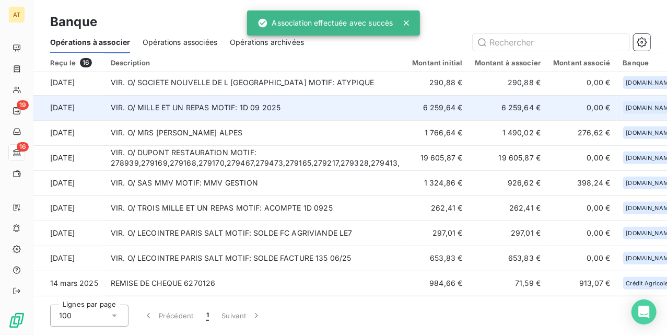
click at [224, 112] on td "VIR. O/ MILLE ET UN REPAS MOTIF: 1D 09 2025" at bounding box center [255, 107] width 302 height 25
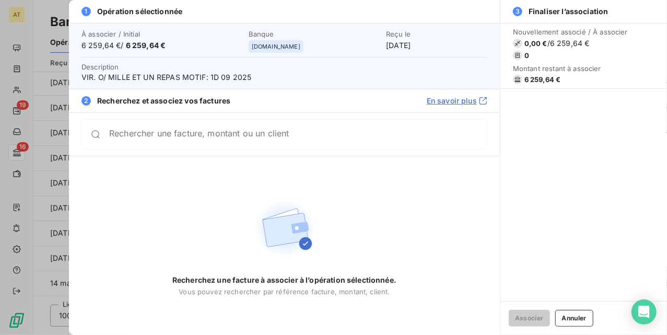
click at [168, 143] on div "Rechercher une facture, montant ou un client" at bounding box center [284, 134] width 406 height 30
click at [180, 205] on div "Recherchez une facture à associer à l’opération sélectionnée. Vous pouvez reche…" at bounding box center [284, 245] width 224 height 100
click at [38, 76] on div at bounding box center [333, 167] width 667 height 335
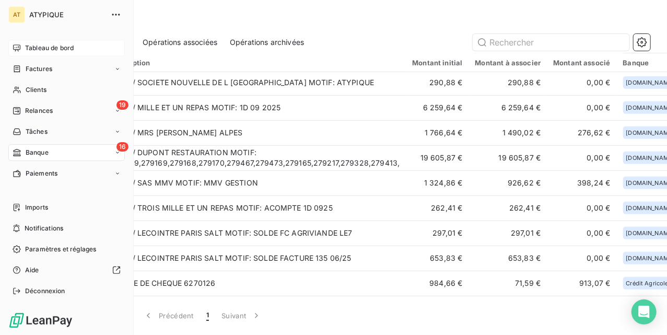
click at [44, 47] on span "Tableau de bord" at bounding box center [49, 47] width 49 height 9
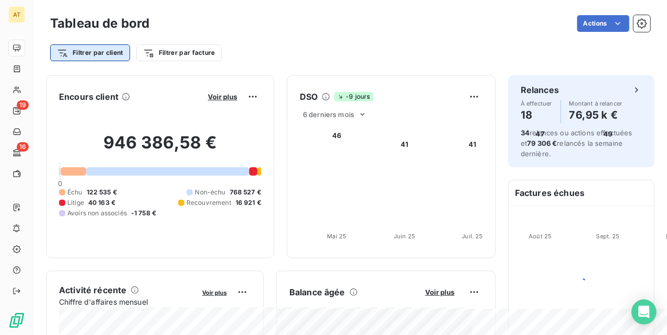
click at [101, 52] on html "AT 19 16 Tableau de bord Actions Filtrer par client Filtrer par facture Encours…" at bounding box center [333, 167] width 667 height 335
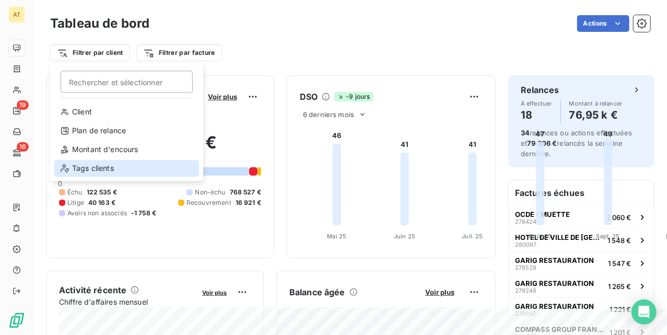
click at [107, 164] on div "Tags clients" at bounding box center [126, 168] width 145 height 17
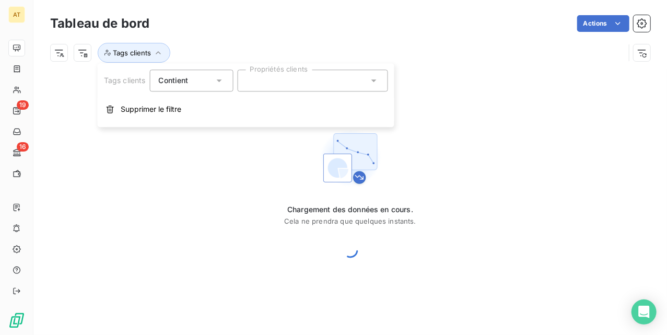
click at [290, 81] on div at bounding box center [312, 80] width 150 height 22
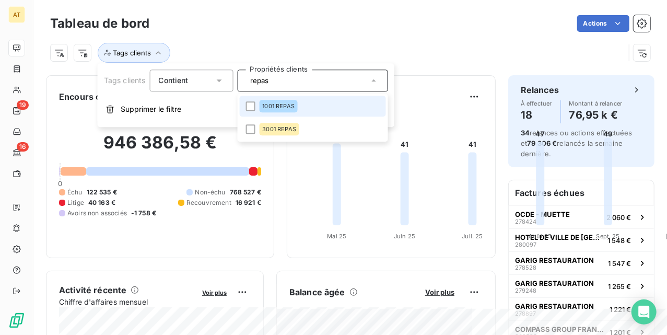
type input "repas"
click at [286, 108] on span "1001 REPAS" at bounding box center [278, 106] width 32 height 6
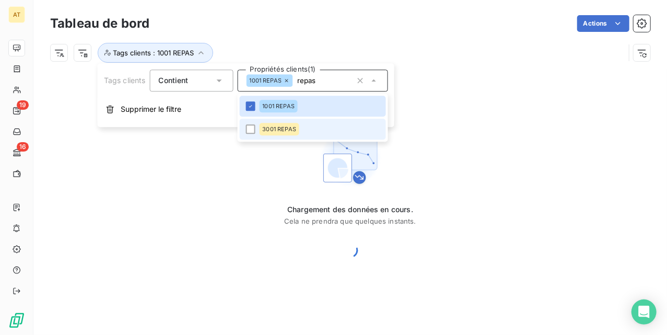
click at [286, 128] on span "3001 REPAS" at bounding box center [279, 129] width 34 height 6
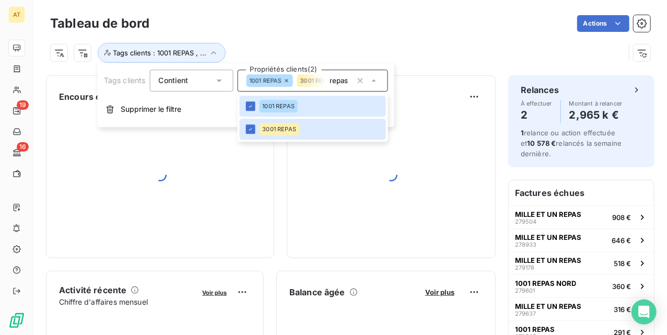
drag, startPoint x: 424, startPoint y: 62, endPoint x: 435, endPoint y: 52, distance: 14.4
click at [426, 61] on div "Tags clients : 1001 REPAS , ..." at bounding box center [337, 53] width 574 height 20
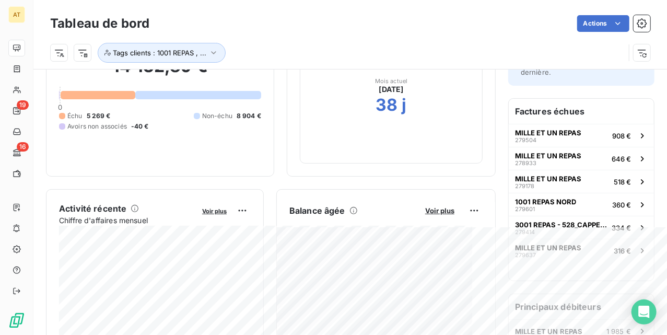
scroll to position [13, 0]
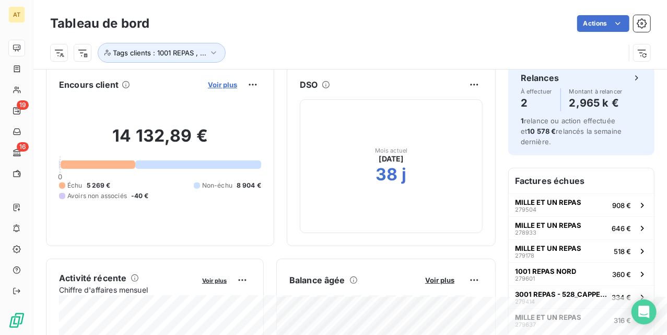
click at [237, 85] on span "Voir plus" at bounding box center [222, 84] width 29 height 8
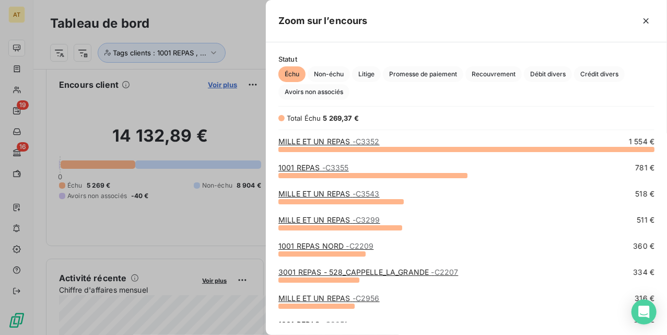
scroll to position [175, 391]
click at [410, 76] on span "Promesse de paiement" at bounding box center [423, 74] width 80 height 16
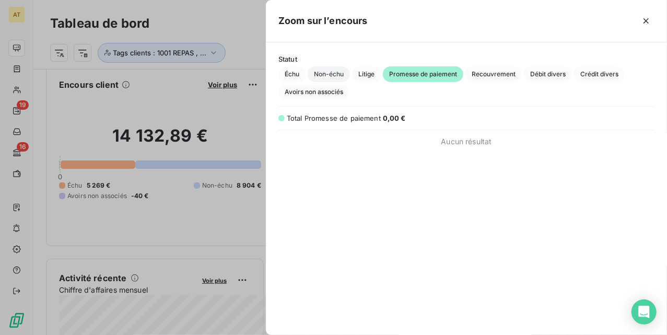
click at [320, 76] on span "Non-échu" at bounding box center [329, 74] width 42 height 16
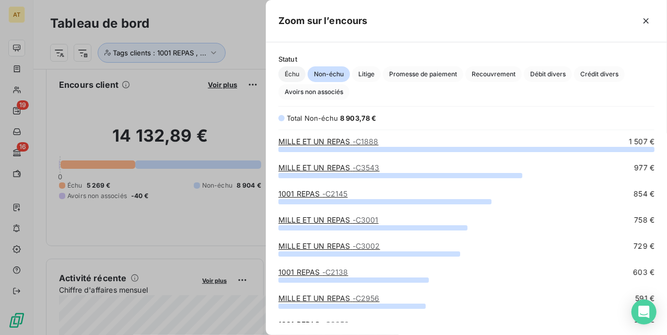
click at [281, 76] on span "Échu" at bounding box center [291, 74] width 27 height 16
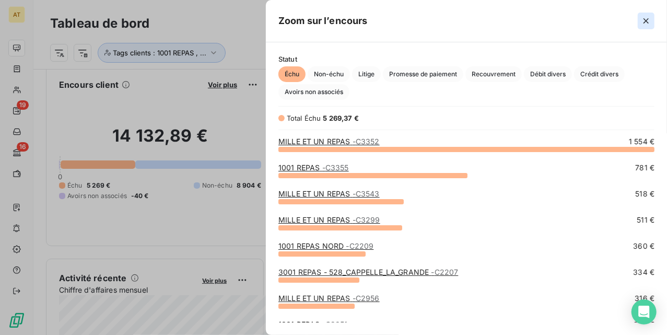
click at [646, 16] on icon "button" at bounding box center [646, 21] width 10 height 10
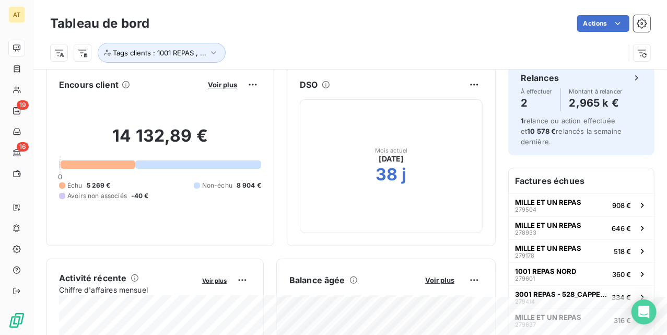
click at [261, 109] on div "14 132,89 € 0 Échu 5 269 € Non-échu 8 904 € Avoirs non associés -40 €" at bounding box center [160, 163] width 202 height 140
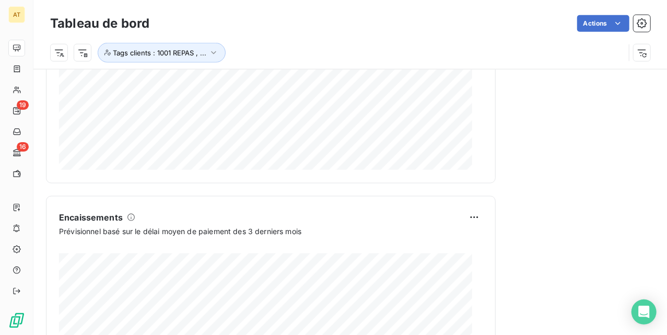
scroll to position [569, 0]
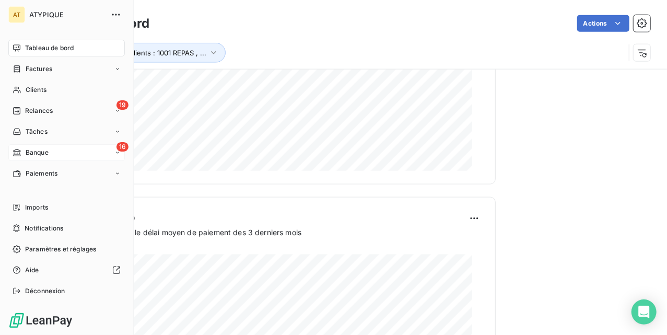
click at [40, 154] on span "Banque" at bounding box center [37, 152] width 23 height 9
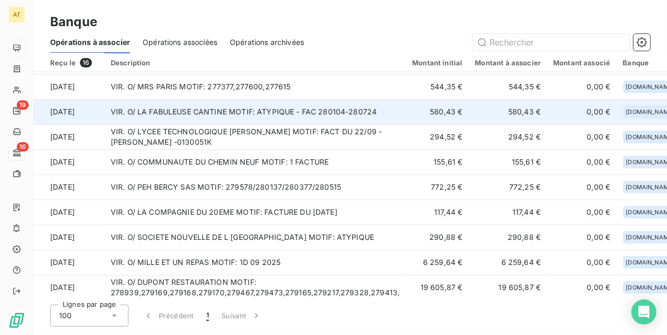
scroll to position [69, 0]
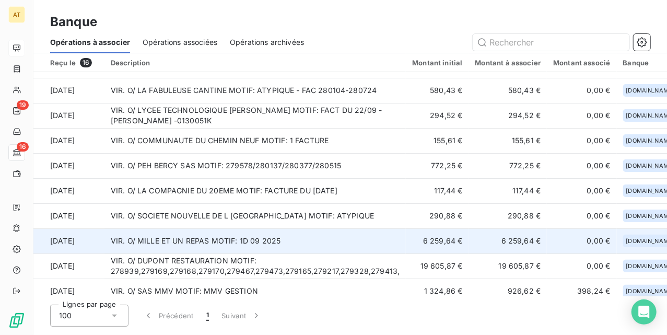
click at [287, 245] on td "VIR. O/ MILLE ET UN REPAS MOTIF: 1D 09 2025" at bounding box center [255, 240] width 302 height 25
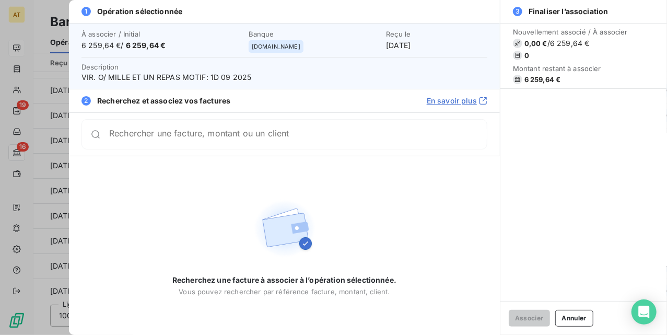
click at [186, 79] on span "VIR. O/ MILLE ET UN REPAS MOTIF: 1D 09 2025" at bounding box center [284, 77] width 406 height 10
copy span "VIR. O/ MILLE ET UN REPAS MOTIF: 1D 09 2025"
click at [347, 122] on div "Rechercher une facture, montant ou un client" at bounding box center [284, 134] width 406 height 30
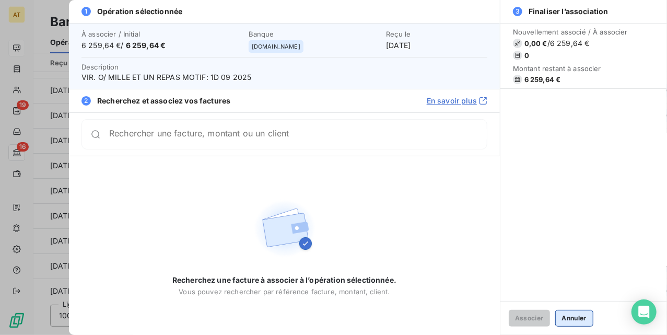
click at [571, 324] on button "Annuler" at bounding box center [574, 318] width 38 height 17
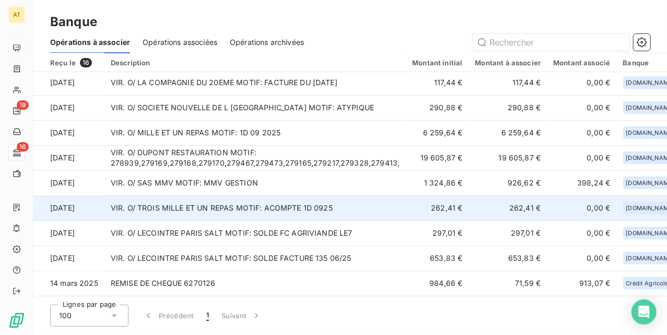
scroll to position [181, 0]
click at [226, 207] on td "VIR. O/ TROIS MILLE ET UN REPAS MOTIF: ACOMPTE 1D 0925" at bounding box center [255, 207] width 302 height 25
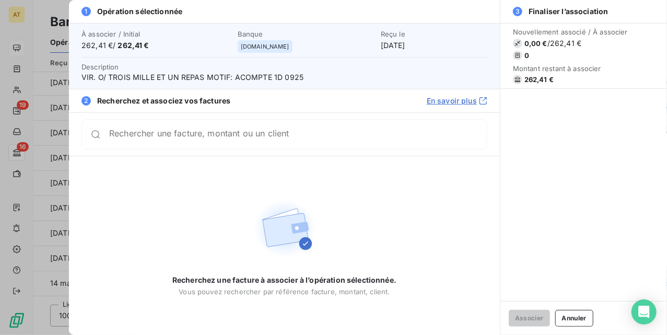
drag, startPoint x: 581, startPoint y: 316, endPoint x: 550, endPoint y: 299, distance: 35.8
click at [580, 316] on button "Annuler" at bounding box center [574, 318] width 38 height 17
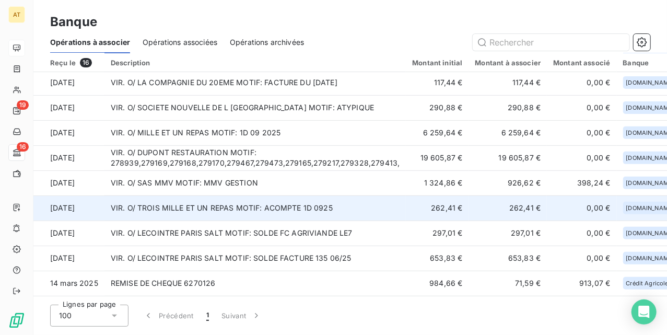
click at [264, 203] on td "VIR. O/ TROIS MILLE ET UN REPAS MOTIF: ACOMPTE 1D 0925" at bounding box center [255, 207] width 302 height 25
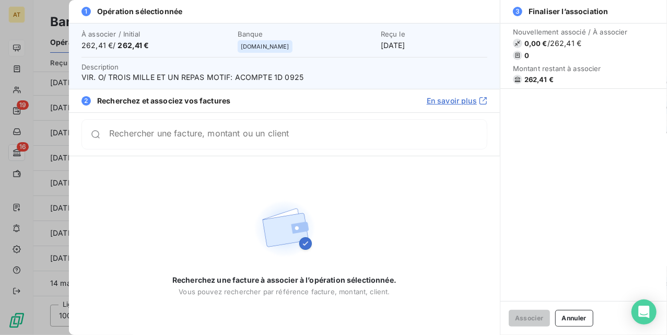
click at [530, 82] on span "262,41 €" at bounding box center [538, 79] width 29 height 8
copy div "262,41 €"
click at [579, 322] on button "Annuler" at bounding box center [574, 318] width 38 height 17
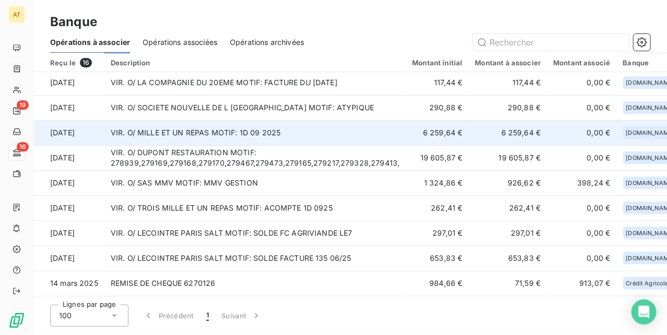
click at [217, 126] on td "VIR. O/ MILLE ET UN REPAS MOTIF: 1D 09 2025" at bounding box center [255, 132] width 302 height 25
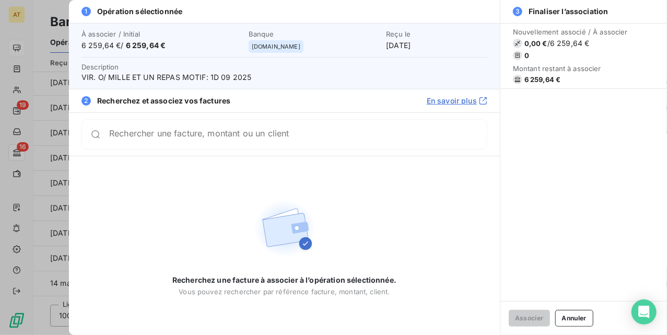
click at [525, 77] on span "6 259,64 €" at bounding box center [542, 79] width 37 height 8
copy div "6 259,64 €"
drag, startPoint x: 567, startPoint y: 314, endPoint x: 483, endPoint y: 262, distance: 99.0
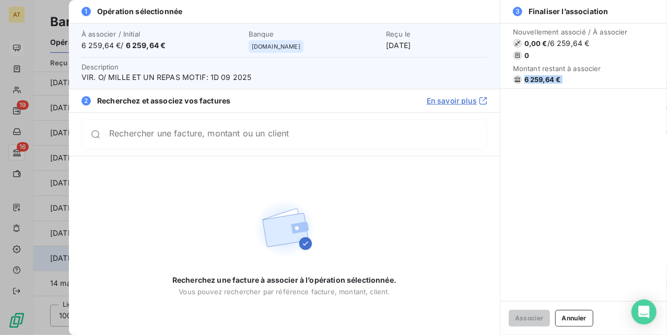
click at [566, 315] on button "Annuler" at bounding box center [574, 318] width 38 height 17
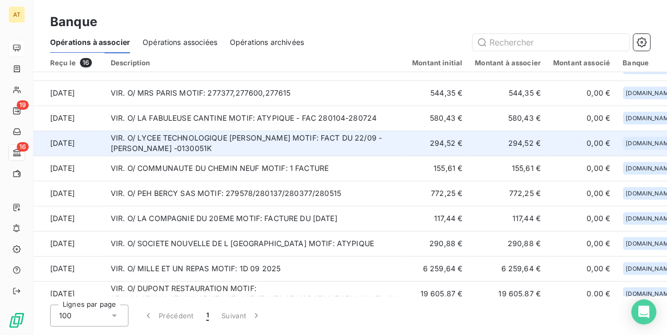
scroll to position [0, 0]
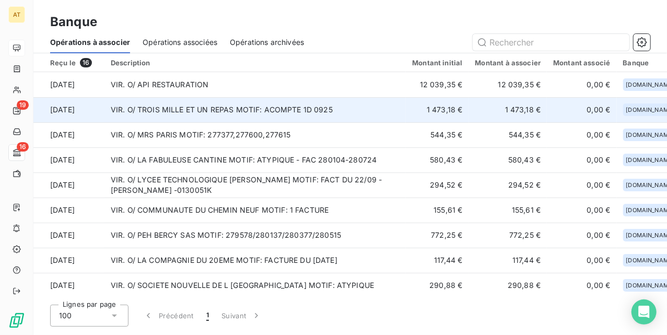
click at [254, 117] on td "VIR. O/ TROIS MILLE ET UN REPAS MOTIF: ACOMPTE 1D 0925" at bounding box center [255, 109] width 302 height 25
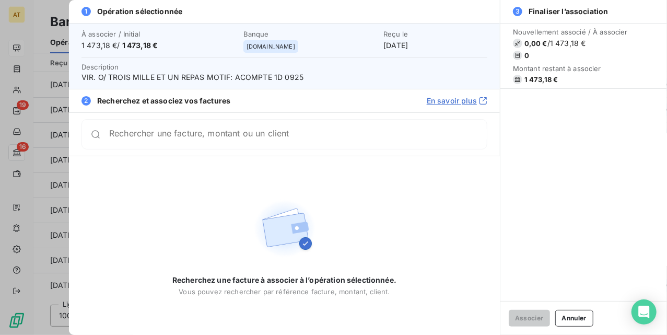
click at [535, 79] on span "1 473,18 €" at bounding box center [541, 79] width 34 height 8
copy div "1 473,18 €"
drag, startPoint x: 576, startPoint y: 318, endPoint x: 524, endPoint y: 304, distance: 53.0
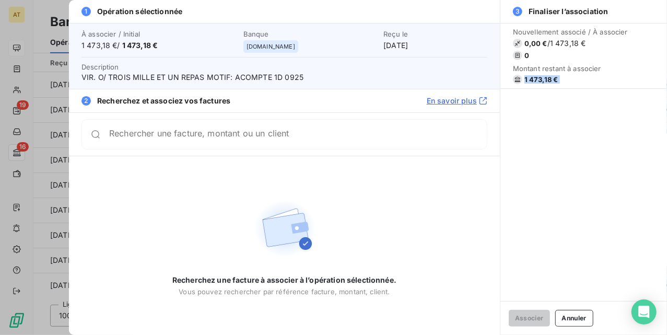
click at [574, 318] on button "Annuler" at bounding box center [574, 318] width 38 height 17
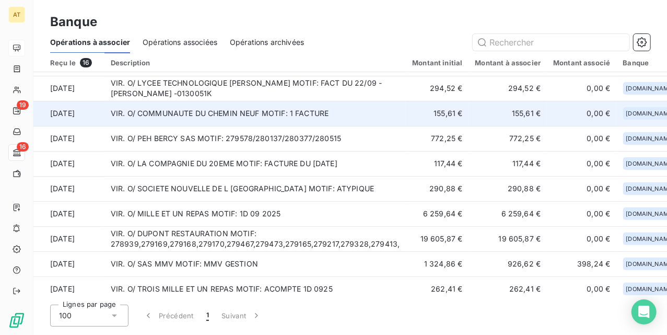
scroll to position [139, 0]
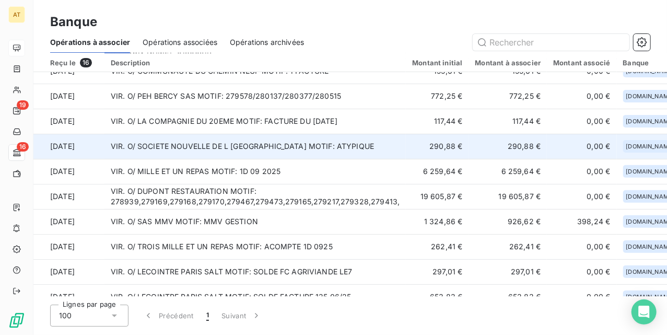
click at [234, 146] on td "VIR. O/ SOCIETE NOUVELLE DE L HOTEL DU BOURGET MOTIF: ATYPIQUE" at bounding box center [255, 146] width 302 height 25
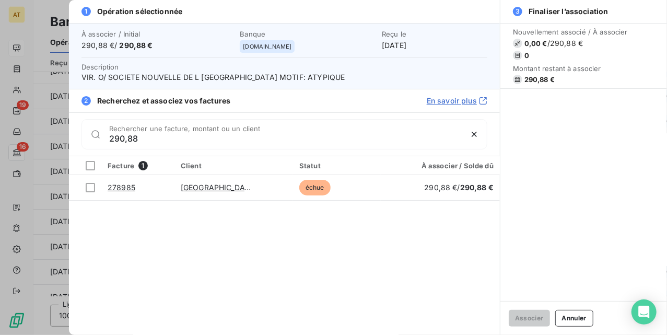
type input "290,88"
click at [415, 294] on div "Facture 1 Client Statut À associer / Solde dû 278985 PARIS LE BOURGET échue 290…" at bounding box center [284, 245] width 431 height 179
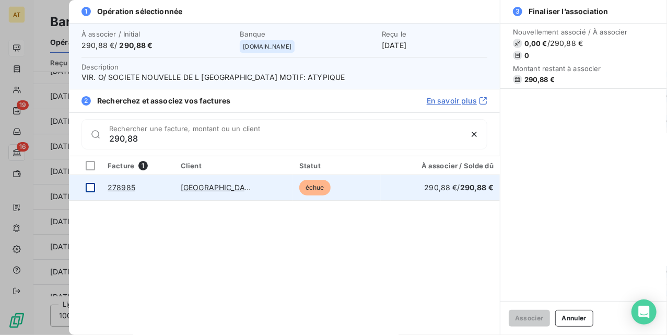
click at [93, 191] on div at bounding box center [90, 187] width 9 height 9
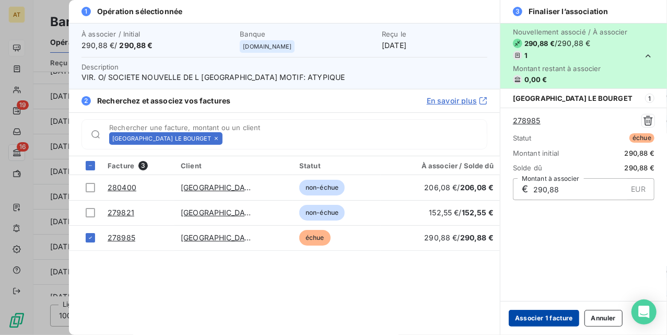
click at [539, 320] on button "Associer 1 facture" at bounding box center [544, 318] width 71 height 17
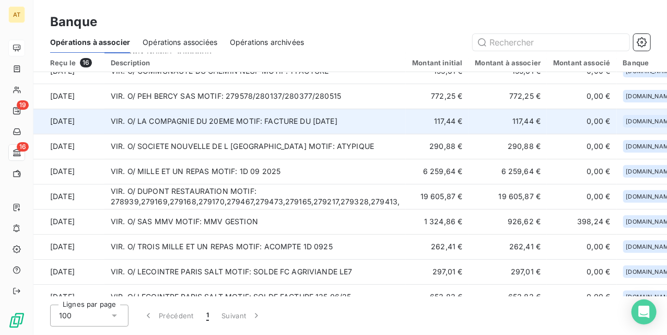
click at [210, 122] on td "VIR. O/ LA COMPAGNIE DU 20EME MOTIF: FACTURE DU 28/08/2025" at bounding box center [255, 121] width 302 height 25
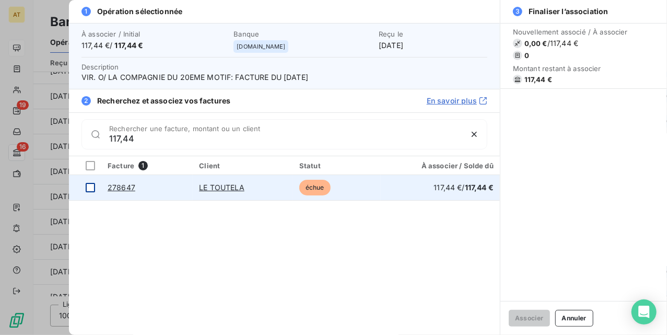
type input "117,44"
click at [89, 190] on div at bounding box center [90, 187] width 9 height 9
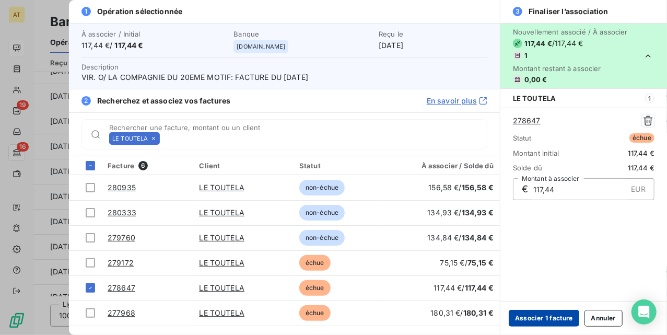
click at [548, 316] on button "Associer 1 facture" at bounding box center [544, 318] width 71 height 17
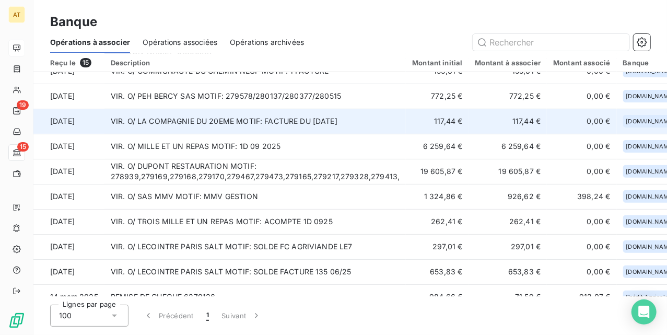
click at [265, 124] on td "VIR. O/ LA COMPAGNIE DU 20EME MOTIF: FACTURE DU 28/08/2025" at bounding box center [255, 121] width 302 height 25
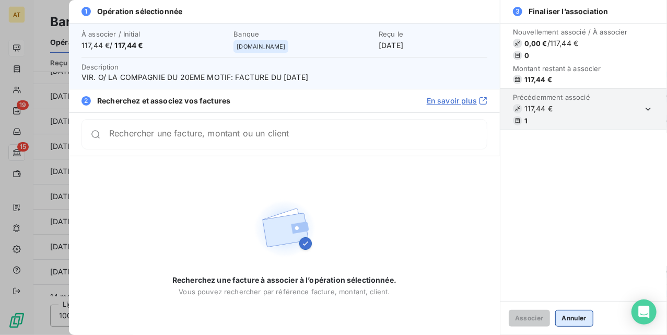
click at [576, 325] on button "Annuler" at bounding box center [574, 318] width 38 height 17
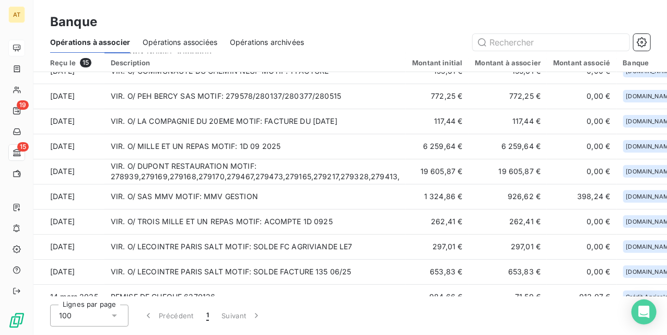
click at [394, 51] on div "Opérations à associer Opérations associées Opérations archivées" at bounding box center [350, 42] width 634 height 22
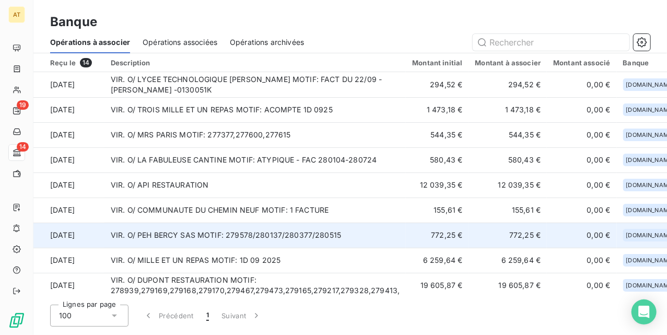
click at [243, 234] on td "VIR. O/ PEH BERCY SAS MOTIF: 279578/280137/280377/280515" at bounding box center [255, 234] width 302 height 25
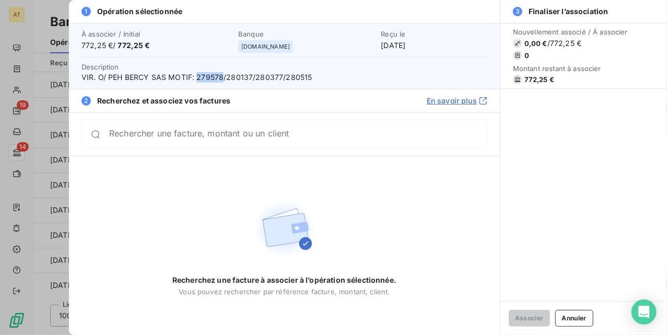
drag, startPoint x: 195, startPoint y: 76, endPoint x: 222, endPoint y: 75, distance: 26.7
click at [222, 75] on span "VIR. O/ PEH BERCY SAS MOTIF: 279578/280137/280377/280515" at bounding box center [284, 77] width 406 height 10
copy span "279578"
click at [229, 110] on div "2 Recherchez et associez vos factures En savoir plus" at bounding box center [284, 101] width 431 height 24
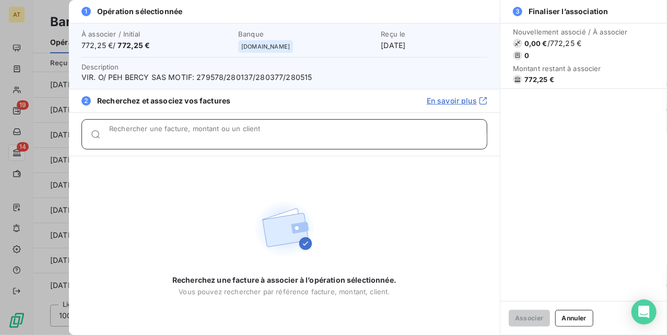
click at [234, 134] on input "Rechercher une facture, montant ou un client" at bounding box center [298, 138] width 378 height 10
paste input "279578"
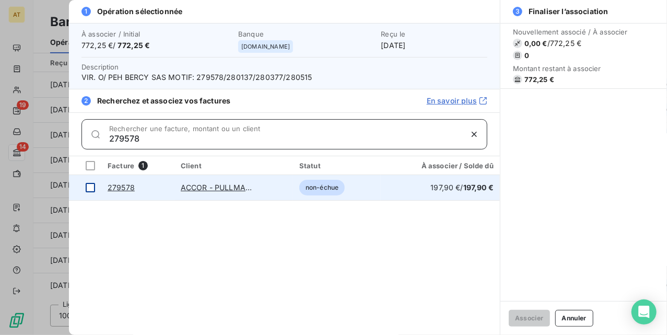
type input "279578"
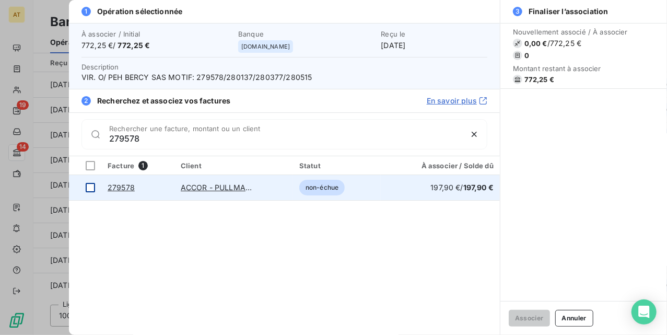
click at [96, 186] on td at bounding box center [85, 187] width 32 height 25
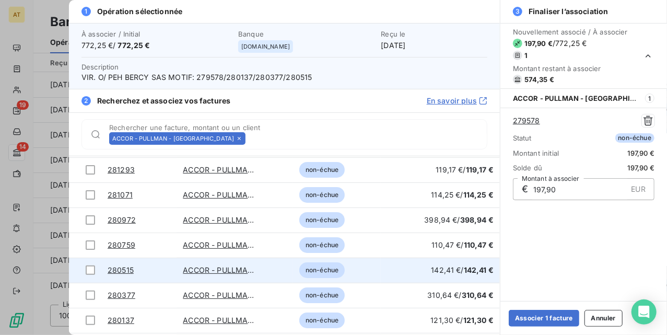
scroll to position [92, 0]
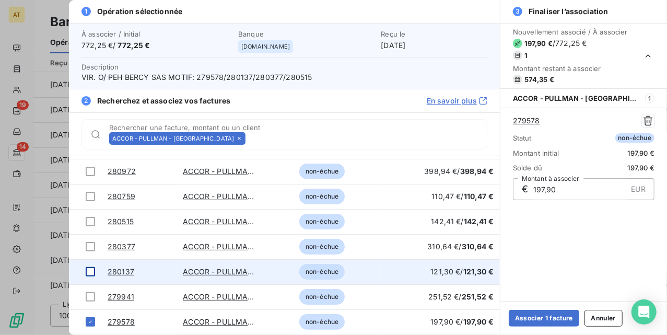
click at [87, 271] on div at bounding box center [90, 271] width 9 height 9
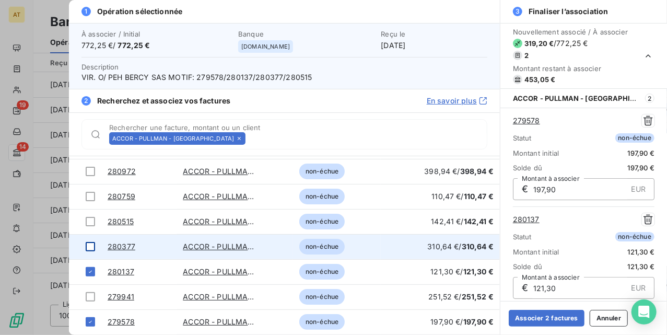
click at [86, 252] on td at bounding box center [85, 246] width 32 height 25
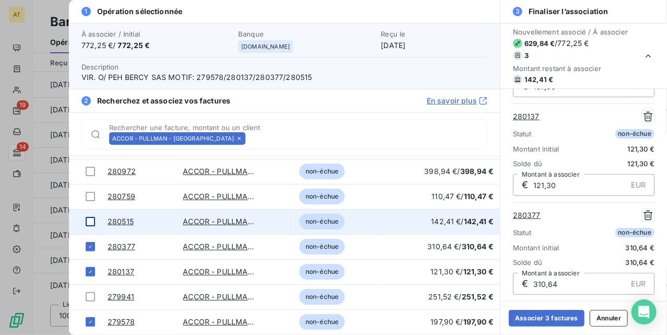
click at [90, 222] on div at bounding box center [90, 221] width 9 height 9
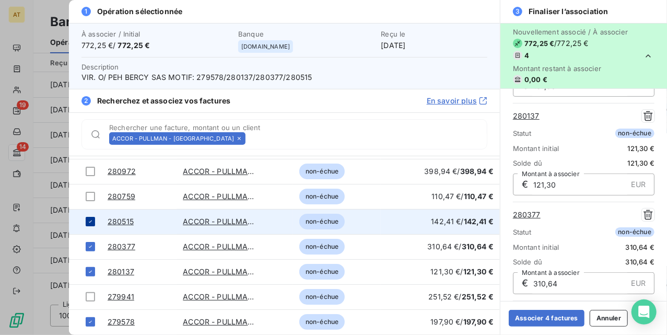
scroll to position [203, 0]
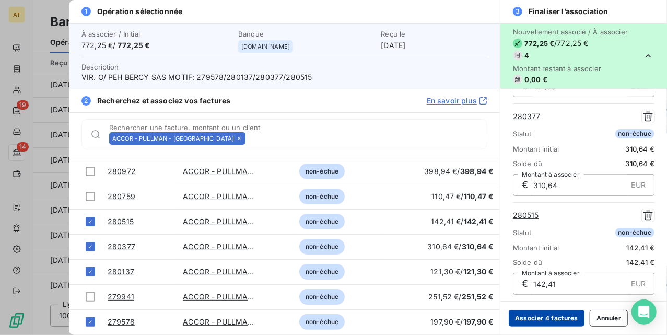
click at [552, 316] on button "Associer 4 factures" at bounding box center [547, 318] width 76 height 17
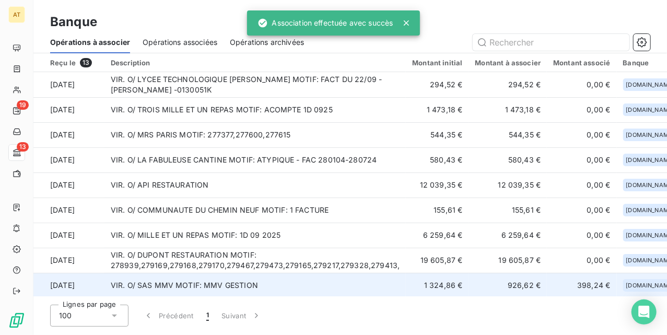
scroll to position [69, 0]
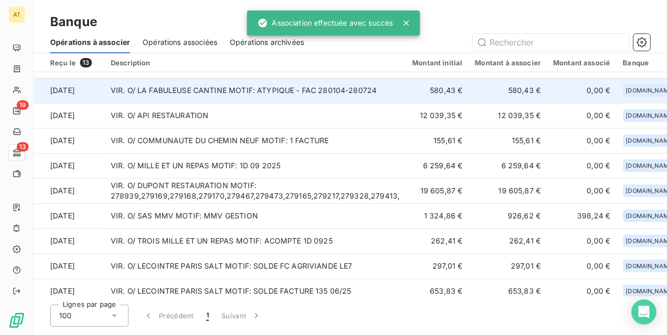
click at [324, 95] on td "VIR. O/ LA FABULEUSE CANTINE MOTIF: ATYPIQUE - FAC 280104-280724" at bounding box center [255, 90] width 302 height 25
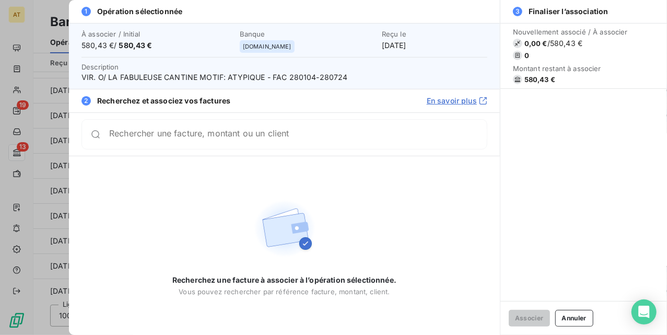
click at [295, 77] on span "VIR. O/ LA FABULEUSE CANTINE MOTIF: ATYPIQUE - FAC 280104-280724" at bounding box center [284, 77] width 406 height 10
copy span "280104"
click at [295, 77] on span "VIR. O/ LA FABULEUSE CANTINE MOTIF: ATYPIQUE - FAC 280104-280724" at bounding box center [284, 77] width 406 height 10
click at [261, 218] on img at bounding box center [284, 228] width 67 height 67
click at [195, 128] on div "Rechercher une facture, montant ou un client" at bounding box center [284, 134] width 406 height 30
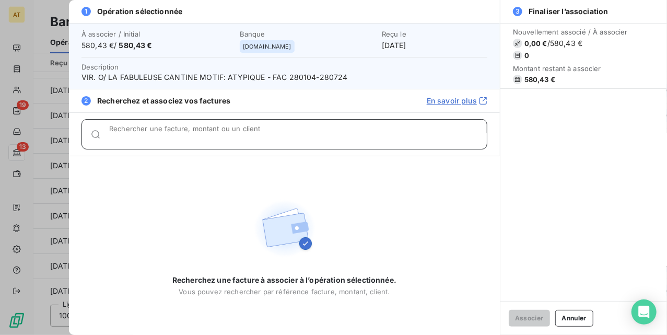
paste input "280104"
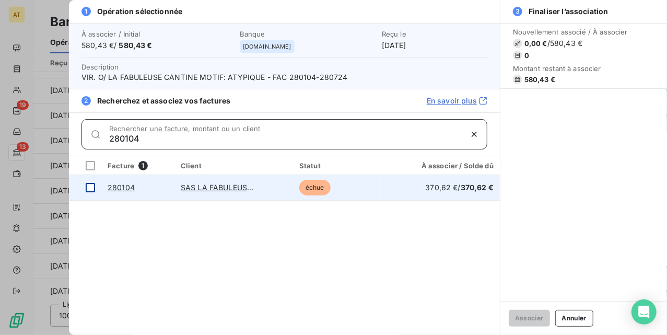
type input "280104"
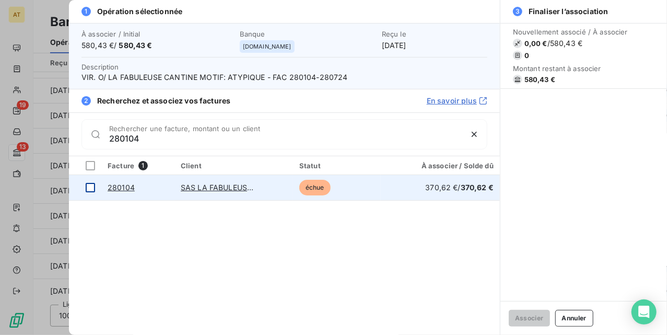
click at [85, 188] on td at bounding box center [85, 187] width 32 height 25
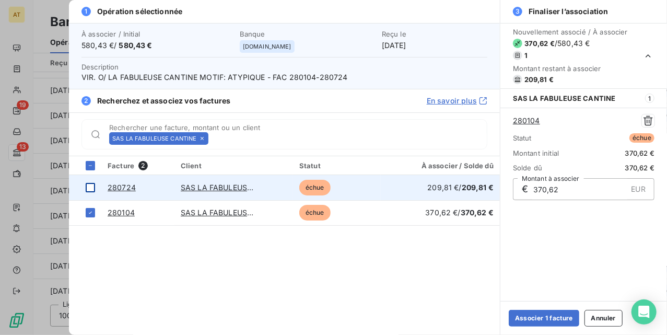
click at [93, 188] on div at bounding box center [90, 187] width 9 height 9
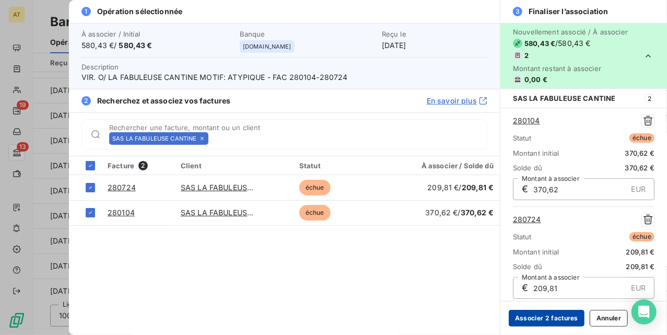
click at [556, 318] on button "Associer 2 factures" at bounding box center [547, 318] width 76 height 17
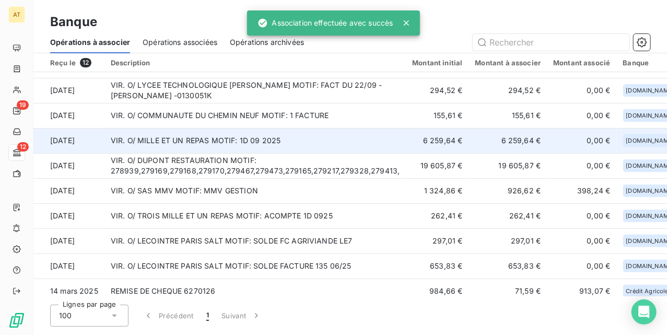
scroll to position [0, 0]
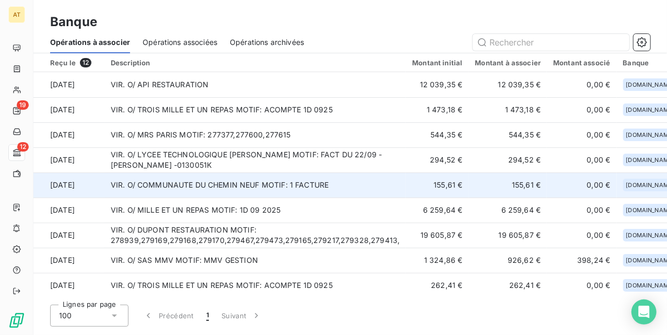
click at [360, 189] on td "VIR. O/ COMMUNAUTE DU CHEMIN NEUF MOTIF: 1 FACTURE" at bounding box center [255, 184] width 302 height 25
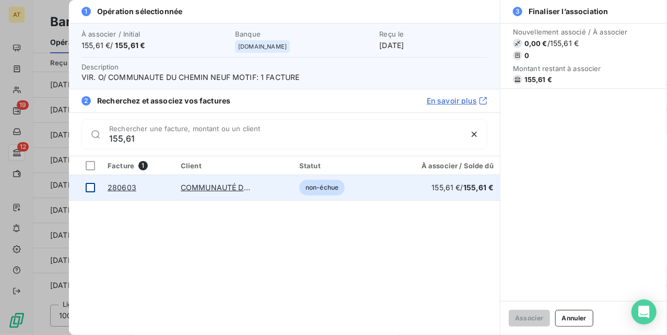
type input "155,61"
click at [90, 189] on div at bounding box center [90, 187] width 9 height 9
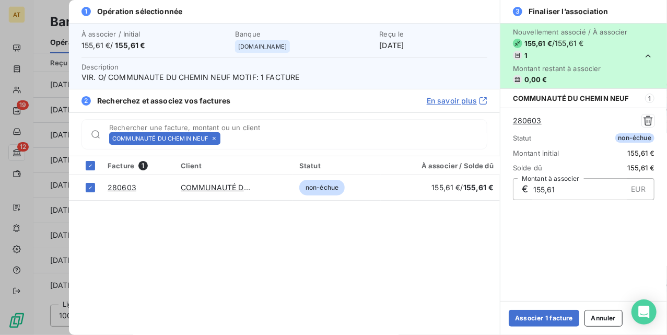
drag, startPoint x: 550, startPoint y: 318, endPoint x: 485, endPoint y: 299, distance: 68.6
click at [549, 319] on button "Associer 1 facture" at bounding box center [544, 318] width 71 height 17
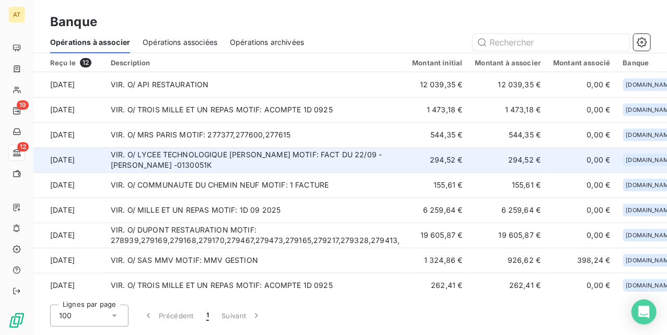
click at [216, 163] on td "VIR. O/ LYCEE TECHNOLOGIQUE MARIE CURIE MOTIF: FACT DU 22/09 -LYCEE MARIE CURIE…" at bounding box center [255, 159] width 302 height 25
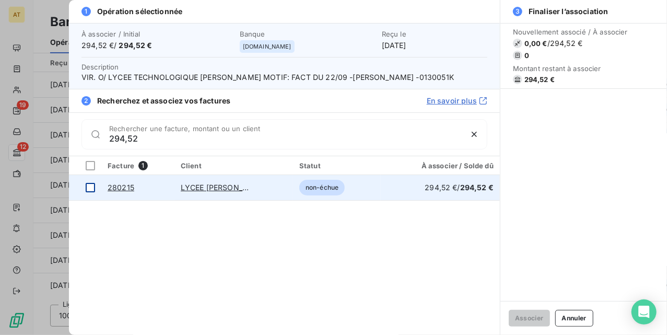
type input "294,52"
click at [86, 186] on div at bounding box center [90, 187] width 9 height 9
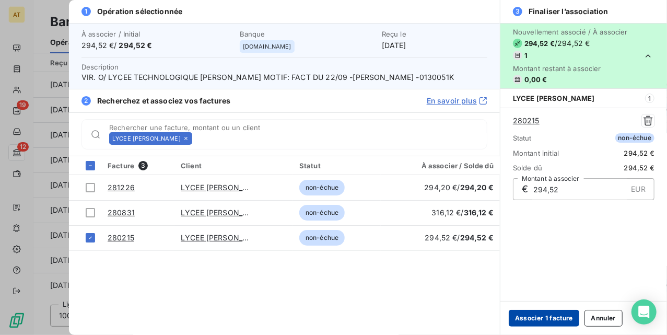
click at [526, 314] on button "Associer 1 facture" at bounding box center [544, 318] width 71 height 17
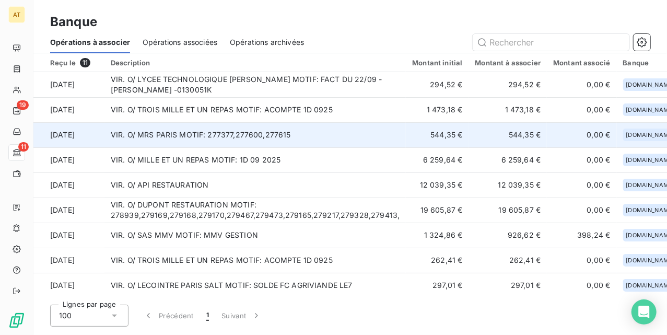
click at [203, 139] on td "VIR. O/ MRS PARIS MOTIF: 277377,277600,277615" at bounding box center [255, 134] width 302 height 25
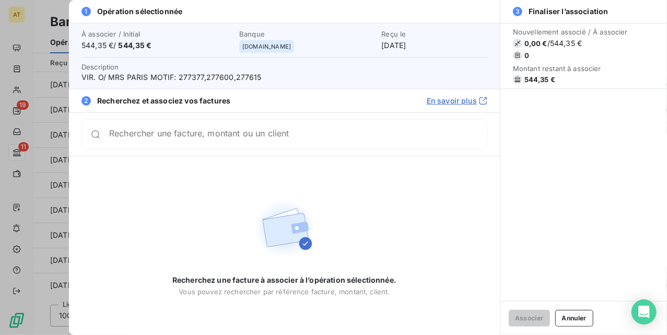
click at [180, 80] on span "VIR. O/ MRS PARIS MOTIF: 277377,277600,277615" at bounding box center [284, 77] width 406 height 10
copy span "277377,277600,277615"
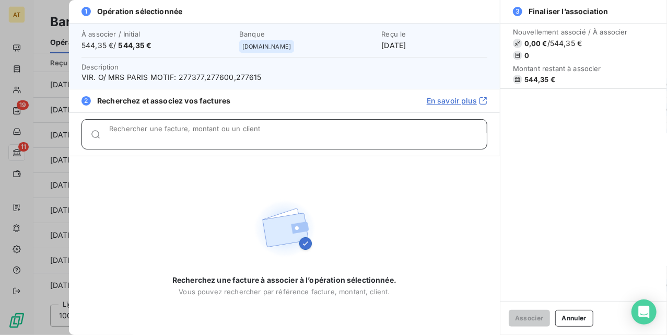
click at [171, 130] on div "Rechercher une facture, montant ou un client" at bounding box center [298, 134] width 378 height 10
paste input "277377,277600,277615"
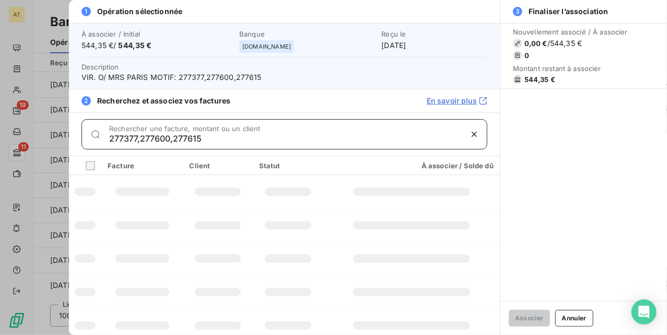
drag, startPoint x: 139, startPoint y: 140, endPoint x: 395, endPoint y: 132, distance: 256.0
click at [385, 132] on div "277377,277600,277615 Rechercher une facture, montant ou un client" at bounding box center [298, 134] width 378 height 17
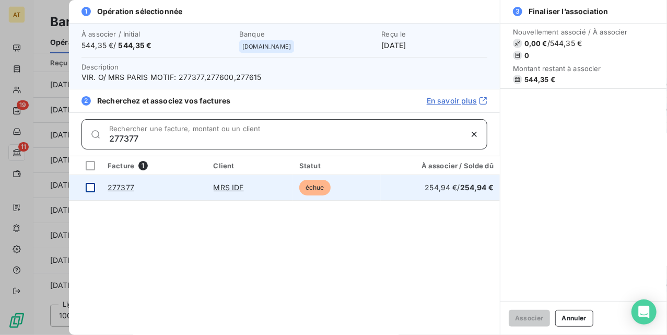
type input "277377"
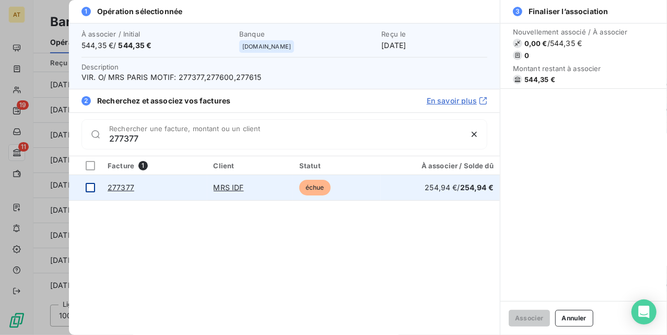
click at [90, 192] on div at bounding box center [90, 187] width 9 height 9
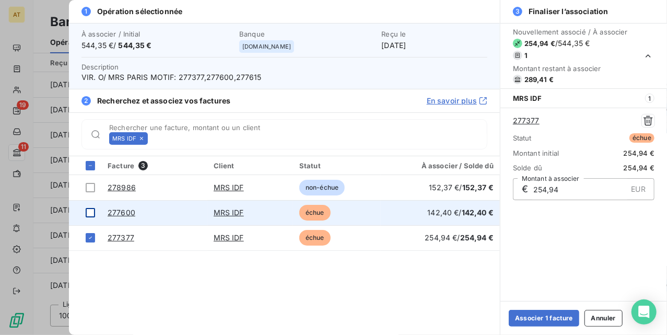
click at [90, 214] on div at bounding box center [90, 212] width 9 height 9
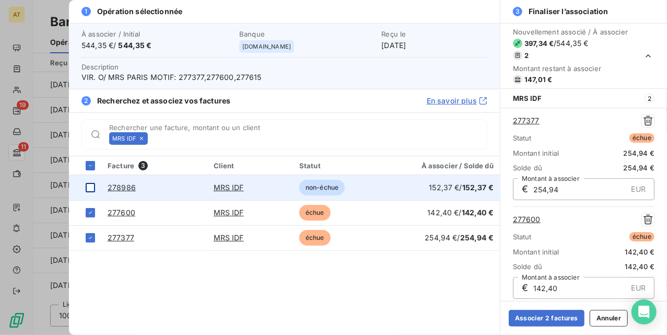
click at [88, 189] on div at bounding box center [90, 187] width 9 height 9
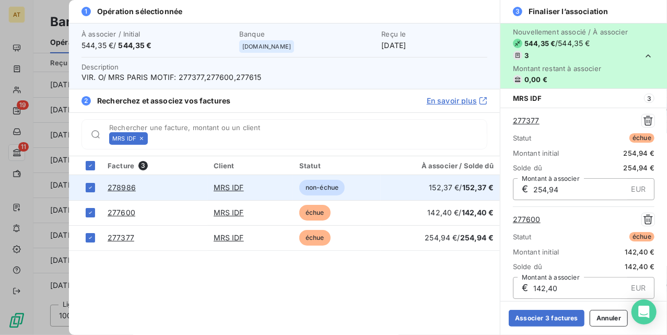
scroll to position [103, 0]
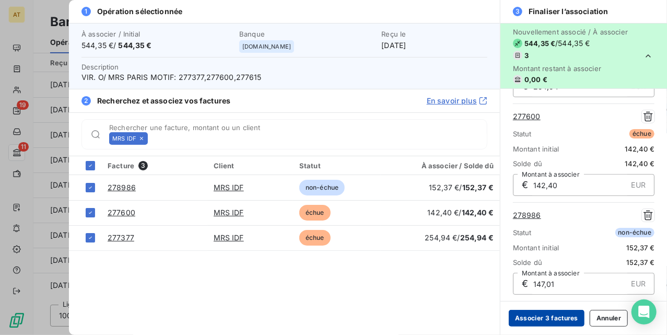
click at [525, 321] on button "Associer 3 factures" at bounding box center [547, 318] width 76 height 17
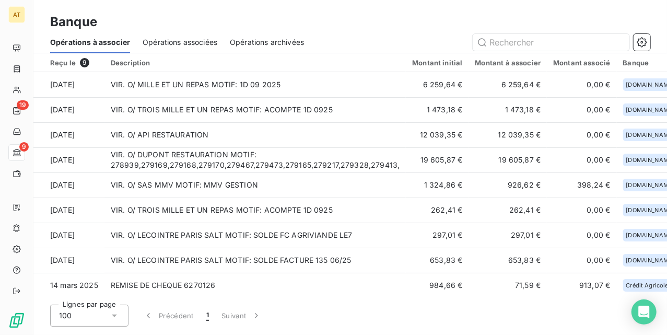
click at [306, 39] on div "Opérations à associer Opérations associées Opérations archivées" at bounding box center [350, 42] width 634 height 22
click at [203, 42] on span "Opérations associées" at bounding box center [180, 42] width 75 height 10
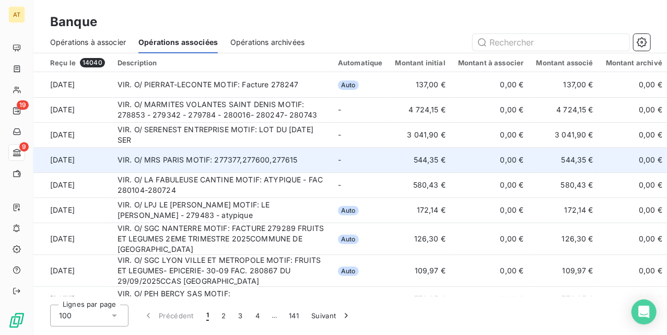
click at [389, 164] on td "544,35 €" at bounding box center [420, 159] width 63 height 25
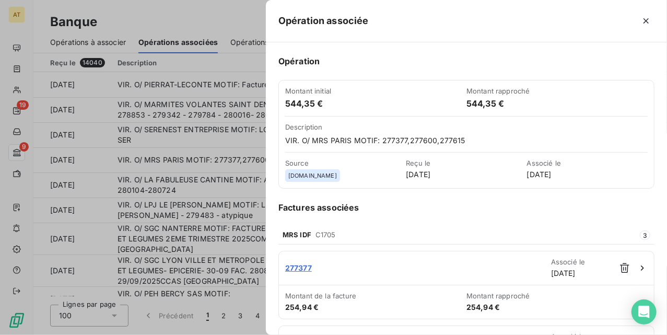
click at [212, 160] on div at bounding box center [333, 167] width 667 height 335
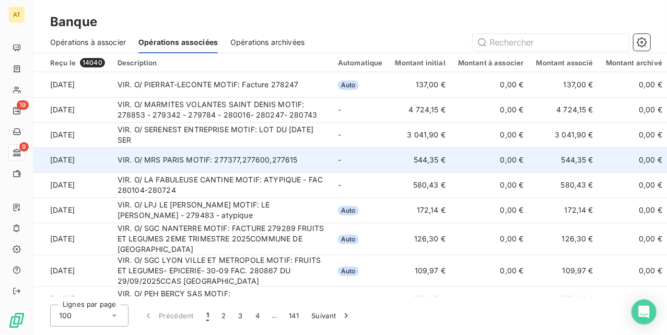
click at [530, 156] on td "544,35 €" at bounding box center [564, 159] width 69 height 25
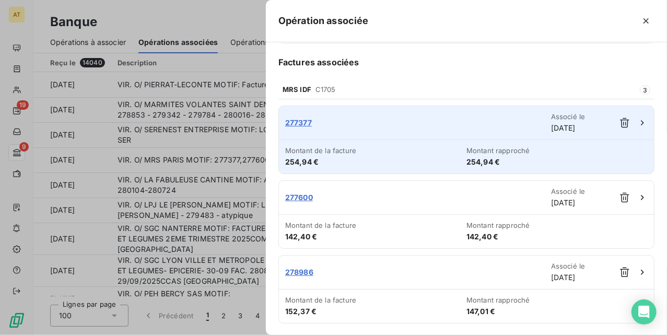
scroll to position [147, 0]
click at [602, 118] on div "Associé le 13 oct. 2025" at bounding box center [583, 121] width 65 height 21
click at [620, 122] on icon "button" at bounding box center [624, 122] width 9 height 10
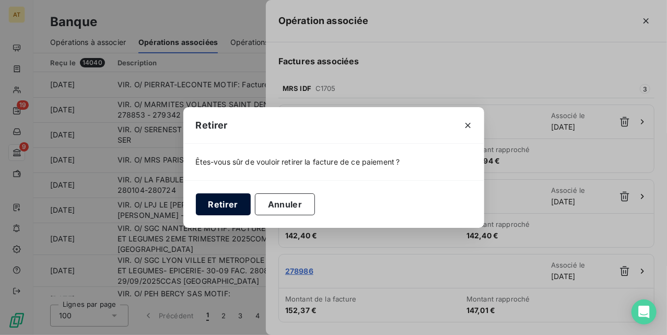
drag, startPoint x: 216, startPoint y: 205, endPoint x: 232, endPoint y: 205, distance: 16.7
click at [216, 205] on button "Retirer" at bounding box center [223, 204] width 55 height 22
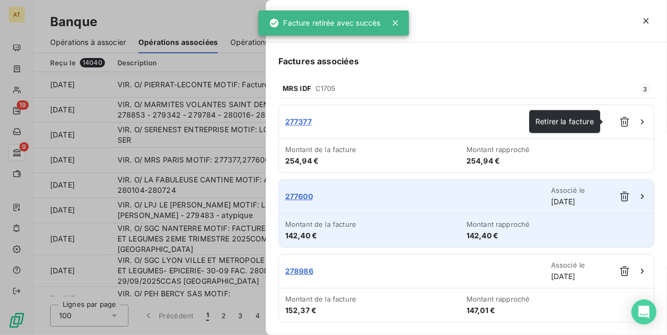
scroll to position [73, 0]
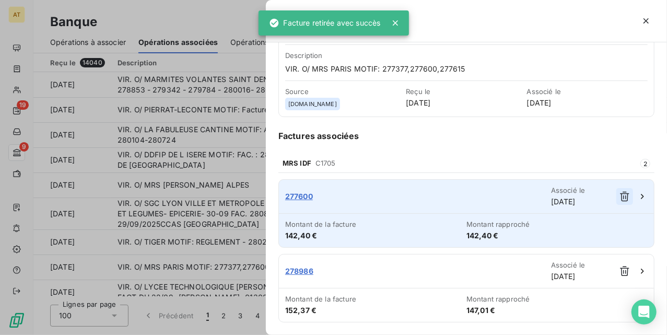
click at [619, 192] on icon "button" at bounding box center [624, 196] width 10 height 10
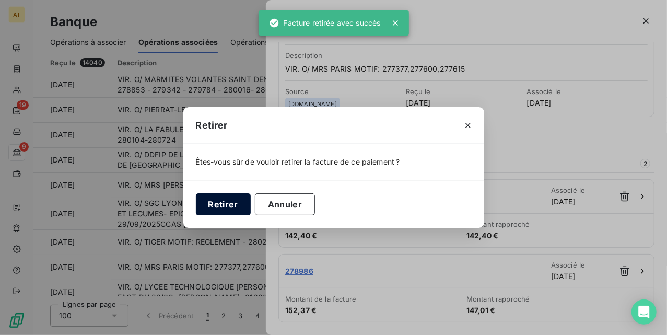
click at [229, 203] on button "Retirer" at bounding box center [223, 204] width 55 height 22
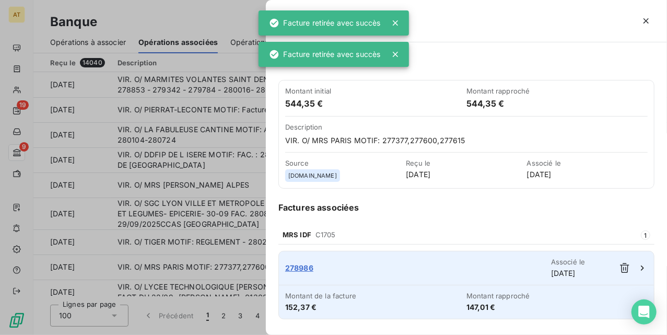
scroll to position [0, 0]
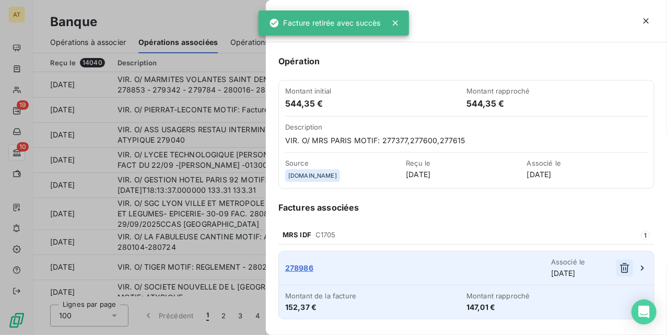
click at [623, 268] on icon "button" at bounding box center [624, 268] width 10 height 10
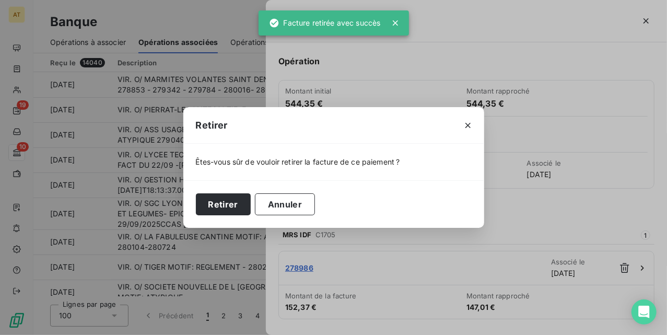
click at [251, 203] on div "Retirer Annuler" at bounding box center [333, 204] width 301 height 48
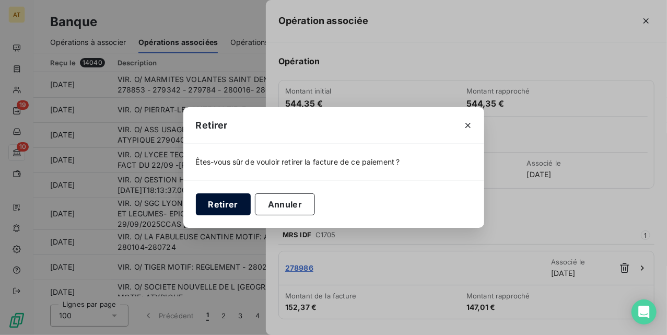
click at [231, 203] on button "Retirer" at bounding box center [223, 204] width 55 height 22
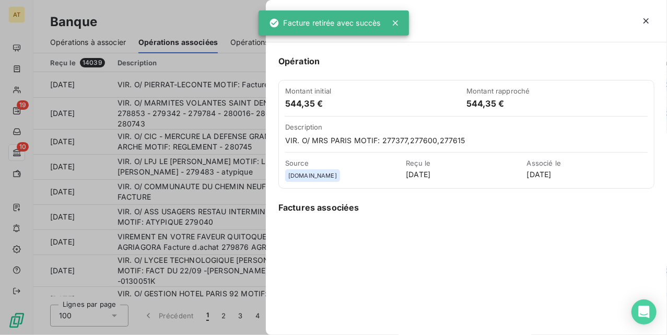
click at [636, 25] on div at bounding box center [512, 21] width 286 height 17
click at [644, 22] on icon "button" at bounding box center [646, 21] width 10 height 10
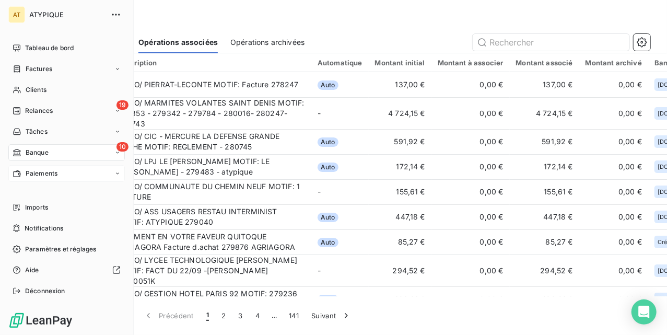
click at [44, 169] on span "Paiements" at bounding box center [42, 173] width 32 height 9
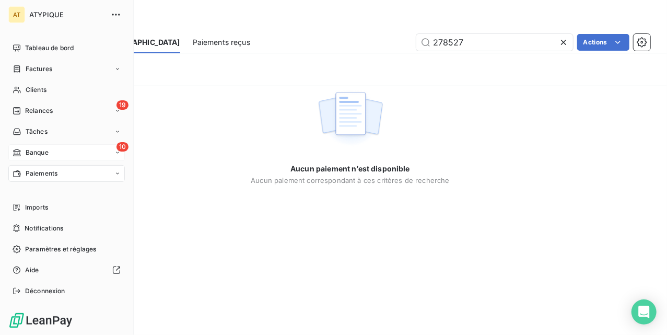
click at [24, 155] on div "Banque" at bounding box center [31, 152] width 36 height 9
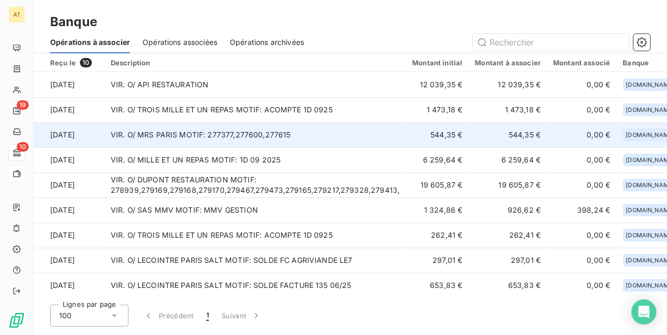
click at [284, 140] on td "VIR. O/ MRS PARIS MOTIF: 277377,277600,277615" at bounding box center [255, 134] width 302 height 25
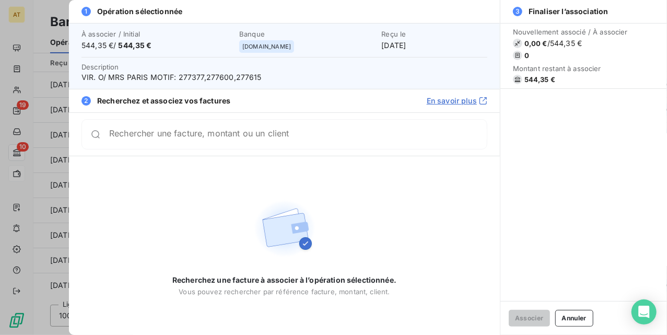
click at [189, 79] on span "VIR. O/ MRS PARIS MOTIF: 277377,277600,277615" at bounding box center [284, 77] width 406 height 10
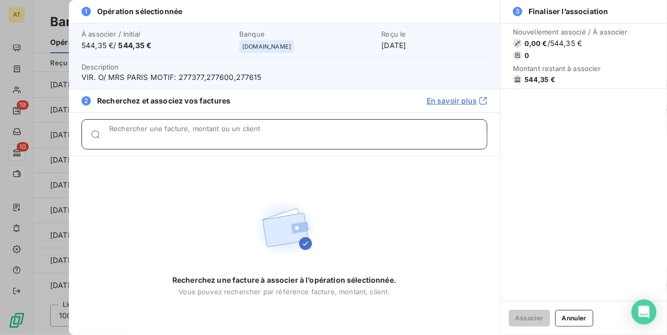
click at [198, 139] on input "Rechercher une facture, montant ou un client" at bounding box center [298, 138] width 378 height 10
paste input "277377,277600,277615"
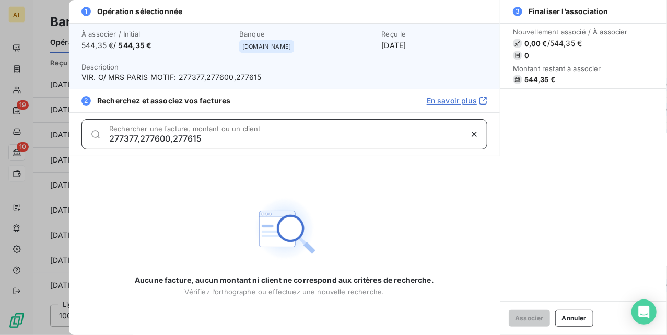
drag, startPoint x: 145, startPoint y: 139, endPoint x: 350, endPoint y: 139, distance: 205.2
click at [350, 139] on input "277377,277600,277615" at bounding box center [285, 138] width 353 height 10
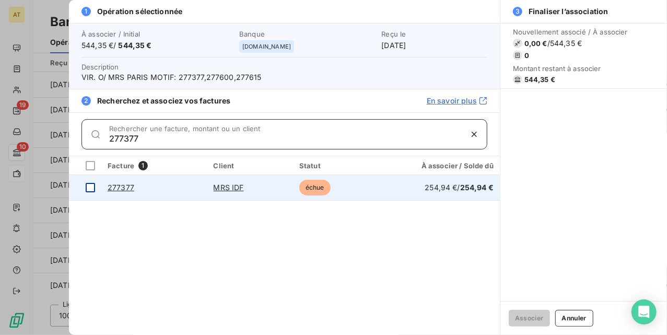
type input "277377"
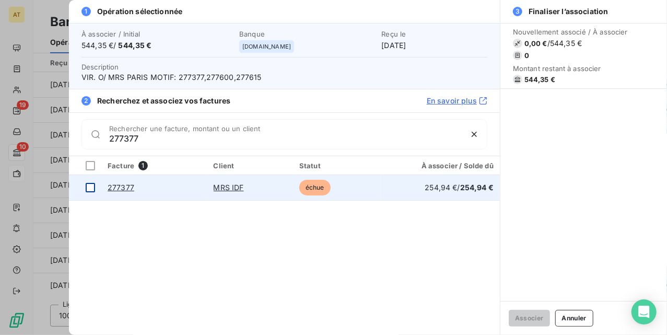
click at [84, 191] on td at bounding box center [85, 187] width 32 height 25
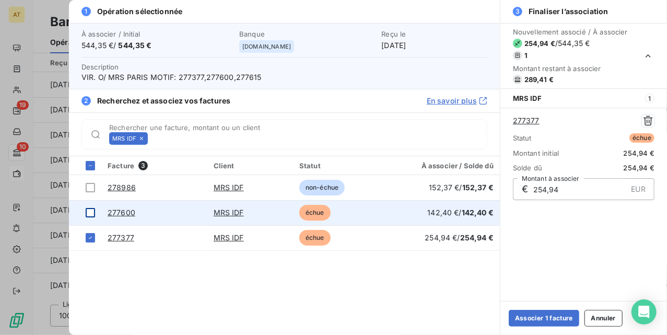
click at [88, 218] on td at bounding box center [85, 212] width 32 height 25
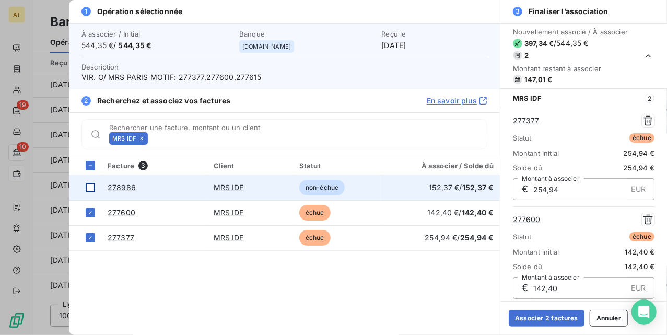
click at [90, 189] on div at bounding box center [90, 187] width 9 height 9
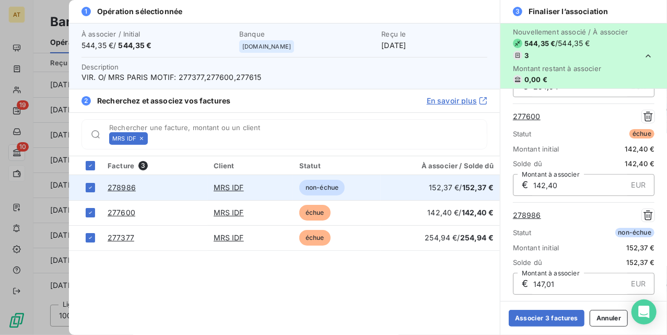
click at [228, 186] on link "MRS IDF" at bounding box center [229, 187] width 30 height 9
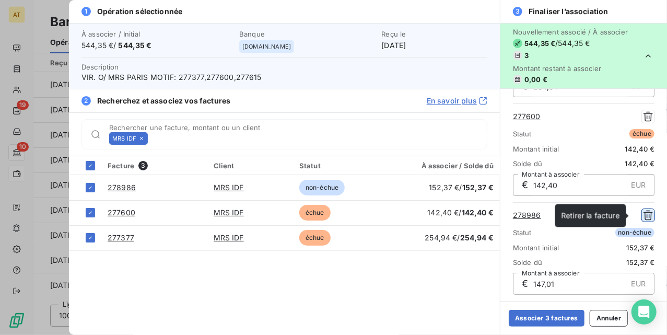
click at [643, 215] on icon "button" at bounding box center [647, 215] width 9 height 10
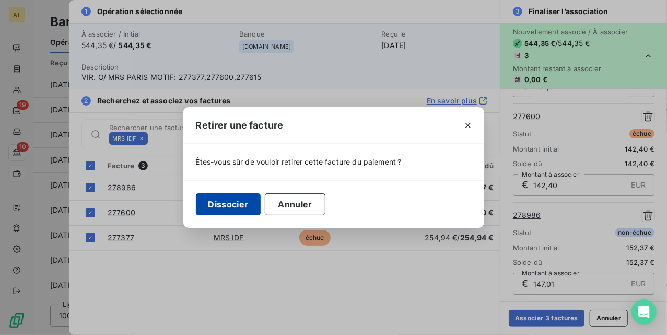
click at [232, 201] on button "Dissocier" at bounding box center [228, 204] width 65 height 22
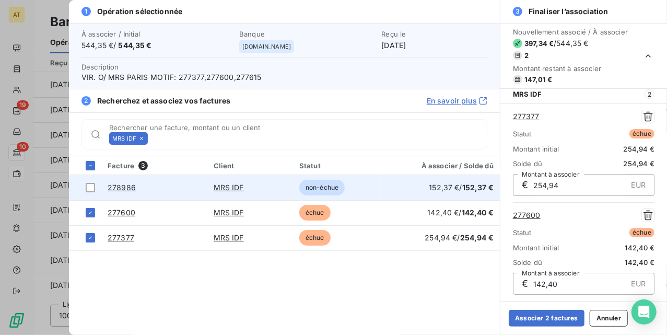
scroll to position [5, 0]
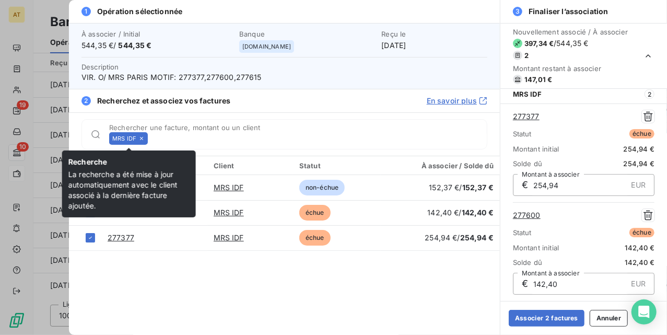
click at [140, 137] on icon at bounding box center [141, 138] width 6 height 6
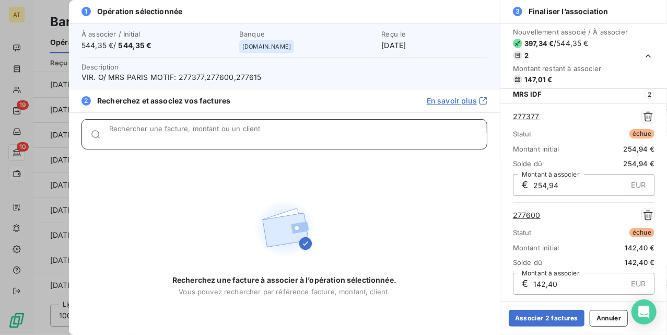
click at [140, 137] on input "Rechercher une facture, montant ou un client" at bounding box center [298, 138] width 378 height 10
paste input "277615"
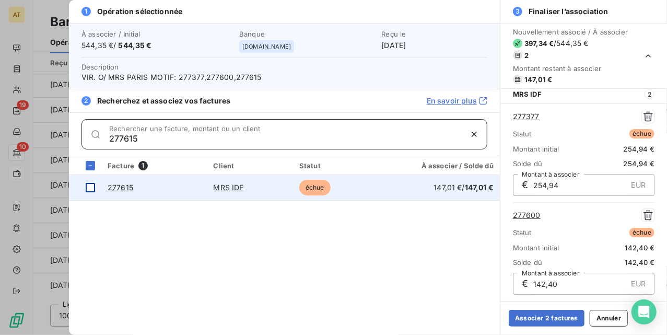
type input "277615"
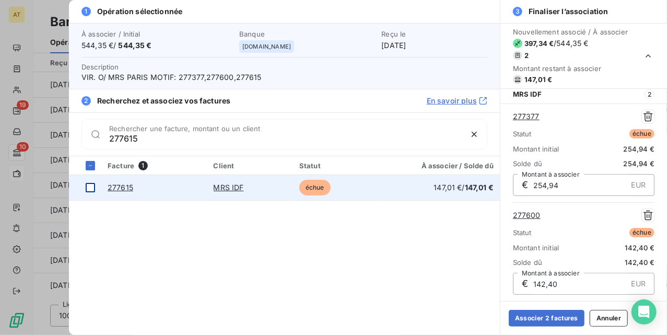
click at [92, 191] on div at bounding box center [90, 187] width 9 height 9
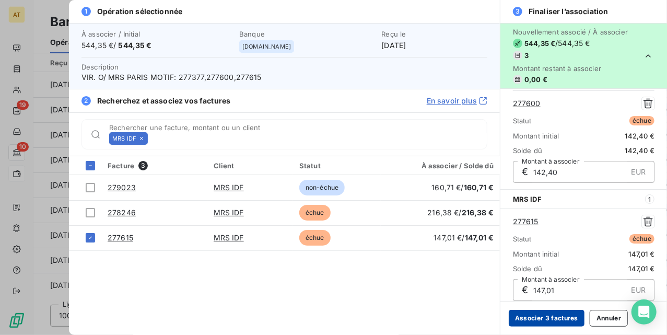
click at [542, 319] on button "Associer 3 factures" at bounding box center [547, 318] width 76 height 17
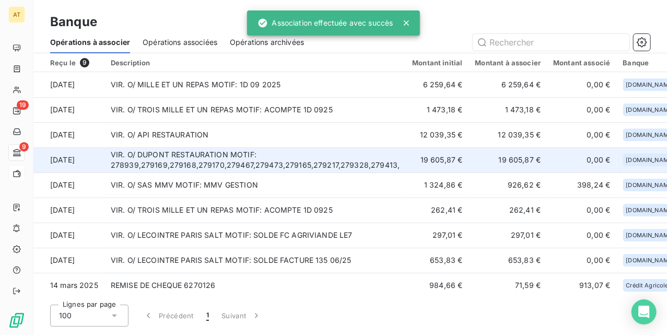
scroll to position [5, 0]
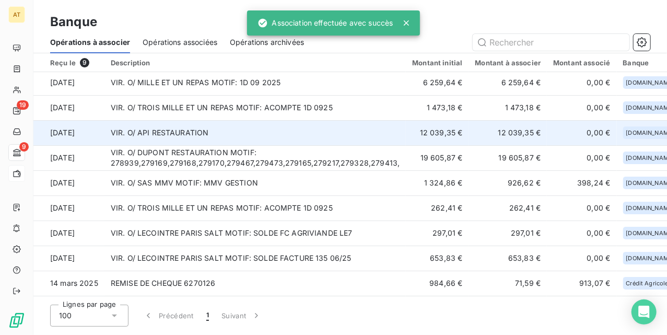
click at [207, 130] on td "VIR. O/ API RESTAURATION" at bounding box center [255, 132] width 302 height 25
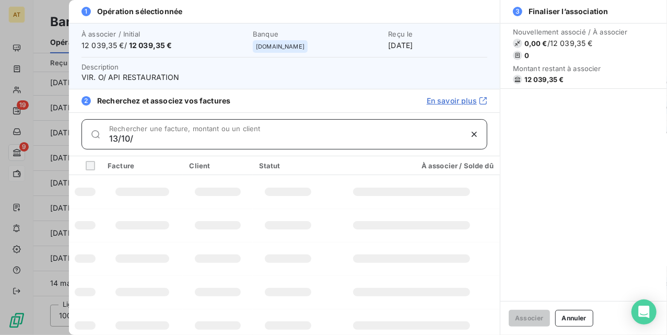
type input "13/10/"
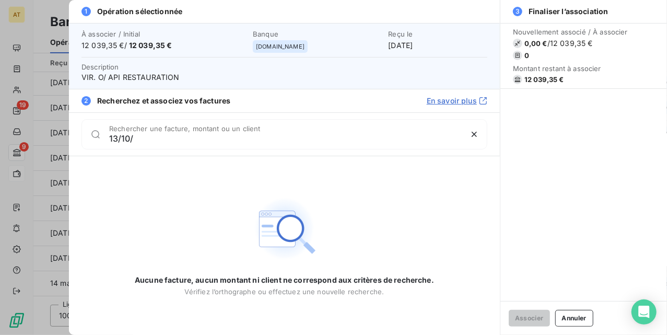
click at [548, 77] on span "12 039,35 €" at bounding box center [544, 79] width 40 height 8
copy div "12 039,35 €"
click at [567, 314] on button "Annuler" at bounding box center [574, 318] width 38 height 17
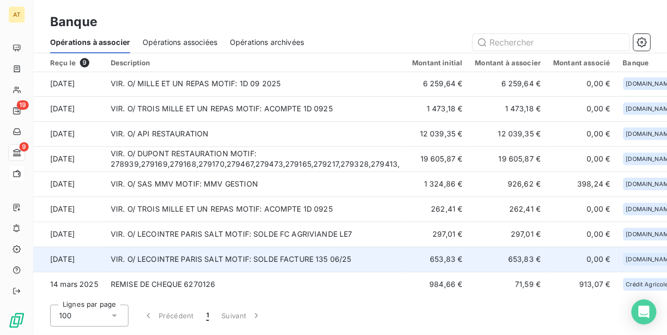
scroll to position [0, 0]
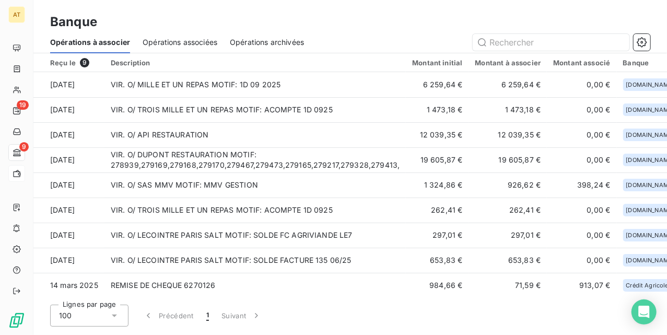
click at [343, 19] on div "Banque" at bounding box center [350, 22] width 634 height 19
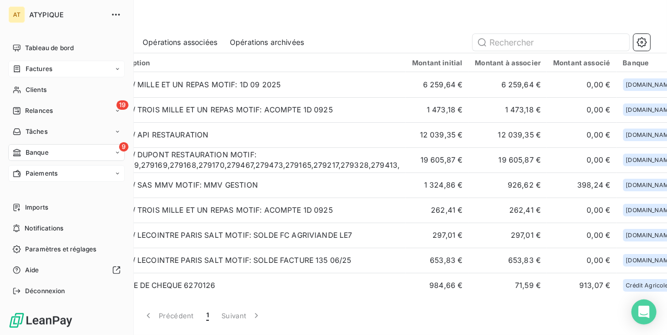
click at [18, 67] on icon at bounding box center [17, 68] width 6 height 7
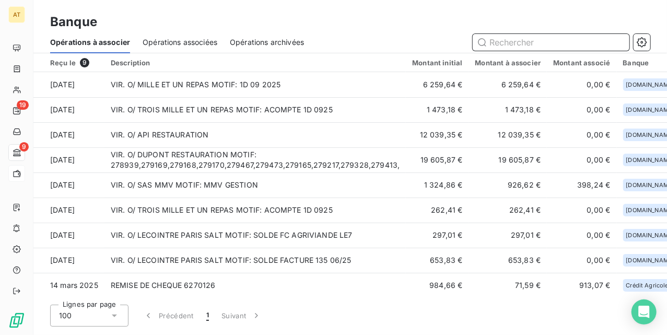
click at [534, 37] on input "text" at bounding box center [551, 42] width 157 height 17
paste input "278622"
type input "278622"
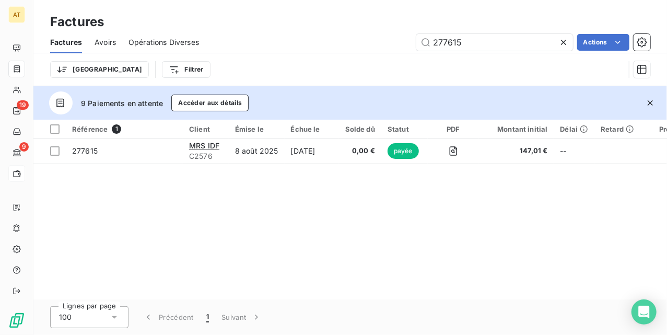
click at [652, 100] on icon "button" at bounding box center [650, 103] width 10 height 10
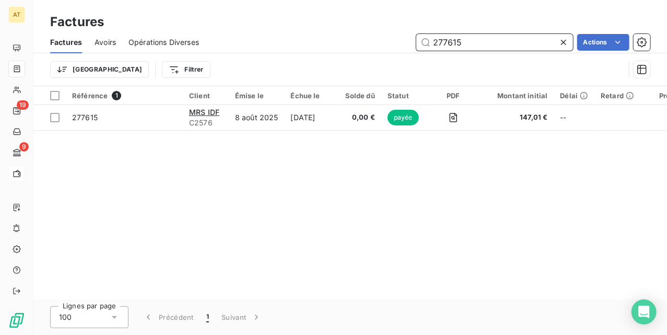
click at [485, 46] on input "277615" at bounding box center [494, 42] width 157 height 17
paste input "8622"
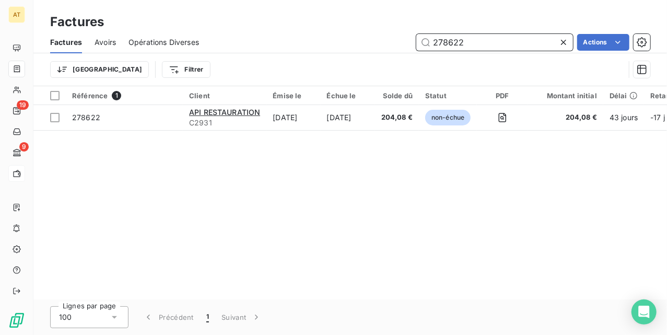
type input "278622"
click at [420, 227] on div "Référence 1 Client Émise le Échue le Solde dû Statut PDF Montant initial Délai …" at bounding box center [350, 192] width 634 height 213
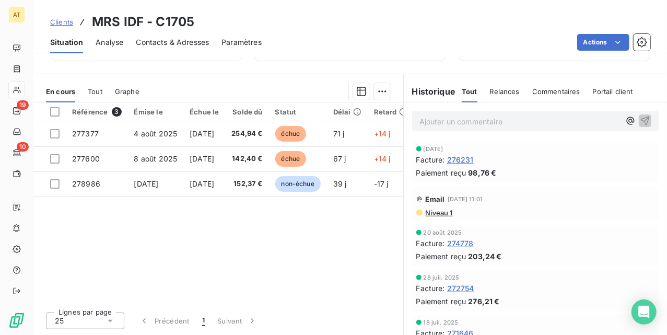
scroll to position [171, 0]
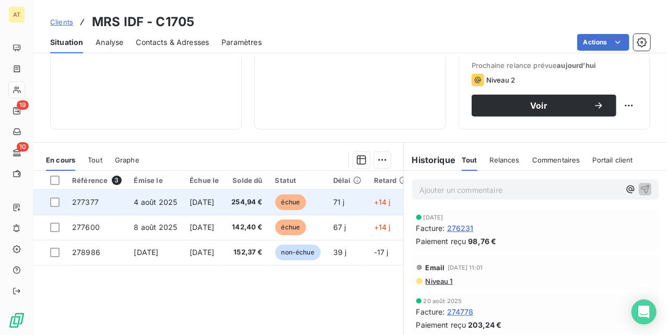
click at [268, 214] on td "254,94 €" at bounding box center [246, 202] width 43 height 25
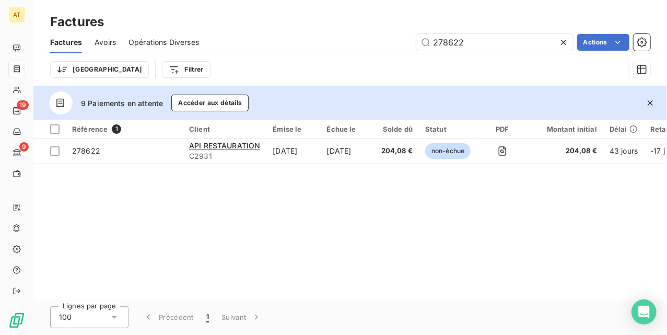
click at [249, 206] on div "Référence 1 Client Émise le Échue le Solde dû Statut PDF Montant initial Délai …" at bounding box center [350, 210] width 634 height 180
click at [471, 51] on div "Factures Avoirs Opérations Diverses 278622 Actions" at bounding box center [350, 42] width 634 height 22
click at [473, 43] on input "278622" at bounding box center [494, 42] width 157 height 17
paste input "734"
type input "278734"
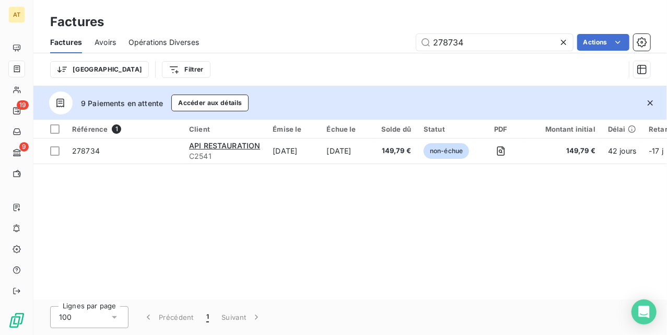
click at [295, 227] on div "Référence 1 Client Émise le Échue le Solde dû Statut PDF Montant initial Délai …" at bounding box center [350, 210] width 634 height 180
click at [344, 242] on div "Référence 1 Client Émise le Échue le Solde dû Statut PDF Montant initial Délai …" at bounding box center [350, 210] width 634 height 180
click at [371, 251] on div "Référence 1 Client Émise le Échue le Solde dû Statut PDF Montant initial Délai …" at bounding box center [350, 210] width 634 height 180
click at [356, 215] on div "Référence 1 Client Émise le Échue le Solde dû Statut PDF Montant initial Délai …" at bounding box center [350, 210] width 634 height 180
click at [352, 207] on div "Référence 1 Client Émise le Échue le Solde dû Statut PDF Montant initial Délai …" at bounding box center [350, 210] width 634 height 180
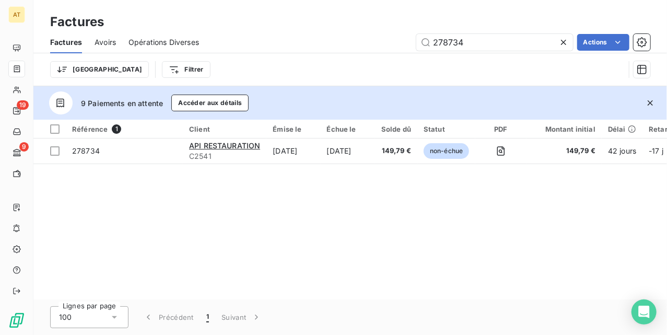
click at [315, 251] on div "Référence 1 Client Émise le Échue le Solde dû Statut PDF Montant initial Délai …" at bounding box center [350, 210] width 634 height 180
click at [339, 227] on div "Référence 1 Client Émise le Échue le Solde dû Statut PDF Montant initial Délai …" at bounding box center [350, 210] width 634 height 180
click at [339, 226] on div "Référence 1 Client Émise le Échue le Solde dû Statut PDF Montant initial Délai …" at bounding box center [350, 210] width 634 height 180
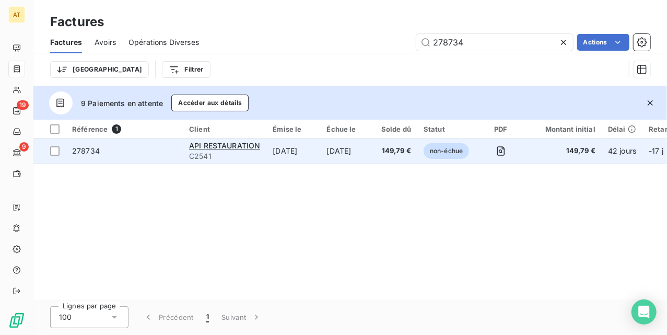
drag, startPoint x: 648, startPoint y: 101, endPoint x: 639, endPoint y: 115, distance: 16.4
click at [650, 103] on icon "button" at bounding box center [650, 103] width 10 height 10
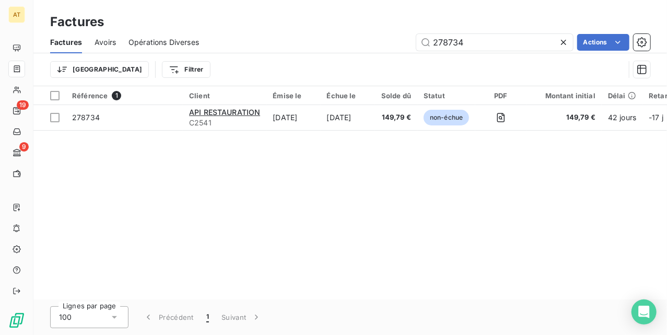
click at [368, 201] on div "Référence 1 Client Émise le Échue le Solde dû Statut PDF Montant initial Délai …" at bounding box center [350, 192] width 634 height 213
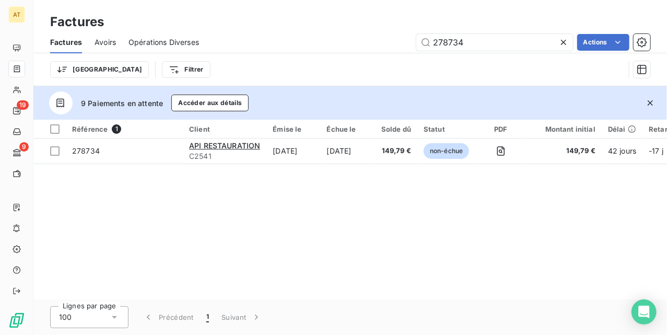
click at [360, 268] on div "Référence 1 Client Émise le Échue le Solde dû Statut PDF Montant initial Délai …" at bounding box center [350, 210] width 634 height 180
click at [310, 235] on div "Référence 1 Client Émise le Échue le Solde dû Statut PDF Montant initial Délai …" at bounding box center [350, 210] width 634 height 180
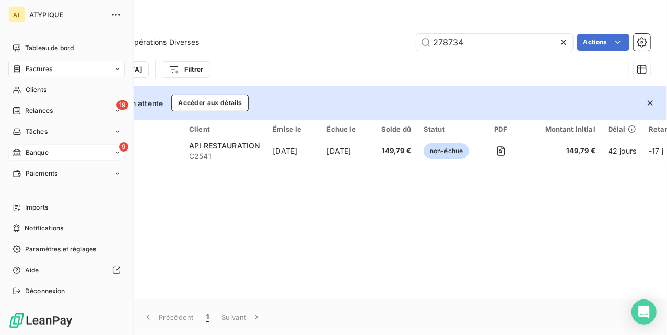
click at [55, 153] on div "9 Banque" at bounding box center [66, 152] width 116 height 17
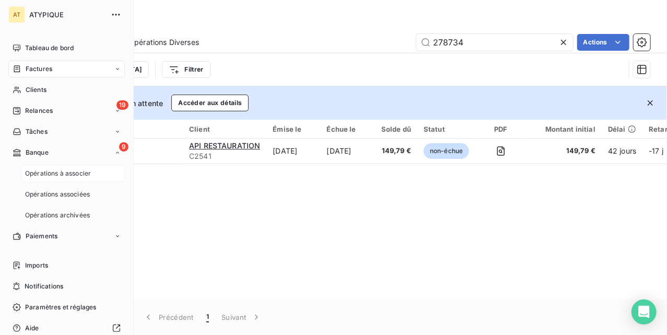
click at [61, 175] on span "Opérations à associer" at bounding box center [58, 173] width 66 height 9
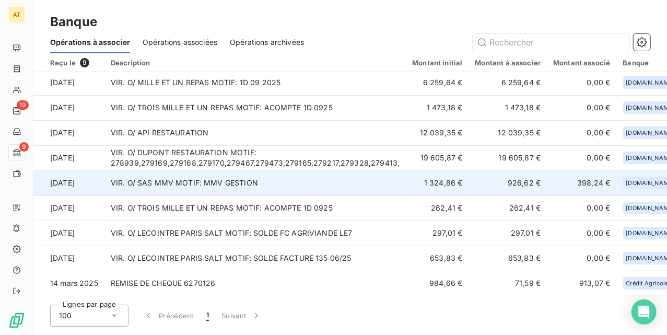
scroll to position [5, 0]
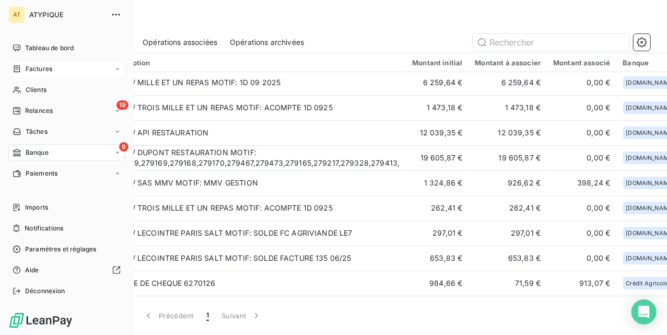
click at [21, 68] on icon at bounding box center [17, 69] width 9 height 8
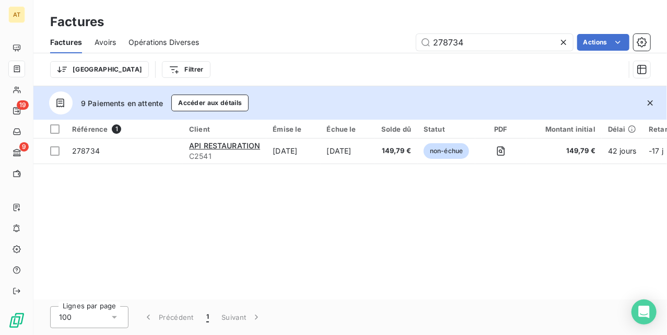
click at [564, 40] on icon at bounding box center [563, 42] width 10 height 10
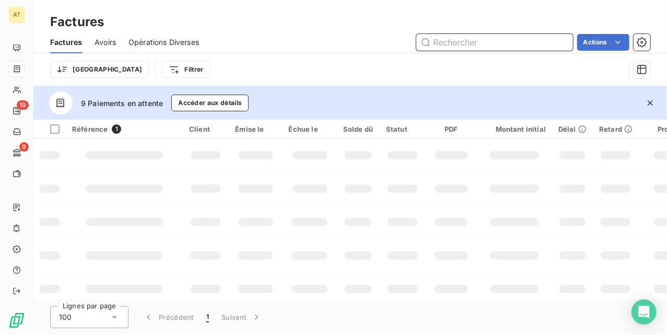
click at [483, 41] on input "text" at bounding box center [494, 42] width 157 height 17
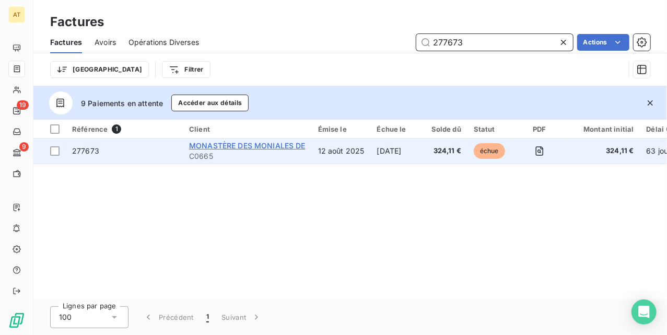
type input "277673"
click at [230, 144] on span "MONASTÈRE DES MONIALES DE" at bounding box center [247, 145] width 116 height 9
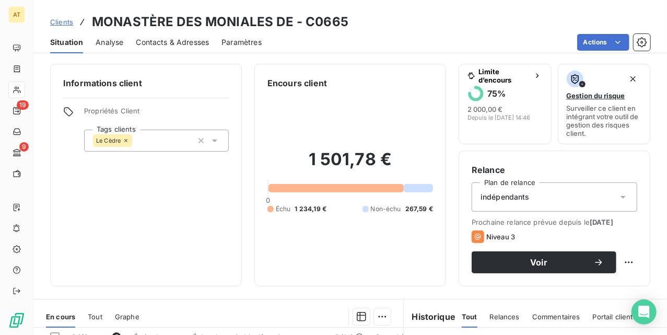
click at [326, 26] on h3 "MONASTÈRE DES MONIALES DE - C0665" at bounding box center [220, 22] width 256 height 19
copy h3 "C0665"
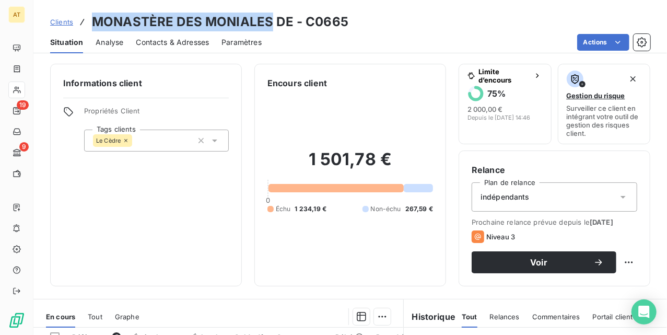
drag, startPoint x: 96, startPoint y: 24, endPoint x: 271, endPoint y: 19, distance: 174.5
click at [271, 19] on h3 "MONASTÈRE DES MONIALES DE - C0665" at bounding box center [220, 22] width 256 height 19
copy h3 "MONASTÈRE DES MONIALES"
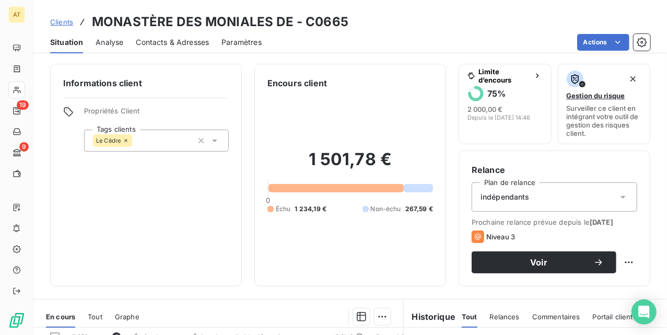
click at [226, 232] on div "Informations client Propriétés Client Tags clients Le Cèdre" at bounding box center [146, 175] width 192 height 222
click at [614, 267] on html "AT 19 9 Clients MONASTÈRE DES MONIALES DE - C0665 Situation Analyse Contacts & …" at bounding box center [333, 167] width 667 height 335
click at [598, 279] on div "Replanifier cette action" at bounding box center [575, 285] width 93 height 17
select select "9"
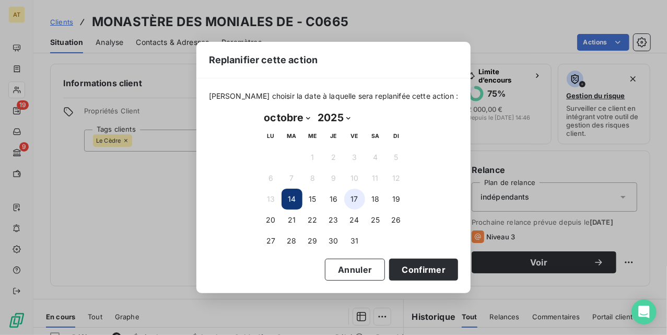
click at [347, 198] on button "17" at bounding box center [354, 199] width 21 height 21
drag, startPoint x: 291, startPoint y: 217, endPoint x: 400, endPoint y: 242, distance: 111.5
click at [291, 216] on button "21" at bounding box center [291, 219] width 21 height 21
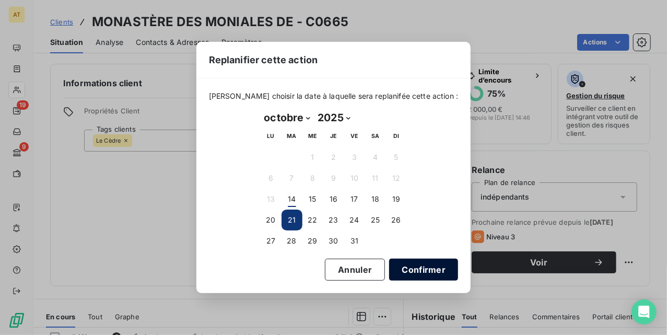
click at [419, 268] on button "Confirmer" at bounding box center [423, 270] width 69 height 22
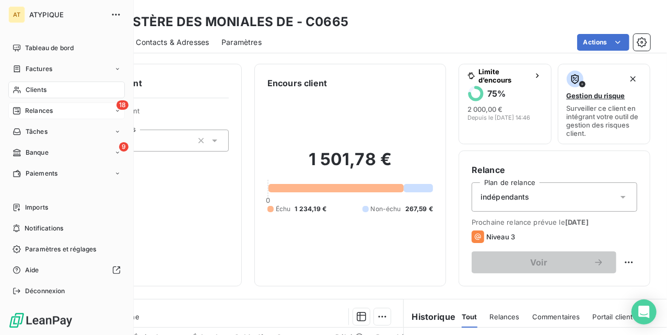
click at [41, 113] on span "Relances" at bounding box center [39, 110] width 28 height 9
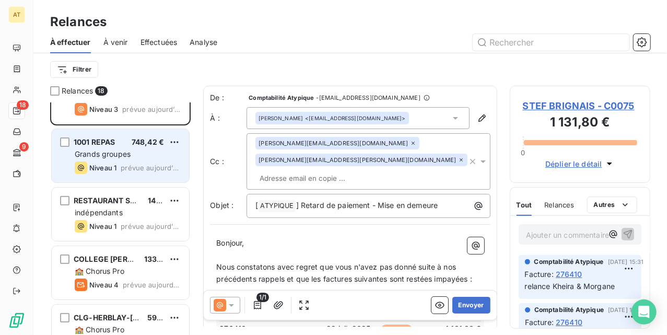
scroll to position [70, 0]
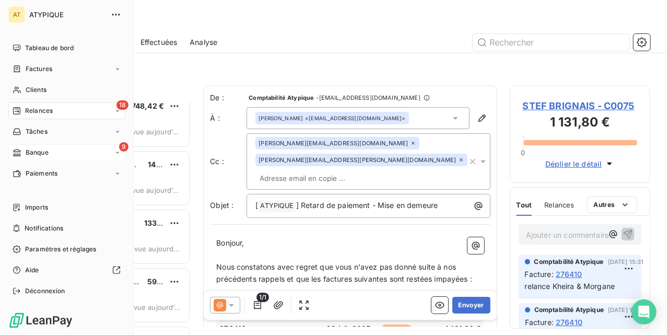
click at [42, 155] on span "Banque" at bounding box center [37, 152] width 23 height 9
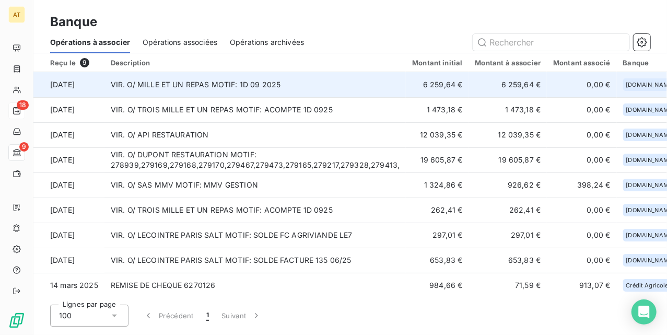
click at [204, 86] on td "VIR. O/ MILLE ET UN REPAS MOTIF: 1D 09 2025" at bounding box center [255, 84] width 302 height 25
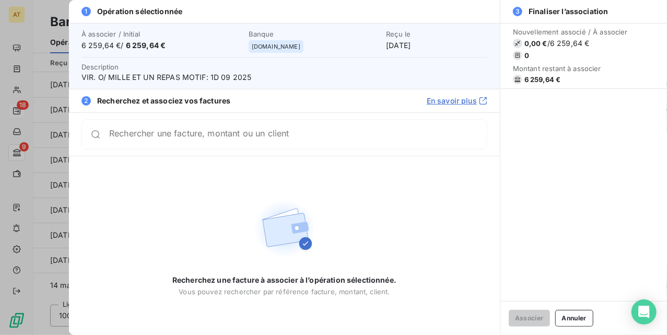
click at [124, 139] on input "Rechercher une facture, montant ou un client" at bounding box center [298, 134] width 378 height 10
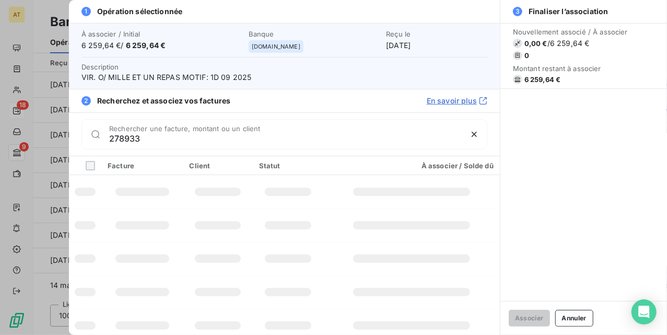
type input "278933"
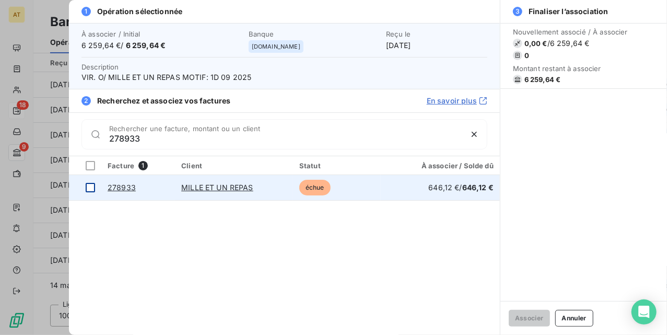
click at [92, 189] on div at bounding box center [90, 187] width 9 height 9
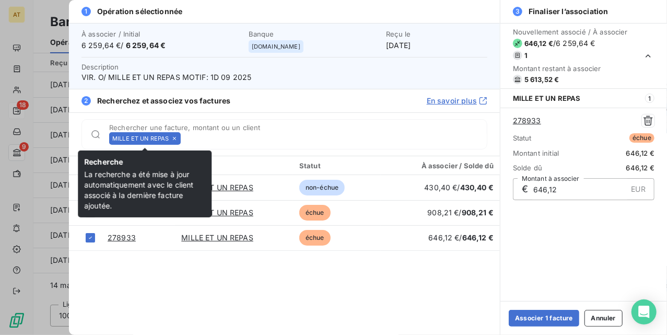
click at [175, 138] on icon at bounding box center [174, 138] width 6 height 6
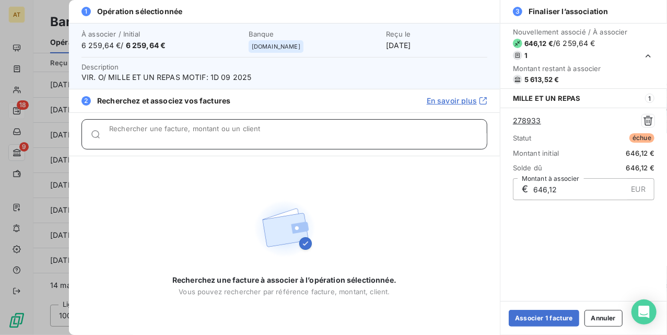
click at [175, 138] on input "Rechercher une facture, montant ou un client" at bounding box center [298, 138] width 378 height 10
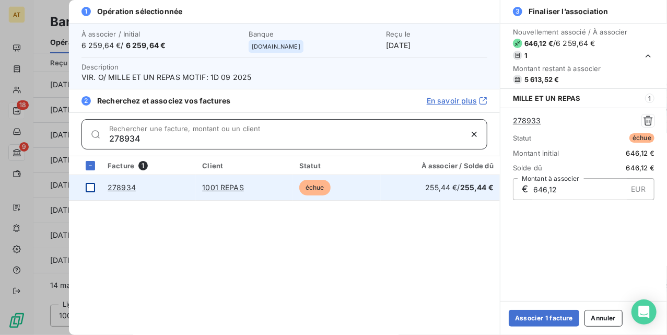
type input "278934"
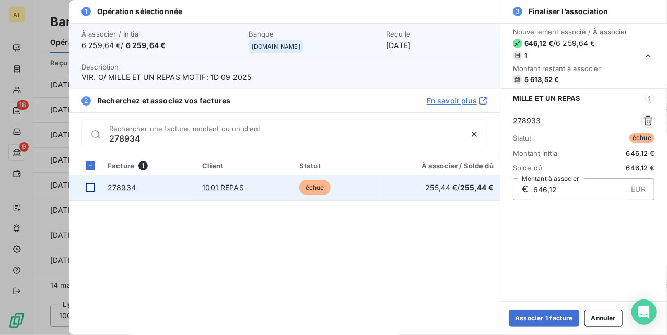
click at [90, 190] on div at bounding box center [90, 187] width 9 height 9
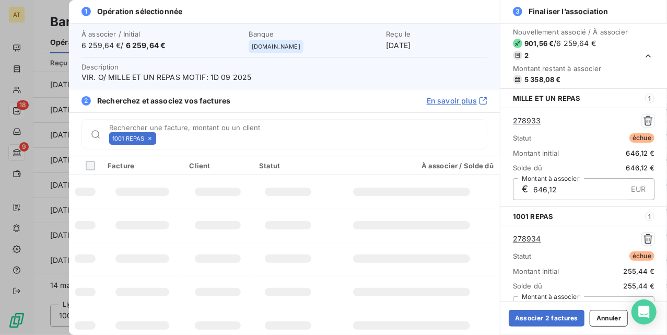
scroll to position [17, 0]
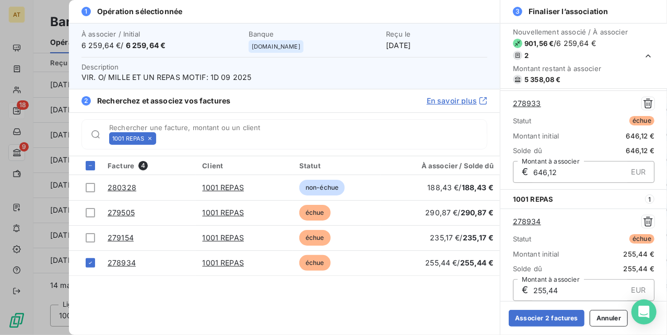
click at [148, 138] on icon at bounding box center [150, 138] width 6 height 6
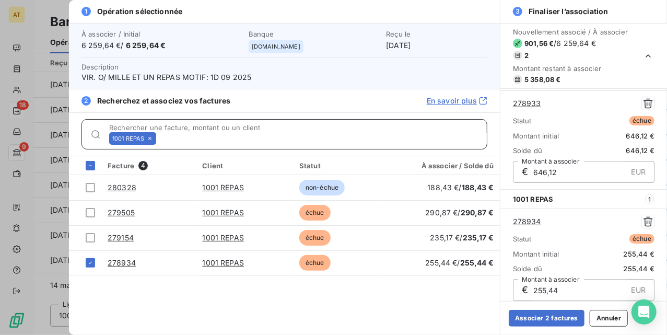
click at [160, 138] on input "Rechercher une facture, montant ou un client" at bounding box center [323, 138] width 327 height 10
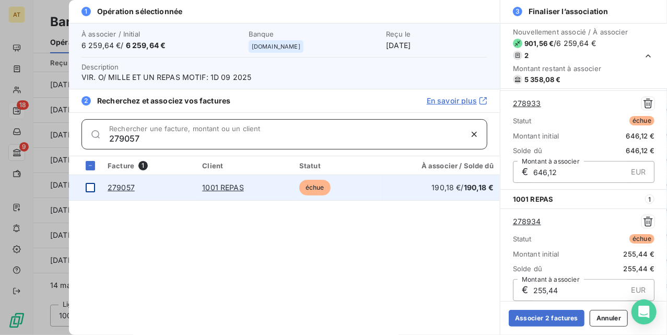
type input "279057"
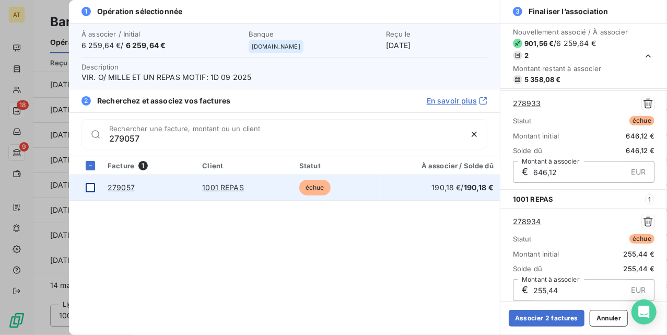
click at [92, 189] on div at bounding box center [90, 187] width 9 height 9
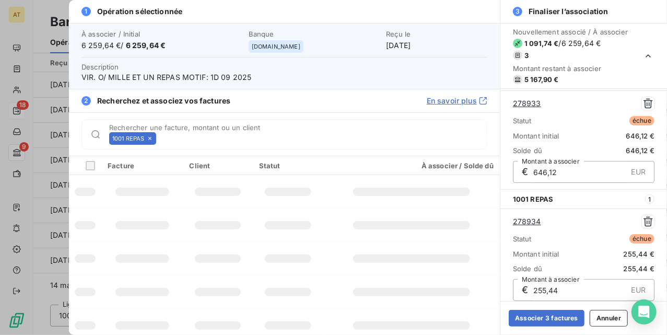
scroll to position [143, 0]
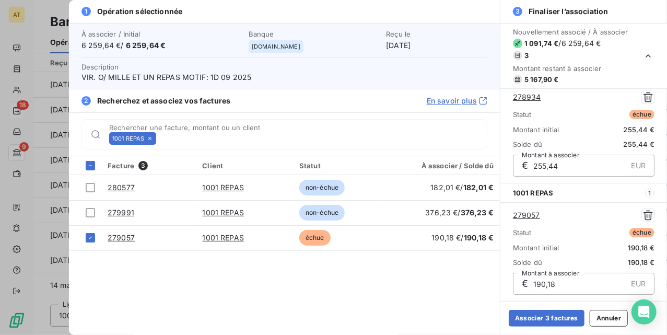
click at [151, 138] on icon at bounding box center [150, 138] width 6 height 6
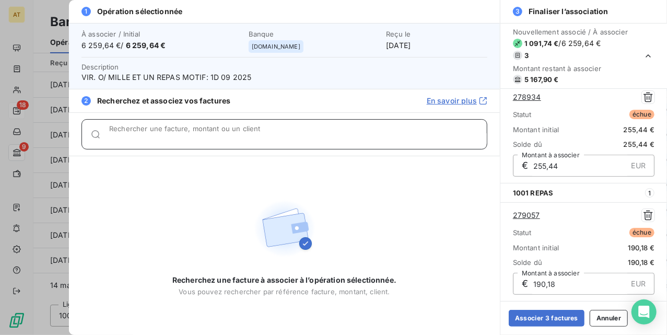
click at [151, 138] on input "Rechercher une facture, montant ou un client" at bounding box center [298, 138] width 378 height 10
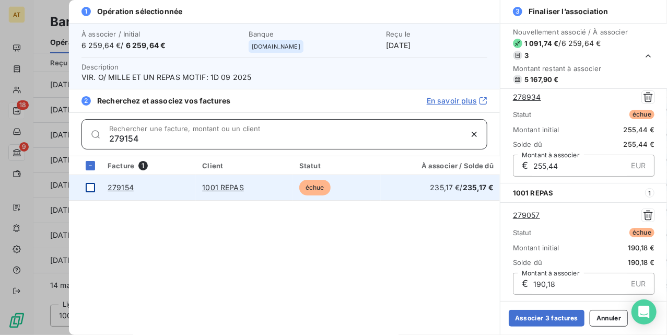
type input "279154"
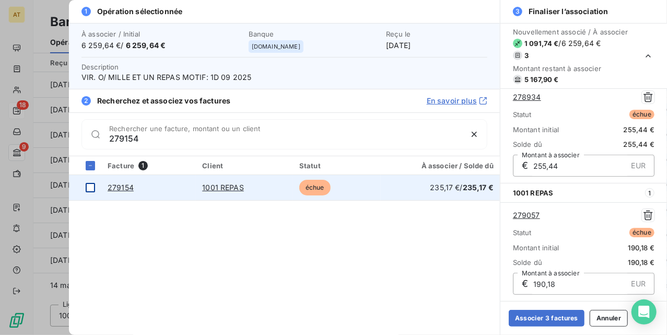
click at [89, 184] on div at bounding box center [90, 187] width 9 height 9
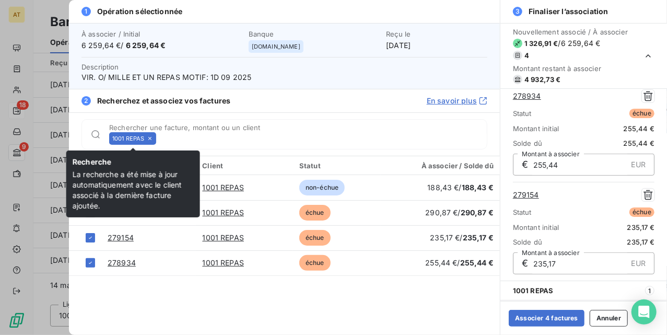
click at [148, 138] on icon at bounding box center [150, 138] width 6 height 6
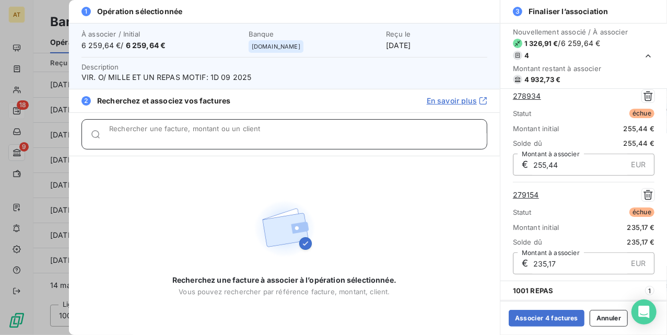
drag, startPoint x: 148, startPoint y: 138, endPoint x: 262, endPoint y: 134, distance: 113.9
click at [148, 138] on input "Rechercher une facture, montant ou un client" at bounding box center [298, 138] width 378 height 10
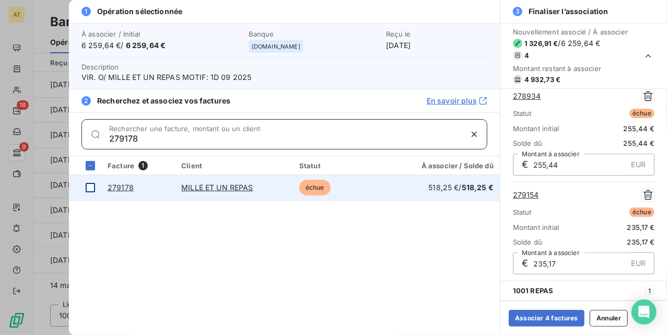
type input "279178"
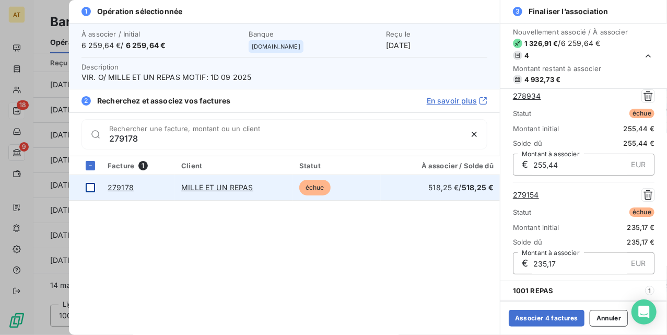
click at [90, 186] on div at bounding box center [90, 187] width 9 height 9
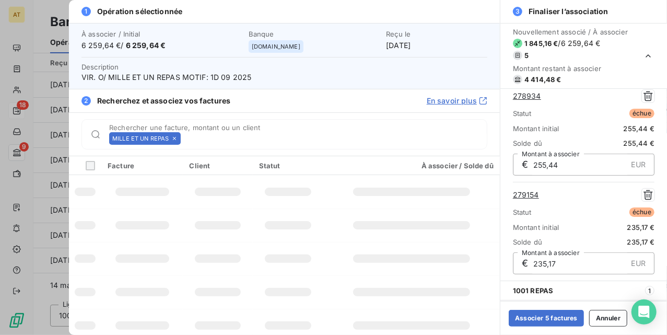
scroll to position [360, 0]
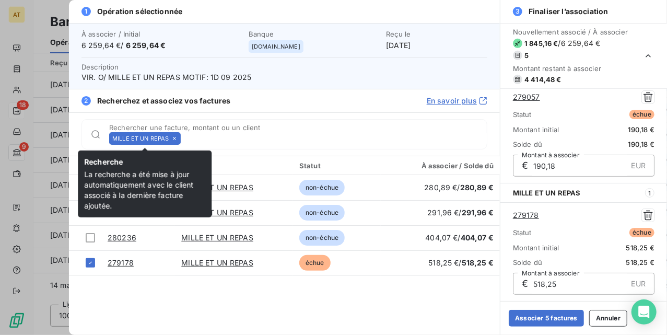
click at [176, 140] on icon at bounding box center [174, 138] width 6 height 6
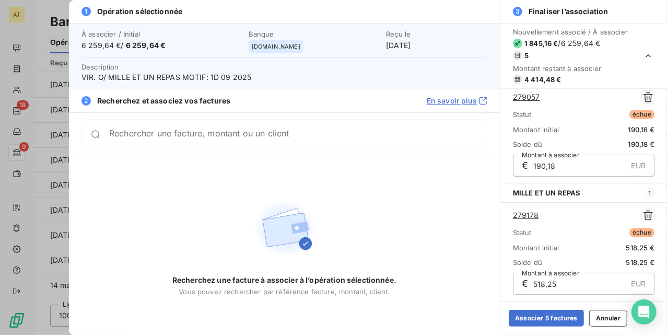
click at [176, 140] on div "Rechercher une facture, montant ou un client" at bounding box center [284, 134] width 406 height 30
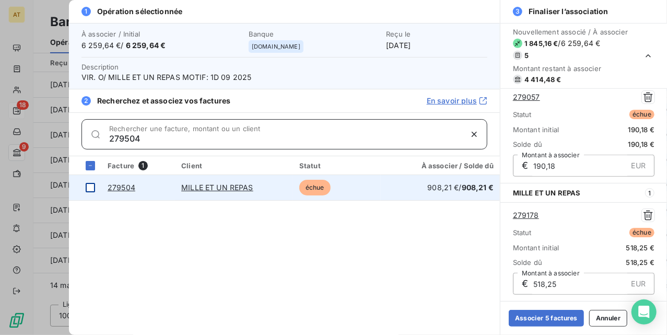
type input "279504"
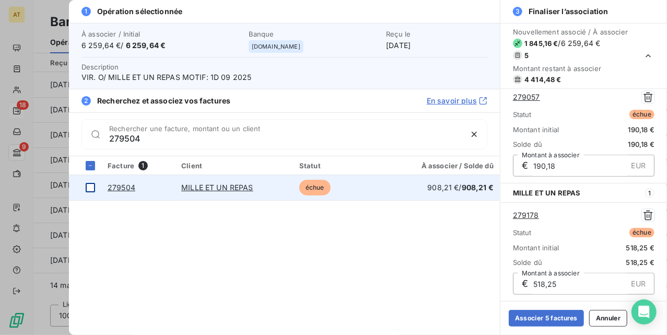
click at [90, 187] on div at bounding box center [90, 187] width 9 height 9
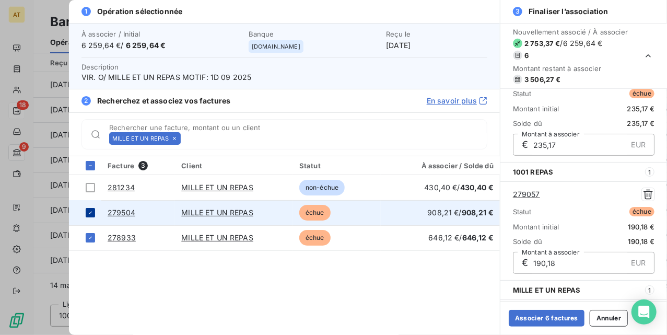
scroll to position [126, 0]
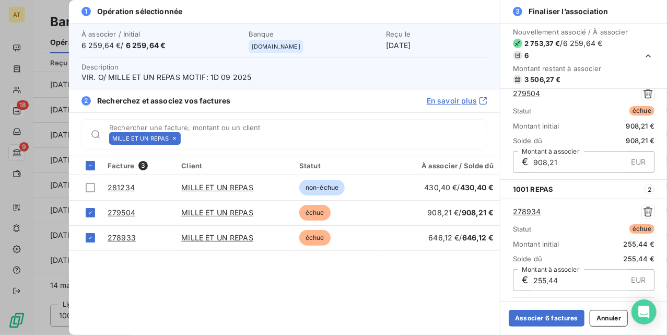
click at [174, 139] on icon at bounding box center [174, 138] width 3 height 3
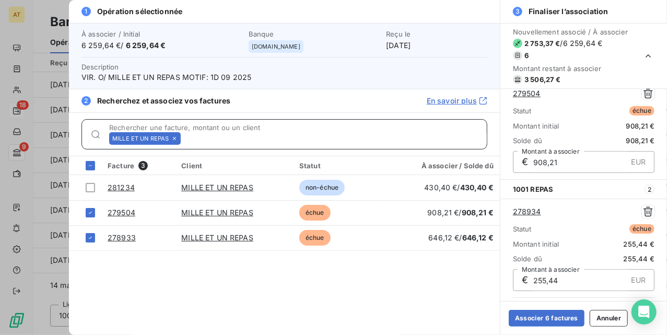
click at [185, 139] on input "Rechercher une facture, montant ou un client" at bounding box center [336, 138] width 302 height 10
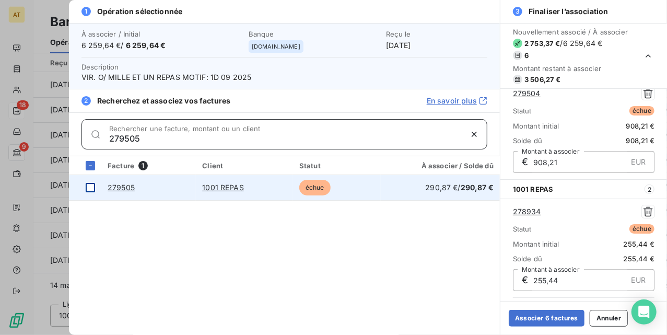
type input "279505"
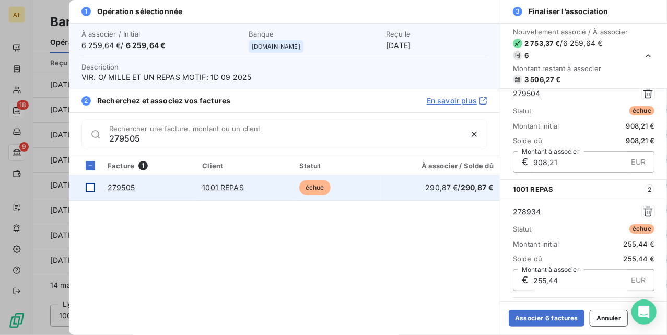
click at [90, 187] on div at bounding box center [90, 187] width 9 height 9
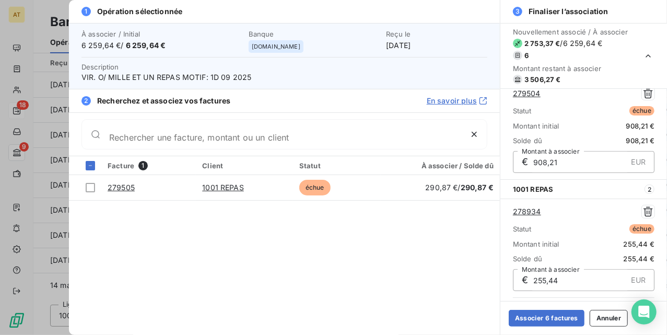
scroll to position [442, 0]
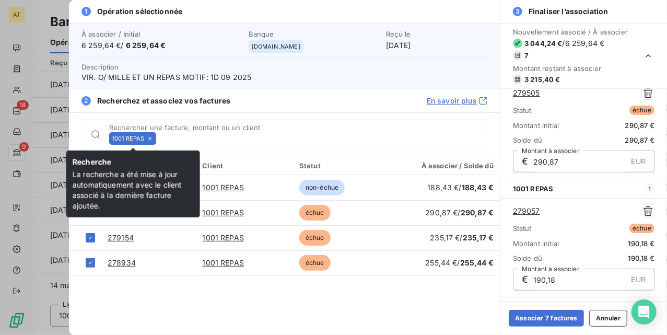
click at [149, 138] on icon at bounding box center [149, 138] width 3 height 3
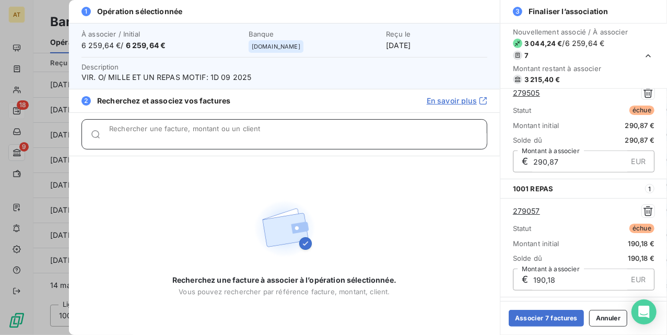
click at [149, 138] on input "Rechercher une facture, montant ou un client" at bounding box center [298, 138] width 378 height 10
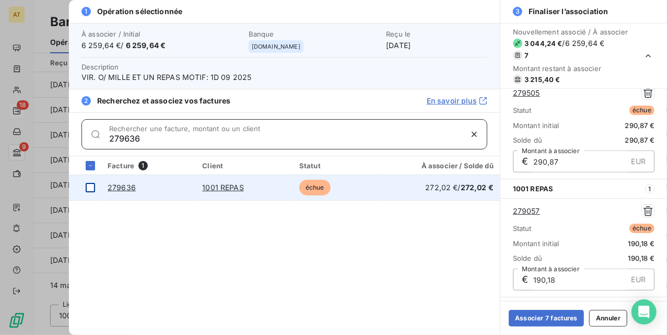
type input "279636"
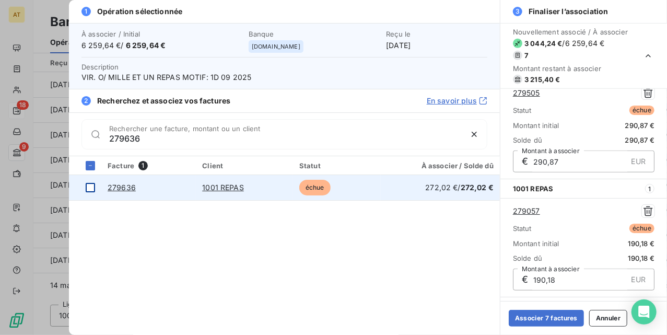
click at [92, 196] on td at bounding box center [85, 187] width 32 height 25
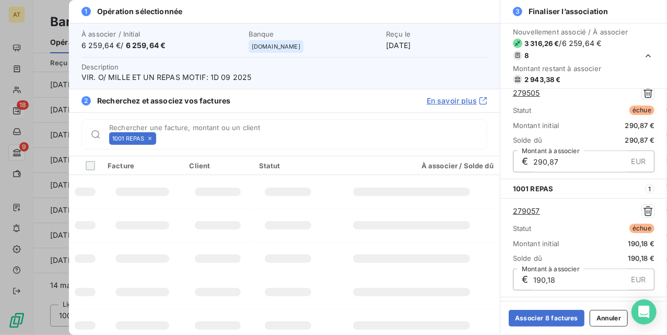
scroll to position [676, 0]
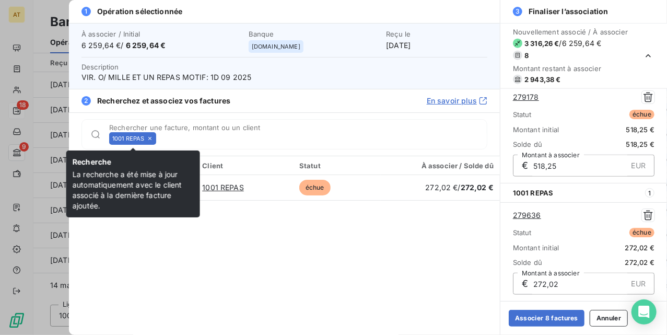
click at [149, 137] on icon at bounding box center [150, 138] width 6 height 6
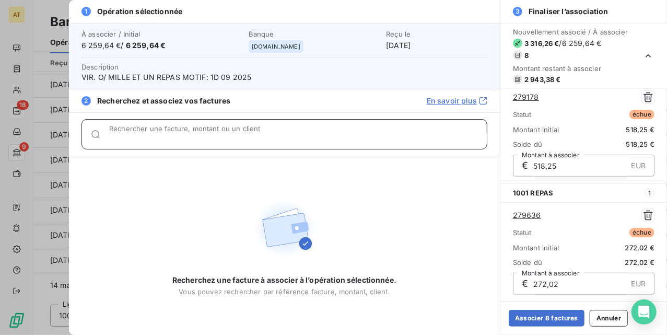
click at [149, 137] on input "Rechercher une facture, montant ou un client" at bounding box center [298, 138] width 378 height 10
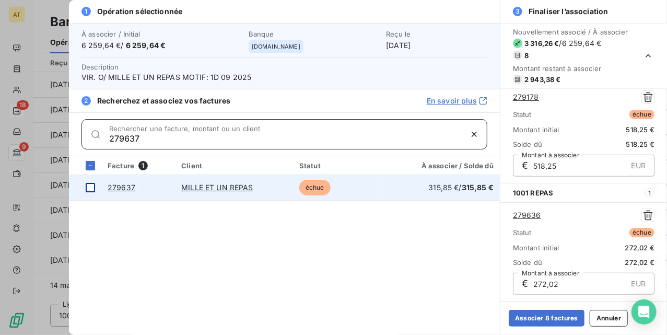
type input "279637"
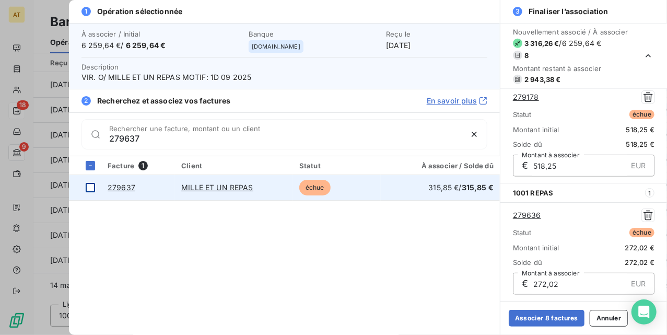
click at [92, 186] on div at bounding box center [90, 187] width 9 height 9
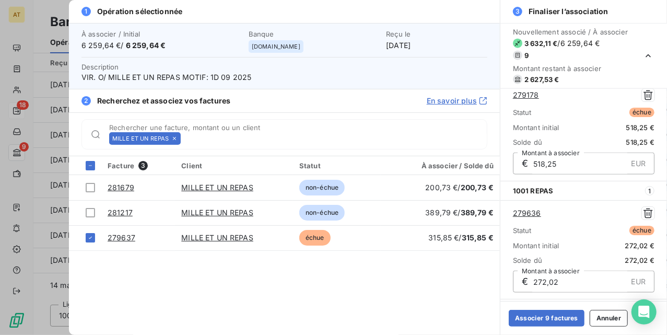
scroll to position [794, 0]
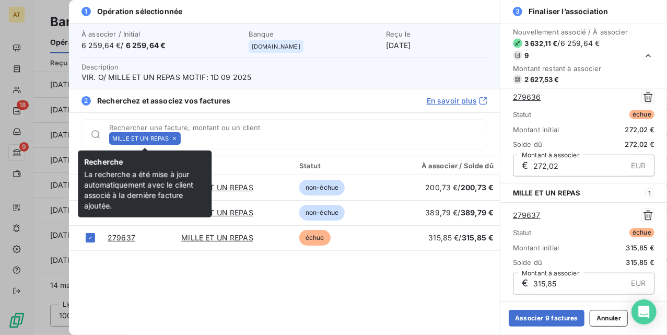
click at [172, 136] on icon at bounding box center [174, 138] width 6 height 6
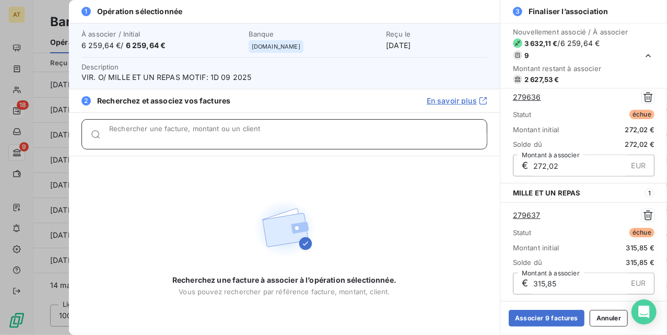
drag, startPoint x: 172, startPoint y: 136, endPoint x: 178, endPoint y: 135, distance: 6.5
click at [172, 136] on input "Rechercher une facture, montant ou un client" at bounding box center [298, 138] width 378 height 10
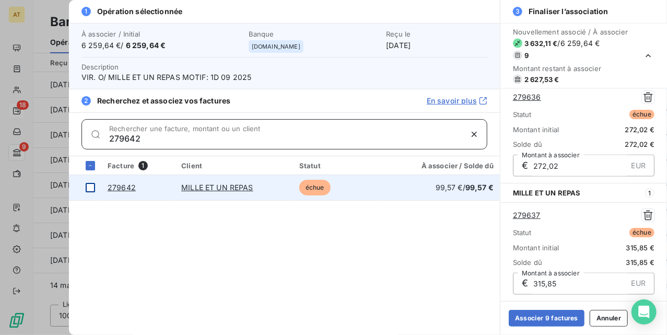
type input "279642"
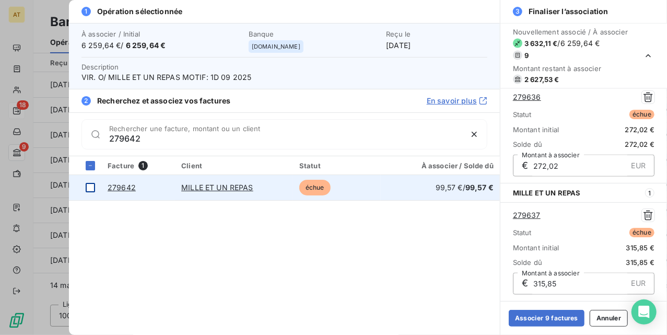
click at [90, 186] on div at bounding box center [90, 187] width 9 height 9
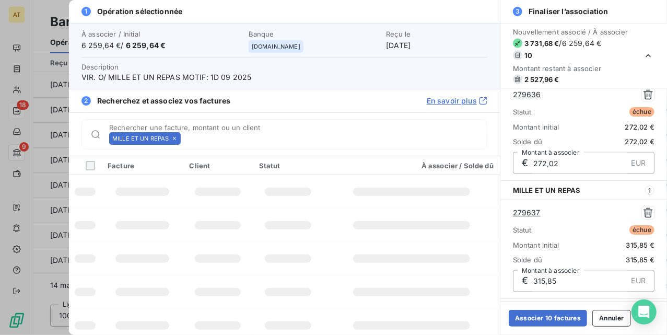
scroll to position [913, 0]
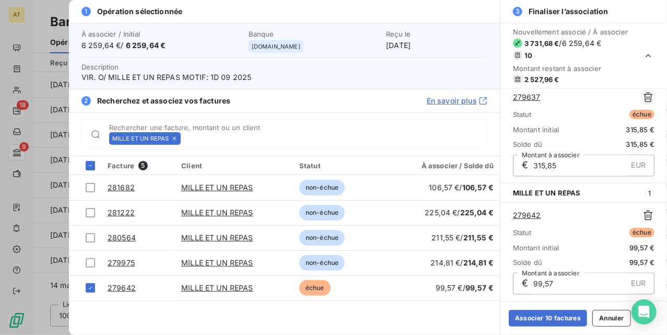
click at [175, 138] on icon at bounding box center [174, 138] width 3 height 3
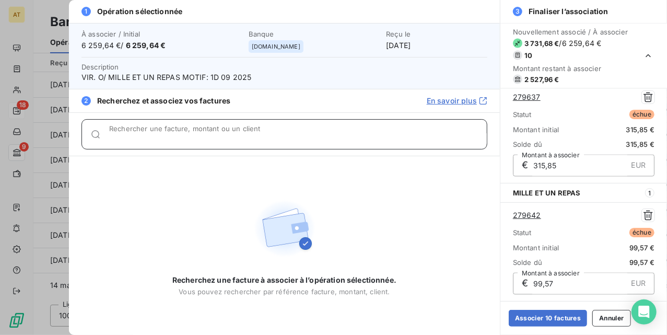
drag, startPoint x: 175, startPoint y: 138, endPoint x: 188, endPoint y: 136, distance: 12.6
click at [175, 138] on input "Rechercher une facture, montant ou un client" at bounding box center [298, 138] width 378 height 10
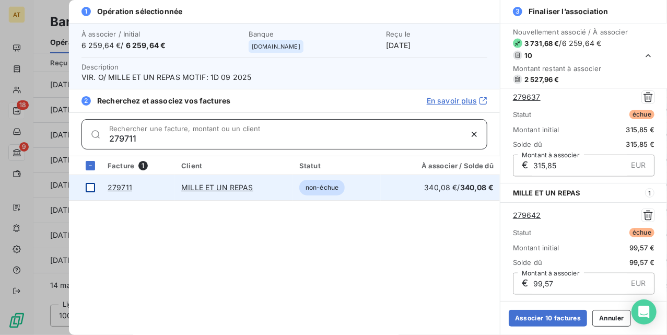
type input "279711"
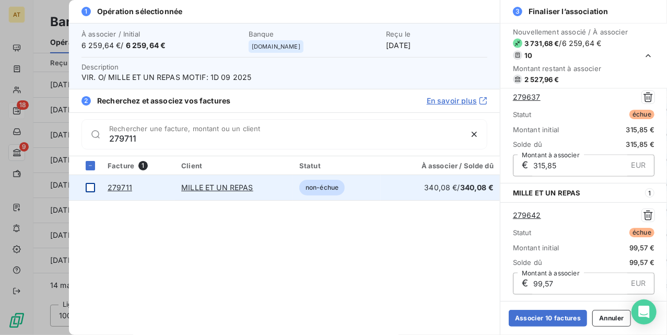
click at [85, 189] on td at bounding box center [85, 187] width 32 height 25
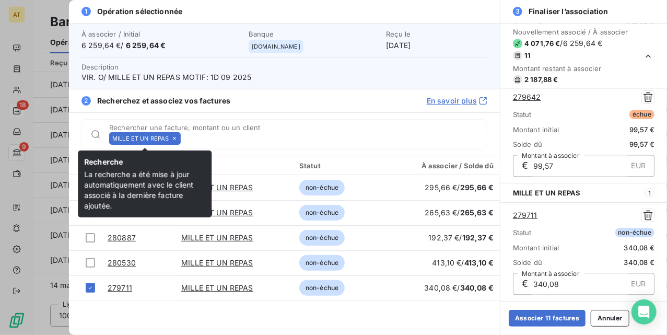
click at [172, 138] on icon at bounding box center [174, 138] width 6 height 6
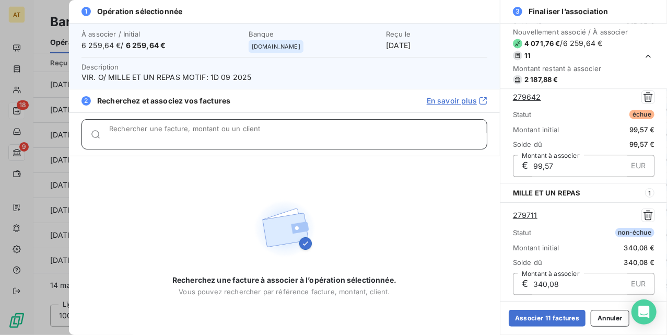
click at [172, 138] on input "Rechercher une facture, montant ou un client" at bounding box center [298, 138] width 378 height 10
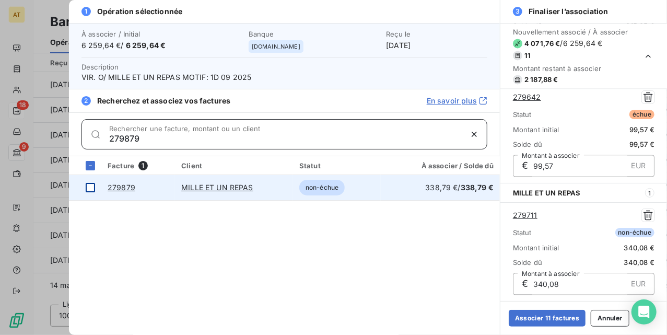
type input "279879"
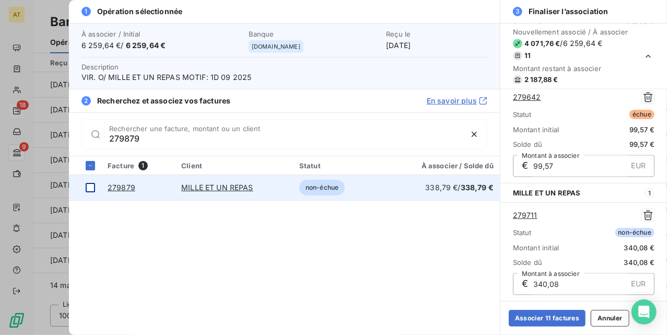
click at [90, 189] on div at bounding box center [90, 187] width 9 height 9
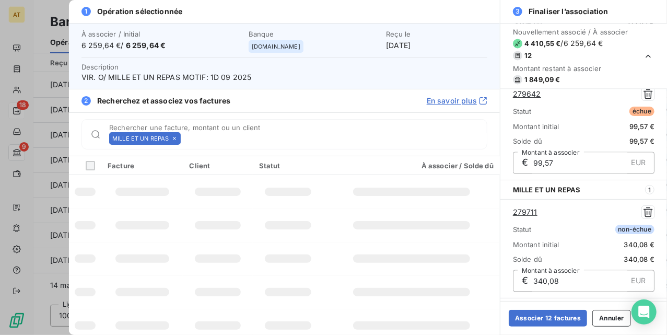
scroll to position [1150, 0]
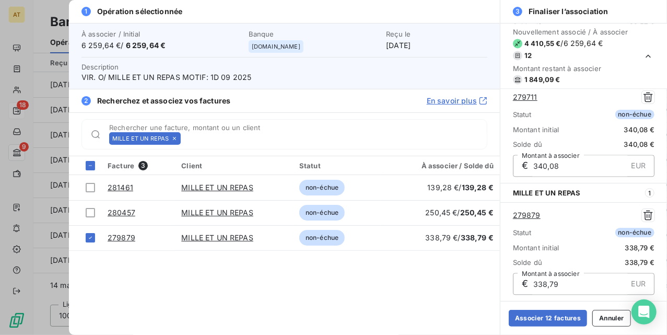
click at [175, 141] on icon at bounding box center [174, 138] width 6 height 6
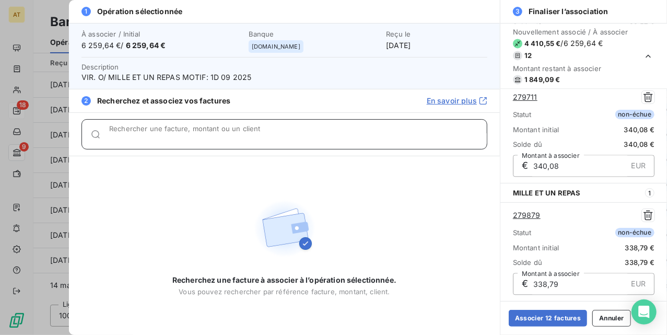
click at [175, 141] on input "Rechercher une facture, montant ou un client" at bounding box center [298, 138] width 378 height 10
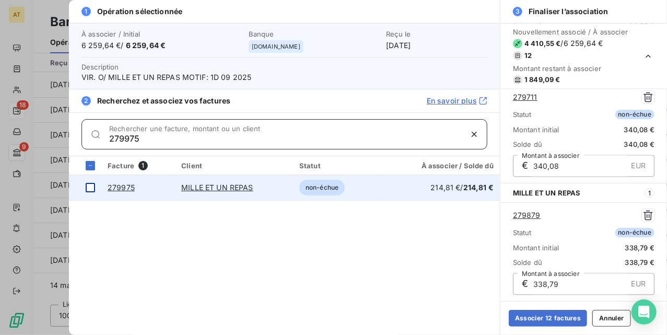
type input "279975"
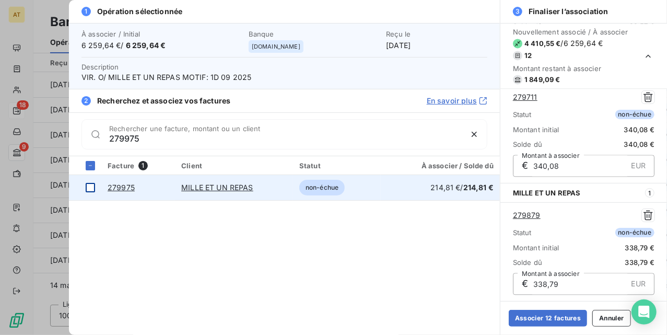
click at [90, 186] on div at bounding box center [90, 187] width 9 height 9
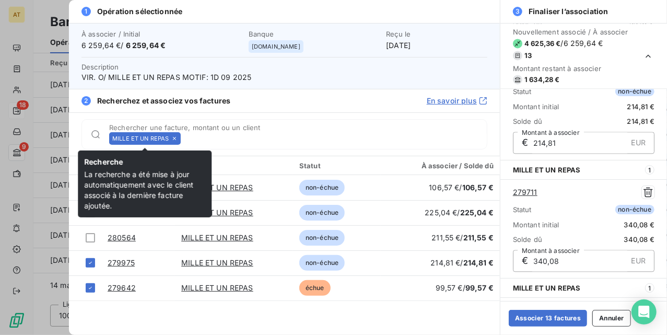
click at [179, 138] on div "MILLE ET UN REPAS" at bounding box center [145, 138] width 72 height 13
click at [177, 136] on icon at bounding box center [174, 138] width 6 height 6
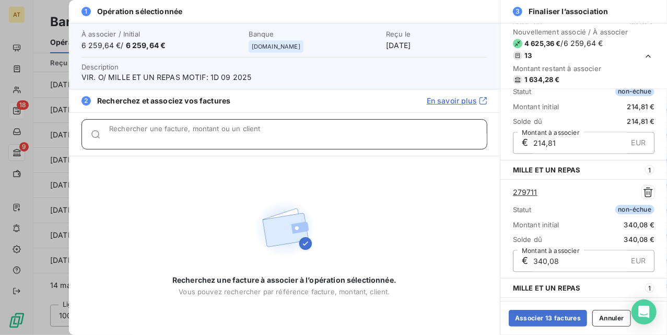
click at [177, 136] on input "Rechercher une facture, montant ou un client" at bounding box center [298, 138] width 378 height 10
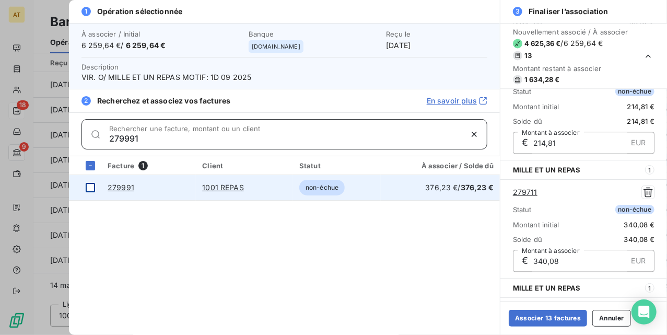
type input "279991"
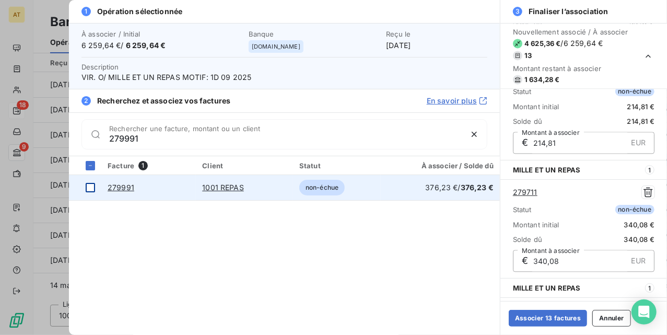
click at [86, 188] on div at bounding box center [90, 187] width 9 height 9
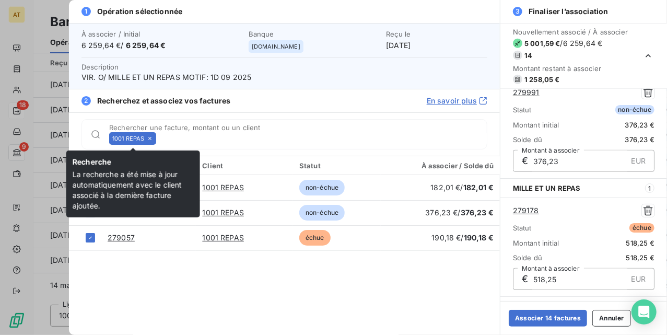
click at [151, 137] on icon at bounding box center [150, 138] width 6 height 6
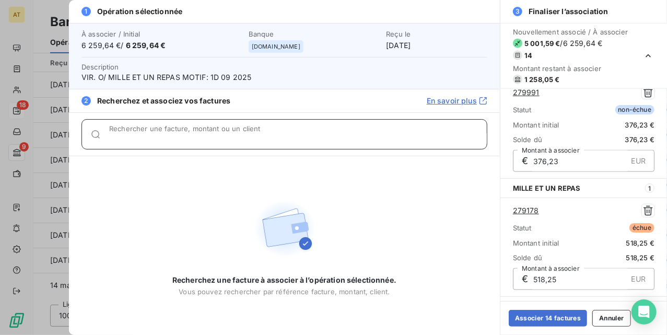
click at [151, 137] on input "Rechercher une facture, montant ou un client" at bounding box center [298, 138] width 378 height 10
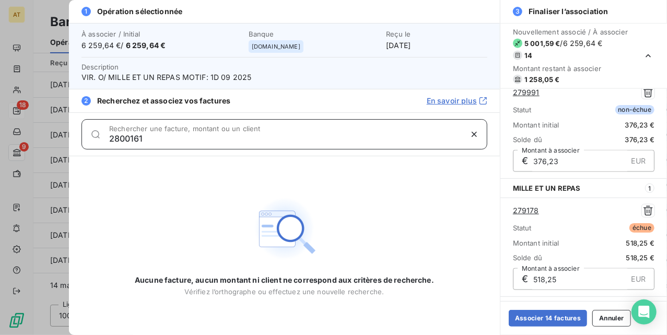
click at [122, 143] on input "2800161" at bounding box center [285, 138] width 353 height 10
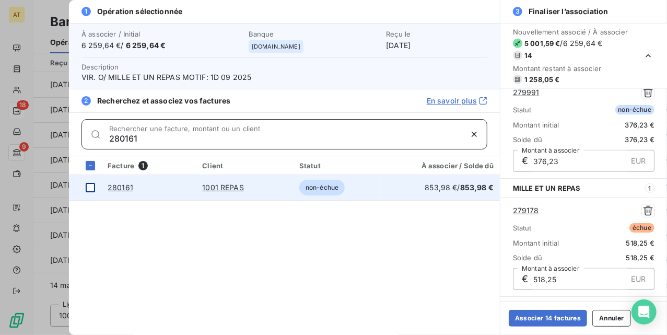
type input "280161"
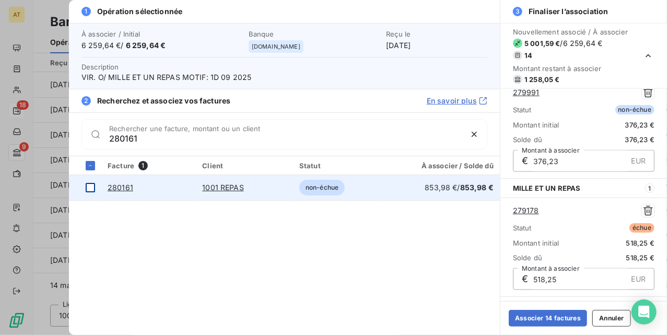
click at [88, 190] on div at bounding box center [90, 187] width 9 height 9
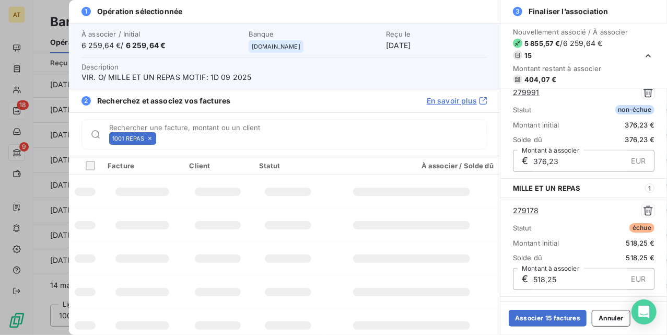
scroll to position [1465, 0]
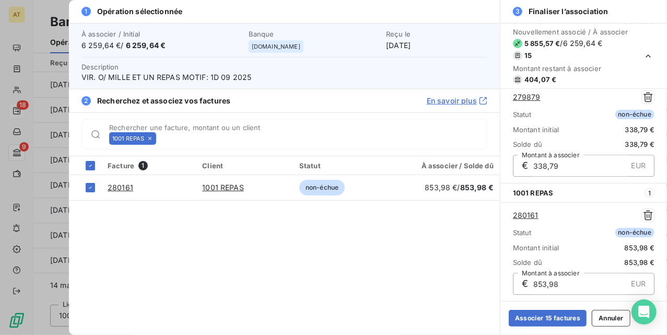
click at [151, 138] on icon at bounding box center [150, 138] width 6 height 6
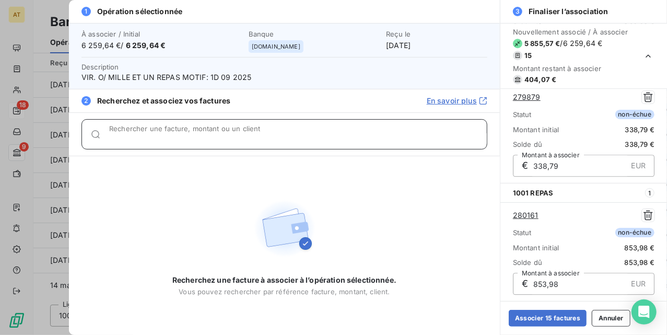
click at [151, 137] on input "Rechercher une facture, montant ou un client" at bounding box center [298, 138] width 378 height 10
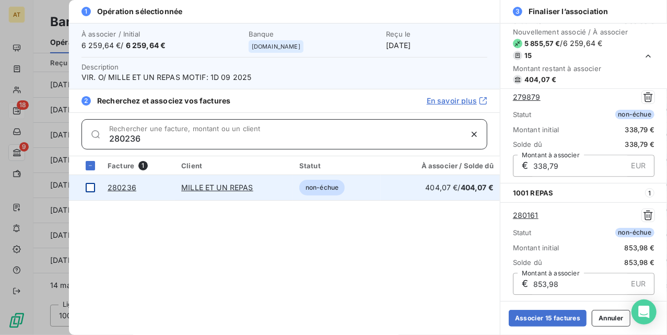
type input "280236"
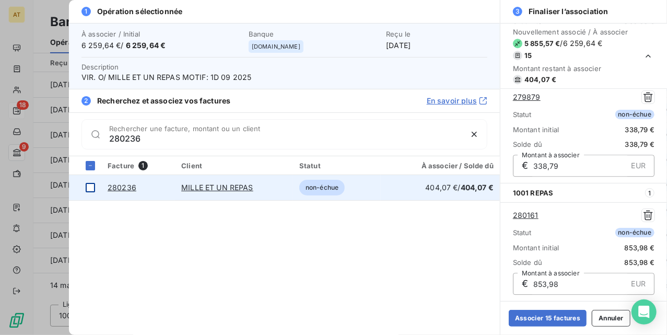
click at [90, 189] on div at bounding box center [90, 187] width 9 height 9
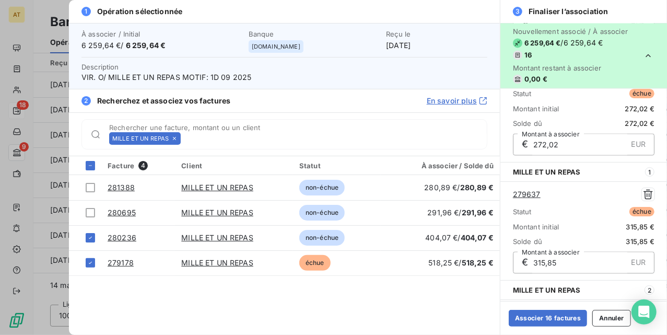
scroll to position [1155, 0]
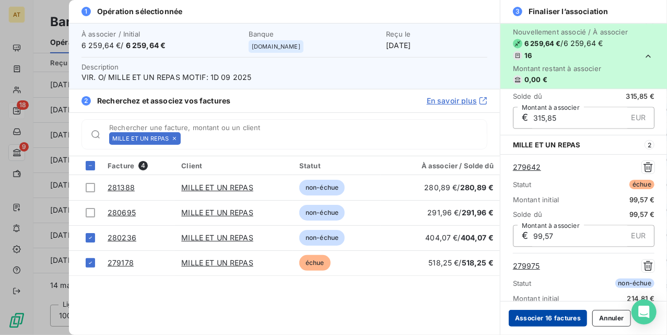
click at [544, 313] on button "Associer 16 factures" at bounding box center [548, 318] width 78 height 17
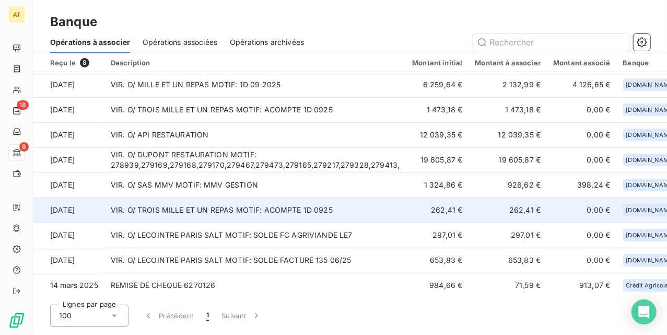
click at [304, 215] on td "VIR. O/ TROIS MILLE ET UN REPAS MOTIF: ACOMPTE 1D 0925" at bounding box center [255, 209] width 302 height 25
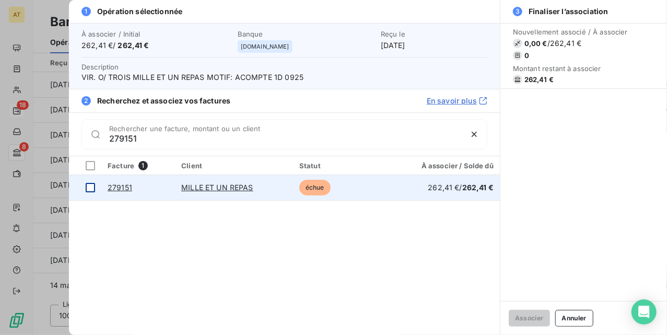
type input "279151"
click at [88, 191] on div at bounding box center [90, 187] width 9 height 9
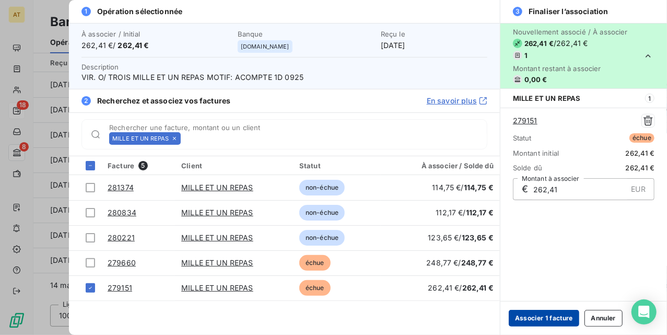
click at [549, 315] on button "Associer 1 facture" at bounding box center [544, 318] width 71 height 17
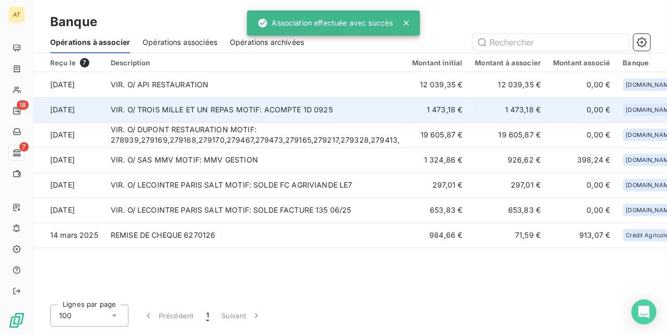
click at [209, 108] on td "VIR. O/ TROIS MILLE ET UN REPAS MOTIF: ACOMPTE 1D 0925" at bounding box center [255, 109] width 302 height 25
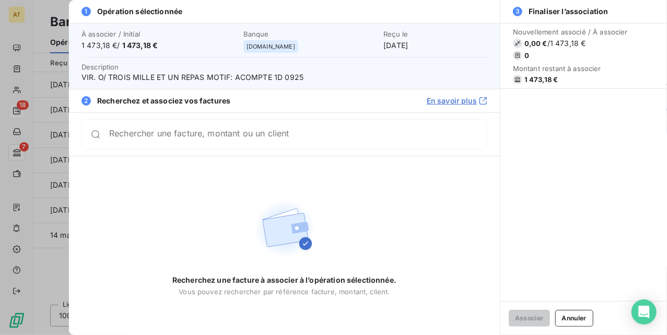
click at [151, 138] on input "Rechercher une facture, montant ou un client" at bounding box center [298, 134] width 378 height 10
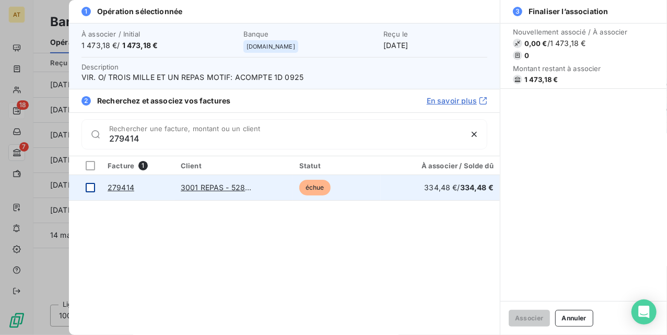
type input "279414"
click at [84, 191] on td at bounding box center [85, 187] width 32 height 25
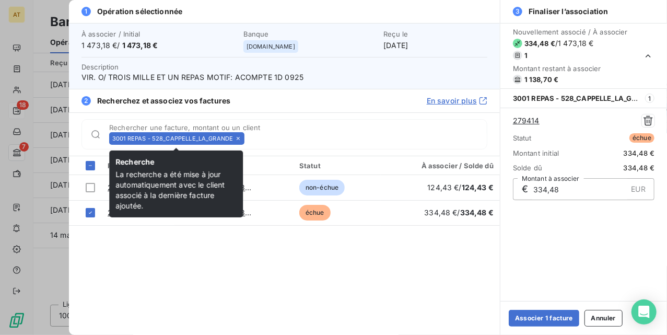
click at [237, 140] on icon at bounding box center [238, 138] width 3 height 3
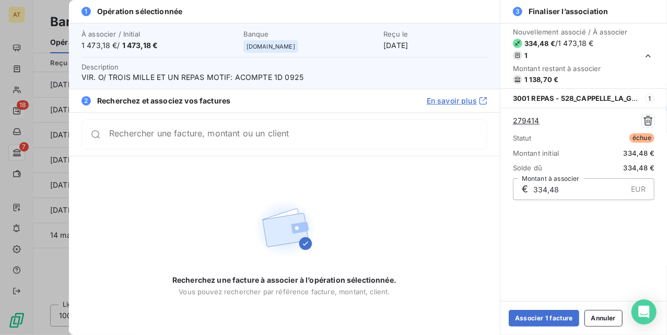
click at [236, 140] on div "Rechercher une facture, montant ou un client" at bounding box center [284, 134] width 406 height 30
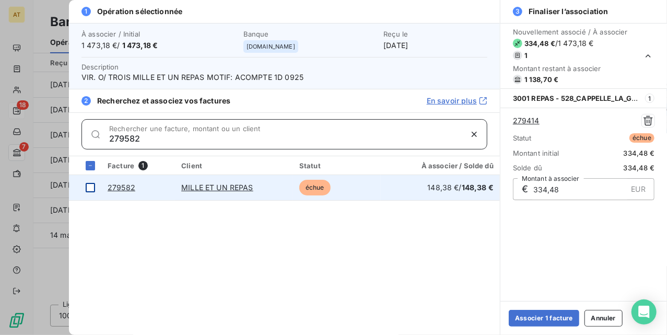
type input "279582"
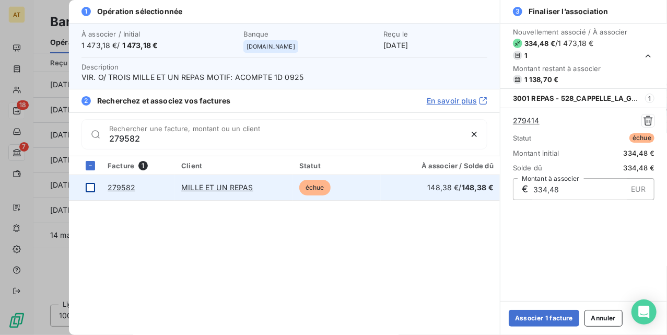
click at [94, 190] on div at bounding box center [90, 187] width 9 height 9
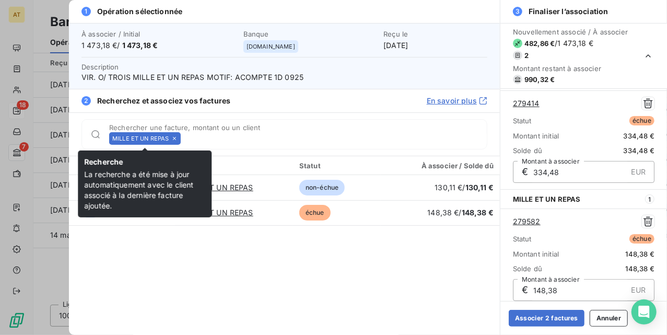
click at [176, 140] on icon at bounding box center [174, 138] width 6 height 6
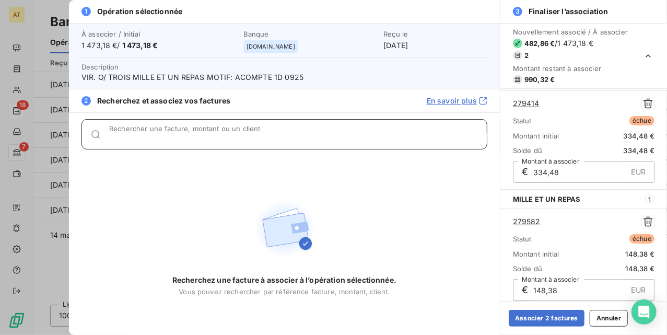
click at [174, 140] on input "Rechercher une facture, montant ou un client" at bounding box center [298, 138] width 378 height 10
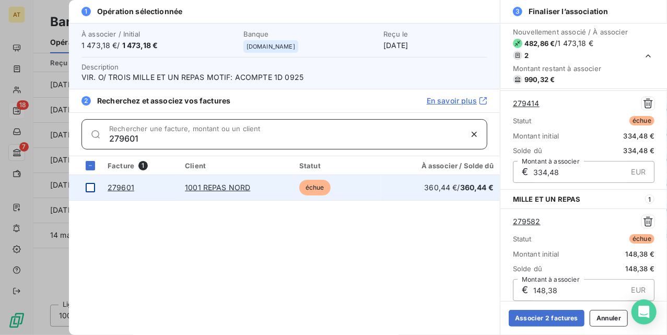
type input "279601"
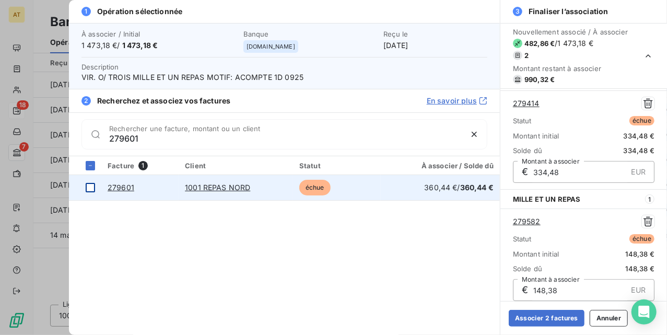
click at [89, 187] on div at bounding box center [90, 187] width 9 height 9
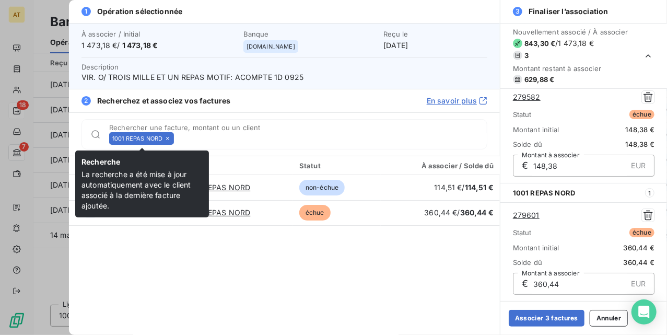
click at [170, 136] on icon at bounding box center [168, 138] width 6 height 6
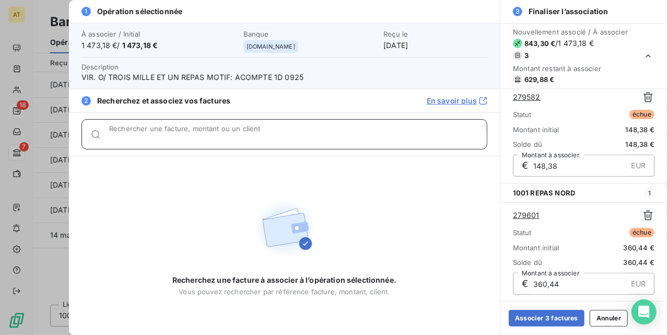
click at [170, 136] on input "Rechercher une facture, montant ou un client" at bounding box center [298, 138] width 378 height 10
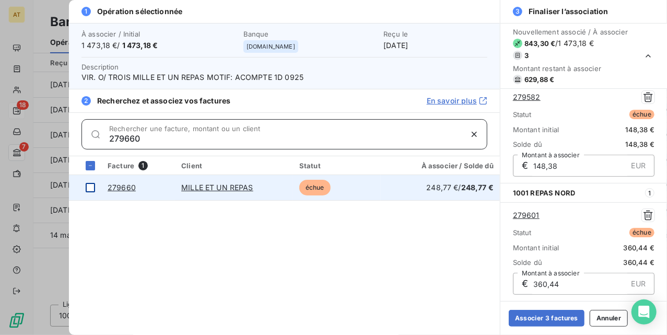
type input "279660"
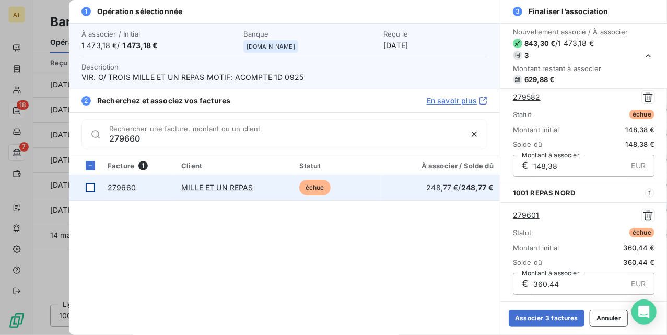
click at [92, 189] on div at bounding box center [90, 187] width 9 height 9
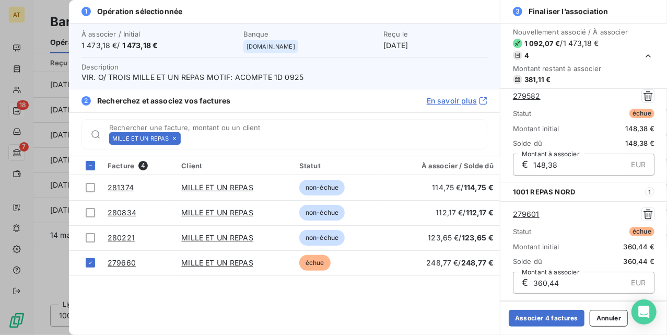
scroll to position [261, 0]
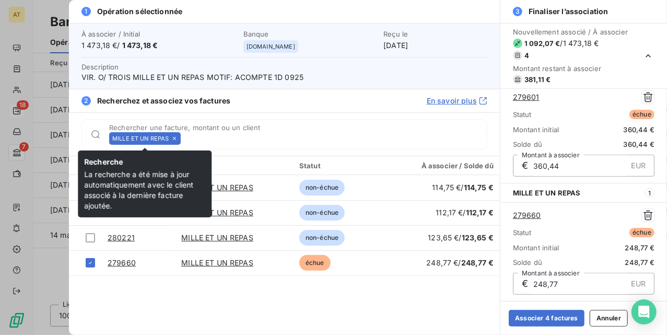
click at [174, 138] on icon at bounding box center [174, 138] width 3 height 3
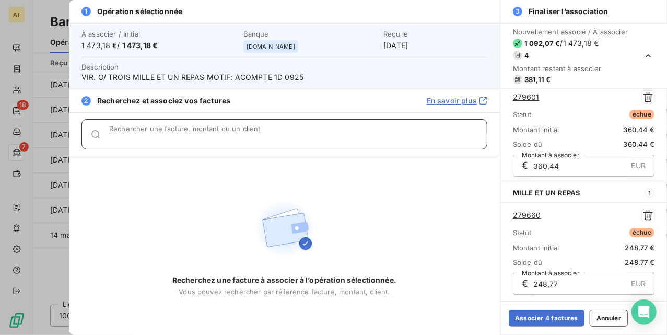
click at [174, 138] on input "Rechercher une facture, montant ou un client" at bounding box center [298, 138] width 378 height 10
paste input "279660"
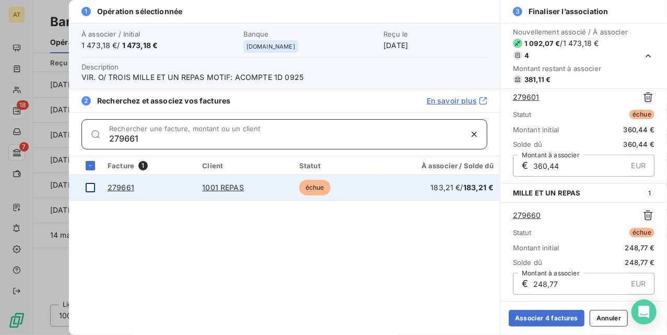
type input "279661"
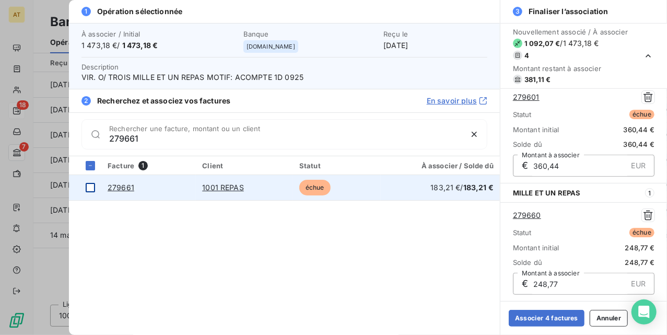
click at [90, 191] on div at bounding box center [90, 187] width 9 height 9
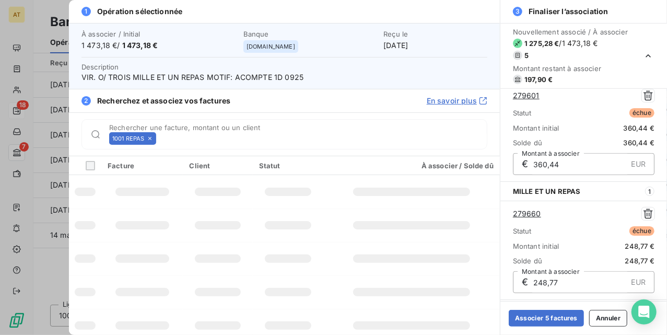
scroll to position [379, 0]
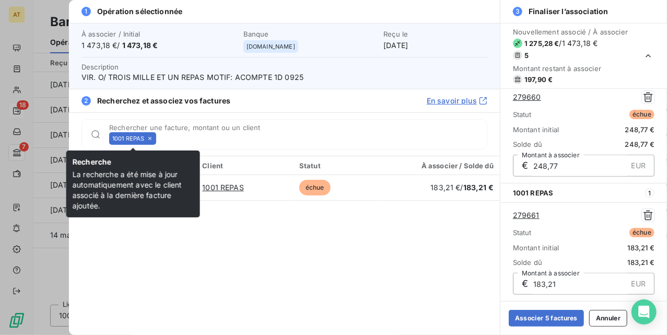
click at [151, 138] on icon at bounding box center [150, 138] width 6 height 6
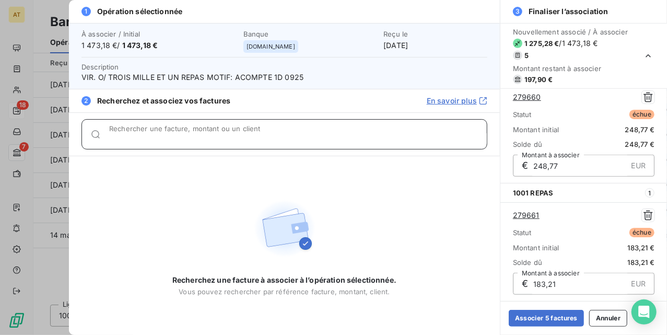
click at [151, 138] on input "Rechercher une facture, montant ou un client" at bounding box center [298, 138] width 378 height 10
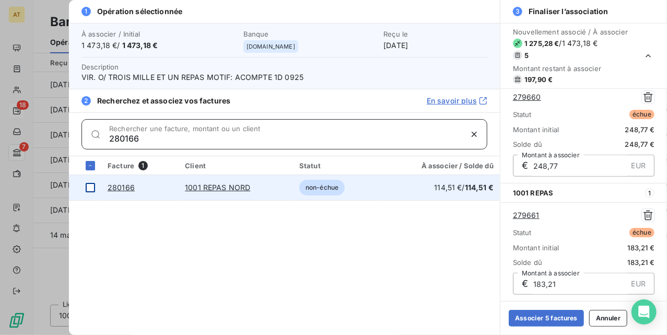
type input "280166"
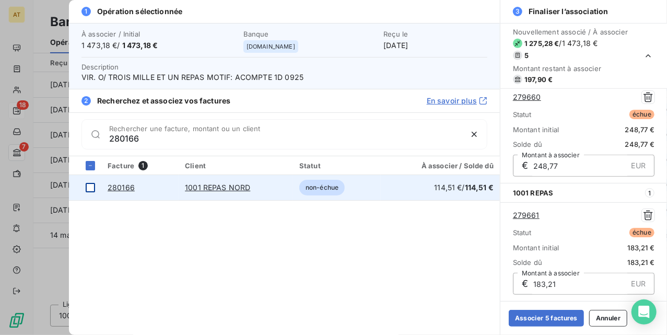
click at [90, 187] on div at bounding box center [90, 187] width 9 height 9
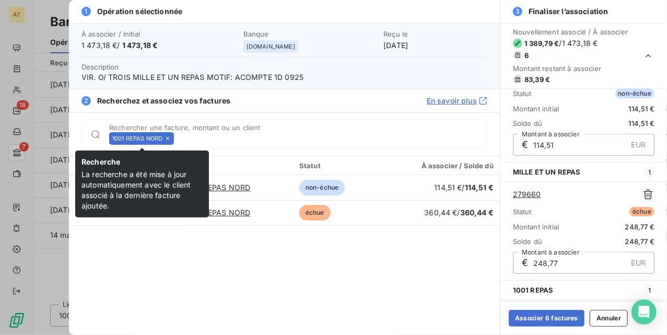
click at [168, 138] on icon at bounding box center [167, 138] width 3 height 3
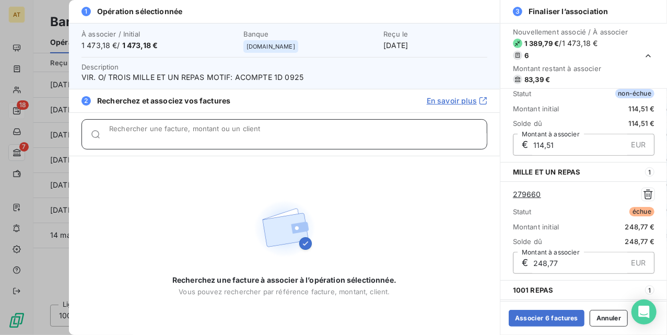
click at [168, 138] on input "Rechercher une facture, montant ou un client" at bounding box center [298, 138] width 378 height 10
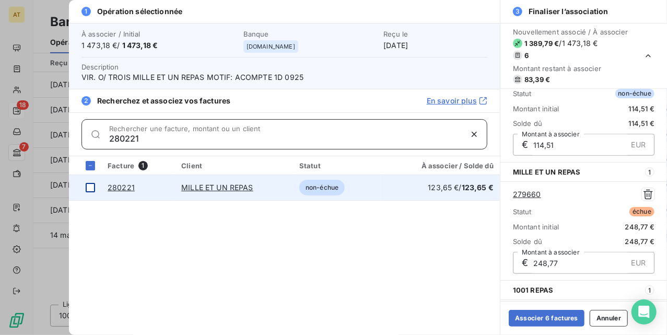
type input "280221"
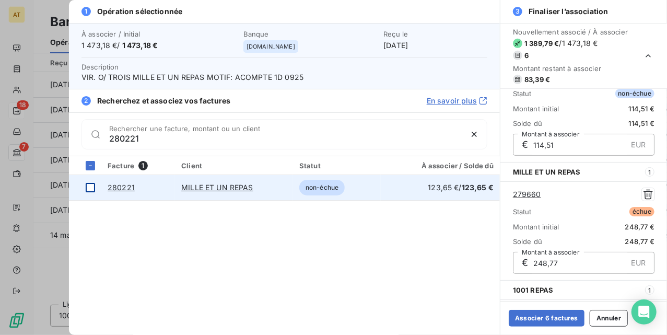
click at [92, 184] on div at bounding box center [90, 187] width 9 height 9
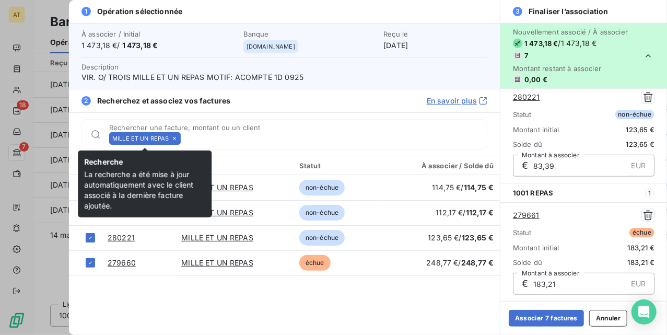
click at [174, 139] on icon at bounding box center [174, 138] width 3 height 3
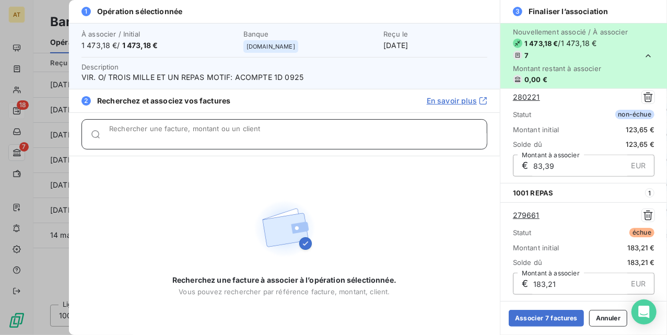
click at [174, 139] on input "Rechercher une facture, montant ou un client" at bounding box center [298, 138] width 378 height 10
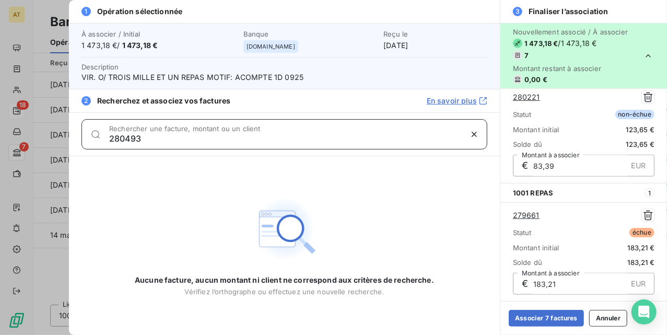
type input "280493"
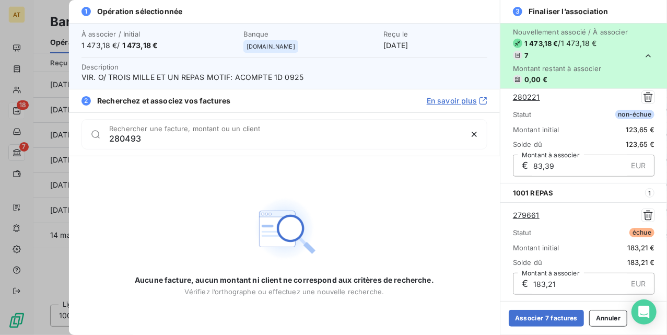
click at [529, 99] on link "280221" at bounding box center [526, 97] width 27 height 10
click at [524, 97] on link "280221" at bounding box center [526, 97] width 27 height 10
click at [379, 170] on div "Aucune facture, aucun montant ni client ne correspond aux critères de recherche…" at bounding box center [284, 245] width 299 height 179
drag, startPoint x: 523, startPoint y: 315, endPoint x: -132, endPoint y: 93, distance: 691.2
click at [0, 93] on html "AT 18 7 Banque Opérations à associer Opérations associées Opérations archivées …" at bounding box center [333, 167] width 667 height 335
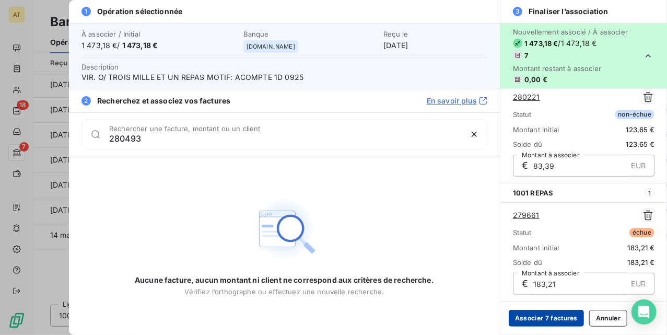
click at [541, 321] on button "Associer 7 factures" at bounding box center [546, 318] width 75 height 17
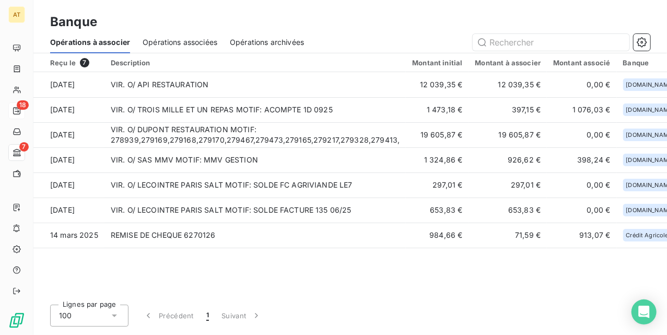
click at [241, 258] on div "Reçu le 7 Description Montant initial Montant à associer Montant associé Banque…" at bounding box center [350, 174] width 634 height 243
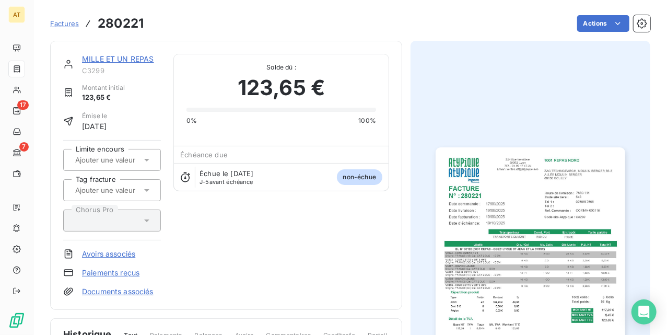
click at [399, 114] on div "MILLE ET UN REPAS C3299 Montant initial 123,65 € Émise le [DATE] Limite encours…" at bounding box center [350, 297] width 600 height 526
click at [109, 61] on link "MILLE ET UN REPAS" at bounding box center [118, 58] width 72 height 9
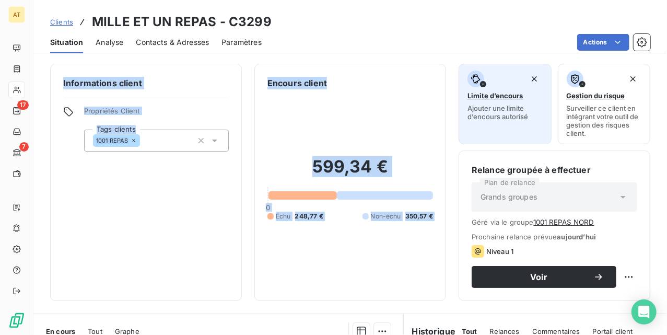
drag, startPoint x: 343, startPoint y: 46, endPoint x: 471, endPoint y: 68, distance: 130.2
click at [471, 68] on div "Clients MILLE ET UN REPAS - C3299 Situation Analyse Contacts & Adresses Paramèt…" at bounding box center [350, 167] width 634 height 335
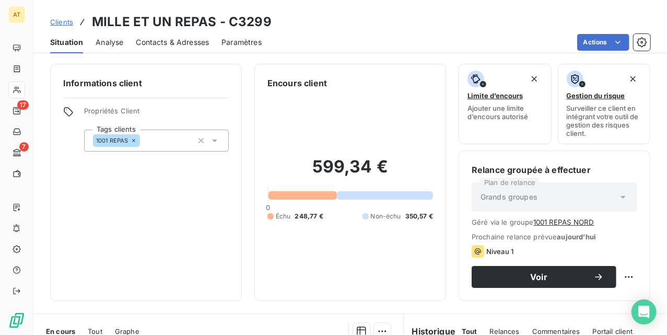
drag, startPoint x: 379, startPoint y: 0, endPoint x: 475, endPoint y: -2, distance: 96.1
click at [475, 0] on html "AT 17 7 Clients MILLE ET UN REPAS - C3299 Situation Analyse Contacts & Adresses…" at bounding box center [333, 167] width 667 height 335
click at [245, 173] on div "Informations client Propriétés Client Tags clients 1001 REPAS Encours client 59…" at bounding box center [350, 182] width 634 height 237
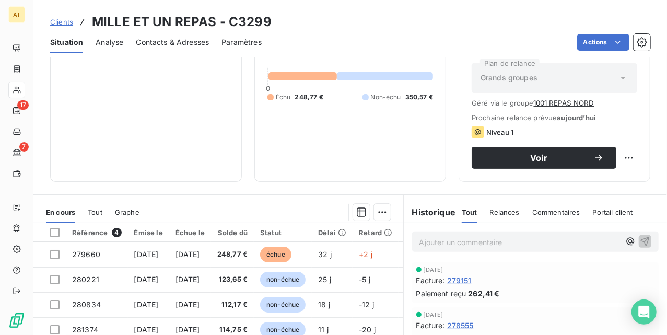
scroll to position [139, 0]
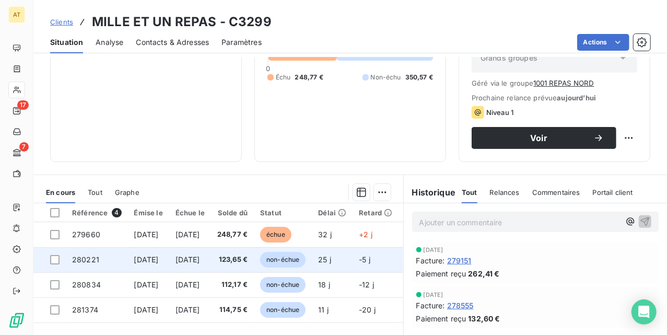
click at [200, 264] on span "[DATE]" at bounding box center [187, 259] width 25 height 9
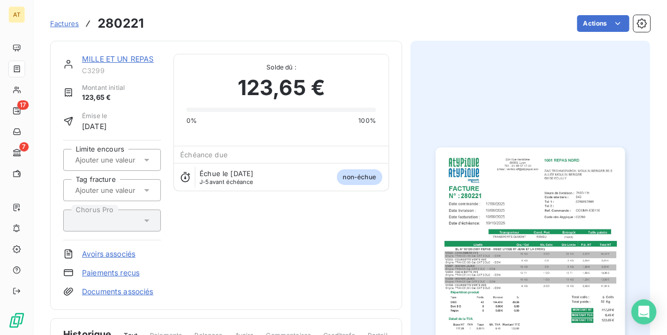
click at [521, 232] on img "button" at bounding box center [530, 280] width 189 height 267
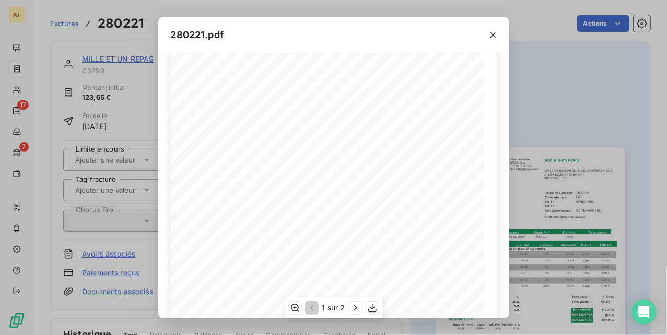
scroll to position [203, 0]
click at [577, 165] on div "280221.pdf 1001 REPAS NORD ZAC TECHNOPARCH, [GEOGRAPHIC_DATA] B3 3 ALLÉE MOULIN…" at bounding box center [333, 167] width 667 height 335
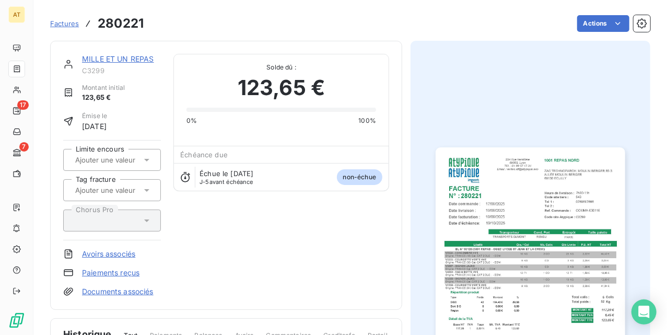
drag, startPoint x: 362, startPoint y: 171, endPoint x: 234, endPoint y: 187, distance: 129.4
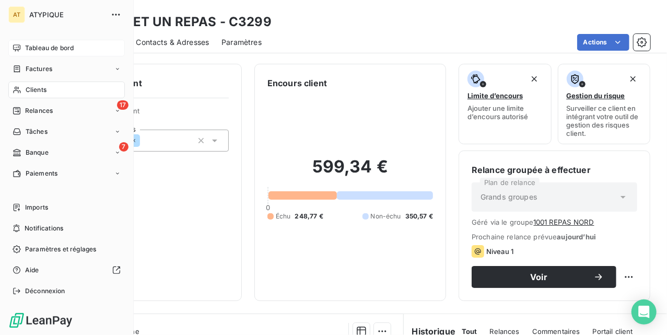
click at [24, 49] on div "Tableau de bord" at bounding box center [66, 48] width 116 height 17
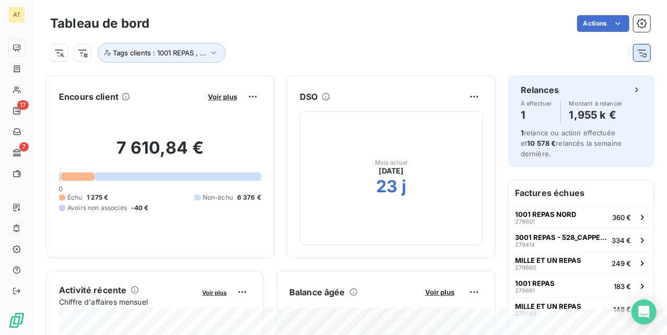
click at [637, 53] on icon "button" at bounding box center [642, 53] width 10 height 10
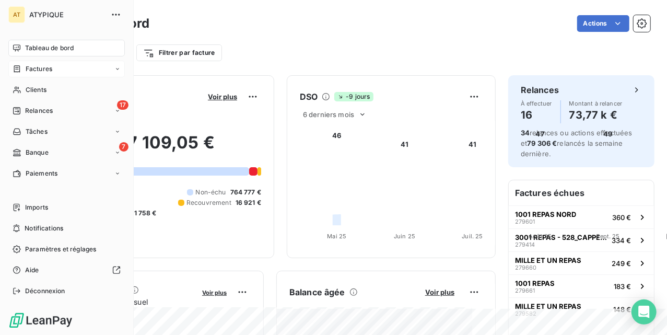
click at [29, 76] on div "Factures" at bounding box center [66, 69] width 116 height 17
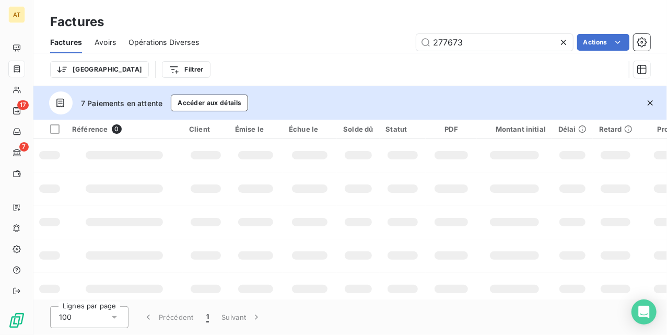
click at [109, 44] on span "Avoirs" at bounding box center [105, 42] width 21 height 10
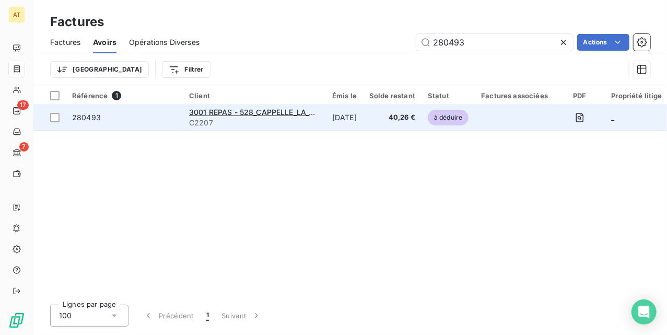
type input "280493"
click at [103, 118] on div "280493" at bounding box center [124, 117] width 104 height 10
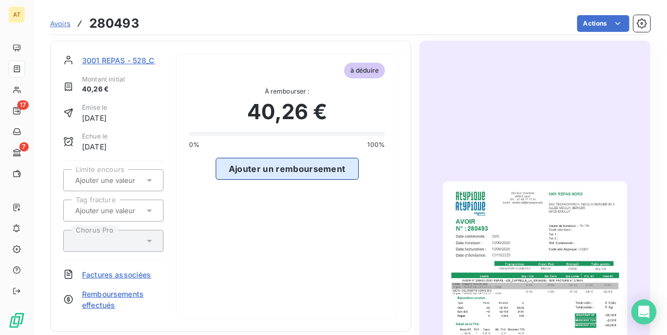
scroll to position [70, 0]
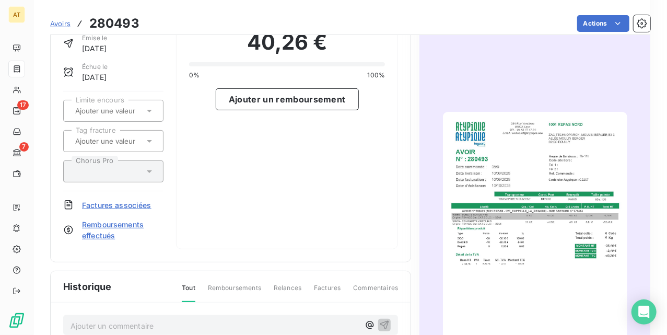
click at [111, 222] on span "Remboursements effectués" at bounding box center [122, 230] width 81 height 22
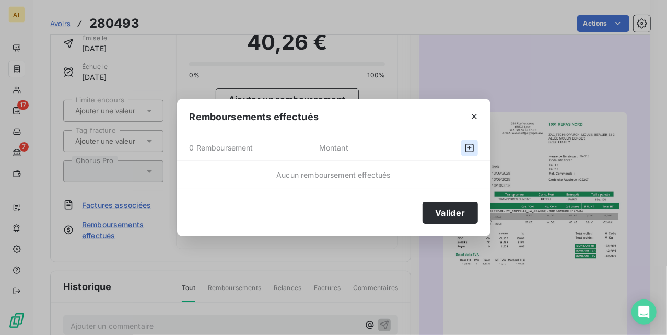
click at [464, 147] on icon "button" at bounding box center [469, 148] width 10 height 10
select select "9"
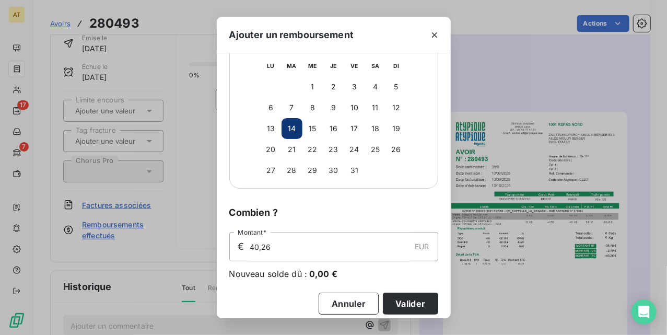
scroll to position [89, 0]
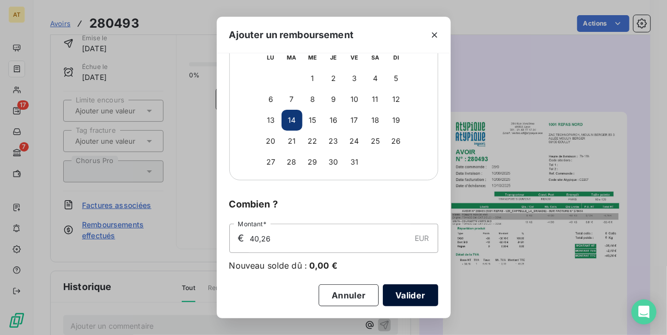
click at [406, 294] on button "Valider" at bounding box center [410, 295] width 55 height 22
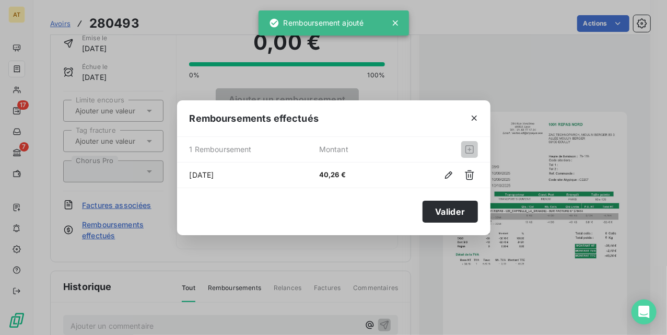
click at [333, 299] on div "Remboursements effectués 1 Remboursement Montant 14 oct. 2025 40,26 € Valider" at bounding box center [333, 167] width 667 height 335
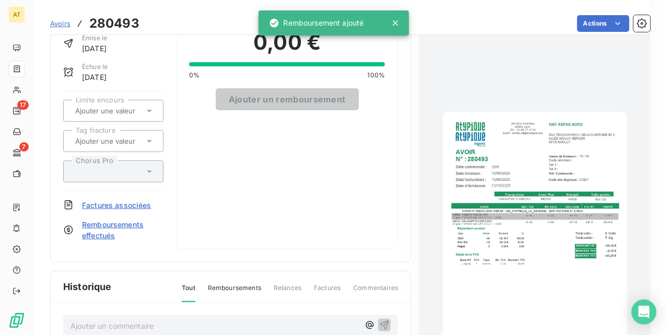
scroll to position [140, 0]
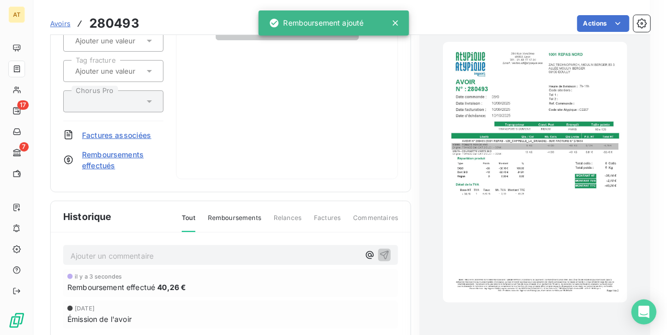
click at [130, 257] on p "Ajouter un commentaire ﻿" at bounding box center [215, 255] width 289 height 13
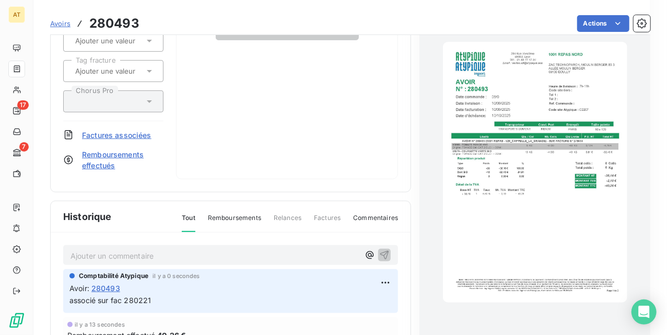
click at [113, 17] on h3 "280493" at bounding box center [114, 23] width 50 height 19
copy h3 "280493"
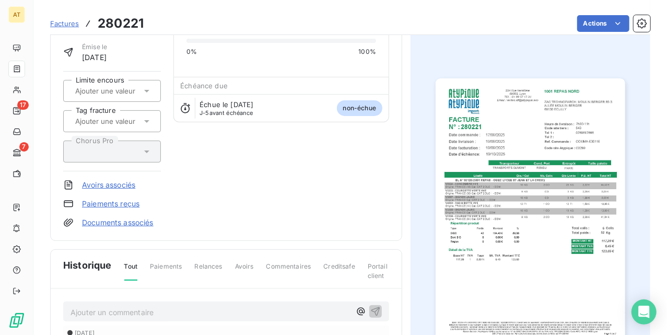
scroll to position [70, 0]
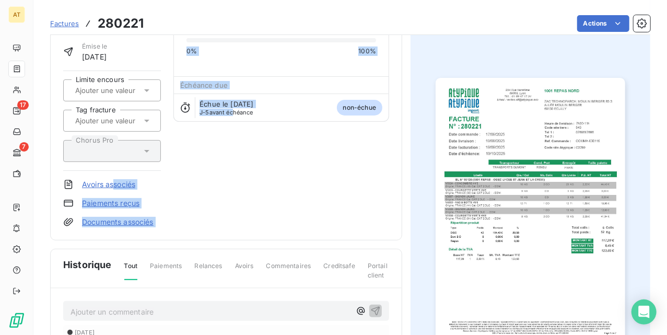
drag, startPoint x: 113, startPoint y: 184, endPoint x: 145, endPoint y: 193, distance: 32.7
click at [232, 178] on div "MILLE ET UN REPAS C3299 Montant initial 123,65 € Émise le [DATE] Limite encours…" at bounding box center [226, 105] width 326 height 243
click at [130, 201] on link "Paiements reçus" at bounding box center [110, 203] width 57 height 10
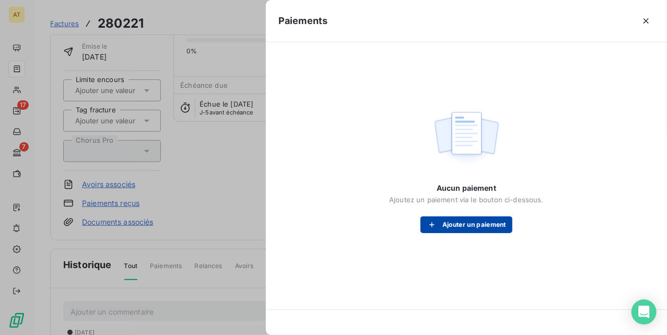
click at [462, 228] on button "Ajouter un paiement" at bounding box center [466, 224] width 92 height 17
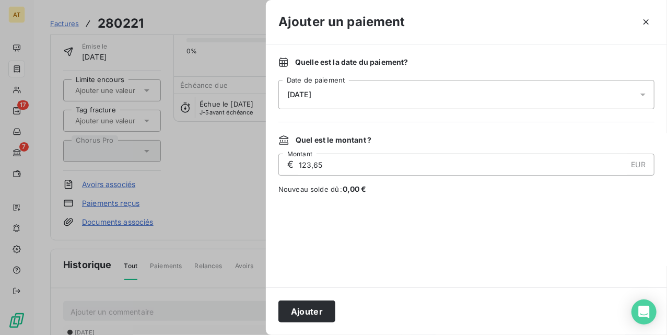
drag, startPoint x: 341, startPoint y: 163, endPoint x: 206, endPoint y: 174, distance: 135.7
click at [195, 334] on div "Ajouter un paiement Quelle est la date du paiement ? [DATE] Date de paiement Qu…" at bounding box center [333, 335] width 667 height 0
type input "40,28"
click at [305, 308] on button "Ajouter" at bounding box center [306, 311] width 57 height 22
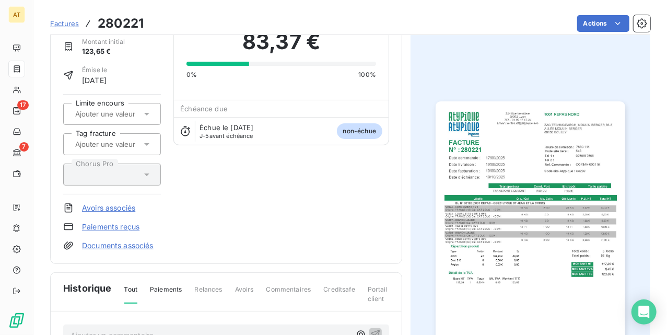
scroll to position [210, 0]
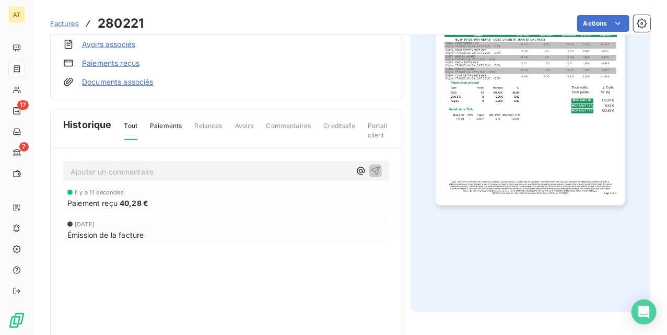
click at [180, 202] on div "Paiement reçu 40,28 €" at bounding box center [226, 202] width 318 height 11
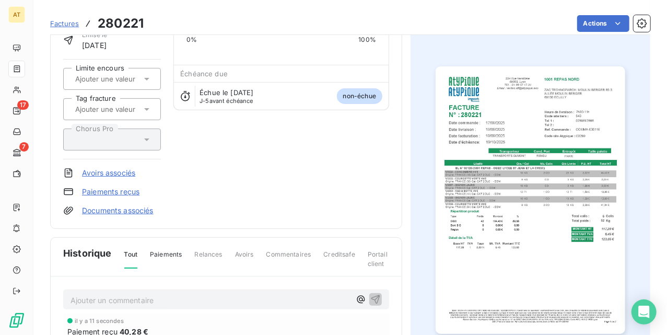
scroll to position [1, 0]
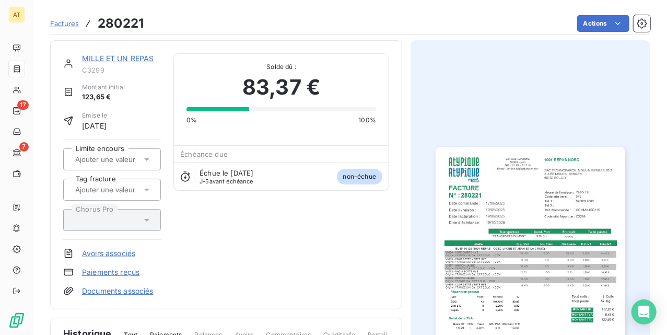
click at [126, 271] on link "Paiements reçus" at bounding box center [110, 272] width 57 height 10
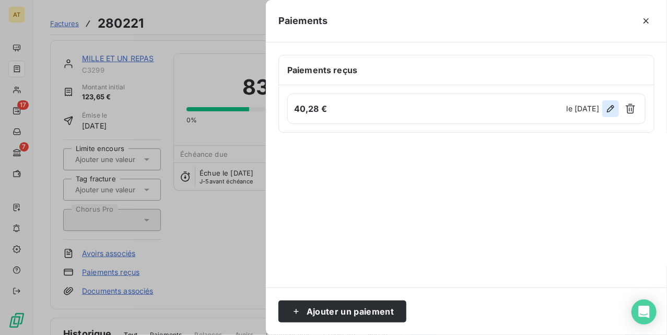
click at [604, 109] on button "button" at bounding box center [610, 108] width 17 height 17
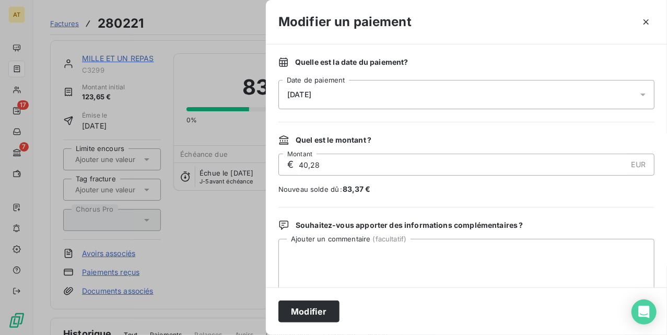
click at [338, 162] on input "40,28" at bounding box center [462, 164] width 329 height 21
type input "40,26"
click at [321, 304] on button "Modifier" at bounding box center [308, 311] width 61 height 22
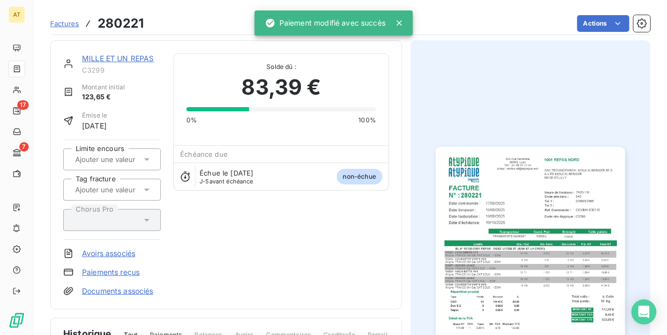
click at [310, 243] on div "MILLE ET UN REPAS C3299 Montant initial 123,65 € Émise le [DATE] Limite encours…" at bounding box center [226, 174] width 326 height 243
click at [308, 241] on div "MILLE ET UN REPAS C3299 Montant initial 123,65 € Émise le [DATE] Limite encours…" at bounding box center [226, 174] width 326 height 243
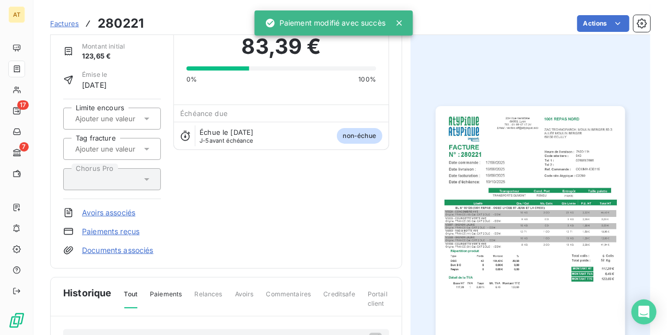
scroll to position [140, 0]
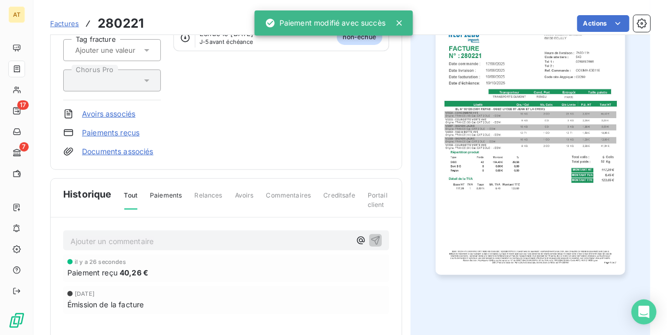
click at [128, 237] on p "Ajouter un commentaire ﻿" at bounding box center [211, 240] width 280 height 13
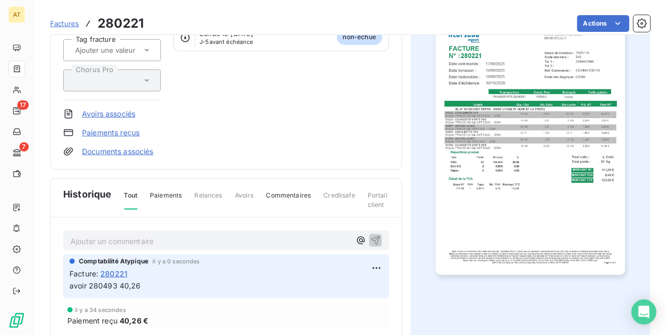
click at [303, 104] on div "MILLE ET UN REPAS C3299 Montant initial 123,65 € Émise le [DATE] Limite encours…" at bounding box center [226, 35] width 326 height 243
